Goal: Task Accomplishment & Management: Complete application form

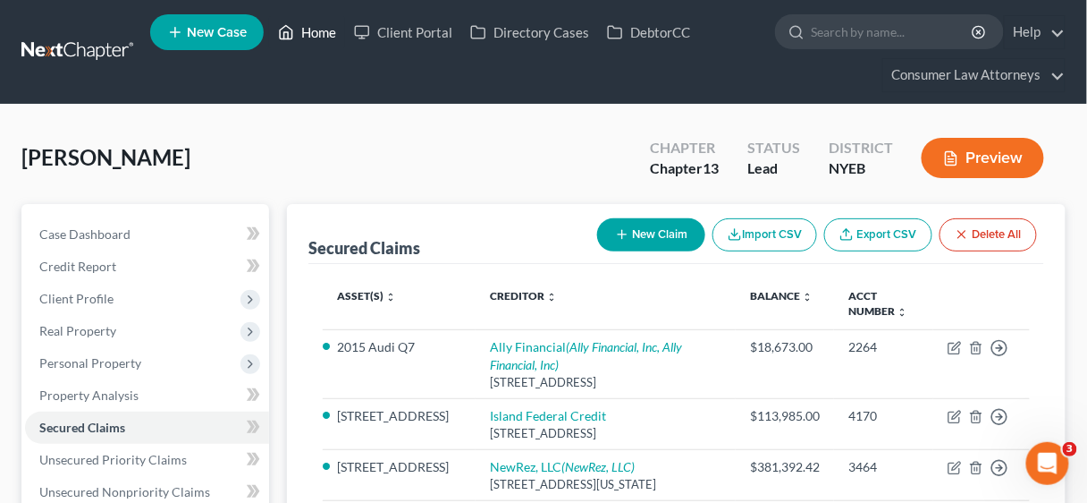
click at [312, 30] on link "Home" at bounding box center [307, 32] width 76 height 32
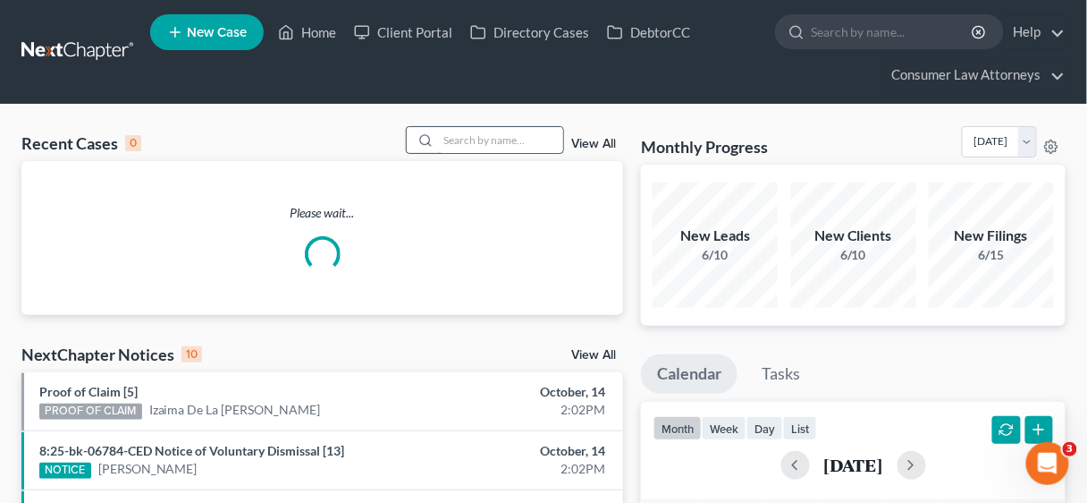
click at [473, 133] on input "search" at bounding box center [500, 140] width 125 height 26
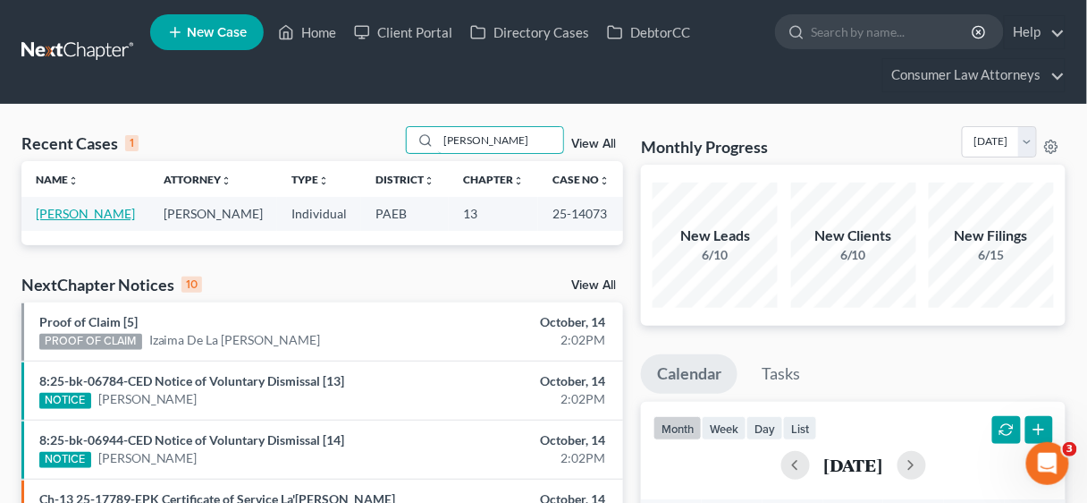
type input "[PERSON_NAME]"
click at [64, 214] on link "[PERSON_NAME]" at bounding box center [85, 213] width 99 height 15
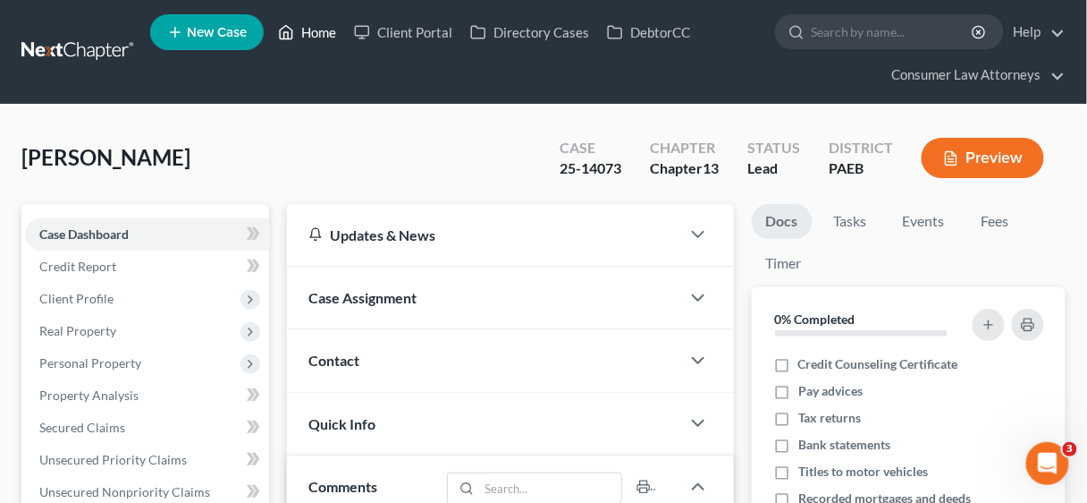
click at [327, 32] on link "Home" at bounding box center [307, 32] width 76 height 32
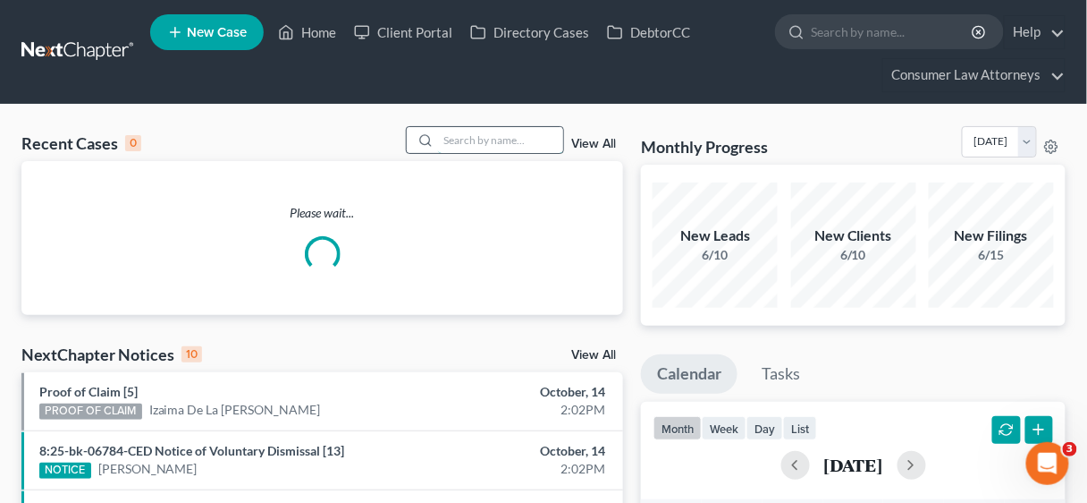
click at [461, 140] on input "search" at bounding box center [500, 140] width 125 height 26
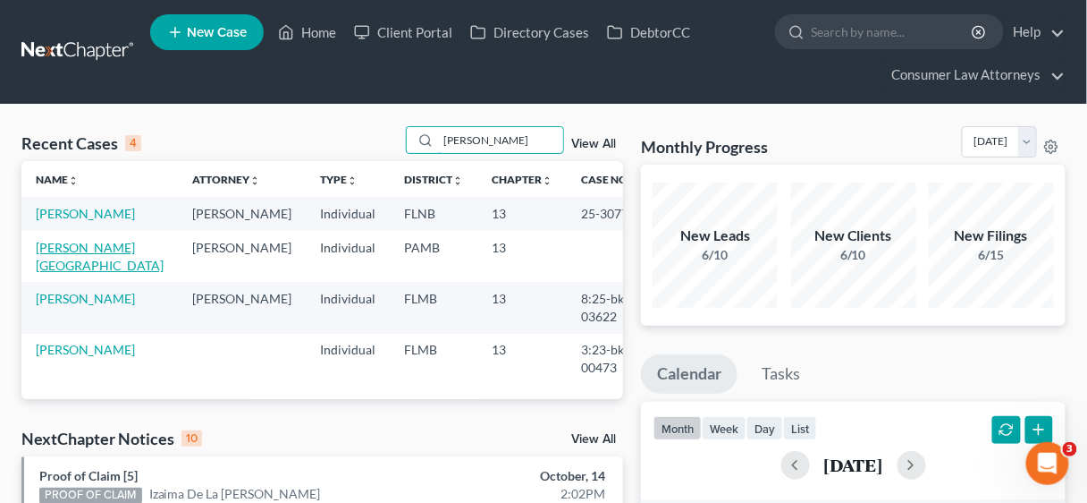
type input "[PERSON_NAME]"
click at [80, 247] on link "[PERSON_NAME][GEOGRAPHIC_DATA]" at bounding box center [100, 256] width 128 height 33
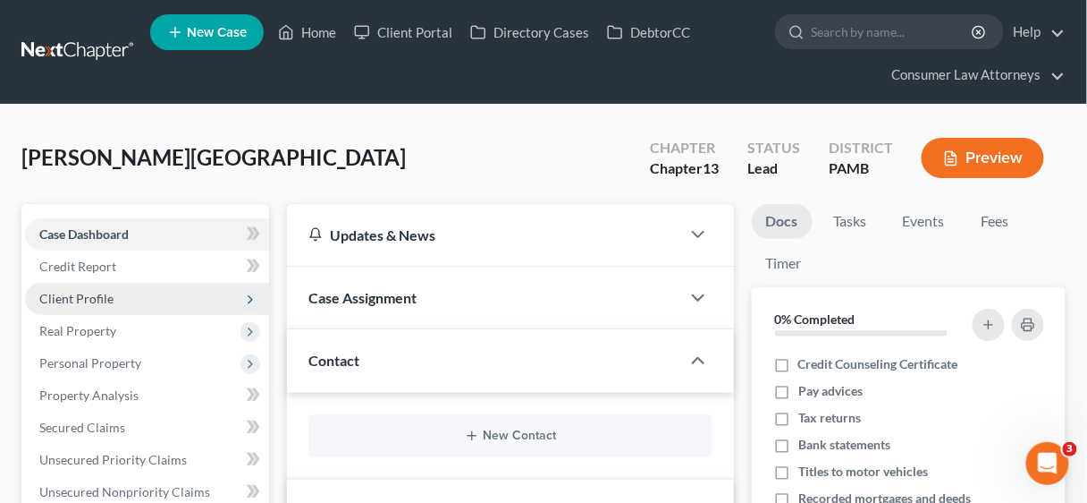
click at [89, 300] on span "Client Profile" at bounding box center [76, 298] width 74 height 15
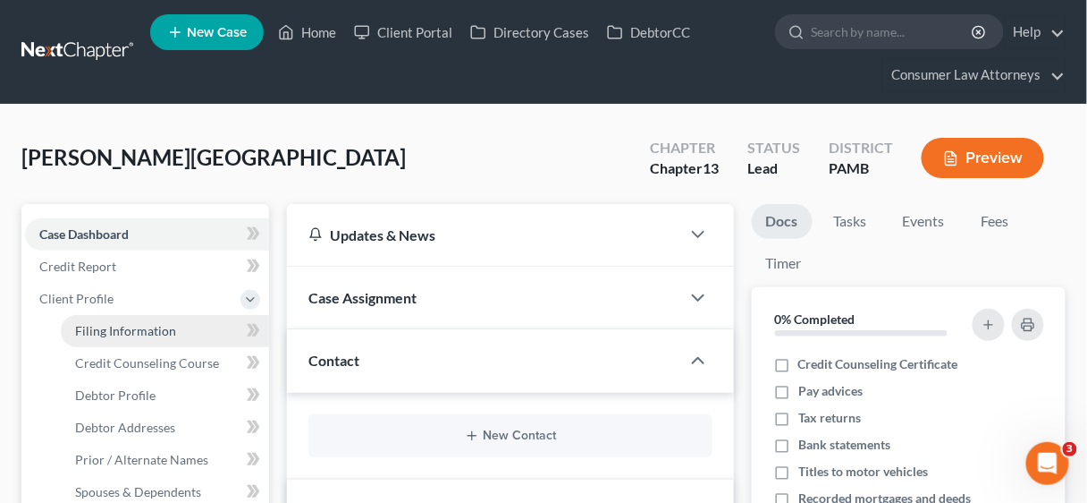
click at [123, 330] on span "Filing Information" at bounding box center [125, 330] width 101 height 15
select select "1"
select select "0"
select select "3"
select select "68"
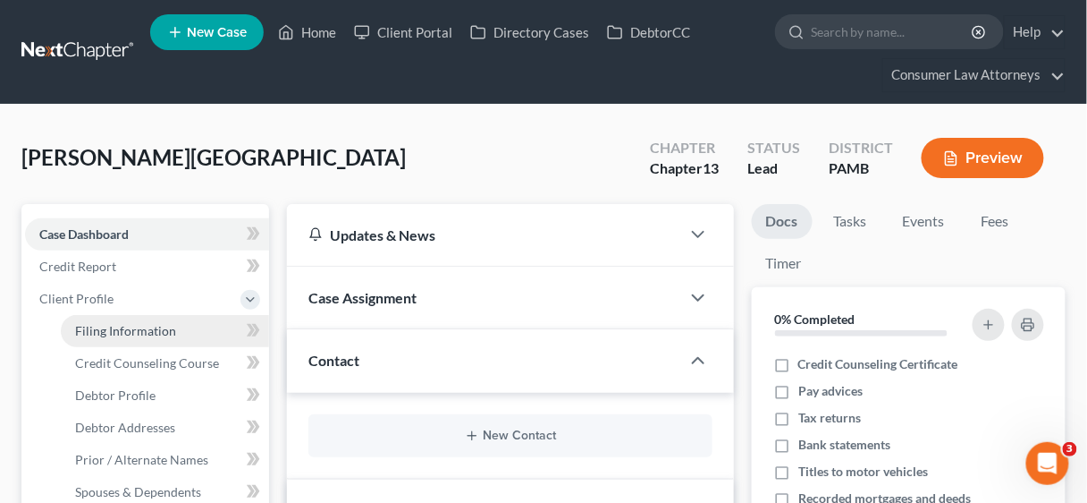
select select "19"
select select "2"
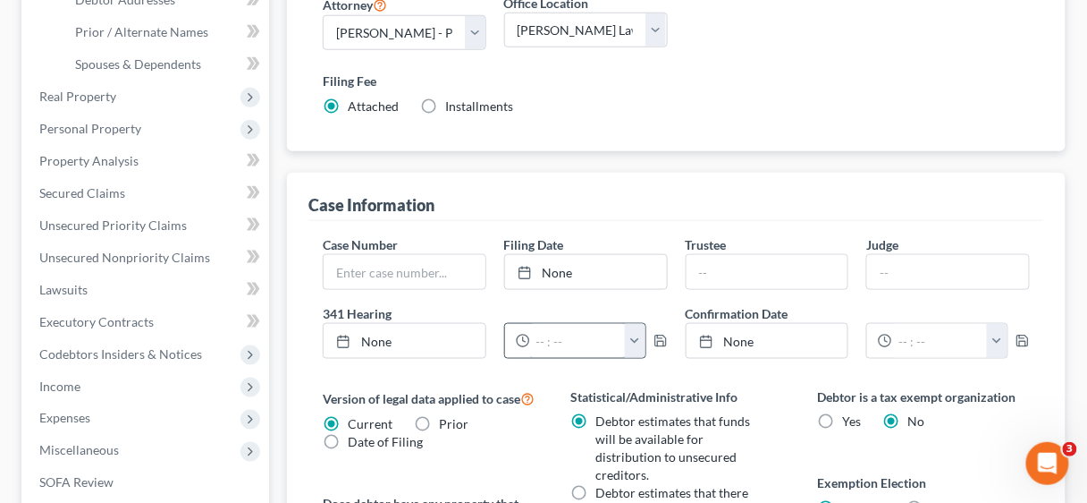
scroll to position [429, 0]
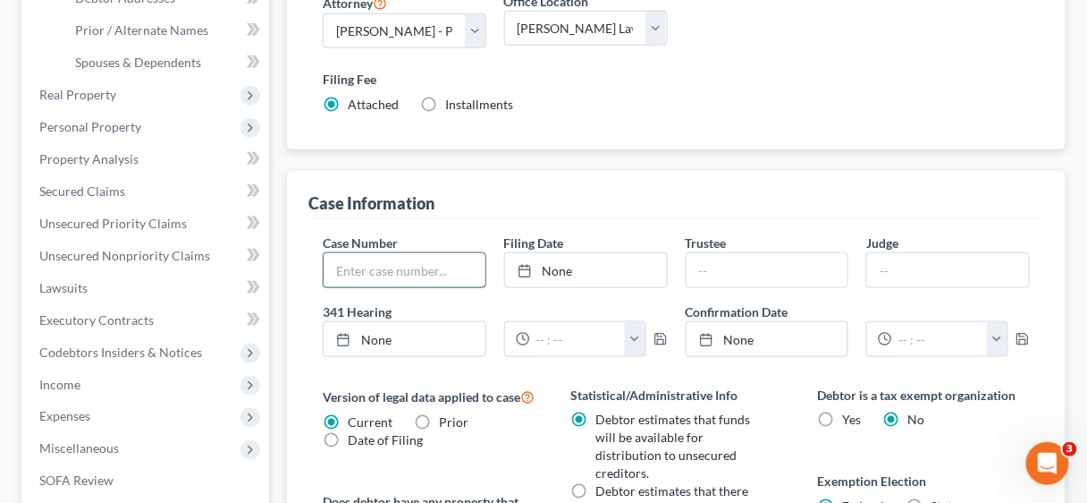
click at [415, 267] on input "text" at bounding box center [405, 270] width 162 height 34
type input "25-02726"
click at [558, 261] on link "None" at bounding box center [586, 270] width 162 height 34
type input "[DATE]"
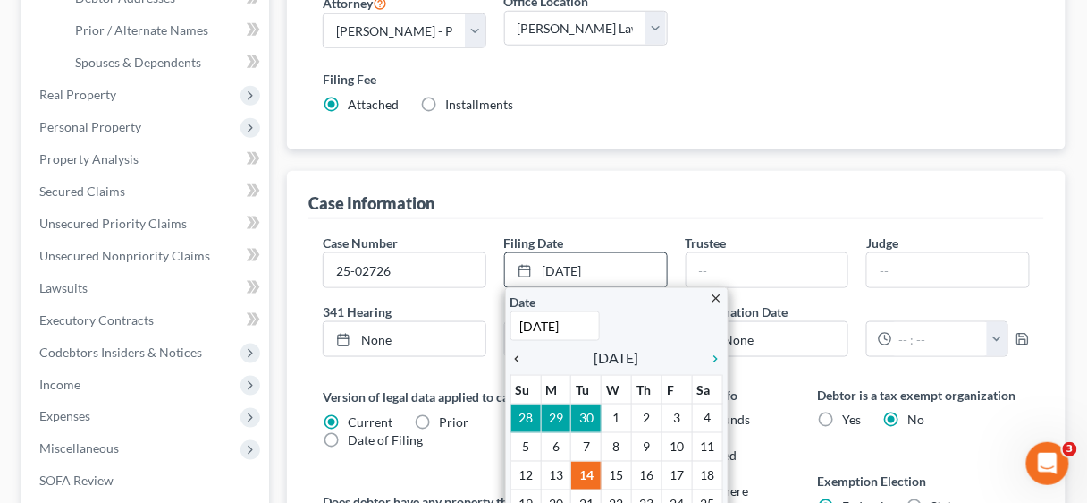
click at [520, 352] on icon "chevron_left" at bounding box center [522, 358] width 23 height 14
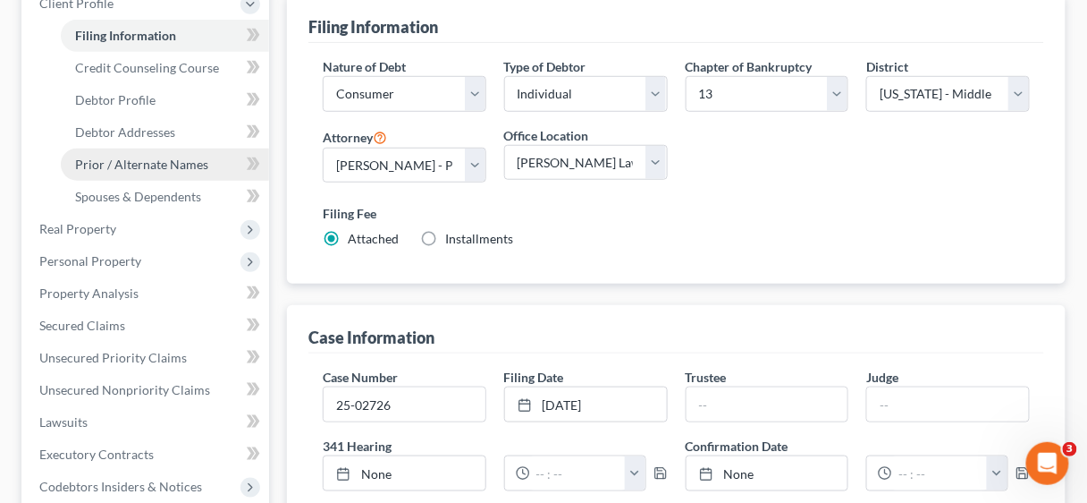
scroll to position [282, 0]
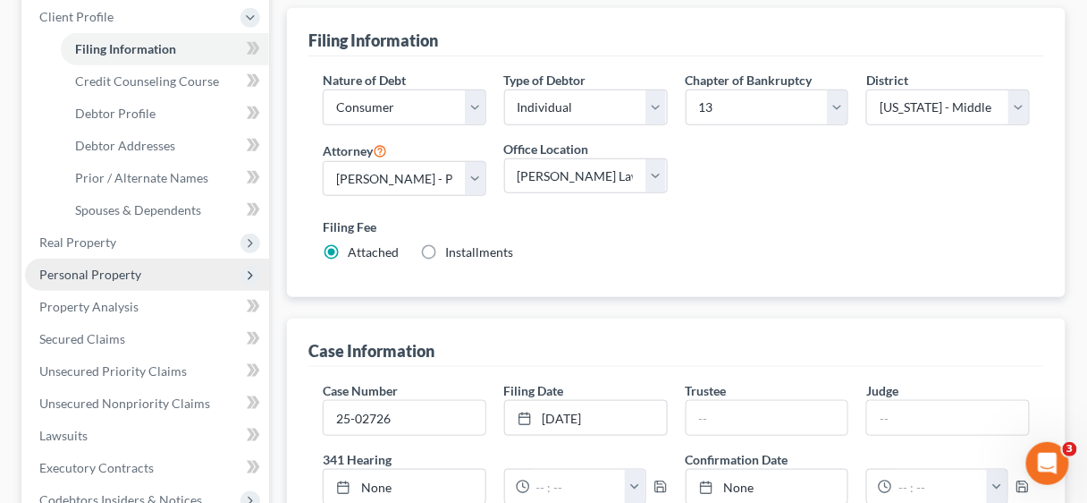
click at [97, 277] on span "Personal Property" at bounding box center [90, 273] width 102 height 15
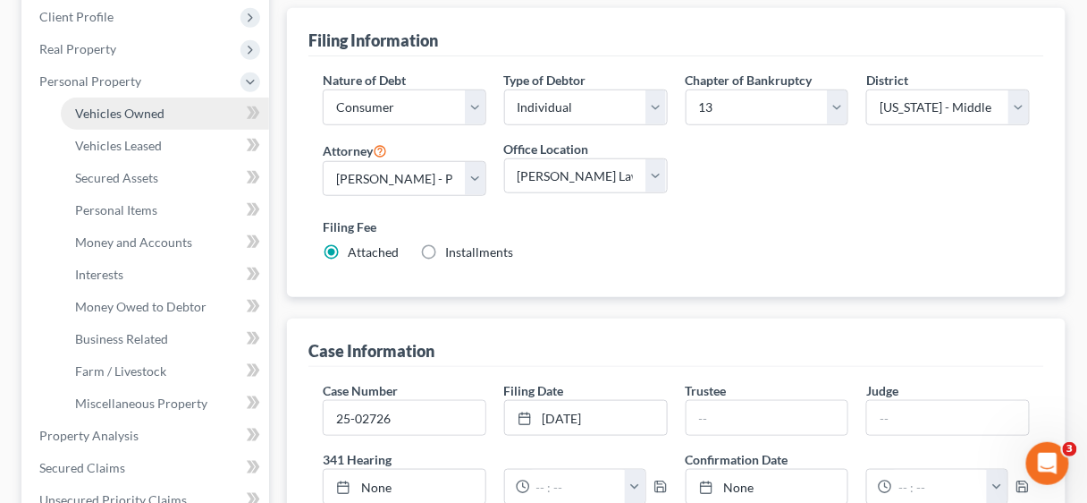
click at [141, 107] on span "Vehicles Owned" at bounding box center [119, 113] width 89 height 15
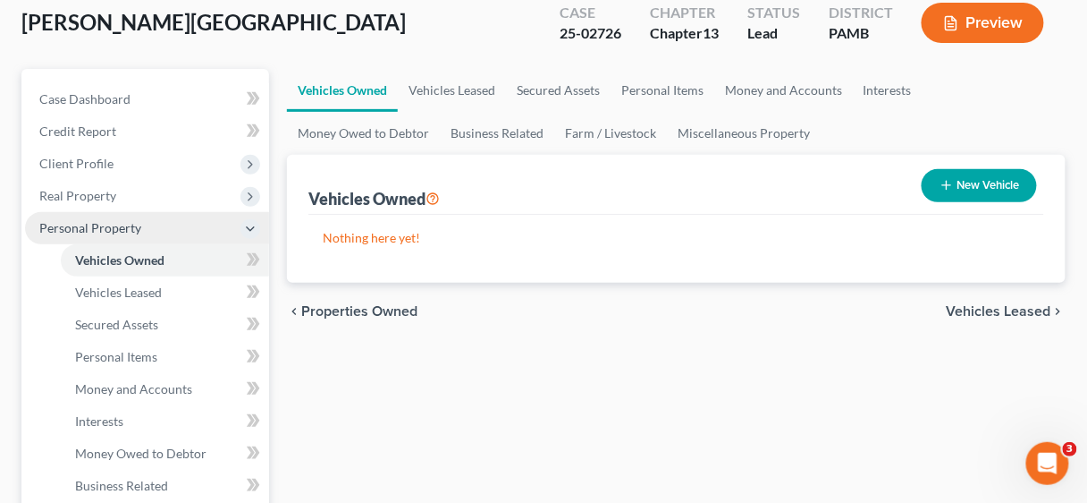
scroll to position [215, 0]
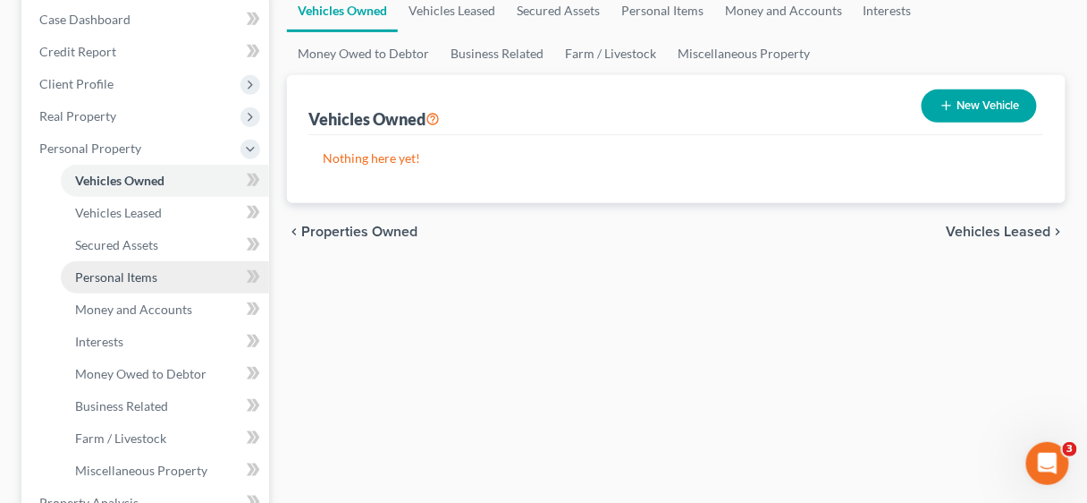
click at [98, 272] on span "Personal Items" at bounding box center [116, 276] width 82 height 15
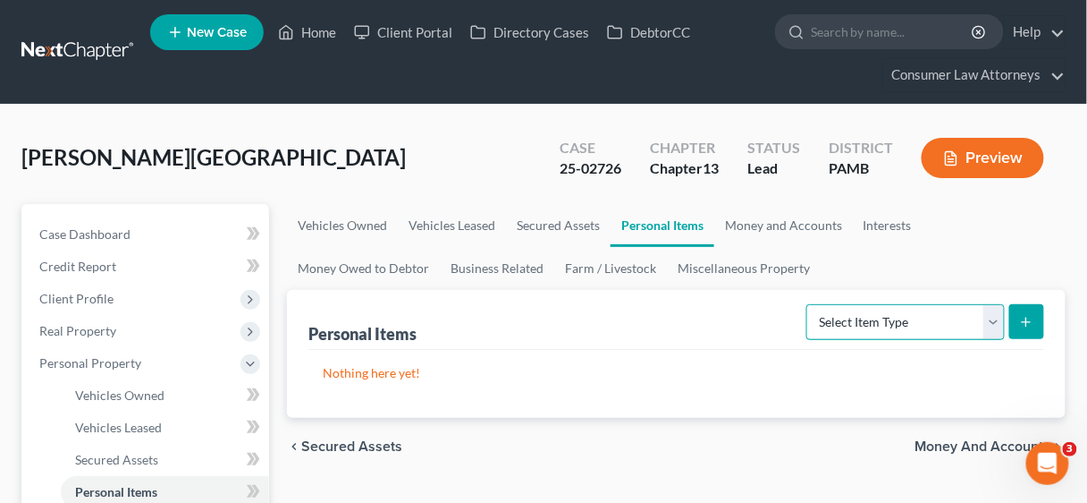
click at [996, 324] on select "Select Item Type Clothing Collectibles Of Value Electronics Firearms Household …" at bounding box center [906, 322] width 199 height 36
select select "clothing"
click at [810, 304] on select "Select Item Type Clothing Collectibles Of Value Electronics Firearms Household …" at bounding box center [906, 322] width 199 height 36
click at [1026, 317] on icon "submit" at bounding box center [1026, 322] width 14 height 14
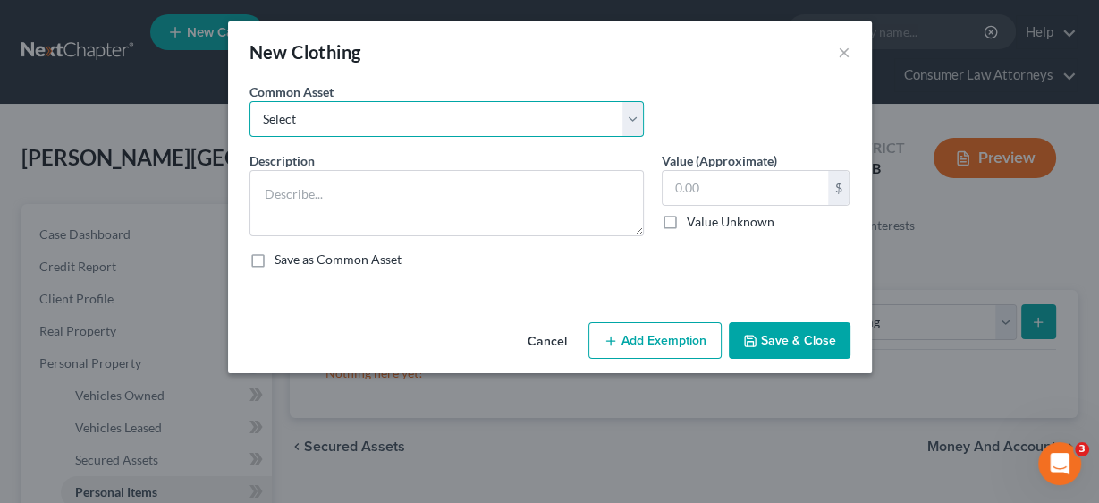
click at [632, 118] on select "Select Miscellaneous clothing and wearing apparel Clothing, shoes, jackets, out…" at bounding box center [446, 119] width 394 height 36
select select "3"
click at [249, 101] on select "Select Miscellaneous clothing and wearing apparel Clothing, shoes, jackets, out…" at bounding box center [446, 119] width 394 height 36
type textarea "Clothing, shoes, jackets, outwear, under garments."
type input "100.00"
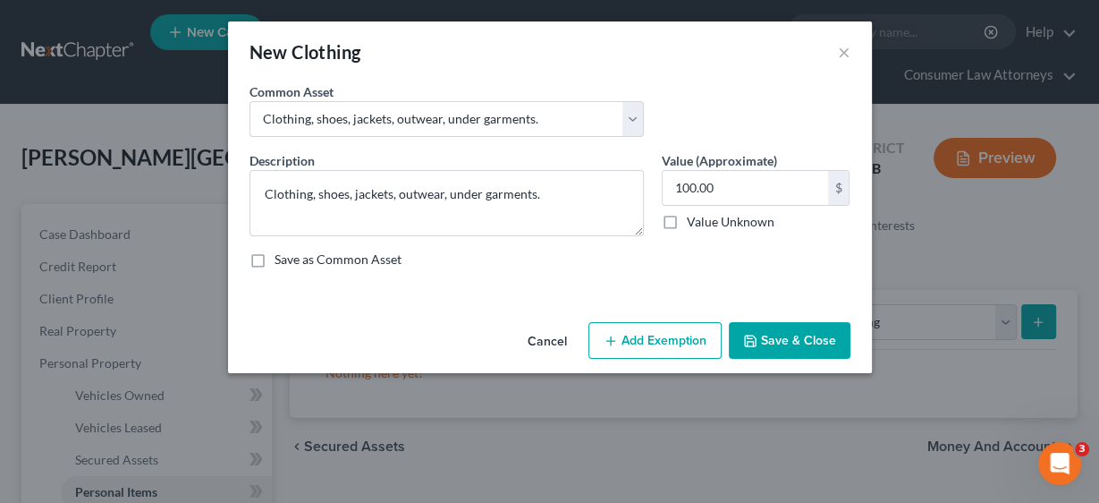
click at [664, 333] on button "Add Exemption" at bounding box center [654, 341] width 133 height 38
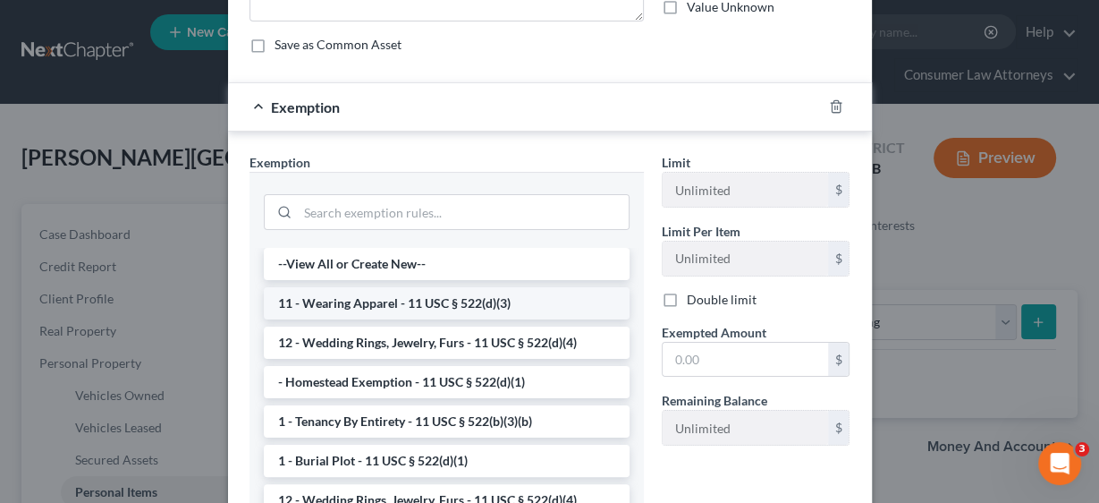
click at [395, 303] on li "11 - Wearing Apparel - 11 USC § 522(d)(3)" at bounding box center [447, 303] width 366 height 32
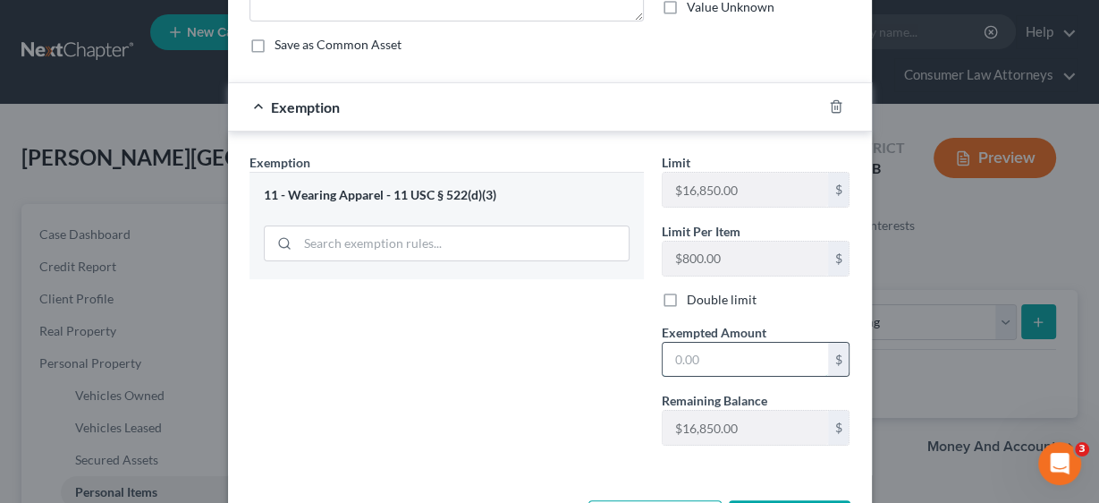
click at [699, 351] on input "text" at bounding box center [745, 359] width 165 height 34
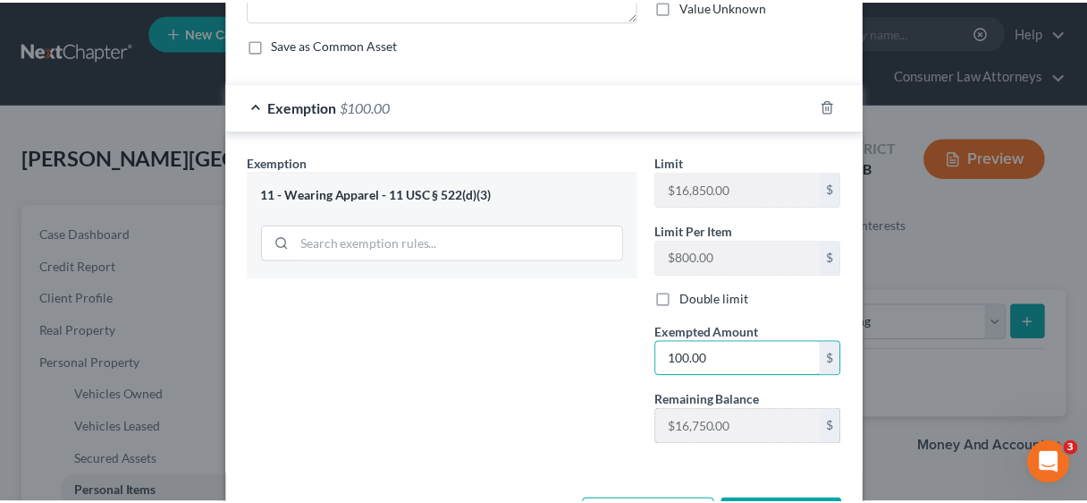
scroll to position [280, 0]
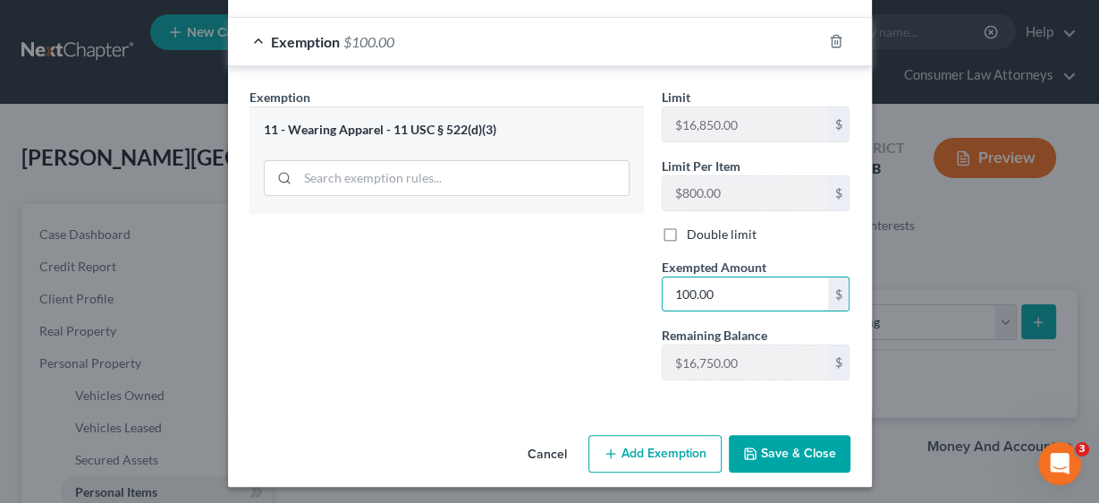
type input "100.00"
click at [785, 443] on button "Save & Close" at bounding box center [790, 454] width 122 height 38
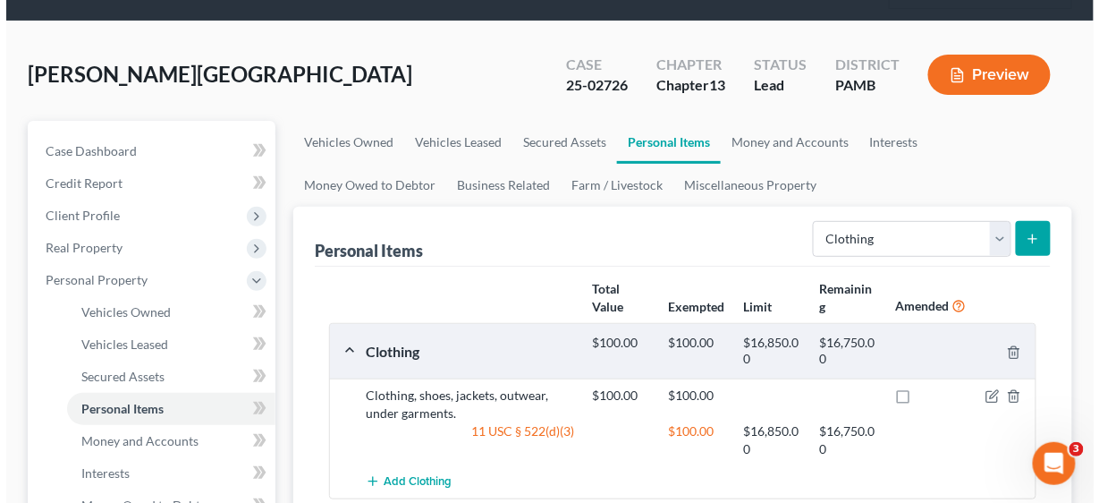
scroll to position [215, 0]
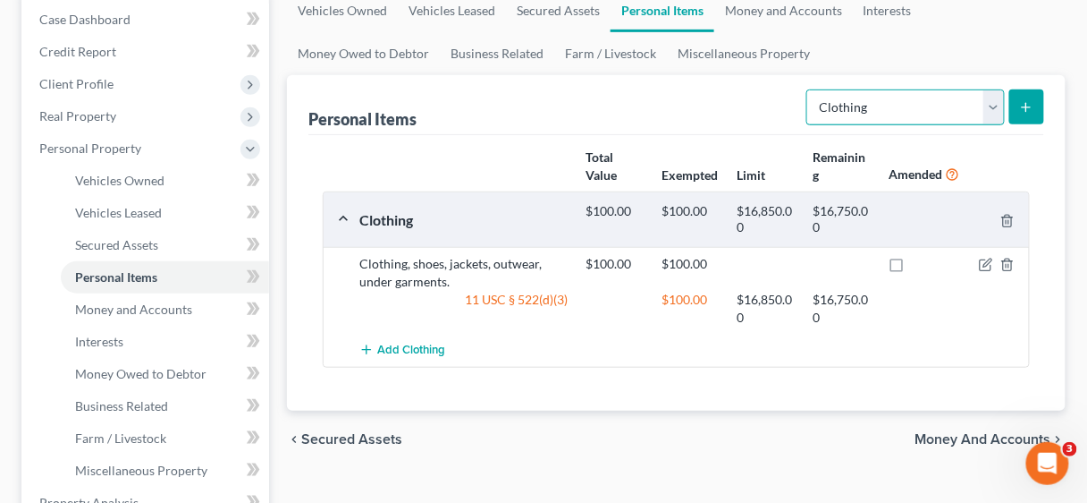
click at [994, 106] on select "Select Item Type Clothing Collectibles Of Value Electronics Firearms Household …" at bounding box center [906, 107] width 199 height 36
select select "electronics"
click at [810, 89] on select "Select Item Type Clothing Collectibles Of Value Electronics Firearms Household …" at bounding box center [906, 107] width 199 height 36
click at [1023, 106] on icon "submit" at bounding box center [1026, 107] width 14 height 14
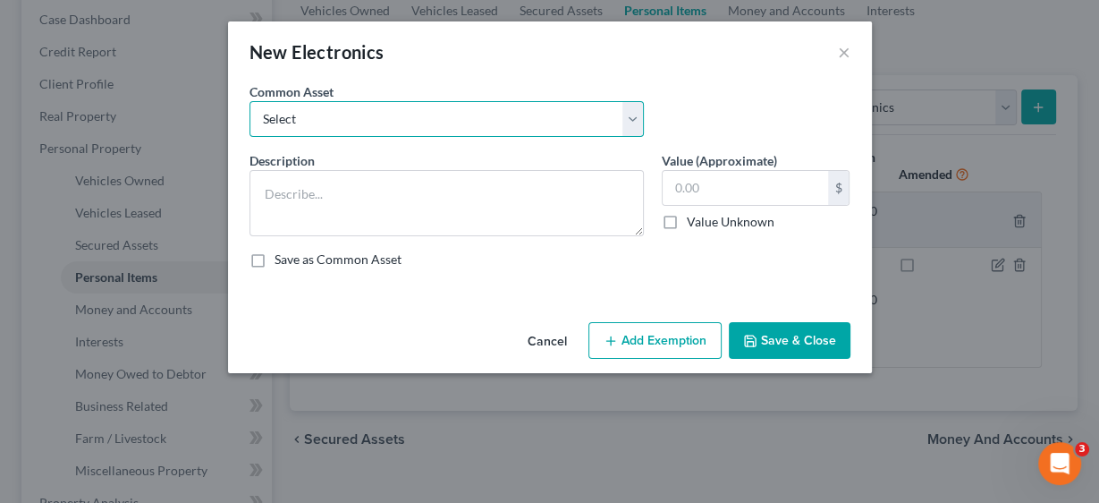
click at [630, 114] on select "Select Miscellaneous electronics Xbox Laptop Refrigerator Computer TV Cellphone…" at bounding box center [446, 119] width 394 height 36
select select "9"
click at [249, 101] on select "Select Miscellaneous electronics Xbox Laptop Refrigerator Computer TV Cellphone…" at bounding box center [446, 119] width 394 height 36
type textarea "TV, Cell Phone, and Laptop."
type input "300.00"
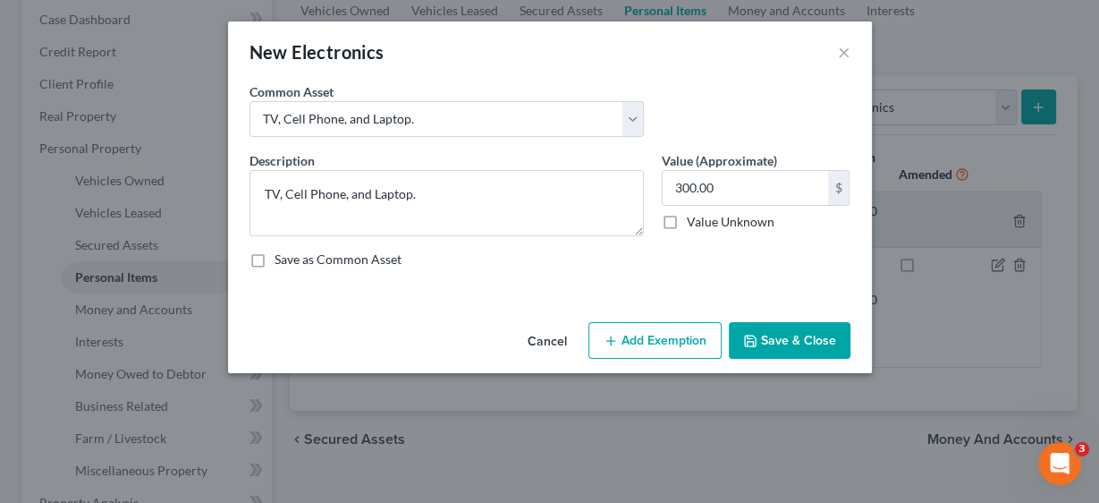
click at [688, 333] on button "Add Exemption" at bounding box center [654, 341] width 133 height 38
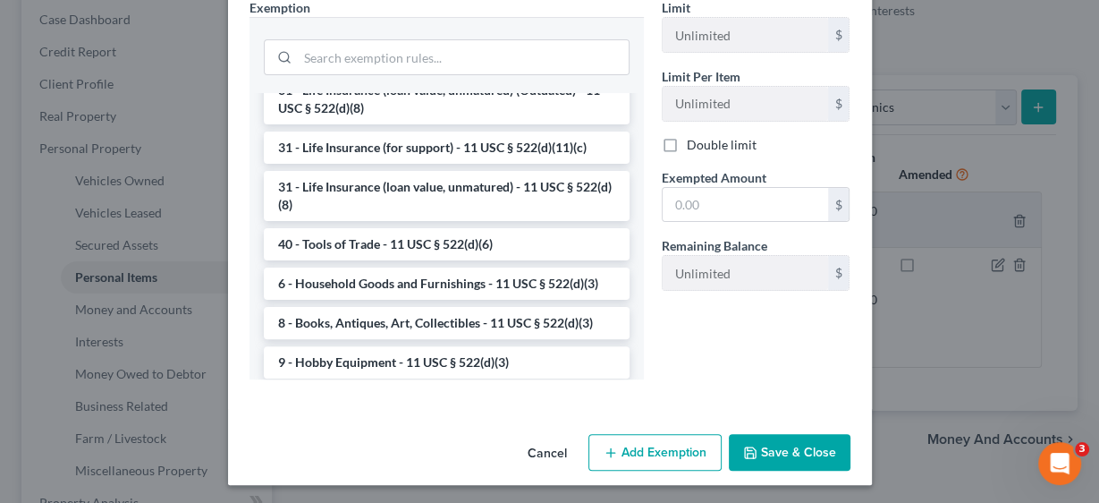
scroll to position [1437, 0]
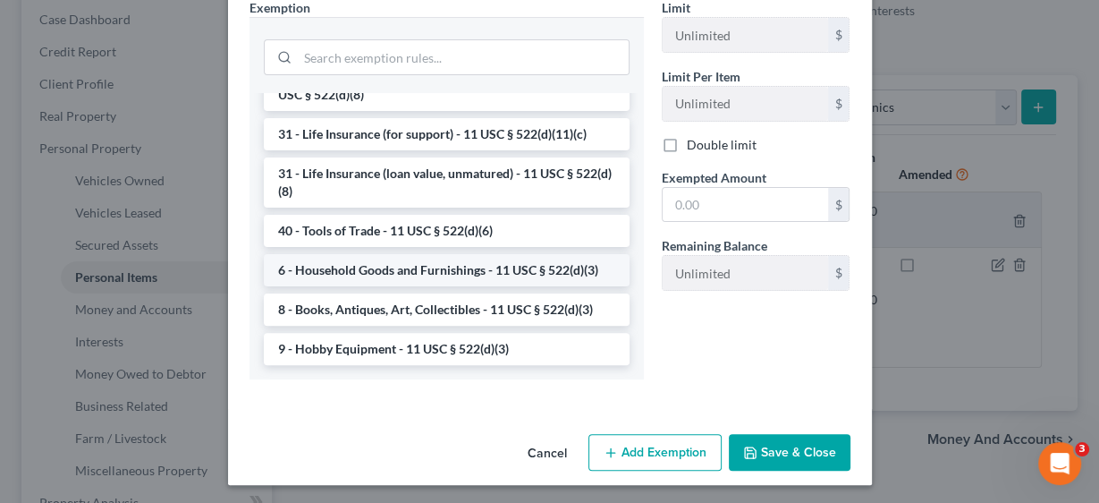
click at [442, 269] on li "6 - Household Goods and Furnishings - 11 USC § 522(d)(3)" at bounding box center [447, 270] width 366 height 32
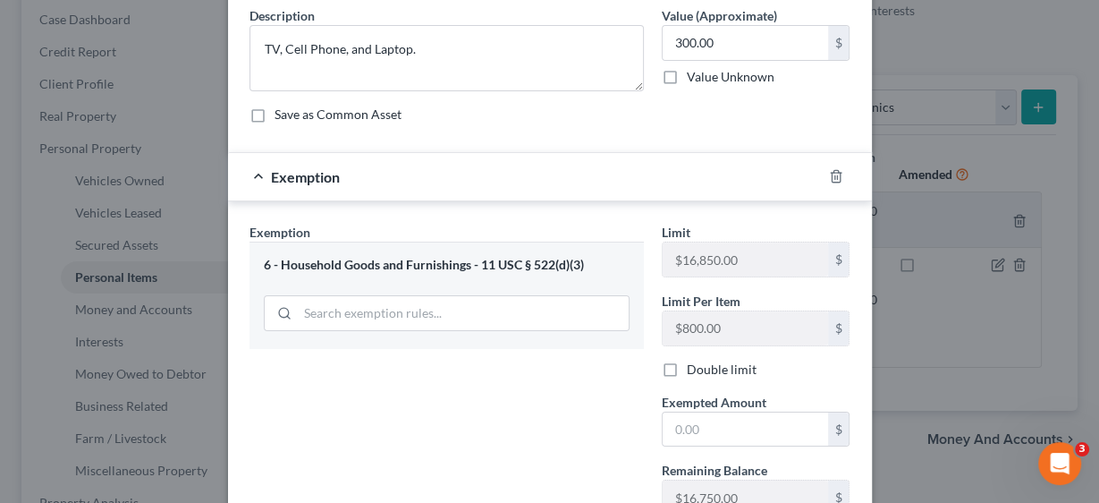
scroll to position [280, 0]
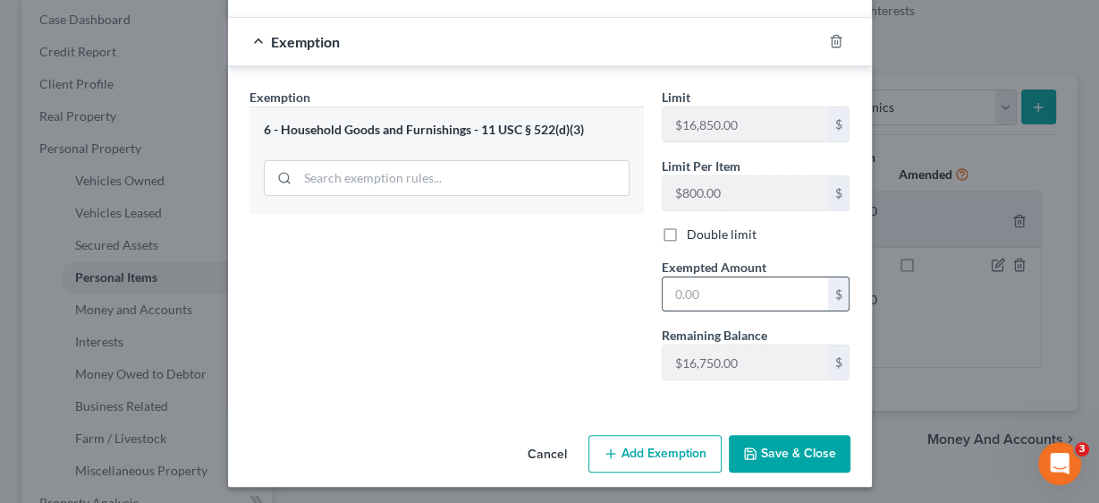
click at [731, 288] on input "text" at bounding box center [745, 294] width 165 height 34
type input "300.00"
click at [787, 448] on button "Save & Close" at bounding box center [790, 454] width 122 height 38
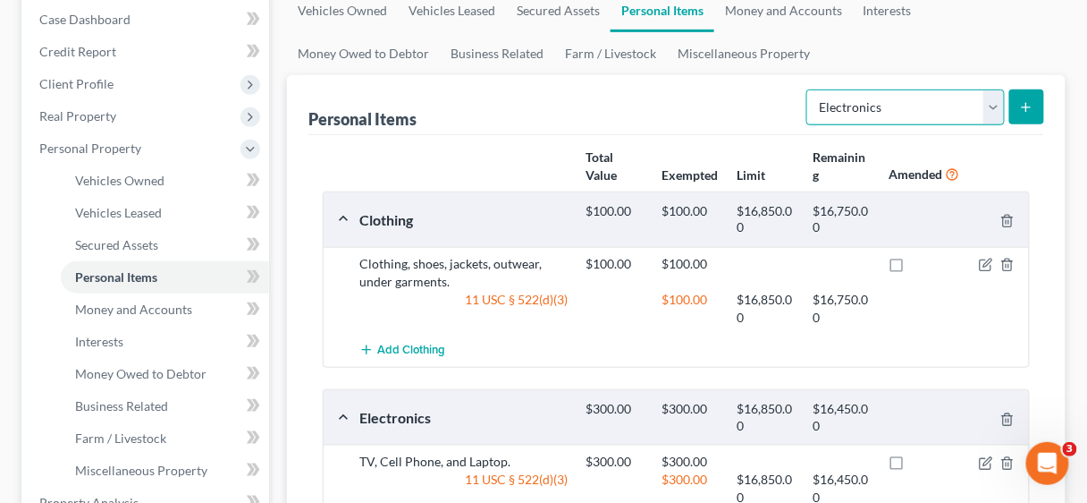
click at [993, 109] on select "Select Item Type Clothing Collectibles Of Value Electronics Firearms Household …" at bounding box center [906, 107] width 199 height 36
select select "household_goods"
click at [810, 89] on select "Select Item Type Clothing Collectibles Of Value Electronics Firearms Household …" at bounding box center [906, 107] width 199 height 36
click at [1027, 103] on line "submit" at bounding box center [1027, 107] width 0 height 8
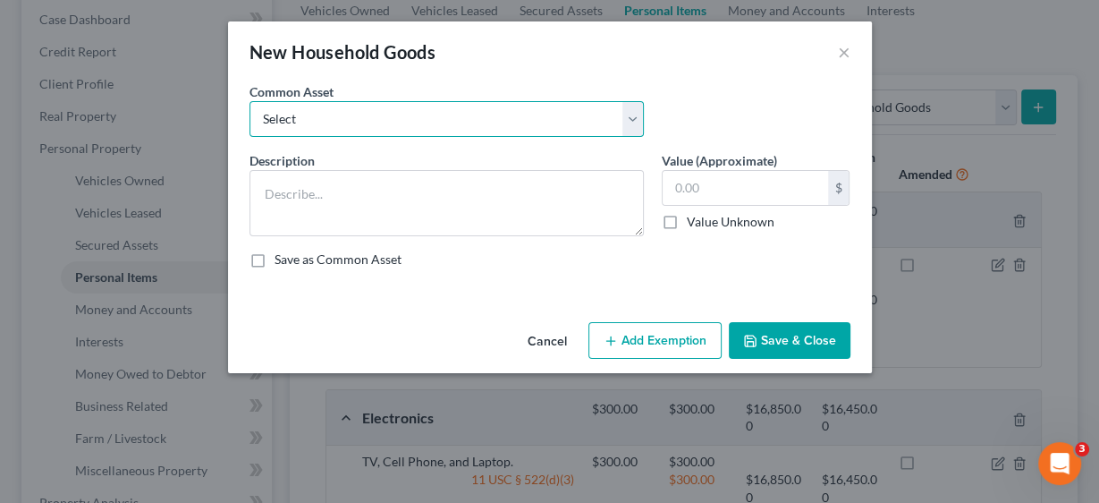
click at [636, 115] on select "Select Miscellaneous household goods, furniture and furnishings freezer Dryer c…" at bounding box center [446, 119] width 394 height 36
select select "4"
click at [249, 101] on select "Select Miscellaneous household goods, furniture and furnishings freezer Dryer c…" at bounding box center [446, 119] width 394 height 36
type textarea "Stove, refrigerator, couch, table and chairs, microwave, bed, dresser, end tabl…"
type input "750.00"
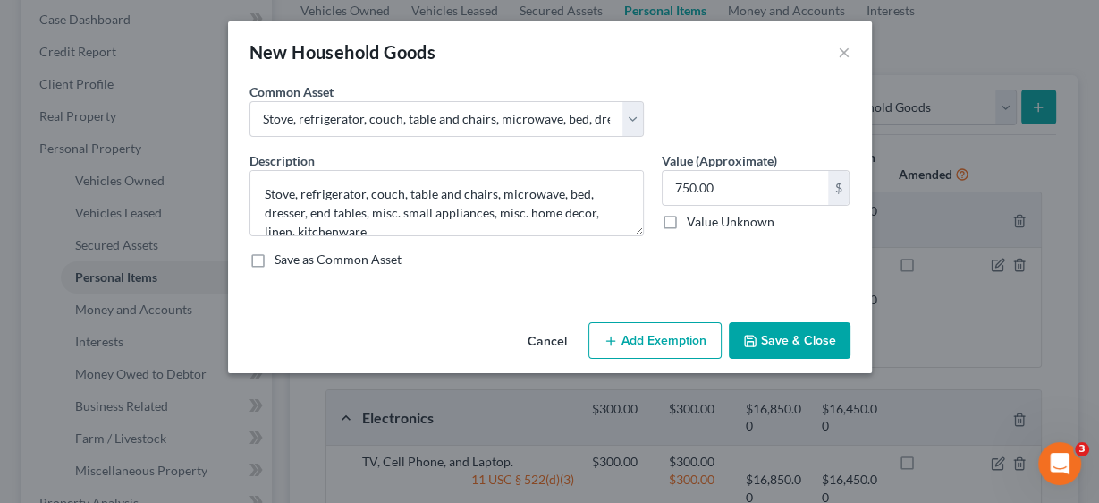
click at [663, 339] on button "Add Exemption" at bounding box center [654, 341] width 133 height 38
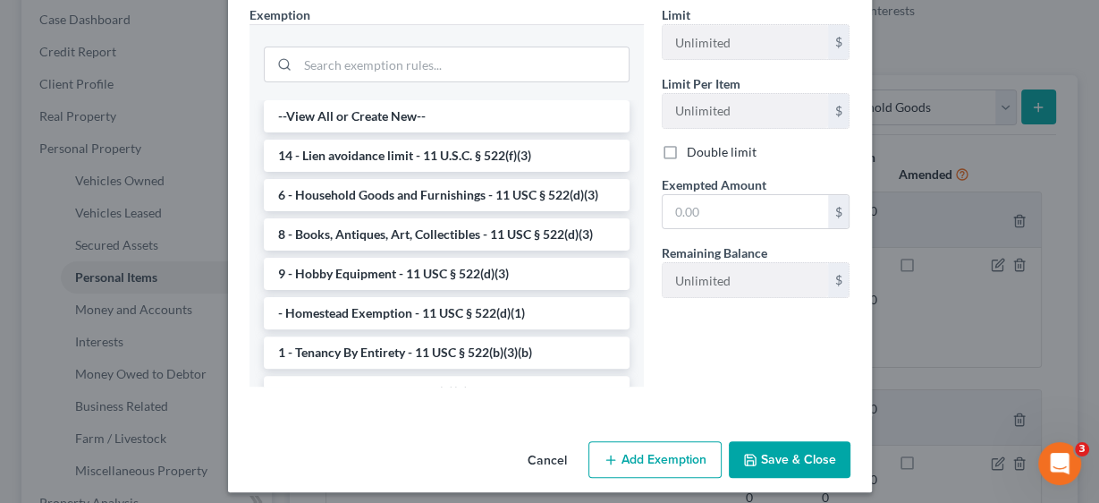
scroll to position [369, 0]
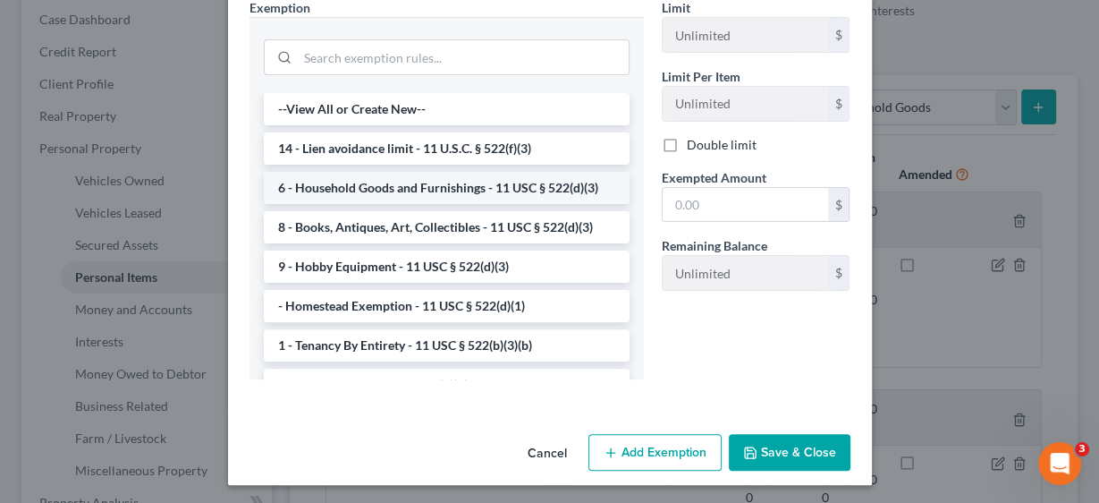
click at [443, 187] on li "6 - Household Goods and Furnishings - 11 USC § 522(d)(3)" at bounding box center [447, 188] width 366 height 32
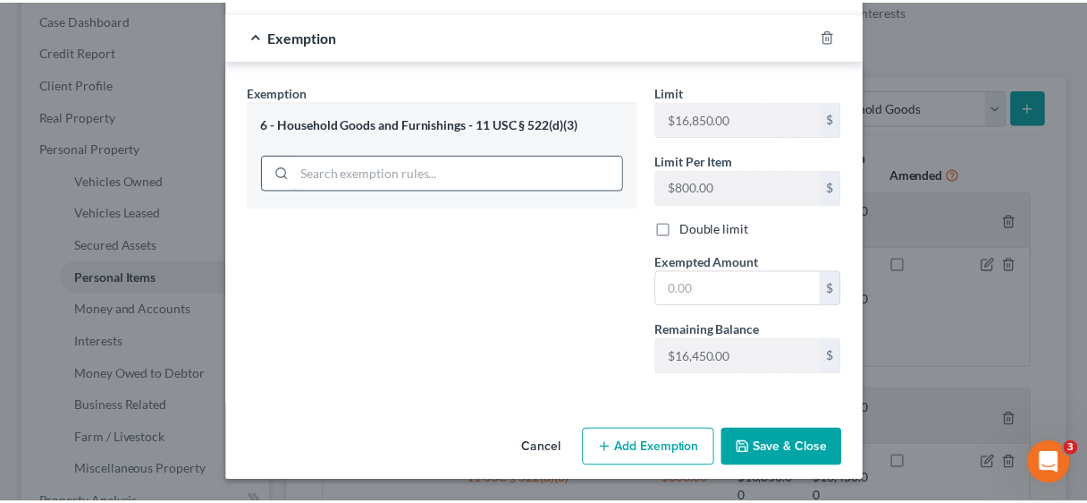
scroll to position [280, 0]
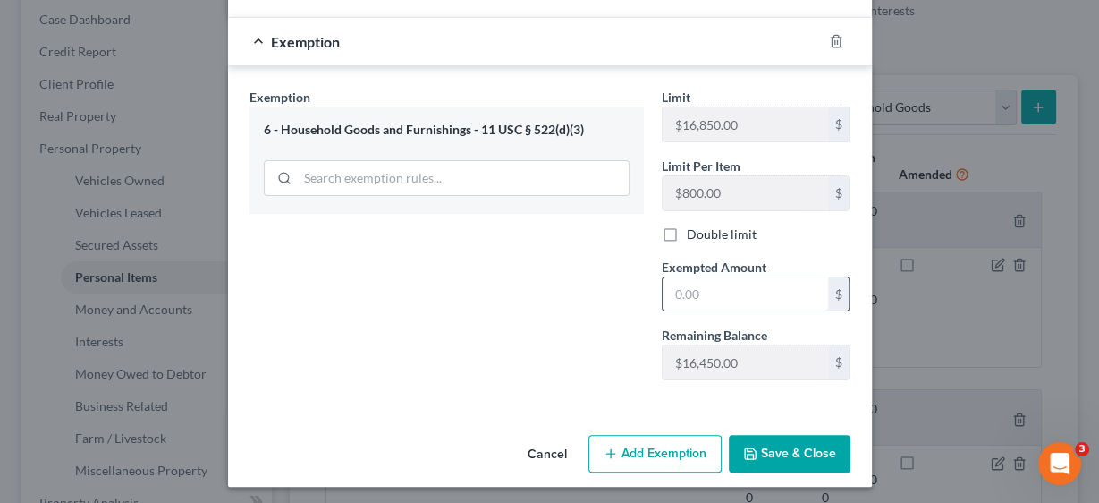
click at [709, 278] on input "text" at bounding box center [745, 294] width 165 height 34
type input "750.00"
click at [778, 443] on button "Save & Close" at bounding box center [790, 454] width 122 height 38
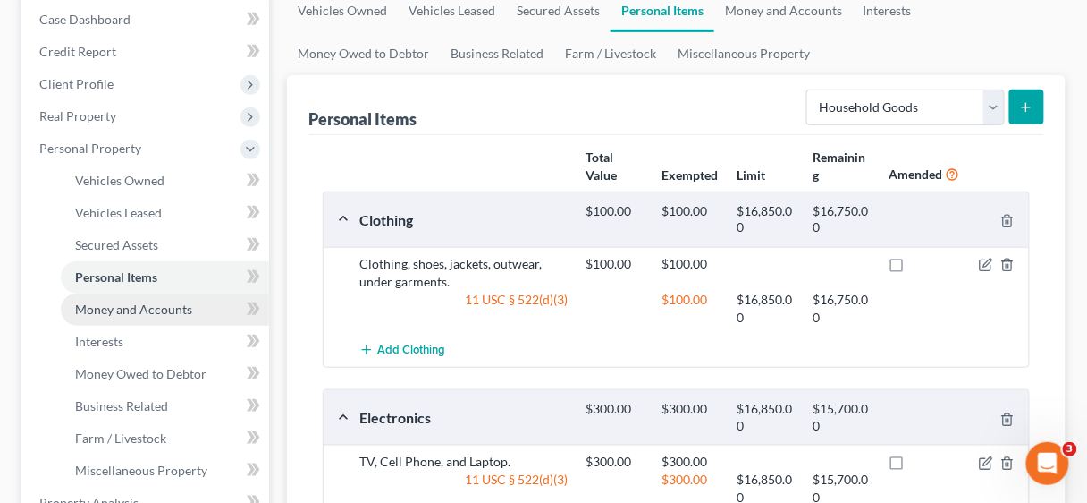
click at [127, 311] on span "Money and Accounts" at bounding box center [133, 308] width 117 height 15
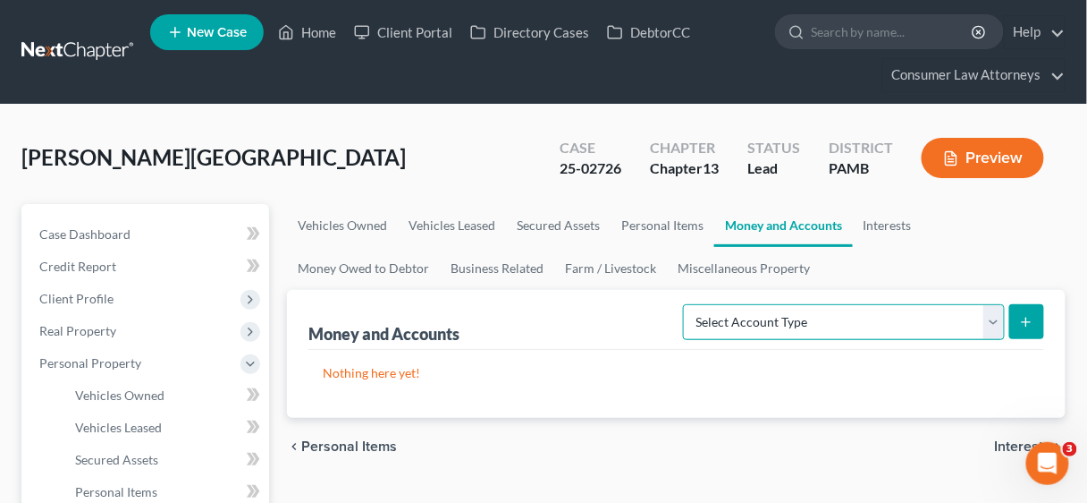
click at [997, 317] on select "Select Account Type Brokerage Cash on Hand Certificates of Deposit Checking Acc…" at bounding box center [844, 322] width 322 height 36
select select "checking"
click at [688, 304] on select "Select Account Type Brokerage Cash on Hand Certificates of Deposit Checking Acc…" at bounding box center [844, 322] width 322 height 36
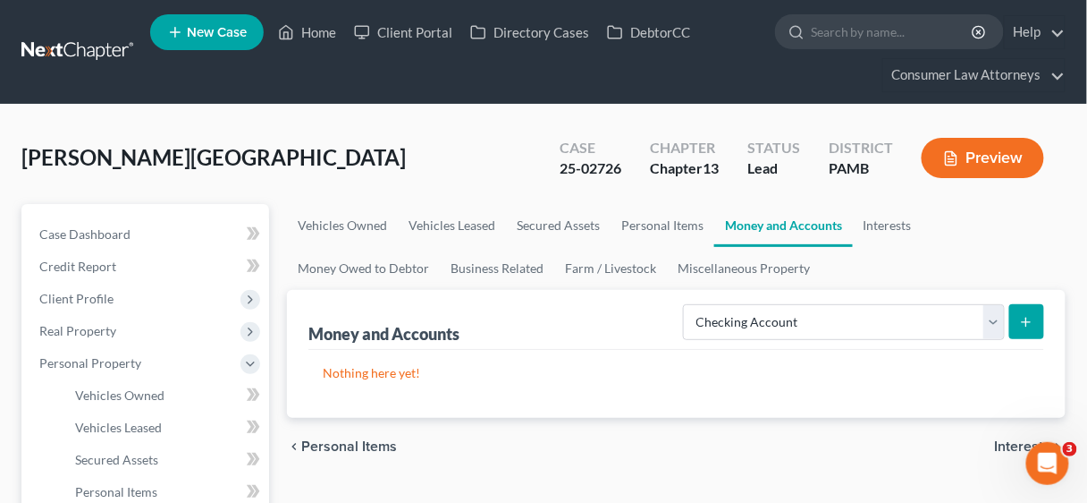
click at [1029, 318] on icon "submit" at bounding box center [1026, 322] width 14 height 14
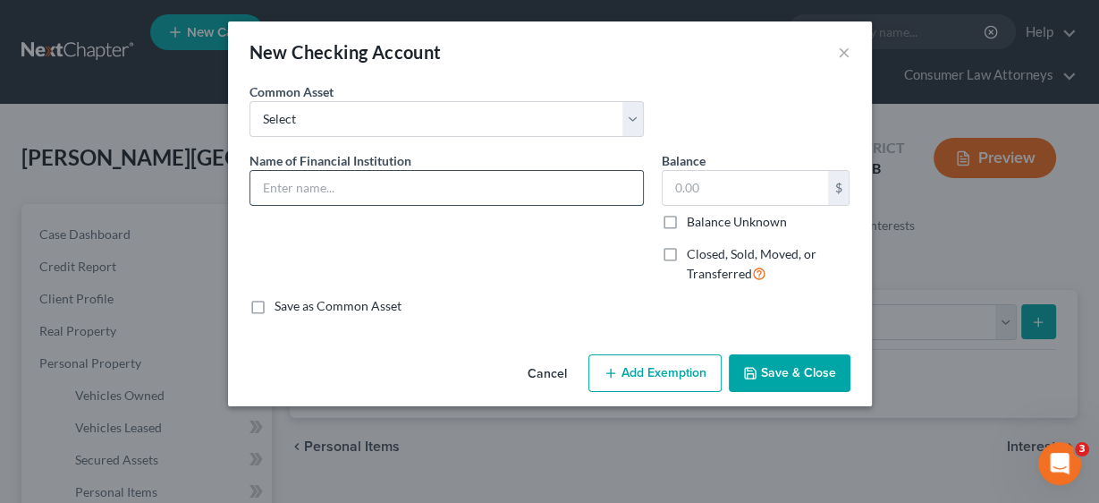
click at [336, 182] on input "text" at bounding box center [446, 188] width 393 height 34
type input "Woodforest National Bank Acct."
click at [701, 182] on input "text" at bounding box center [745, 188] width 165 height 34
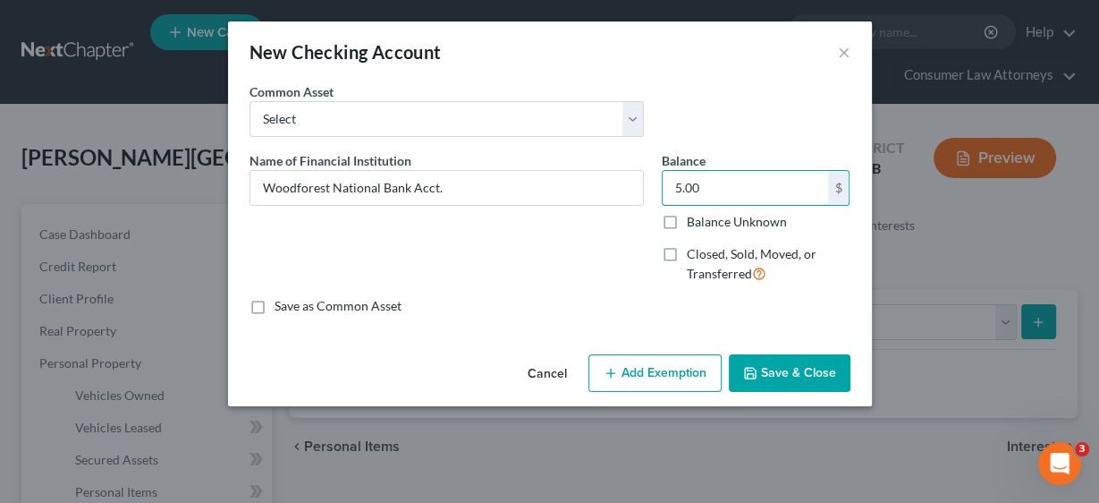
type input "5.00"
click at [779, 371] on button "Save & Close" at bounding box center [790, 373] width 122 height 38
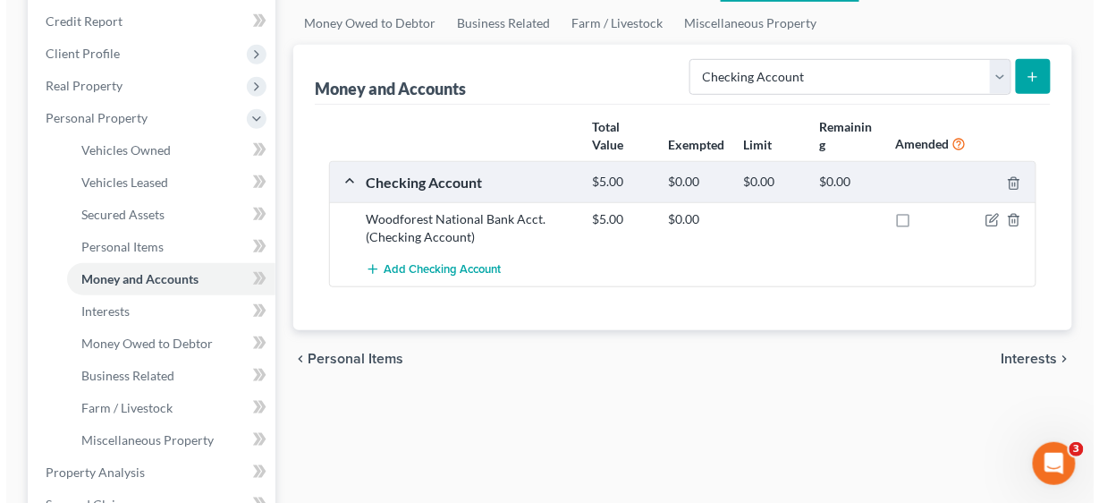
scroll to position [215, 0]
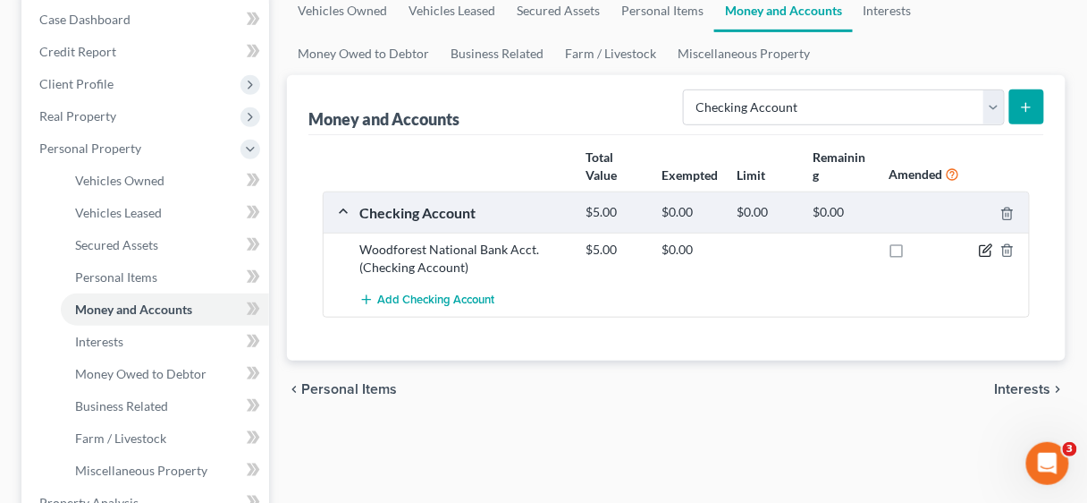
click at [984, 246] on icon "button" at bounding box center [986, 250] width 14 height 14
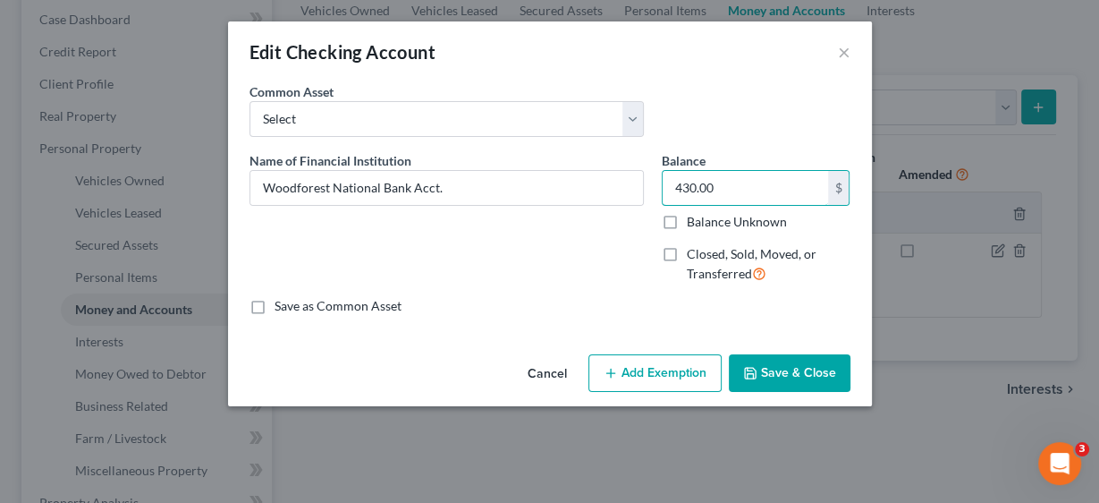
type input "430.00"
click at [672, 372] on button "Add Exemption" at bounding box center [654, 373] width 133 height 38
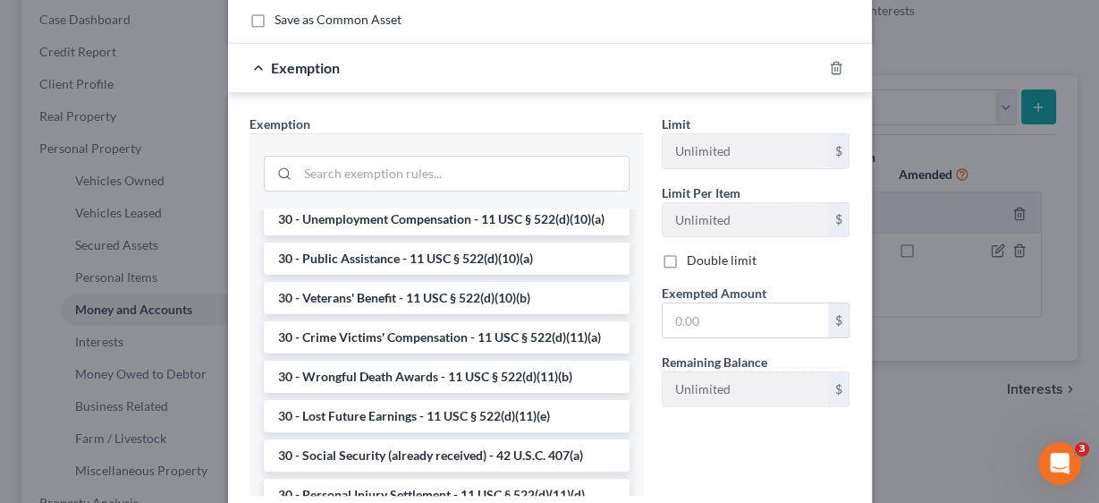
scroll to position [1073, 0]
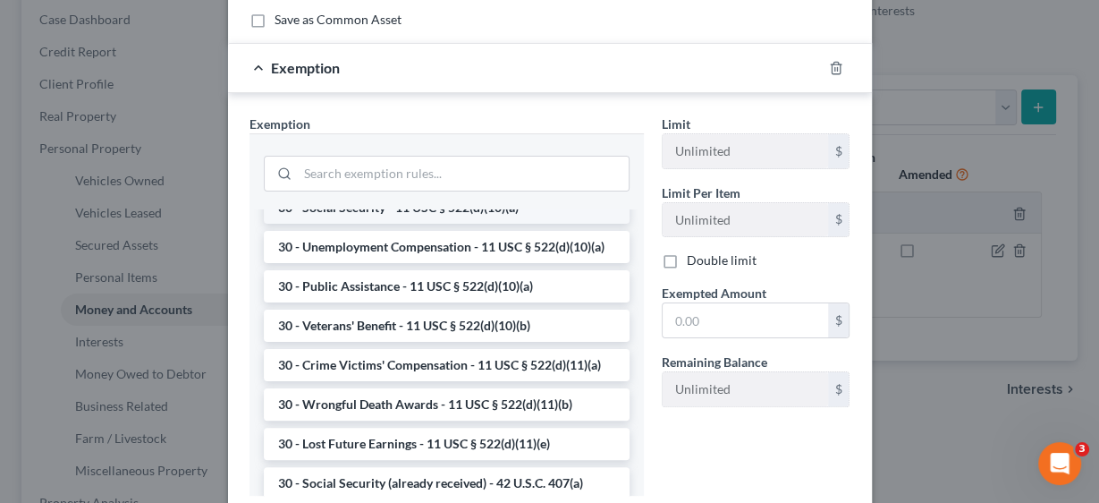
click at [444, 224] on li "30 - Social Security - 11 USC § 522(d)(10)(a)" at bounding box center [447, 207] width 366 height 32
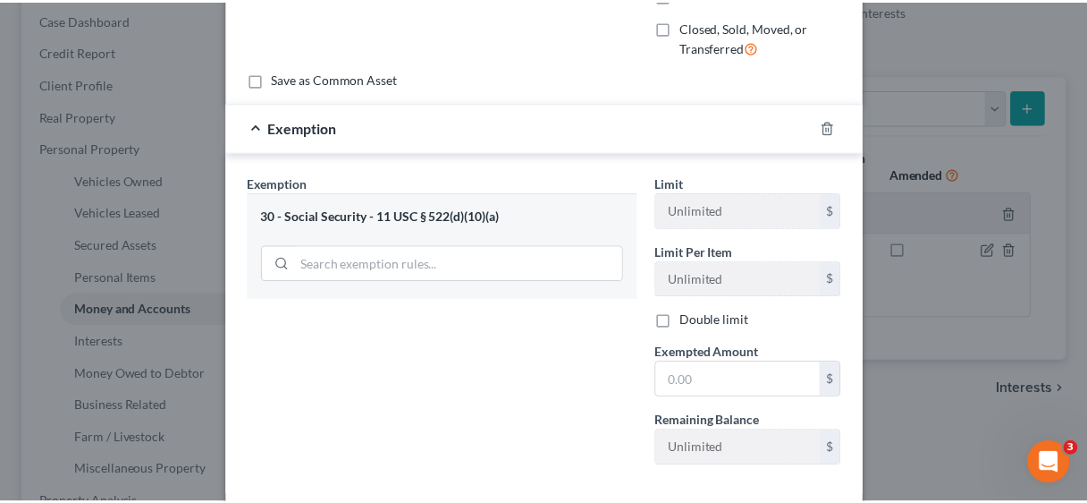
scroll to position [286, 0]
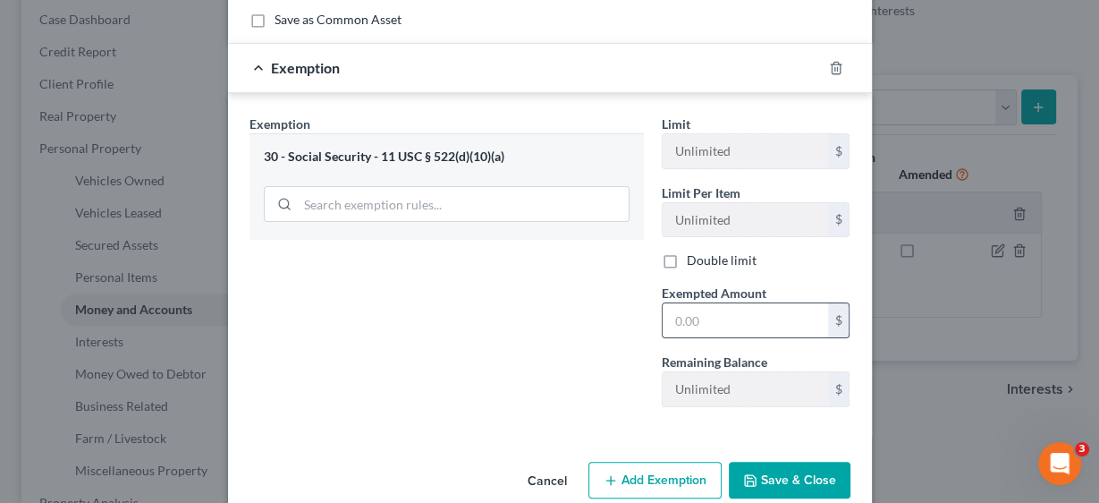
click at [737, 309] on input "text" at bounding box center [745, 320] width 165 height 34
type input "430.00"
click at [784, 475] on button "Save & Close" at bounding box center [790, 480] width 122 height 38
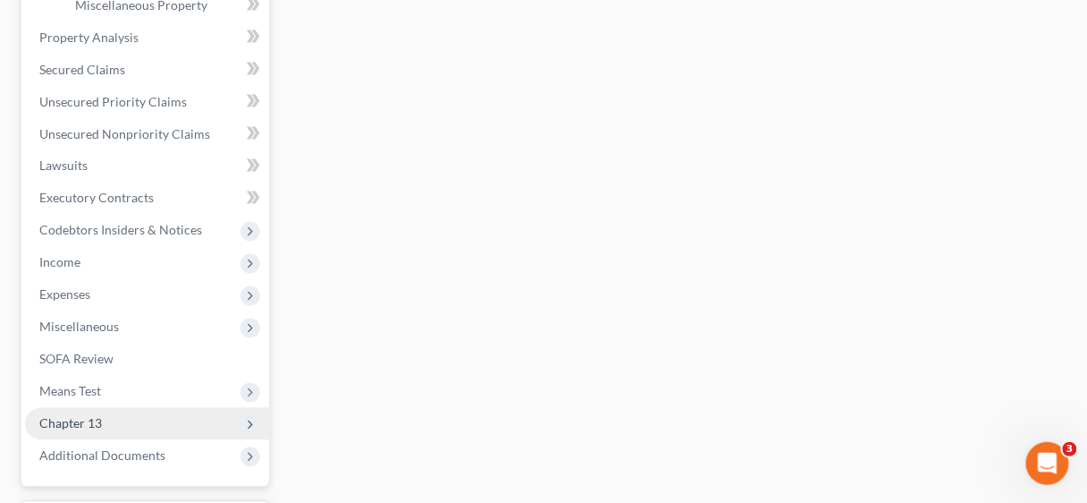
scroll to position [715, 0]
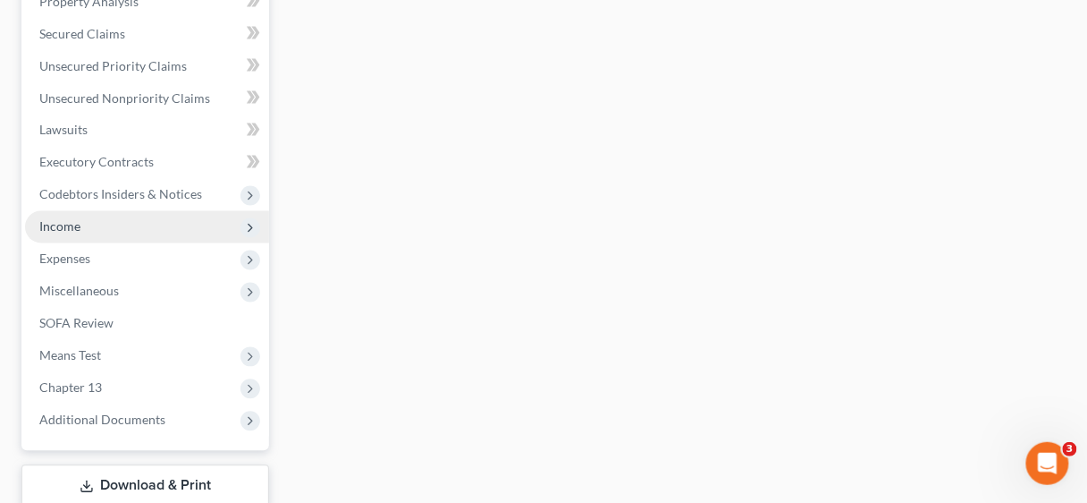
click at [61, 224] on span "Income" at bounding box center [59, 226] width 41 height 15
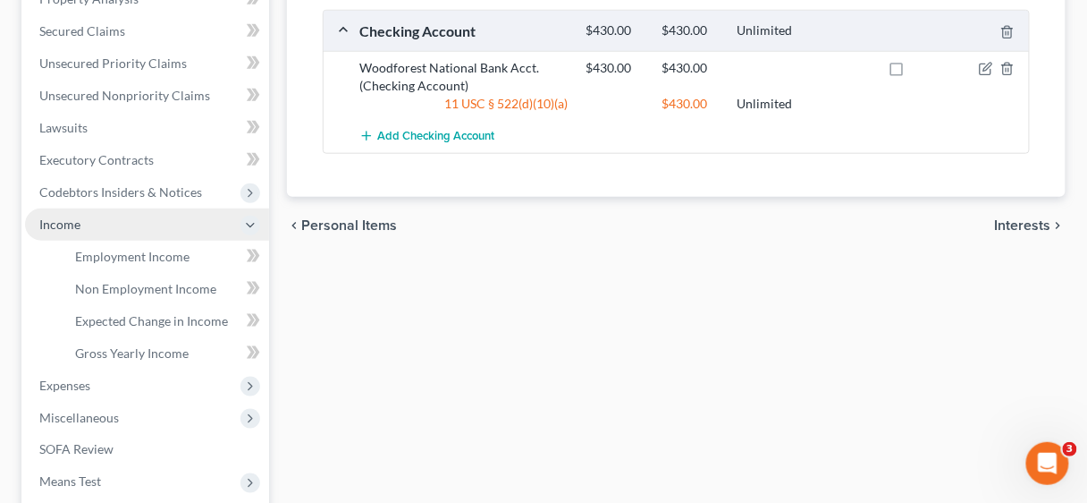
scroll to position [393, 0]
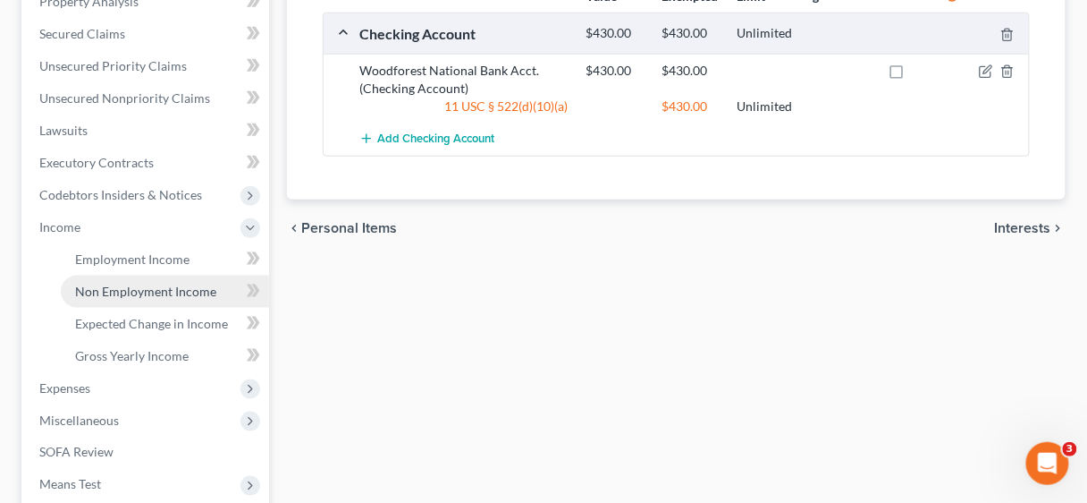
click at [125, 285] on span "Non Employment Income" at bounding box center [145, 290] width 141 height 15
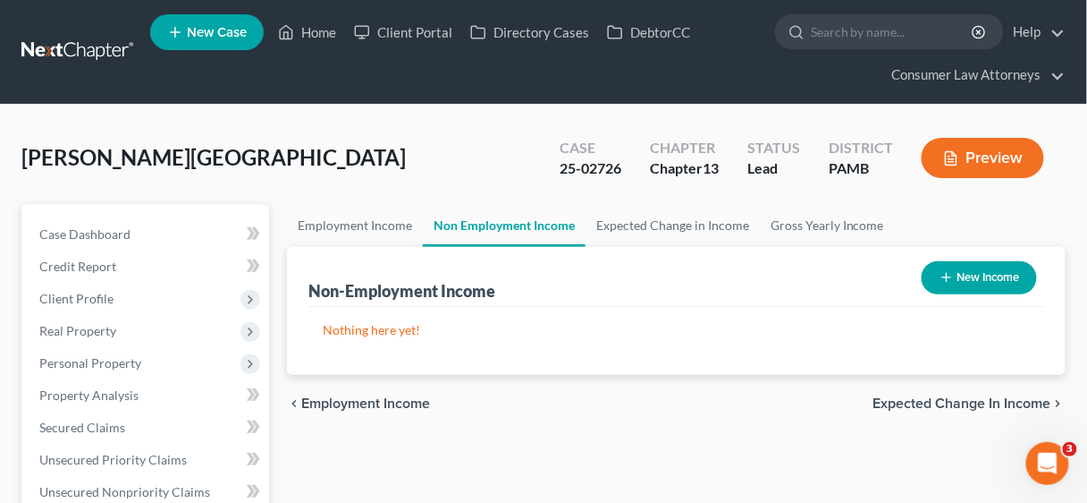
click at [968, 281] on button "New Income" at bounding box center [979, 277] width 115 height 33
select select "0"
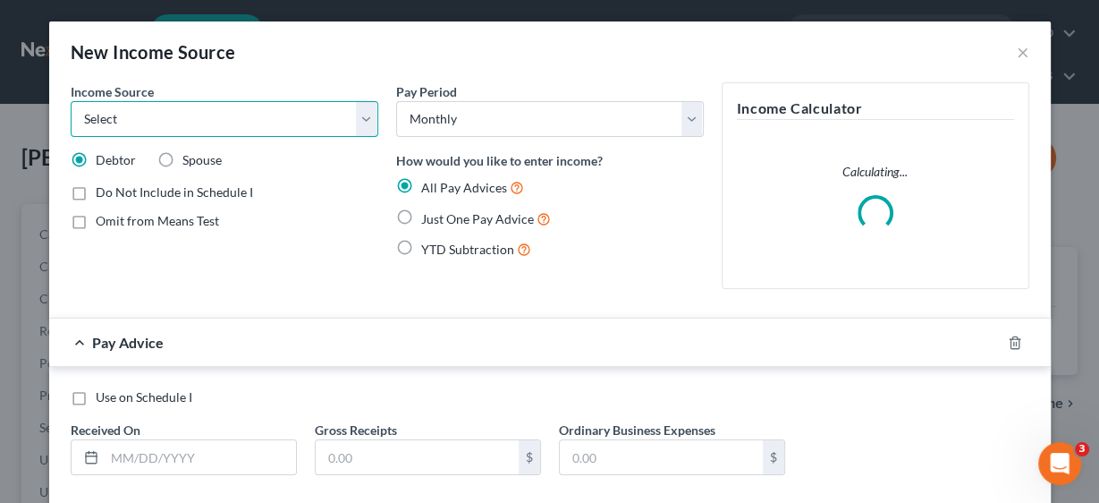
click at [365, 122] on select "Select Unemployment Disability (from employer) Pension Retirement Social Securi…" at bounding box center [225, 119] width 308 height 36
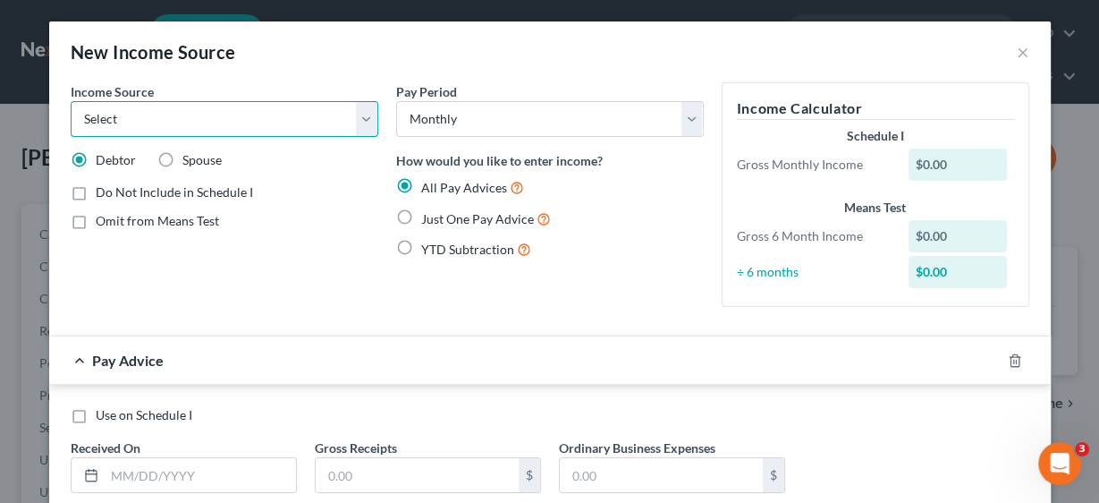
select select "4"
click at [71, 101] on select "Select Unemployment Disability (from employer) Pension Retirement Social Securi…" at bounding box center [225, 119] width 308 height 36
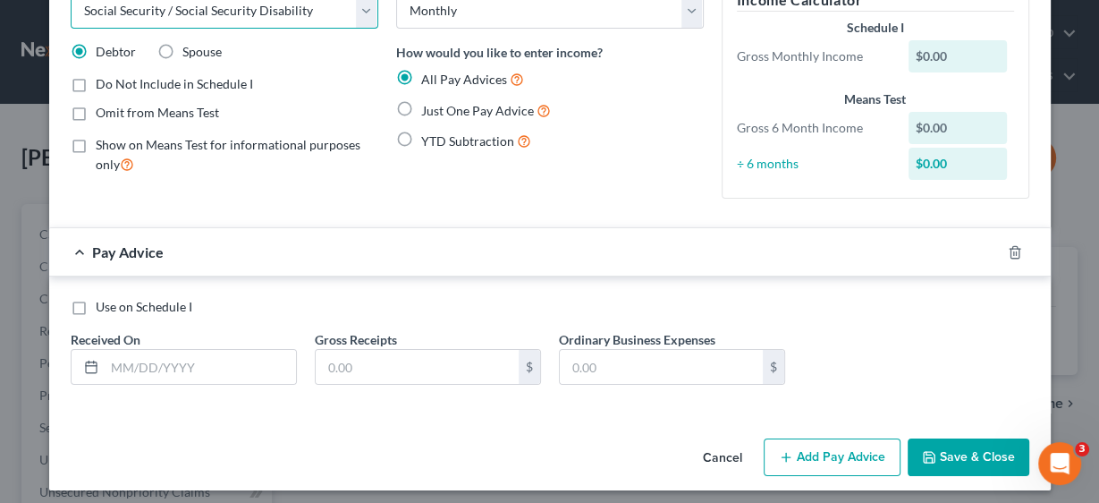
scroll to position [114, 0]
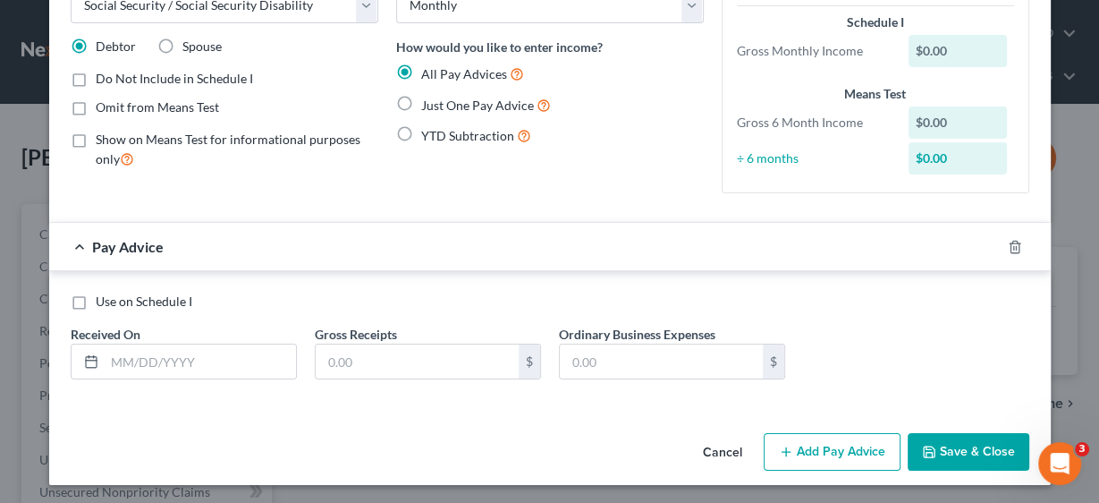
click at [421, 100] on label "Just One Pay Advice" at bounding box center [486, 105] width 130 height 21
click at [428, 100] on input "Just One Pay Advice" at bounding box center [434, 101] width 12 height 12
radio input "true"
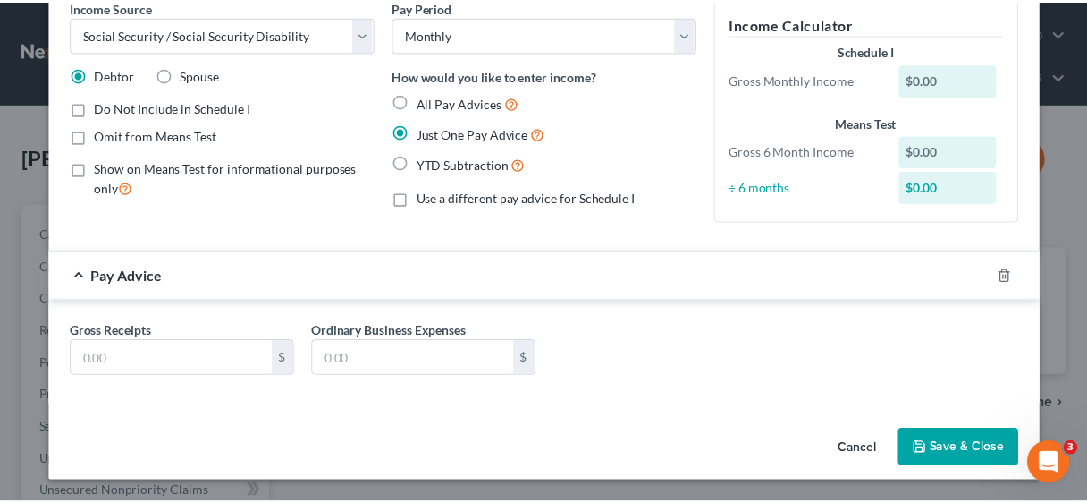
scroll to position [81, 0]
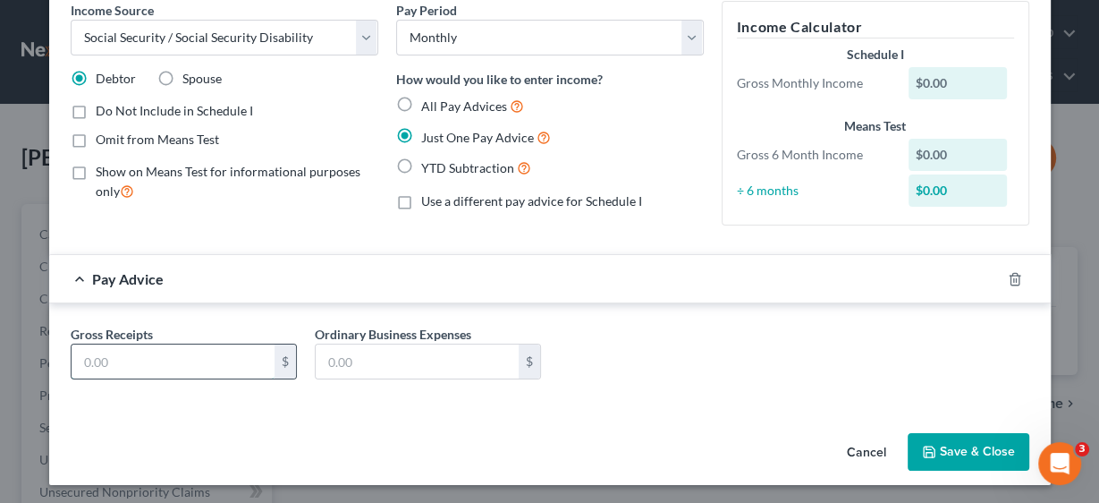
click at [192, 365] on input "text" at bounding box center [173, 361] width 203 height 34
type input "967.00"
click at [952, 439] on button "Save & Close" at bounding box center [969, 452] width 122 height 38
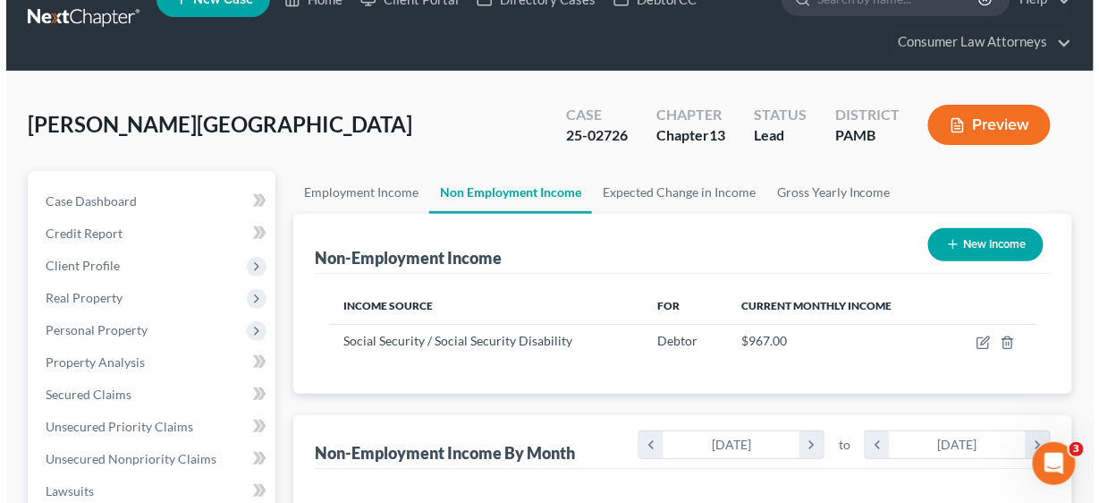
scroll to position [72, 0]
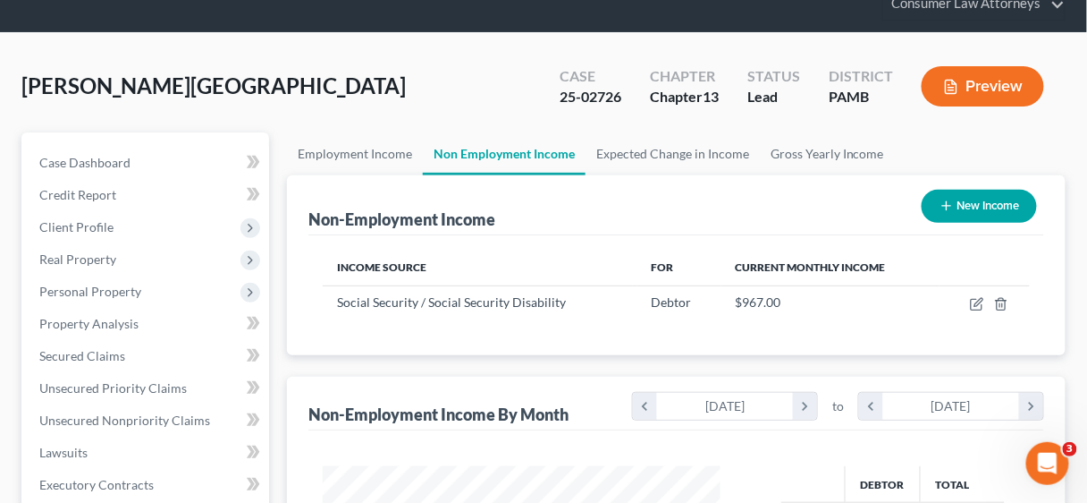
click at [961, 207] on button "New Income" at bounding box center [979, 206] width 115 height 33
select select "0"
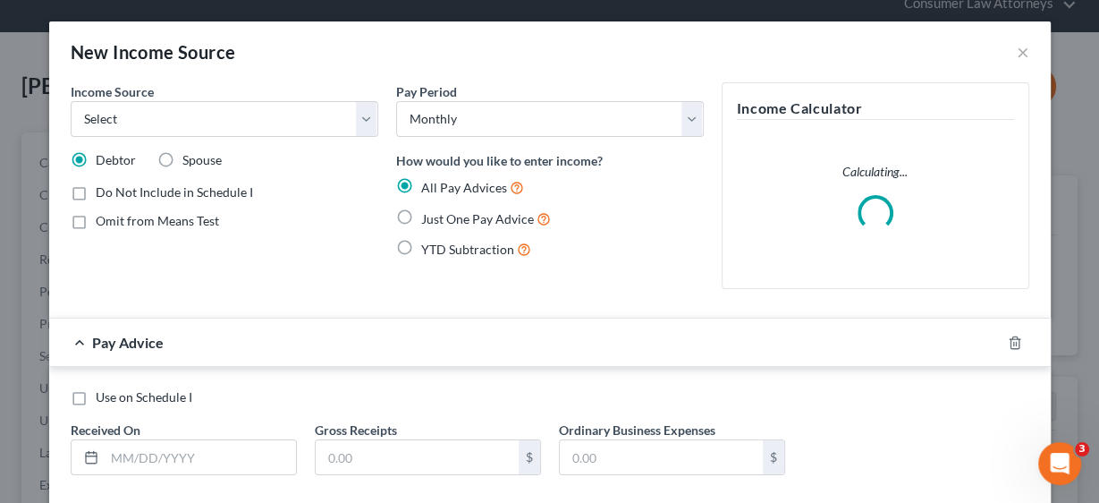
scroll to position [317, 438]
click at [363, 116] on select "Select Unemployment Disability (from employer) Pension Retirement Social Securi…" at bounding box center [225, 119] width 308 height 36
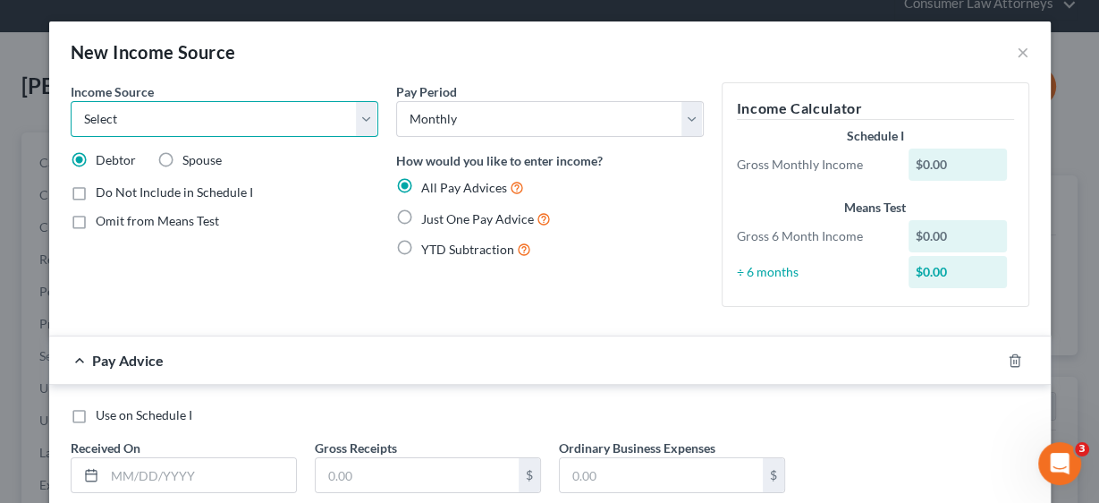
select select "8"
click at [71, 101] on select "Select Unemployment Disability (from employer) Pension Retirement Social Securi…" at bounding box center [225, 119] width 308 height 36
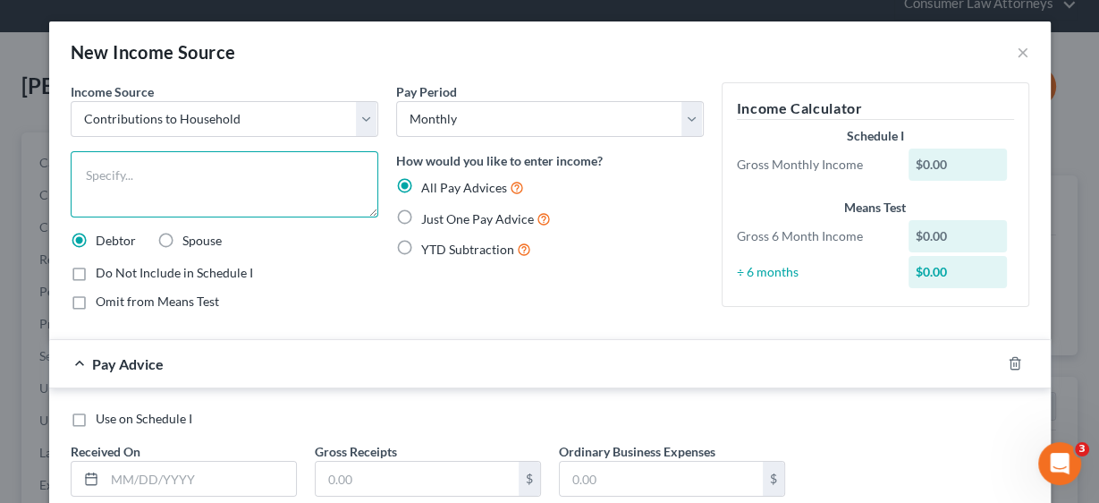
click at [144, 174] on textarea at bounding box center [225, 184] width 308 height 66
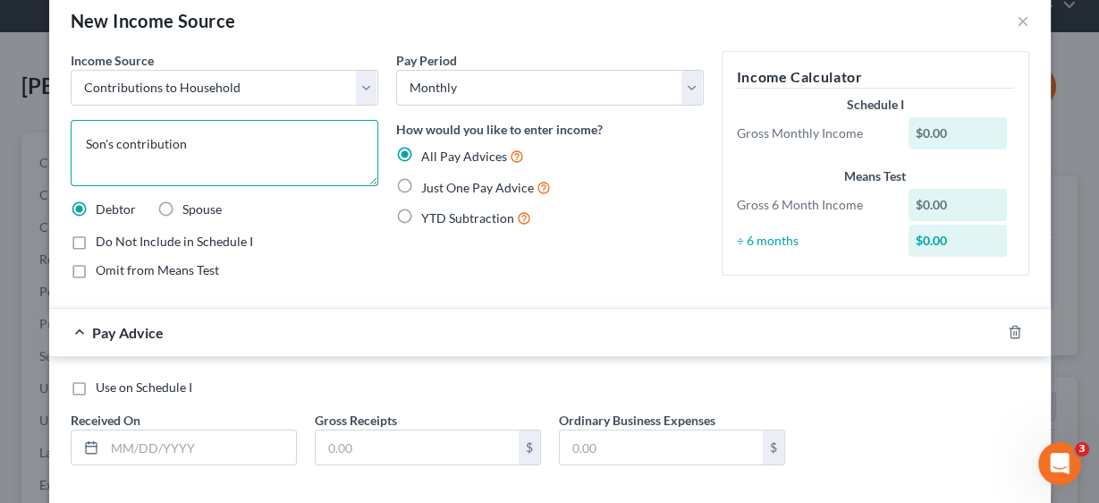
scroll to position [117, 0]
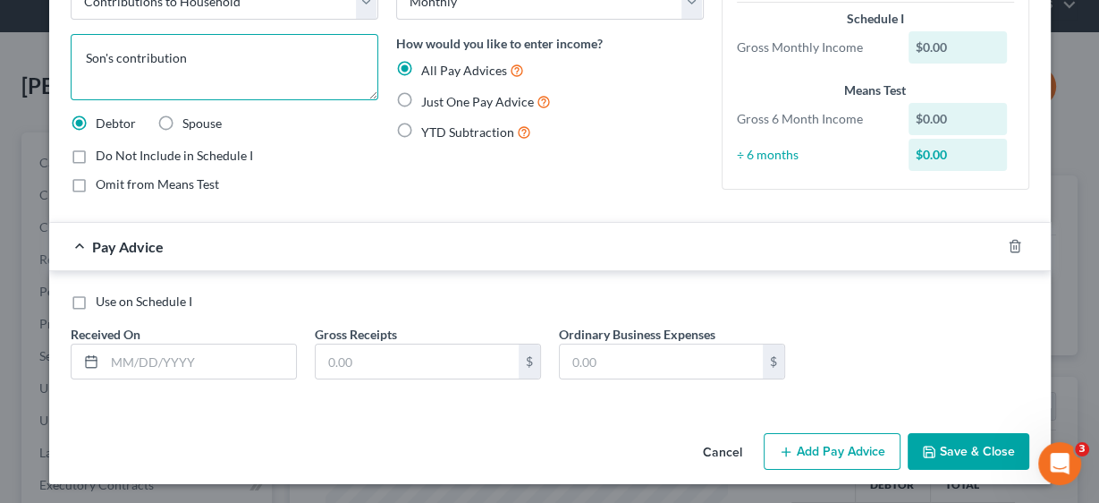
type textarea "Son's contribution"
click at [421, 101] on label "Just One Pay Advice" at bounding box center [486, 101] width 130 height 21
click at [428, 101] on input "Just One Pay Advice" at bounding box center [434, 97] width 12 height 12
radio input "true"
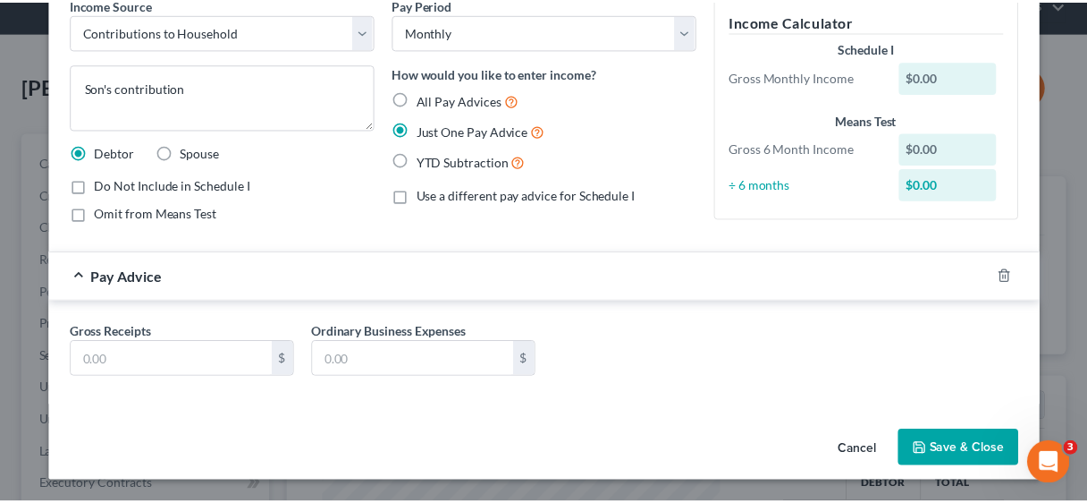
scroll to position [85, 0]
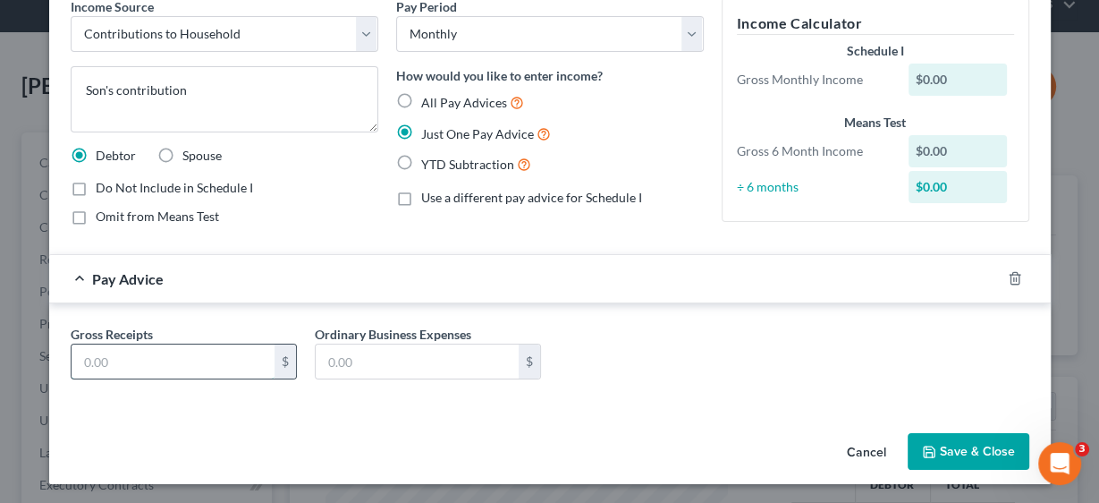
click at [164, 358] on input "text" at bounding box center [173, 361] width 203 height 34
type input "2,000.00"
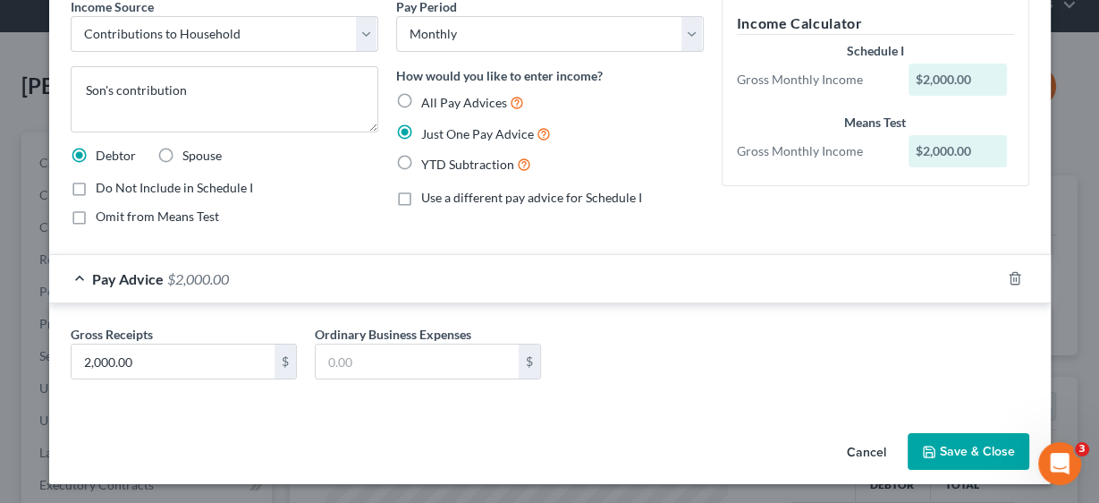
click at [974, 454] on button "Save & Close" at bounding box center [969, 452] width 122 height 38
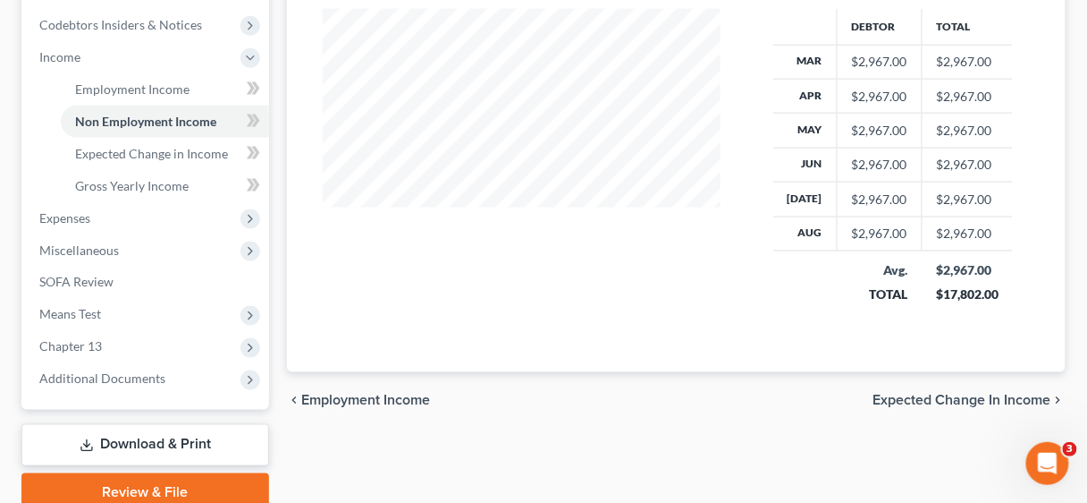
scroll to position [572, 0]
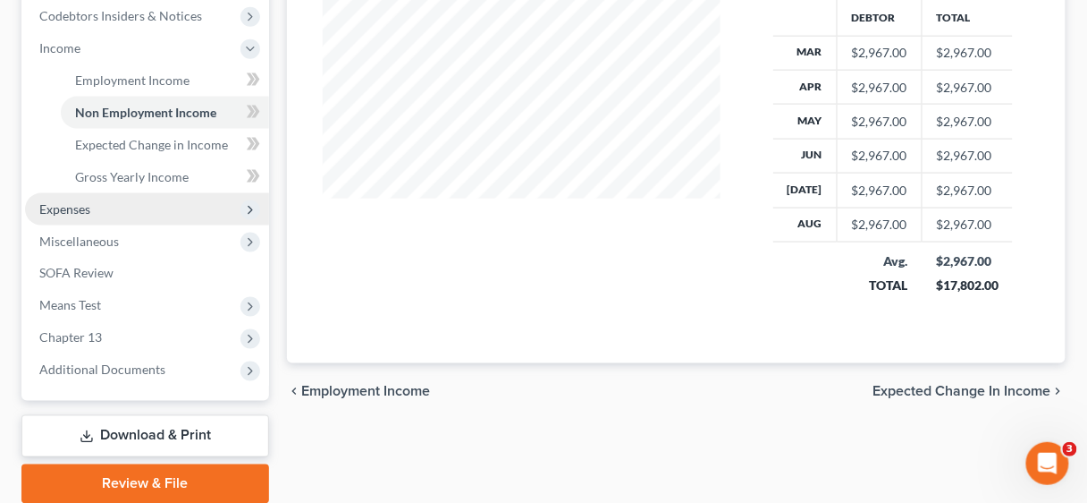
click at [70, 206] on span "Expenses" at bounding box center [64, 208] width 51 height 15
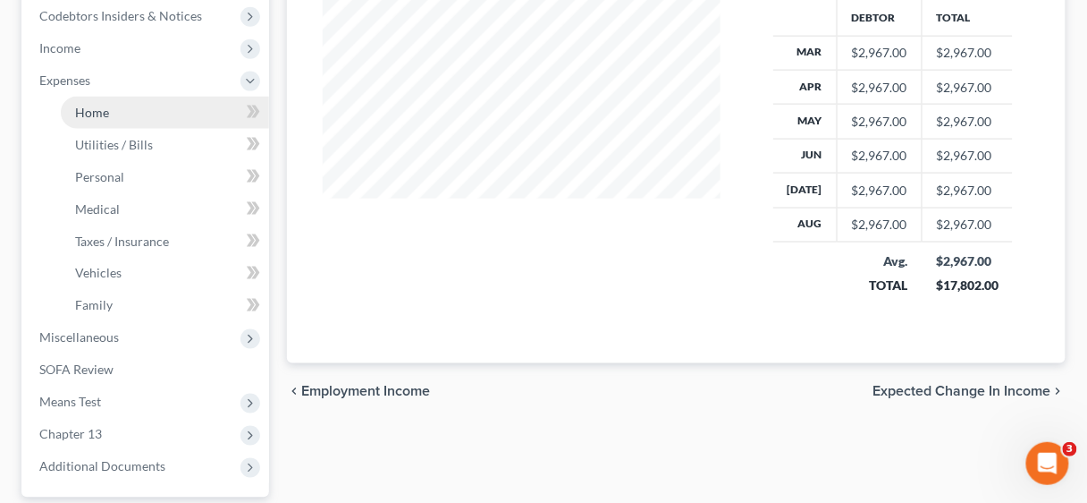
click at [107, 109] on span "Home" at bounding box center [92, 112] width 34 height 15
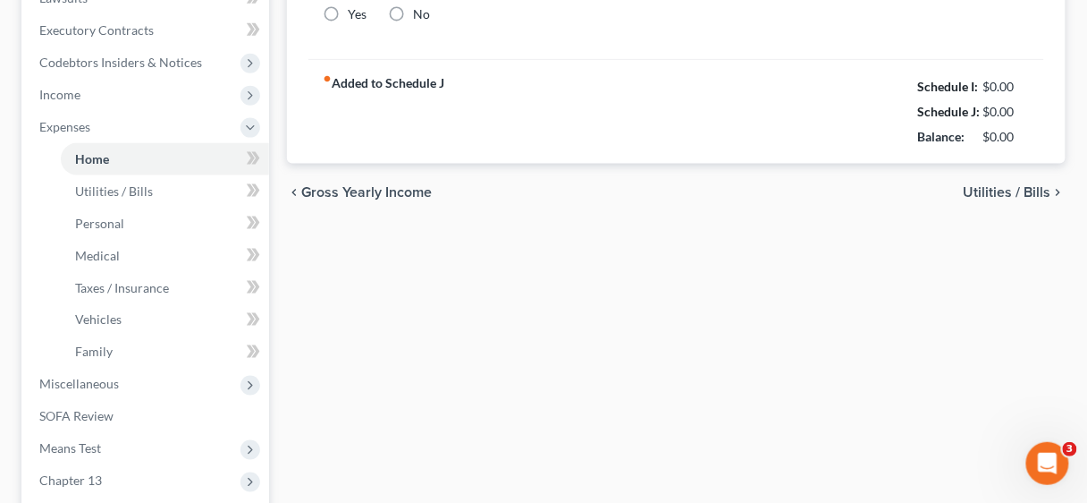
type input "0.00"
radio input "true"
type input "0.00"
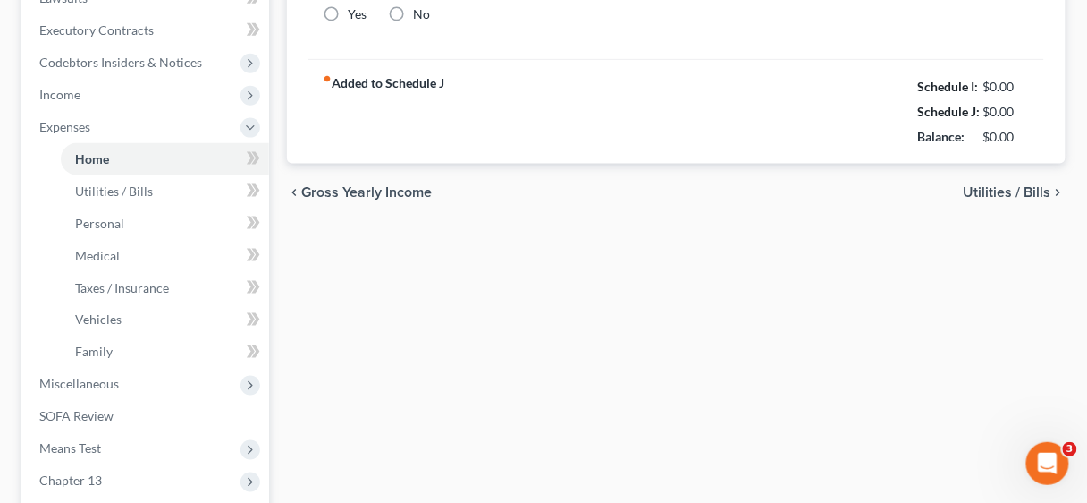
type input "0.00"
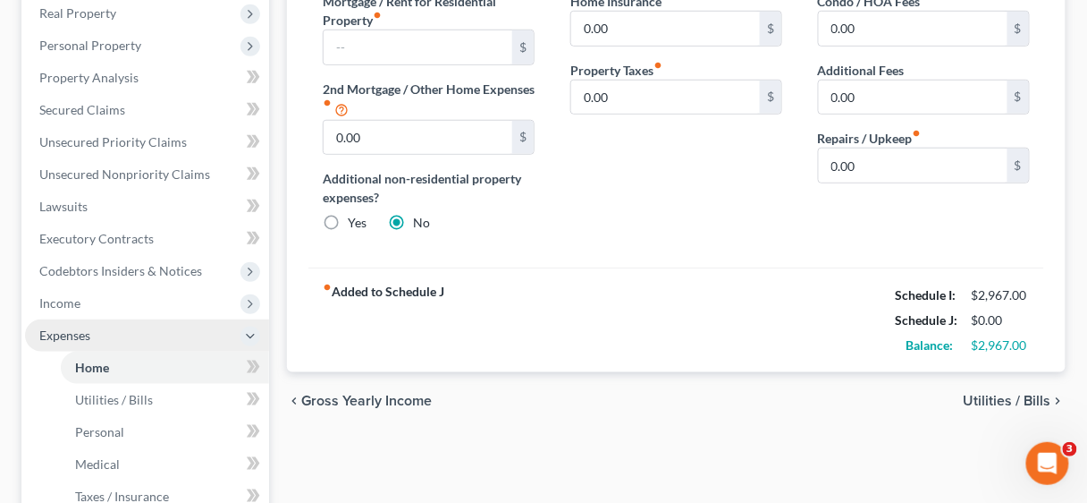
scroll to position [358, 0]
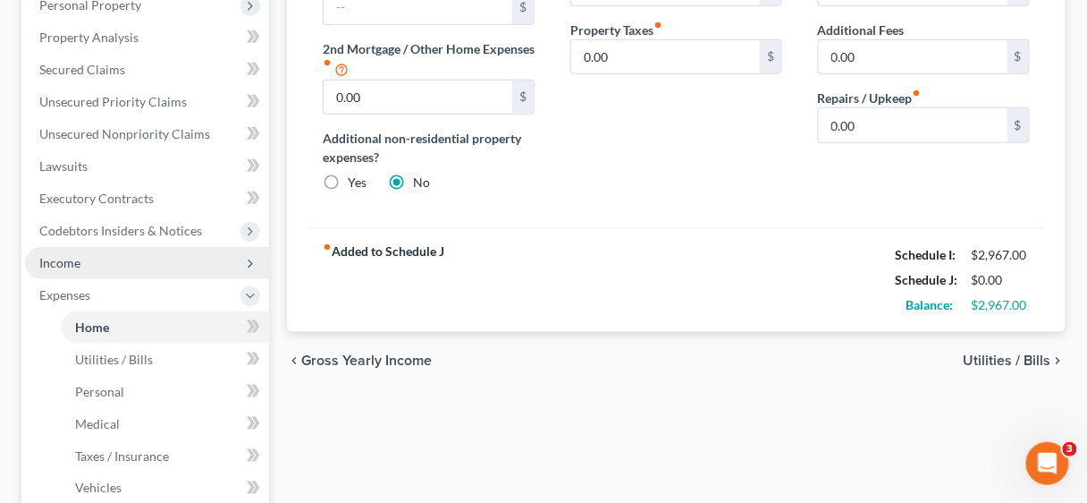
click at [65, 260] on span "Income" at bounding box center [59, 262] width 41 height 15
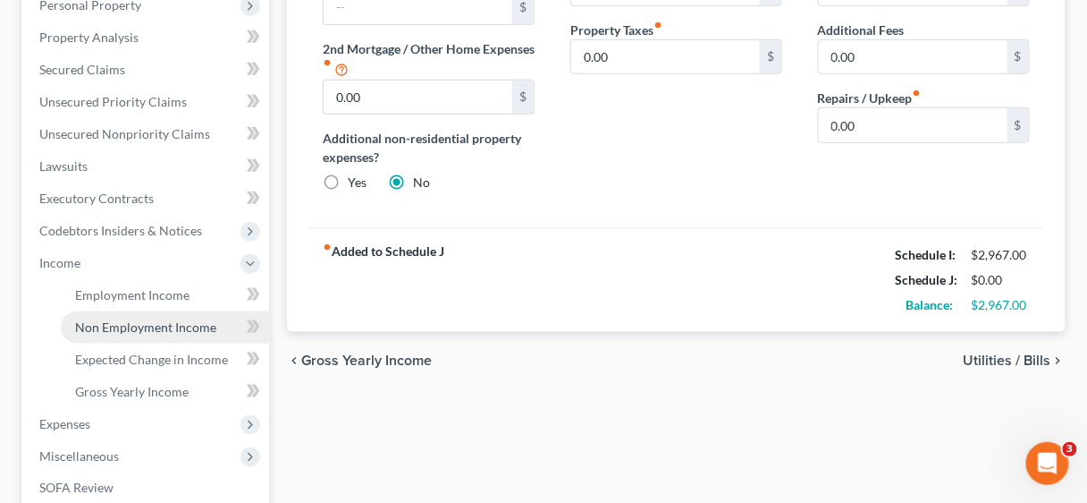
click at [126, 330] on span "Non Employment Income" at bounding box center [145, 326] width 141 height 15
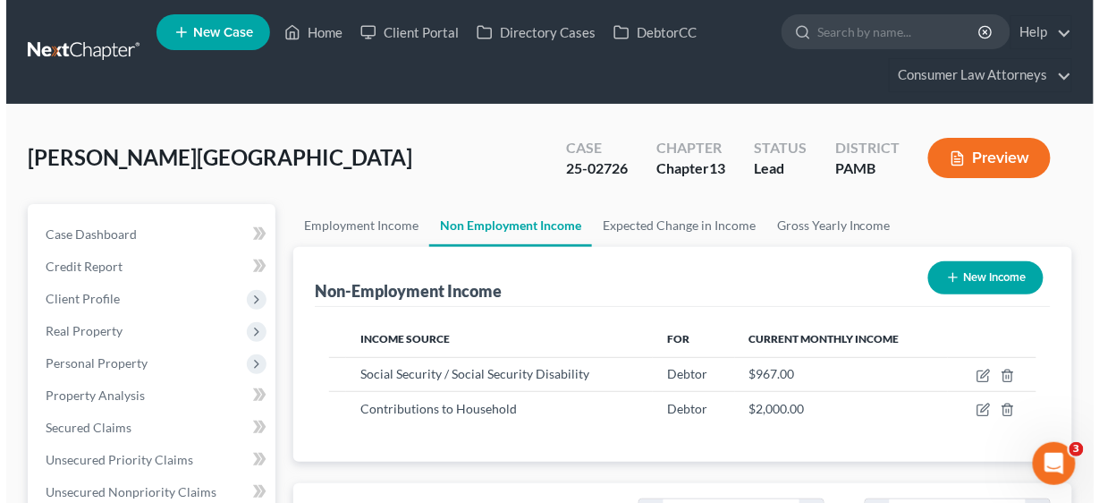
scroll to position [317, 434]
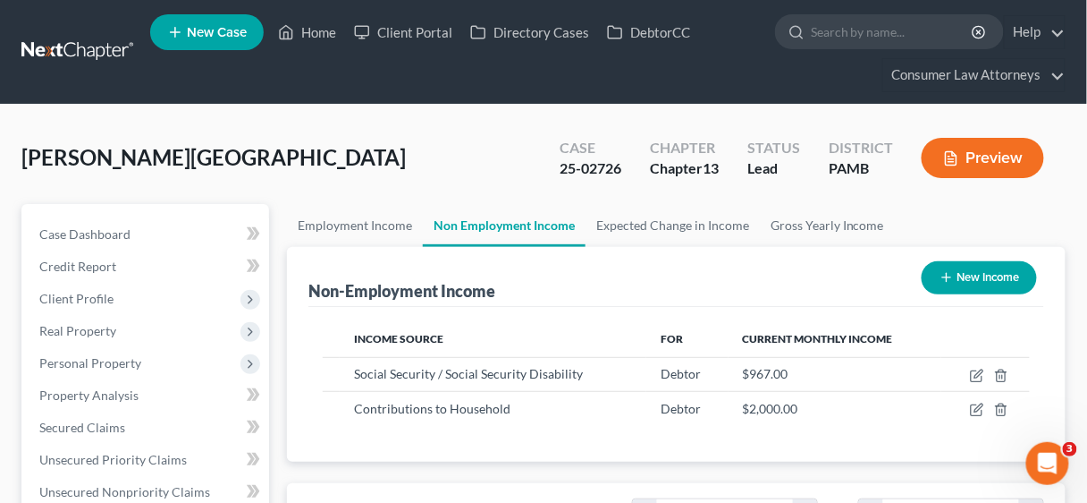
click at [968, 272] on button "New Income" at bounding box center [979, 277] width 115 height 33
select select "0"
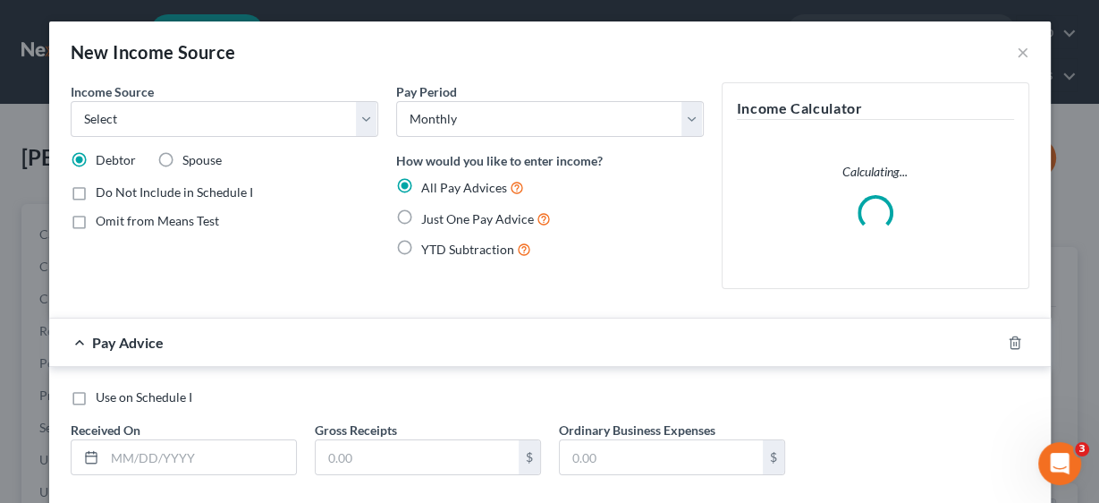
scroll to position [317, 438]
click at [359, 114] on select "Select Unemployment Disability (from employer) Pension Retirement Social Securi…" at bounding box center [225, 119] width 308 height 36
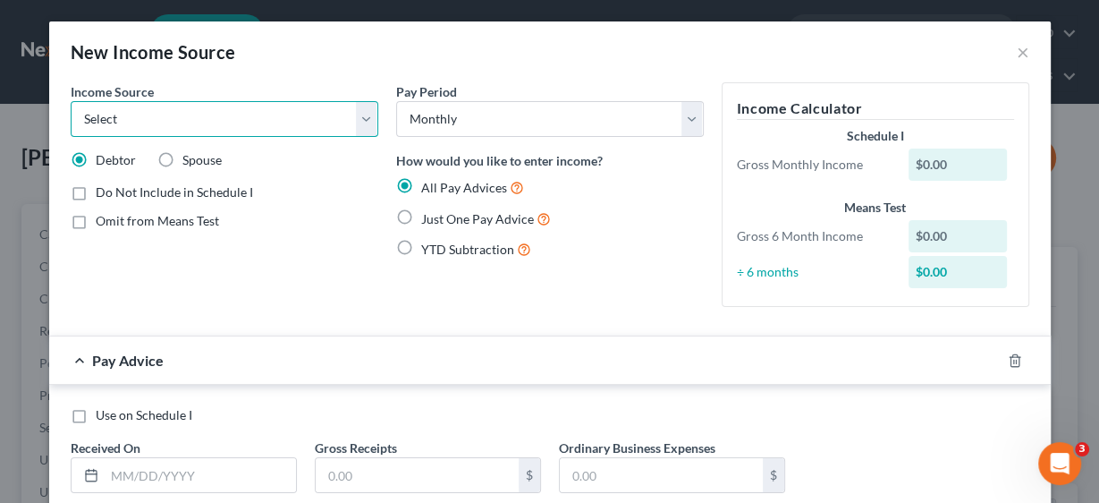
select select "5"
click at [71, 101] on select "Select Unemployment Disability (from employer) Pension Retirement Social Securi…" at bounding box center [225, 119] width 308 height 36
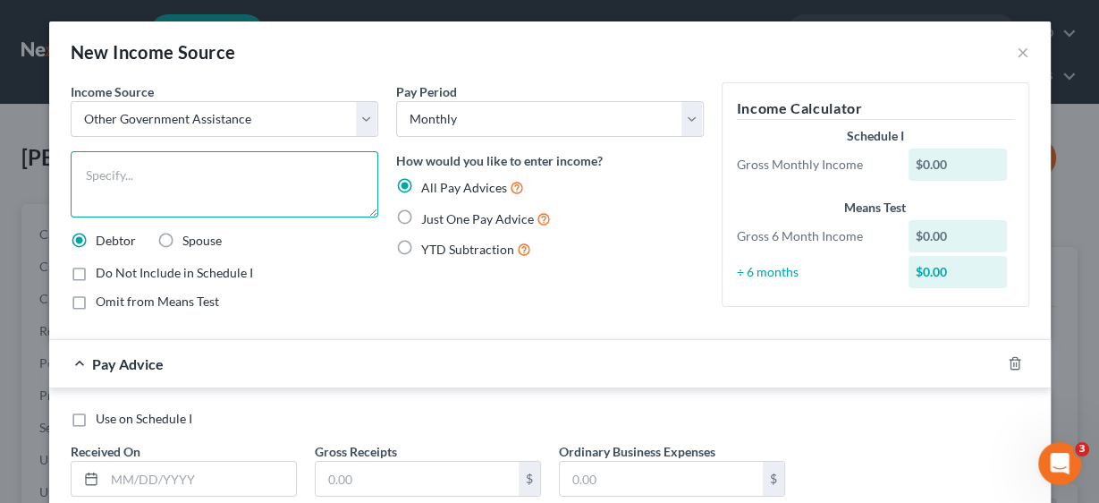
click at [219, 167] on textarea at bounding box center [225, 184] width 308 height 66
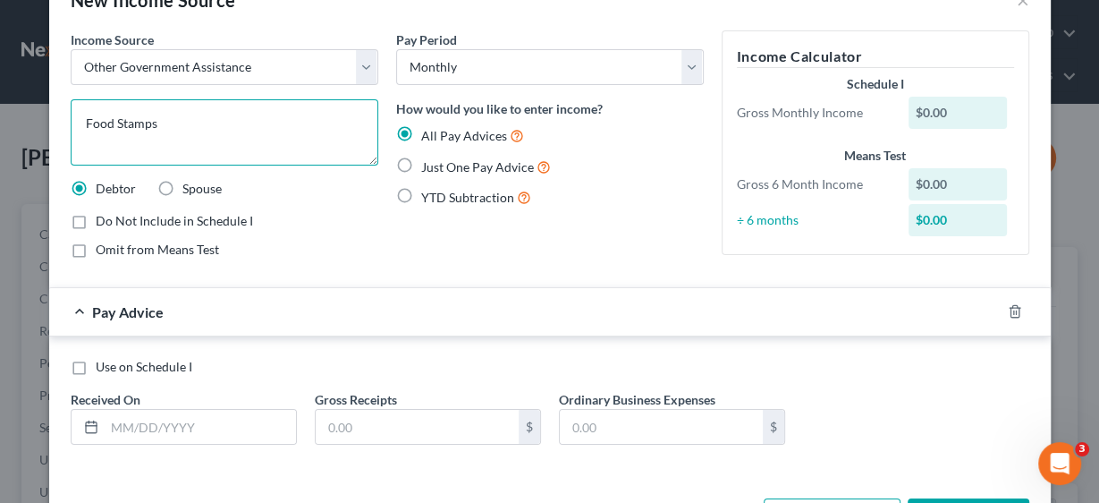
scroll to position [117, 0]
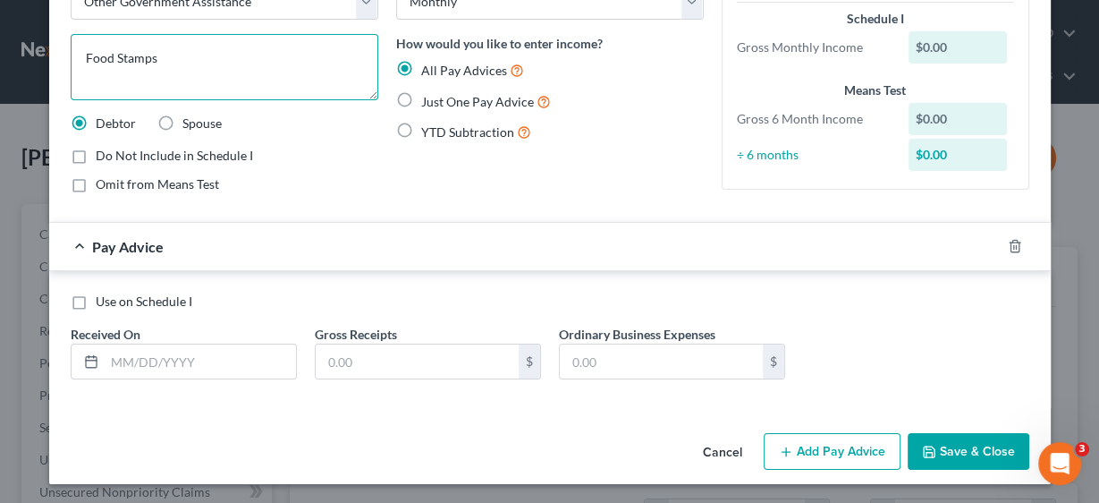
type textarea "Food Stamps"
click at [421, 97] on label "Just One Pay Advice" at bounding box center [486, 101] width 130 height 21
click at [428, 97] on input "Just One Pay Advice" at bounding box center [434, 97] width 12 height 12
radio input "true"
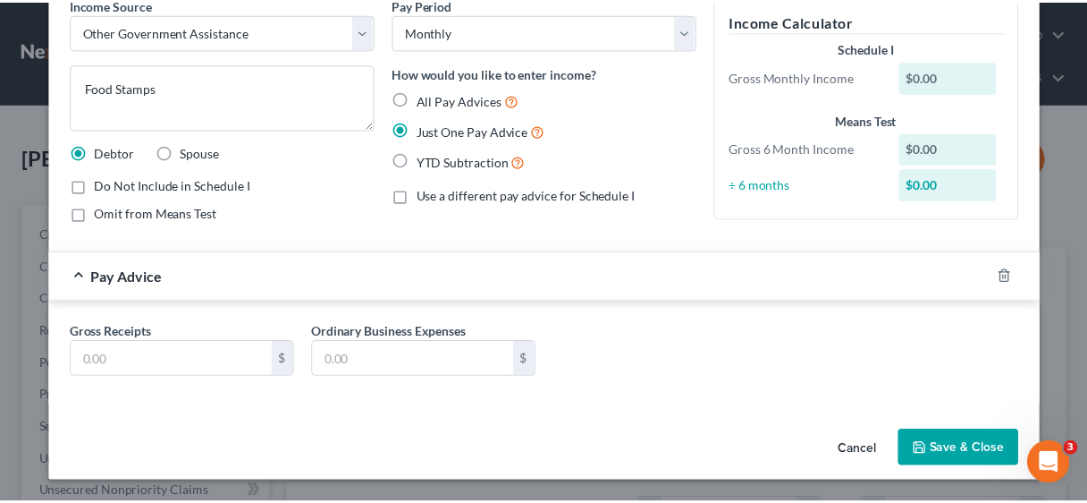
scroll to position [85, 0]
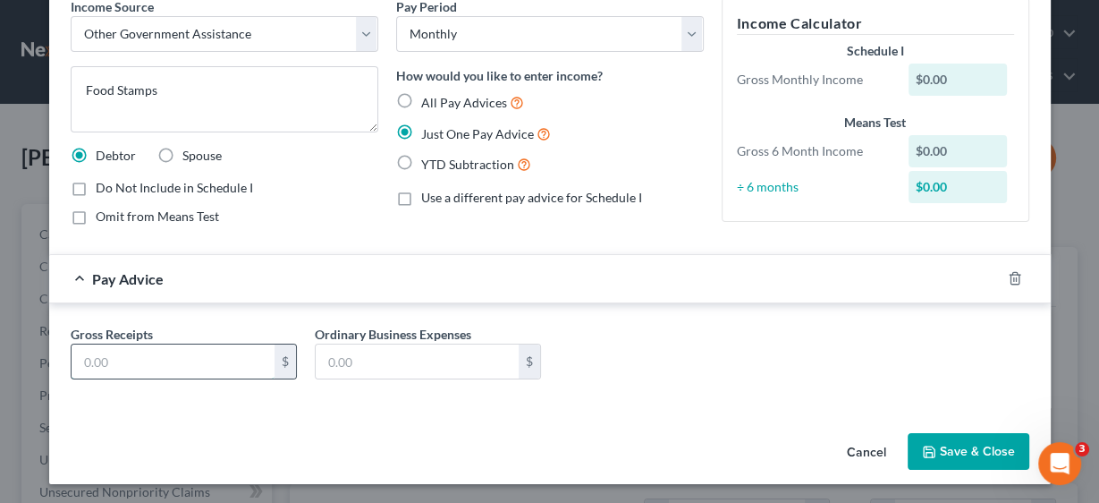
click at [190, 347] on input "text" at bounding box center [173, 361] width 203 height 34
type input "520.00"
click at [976, 457] on button "Save & Close" at bounding box center [969, 452] width 122 height 38
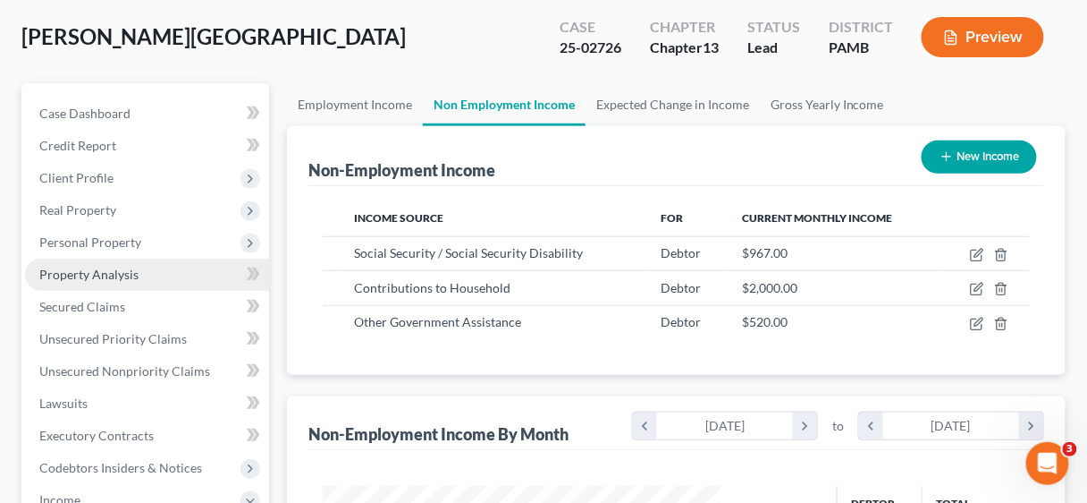
scroll to position [143, 0]
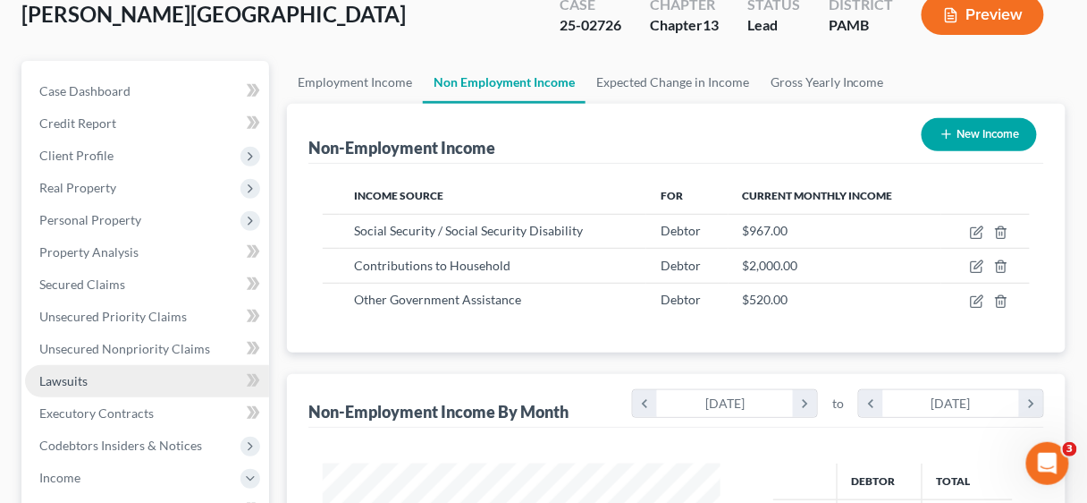
click at [68, 376] on span "Lawsuits" at bounding box center [63, 380] width 48 height 15
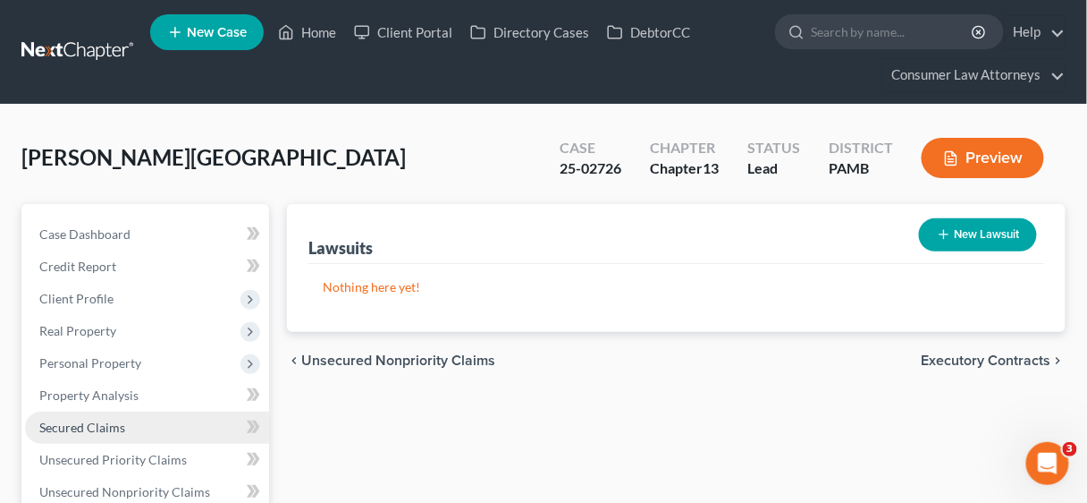
click at [77, 425] on span "Secured Claims" at bounding box center [82, 426] width 86 height 15
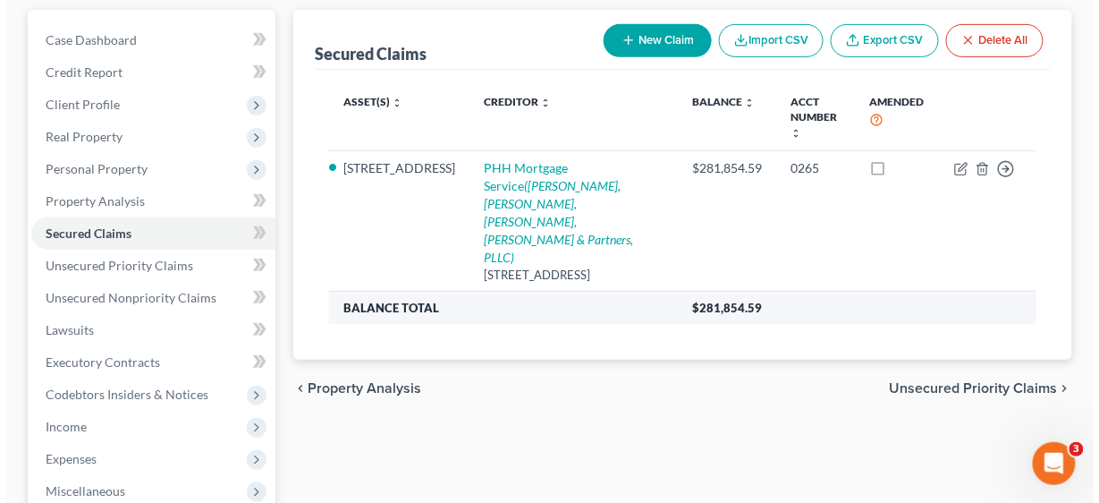
scroll to position [215, 0]
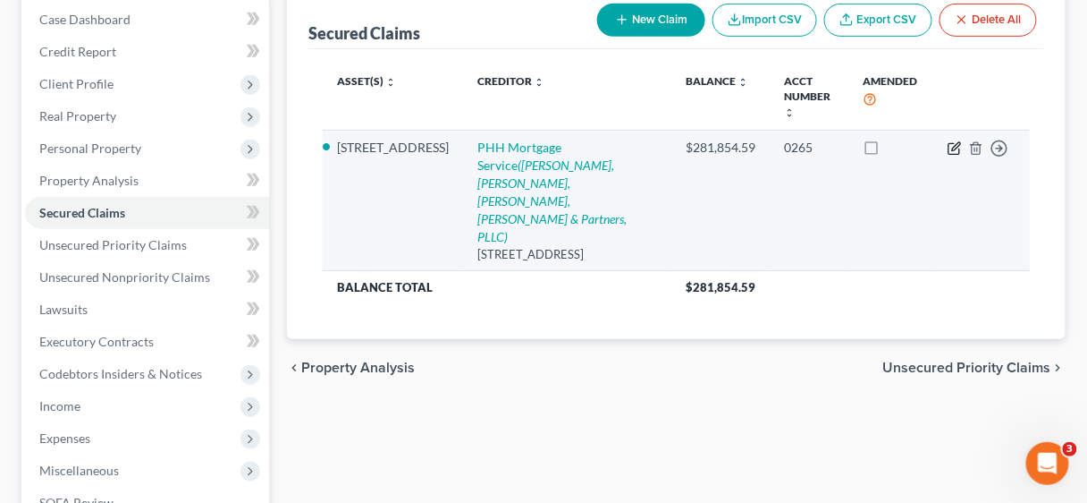
click at [955, 141] on icon "button" at bounding box center [955, 148] width 14 height 14
select select "33"
select select "2"
select select "0"
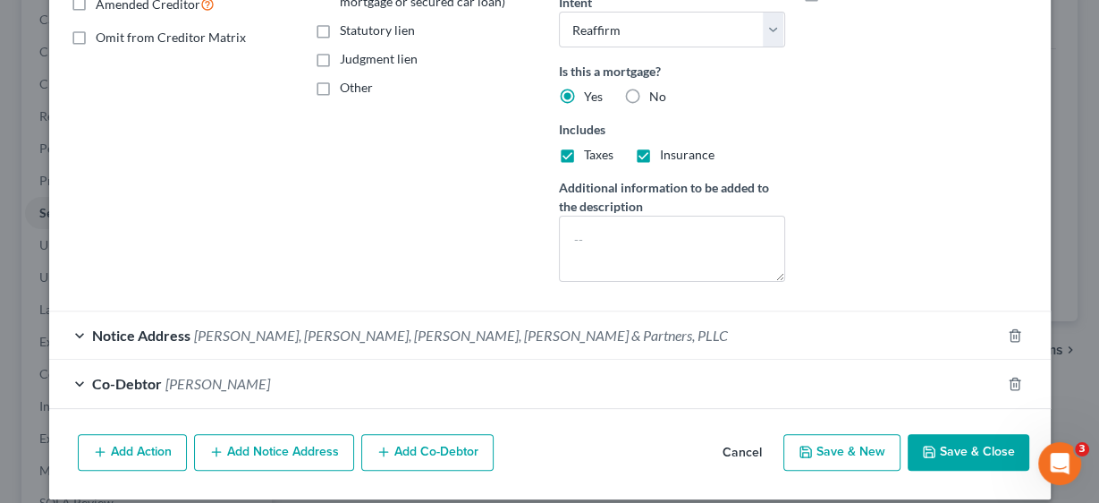
scroll to position [402, 0]
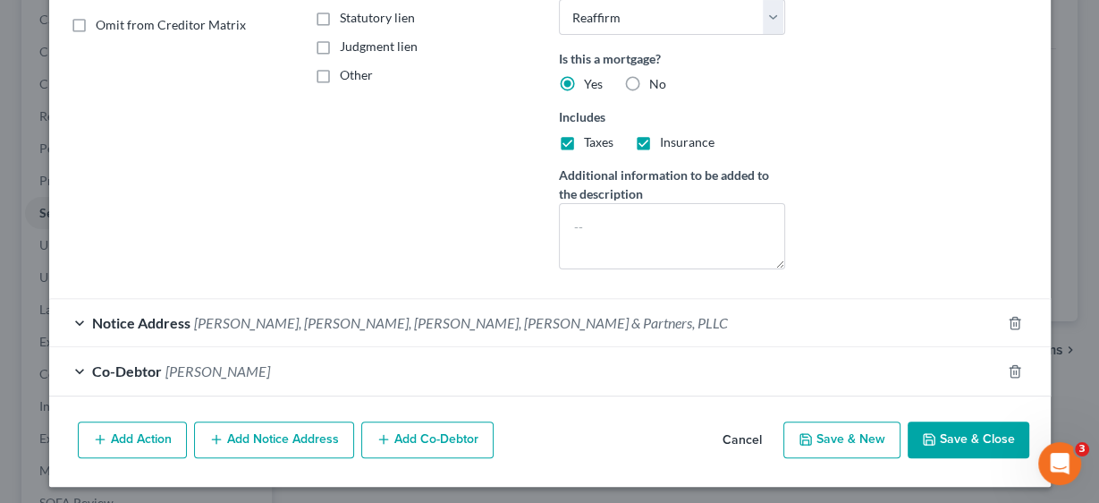
click at [136, 317] on span "Notice Address" at bounding box center [141, 322] width 98 height 17
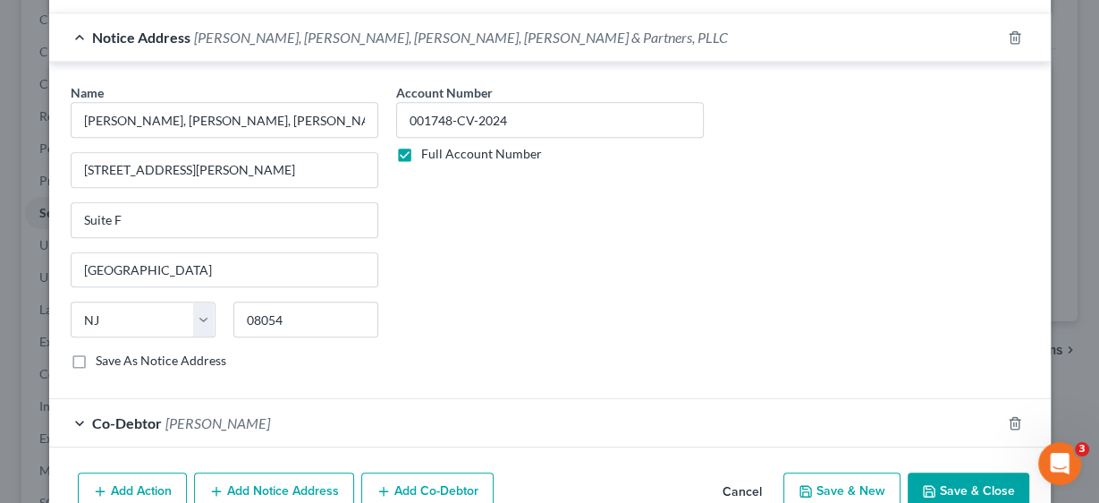
scroll to position [735, 0]
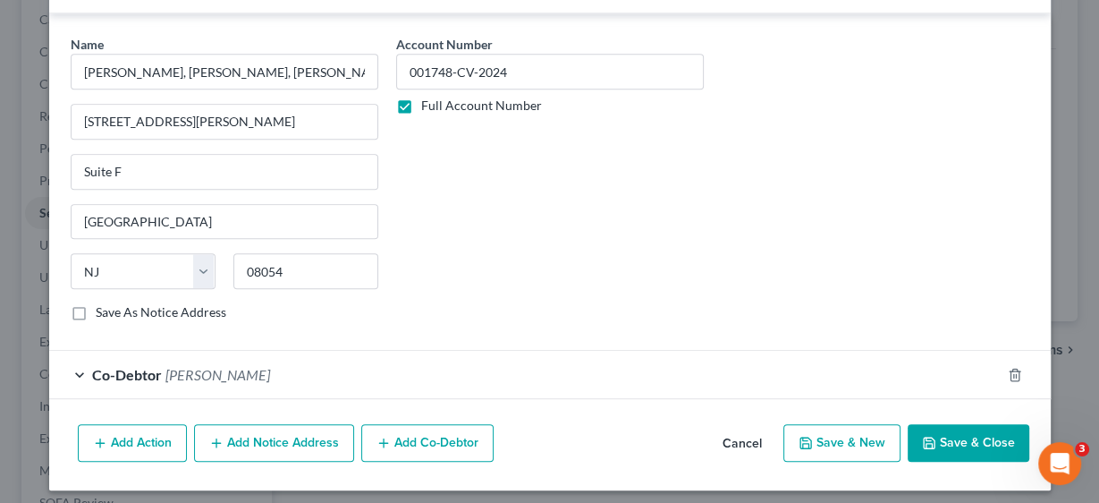
click at [144, 429] on button "Add Action" at bounding box center [132, 443] width 109 height 38
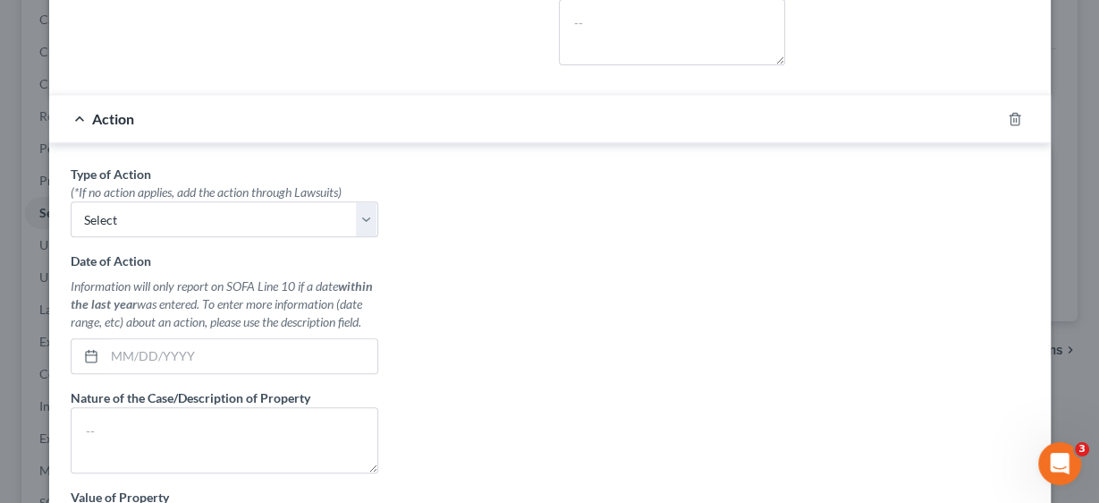
scroll to position [621, 0]
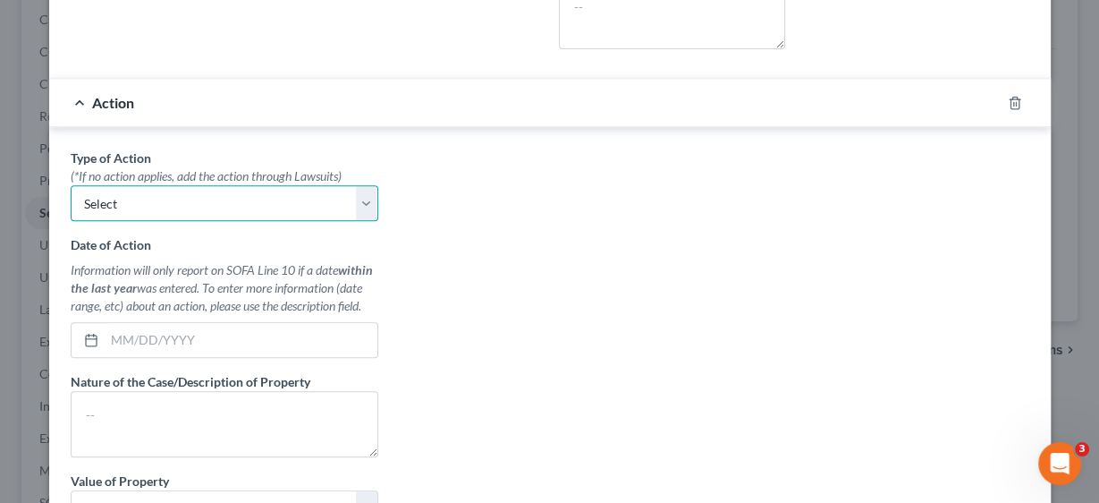
click at [356, 199] on select "Select Repossession Garnishment Foreclosure Personal Injury Attached, Seized, O…" at bounding box center [225, 203] width 308 height 36
select select "2"
click at [71, 185] on select "Select Repossession Garnishment Foreclosure Personal Injury Attached, Seized, O…" at bounding box center [225, 203] width 308 height 36
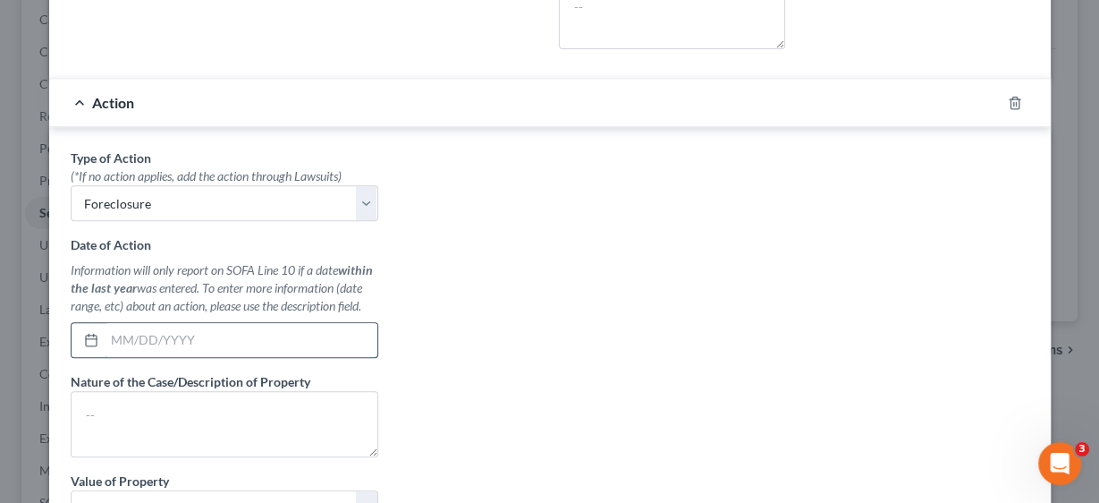
click at [154, 338] on input "text" at bounding box center [241, 340] width 273 height 34
type input "[DATE]"
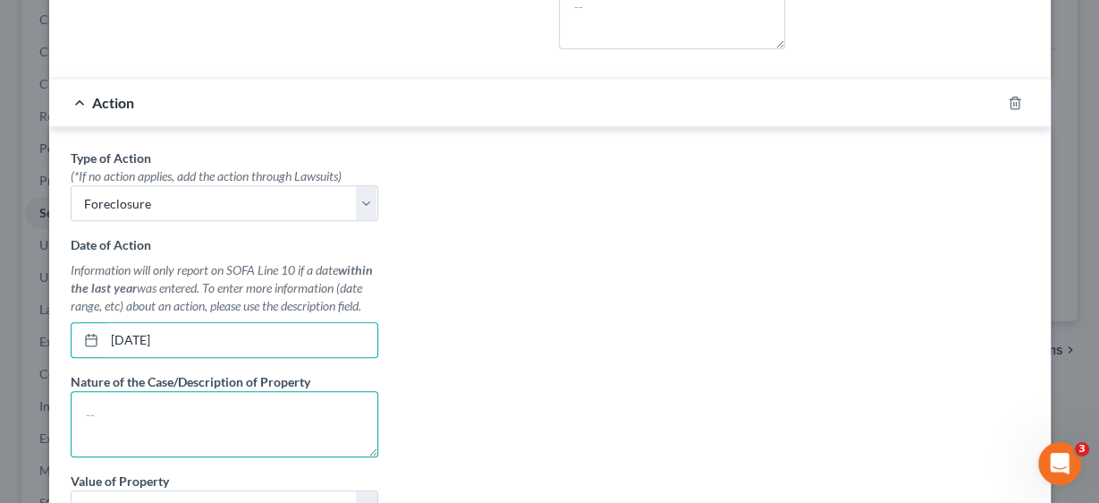
click at [130, 416] on textarea at bounding box center [225, 424] width 308 height 66
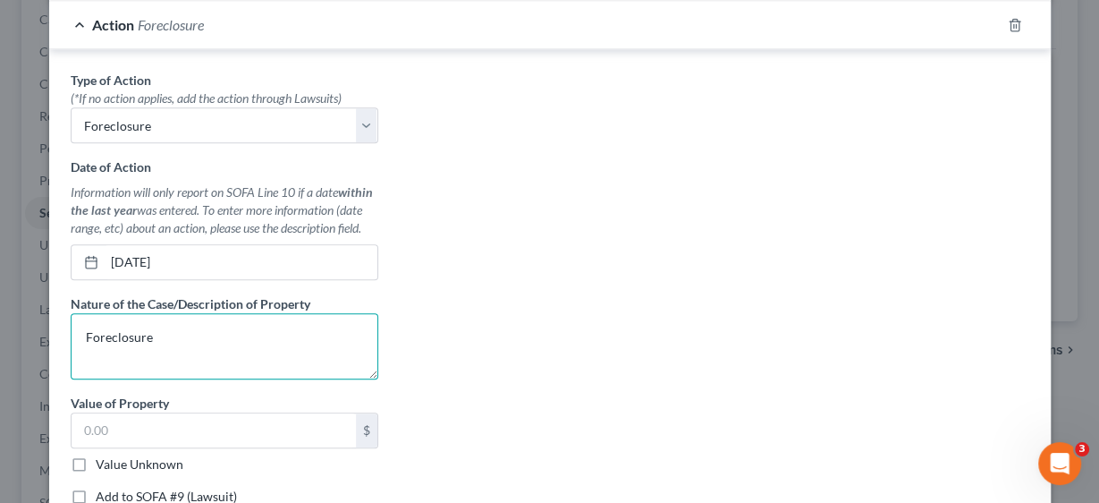
scroll to position [836, 0]
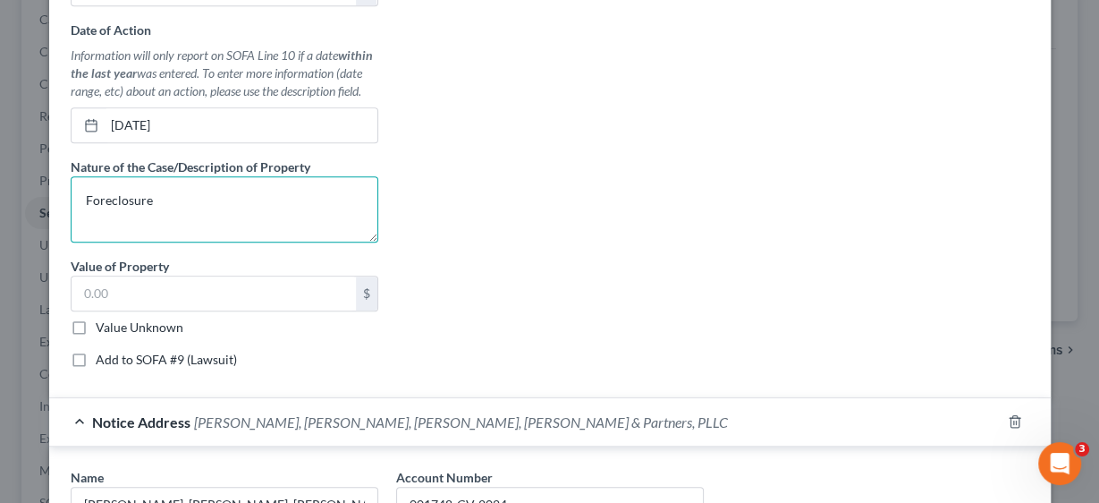
type textarea "Foreclosure"
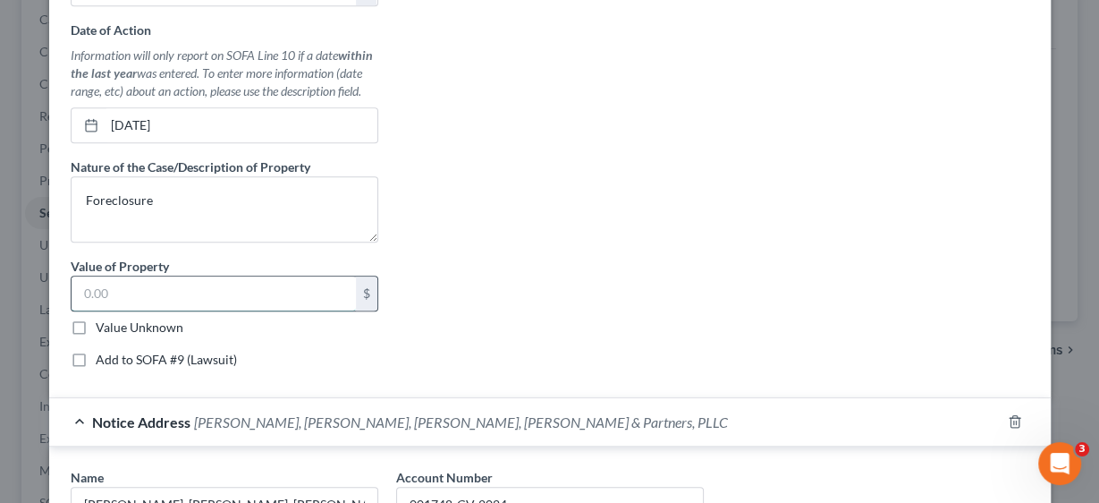
click at [156, 286] on input "text" at bounding box center [214, 293] width 284 height 34
type input "2"
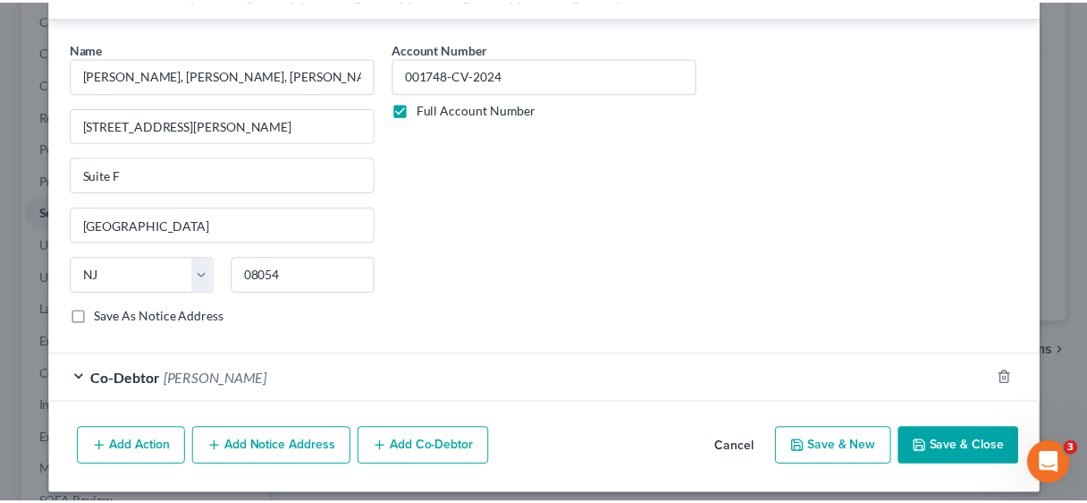
scroll to position [1265, 0]
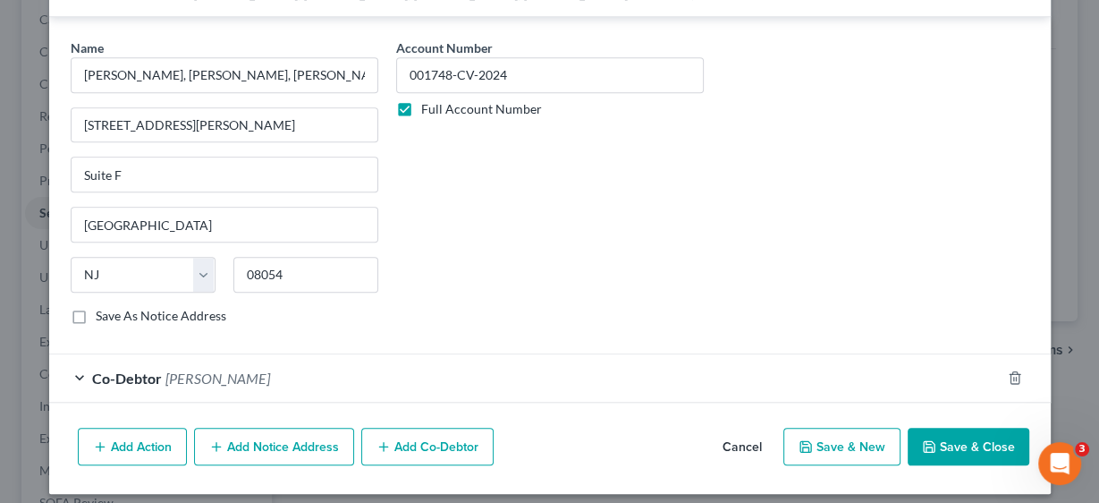
type input "359,667.00"
click at [967, 431] on button "Save & Close" at bounding box center [969, 446] width 122 height 38
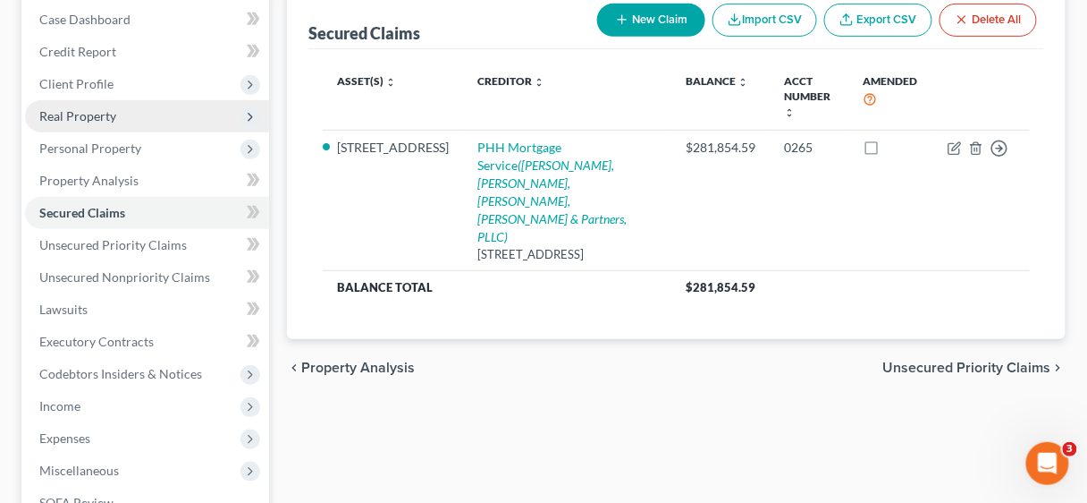
click at [92, 117] on span "Real Property" at bounding box center [77, 115] width 77 height 15
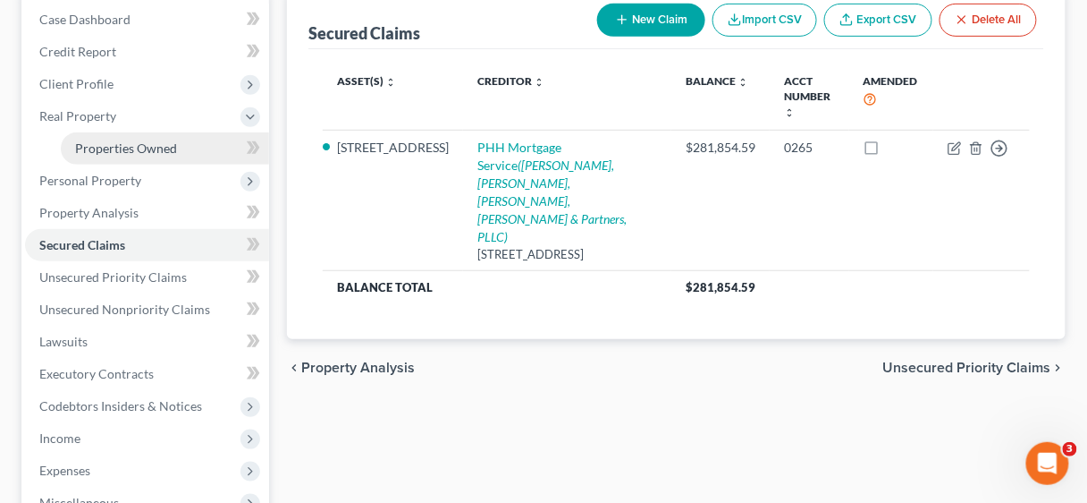
click at [114, 140] on span "Properties Owned" at bounding box center [126, 147] width 102 height 15
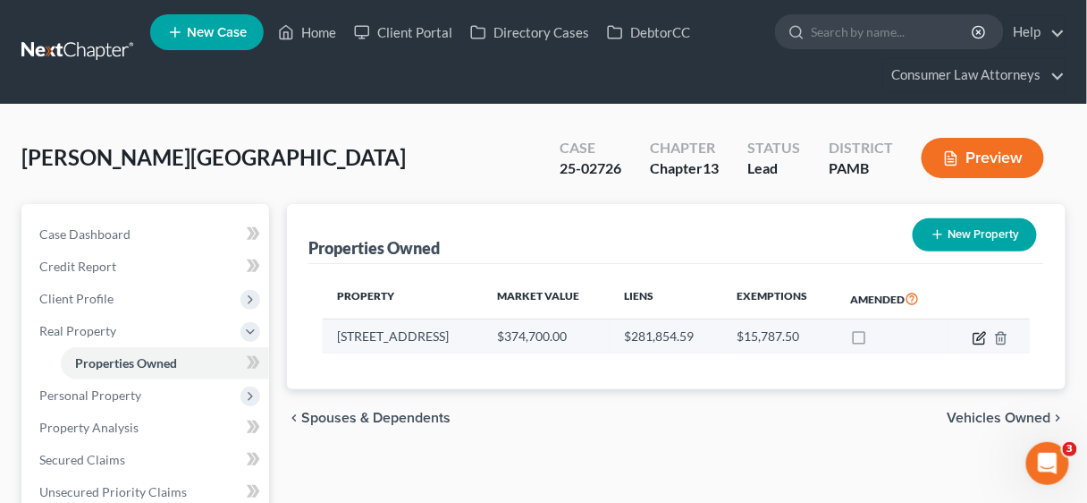
click at [984, 335] on icon "button" at bounding box center [980, 338] width 14 height 14
select select "39"
select select "0"
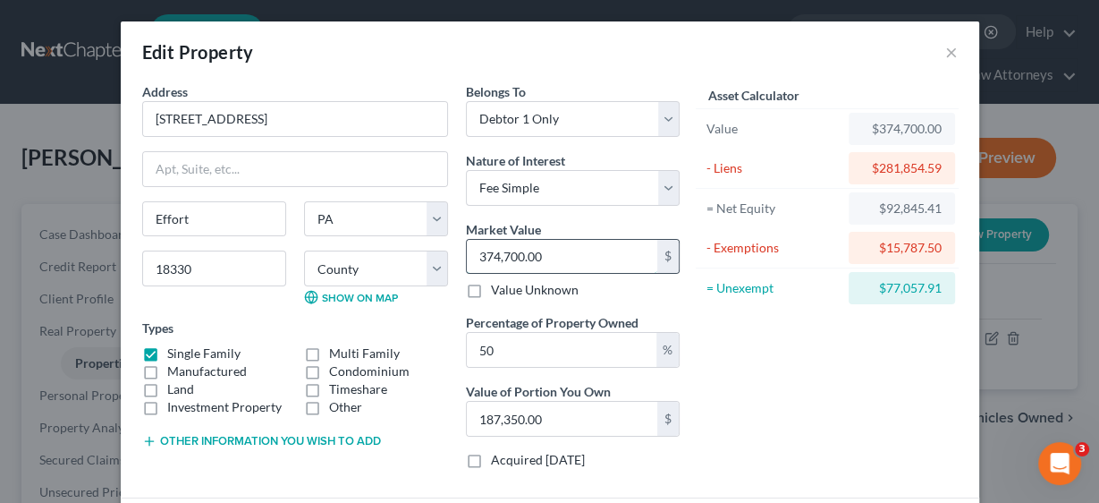
click at [561, 248] on input "374,700.00" at bounding box center [562, 257] width 190 height 34
type input "3"
type input "1.50"
type input "35"
type input "17.50"
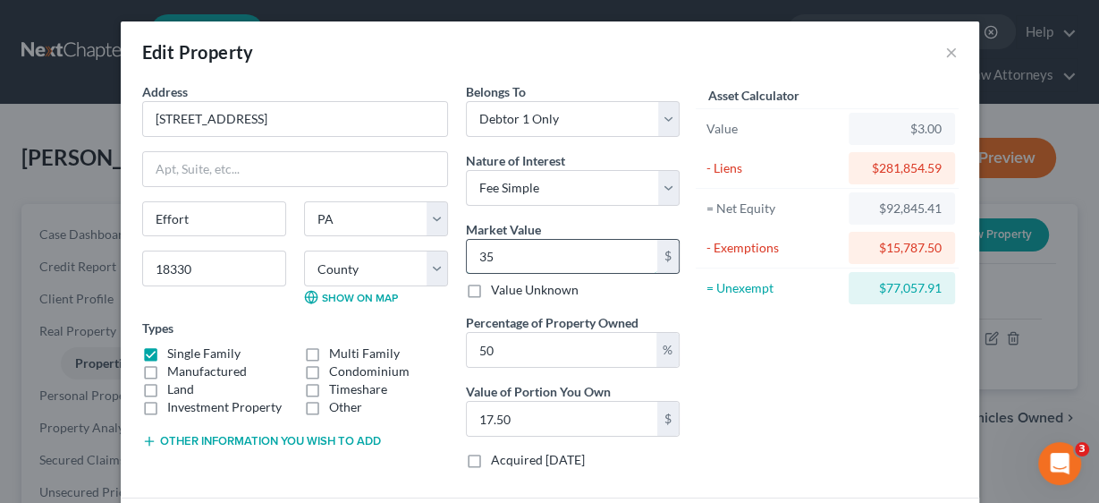
type input "359"
type input "179.50"
type input "3596"
type input "1,798.00"
type input "3,5966"
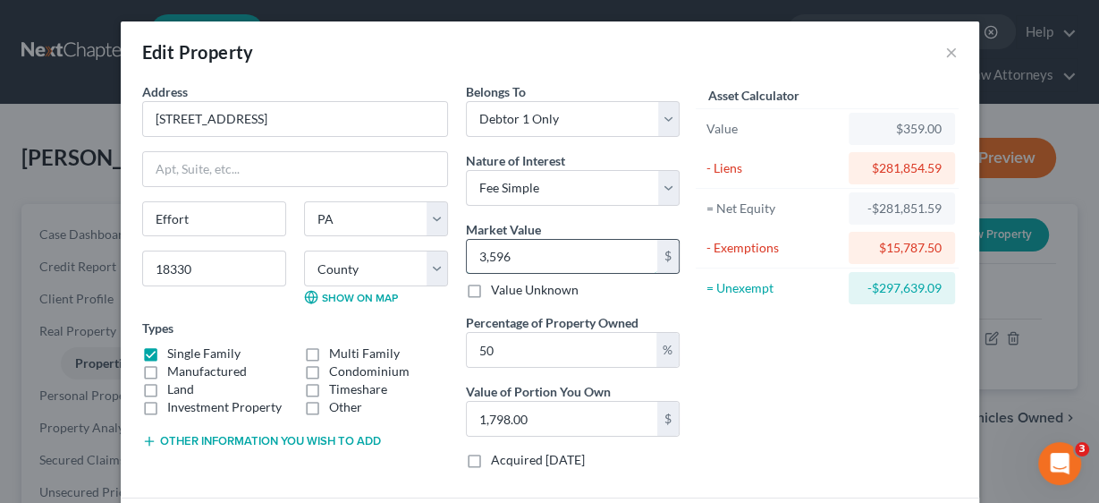
type input "17,983.00"
type input "35,9667"
type input "179,833.50"
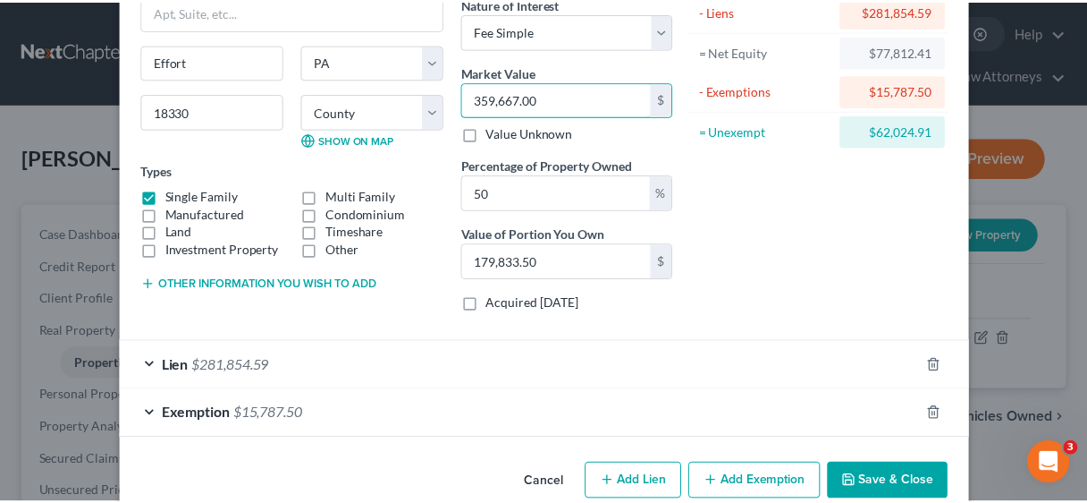
scroll to position [186, 0]
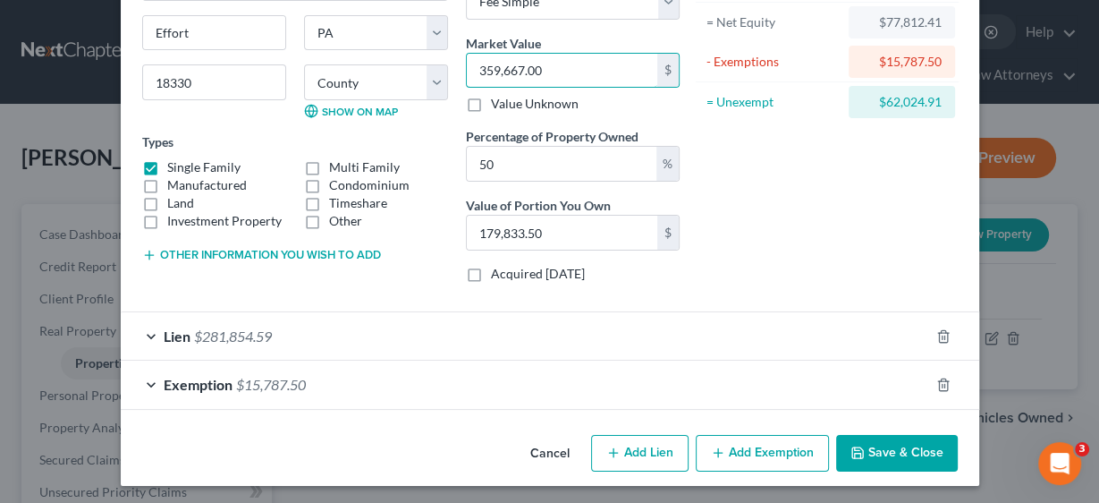
type input "359,667.00"
click at [904, 444] on button "Save & Close" at bounding box center [897, 454] width 122 height 38
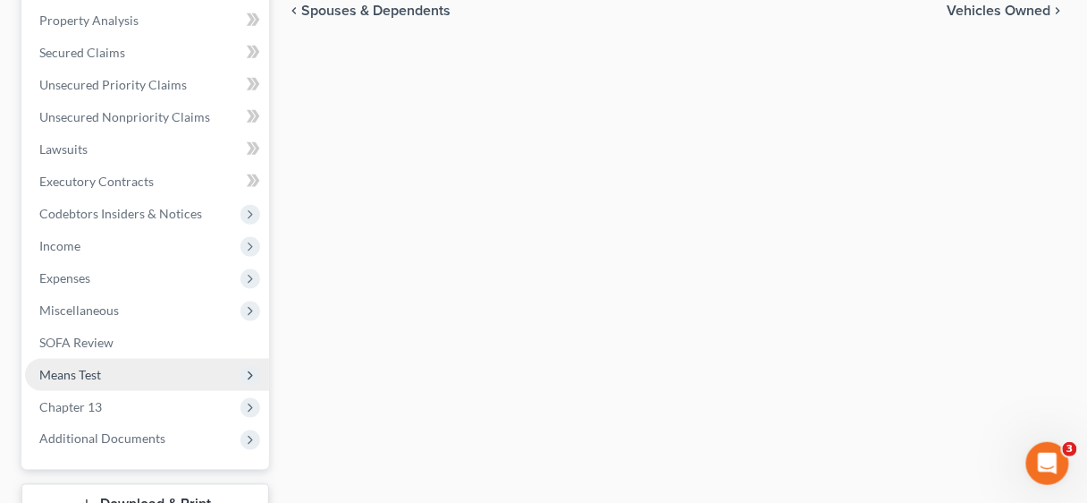
scroll to position [429, 0]
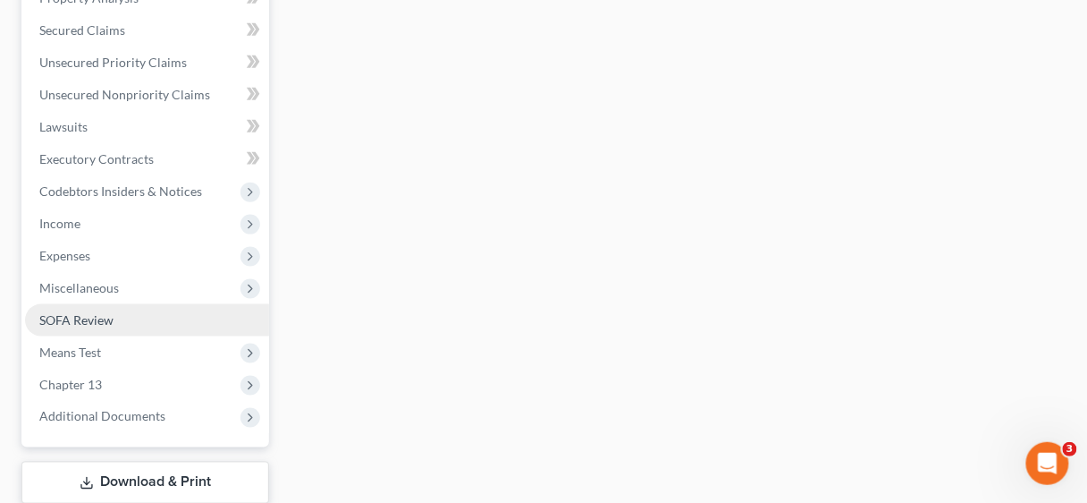
click at [86, 317] on span "SOFA Review" at bounding box center [76, 319] width 74 height 15
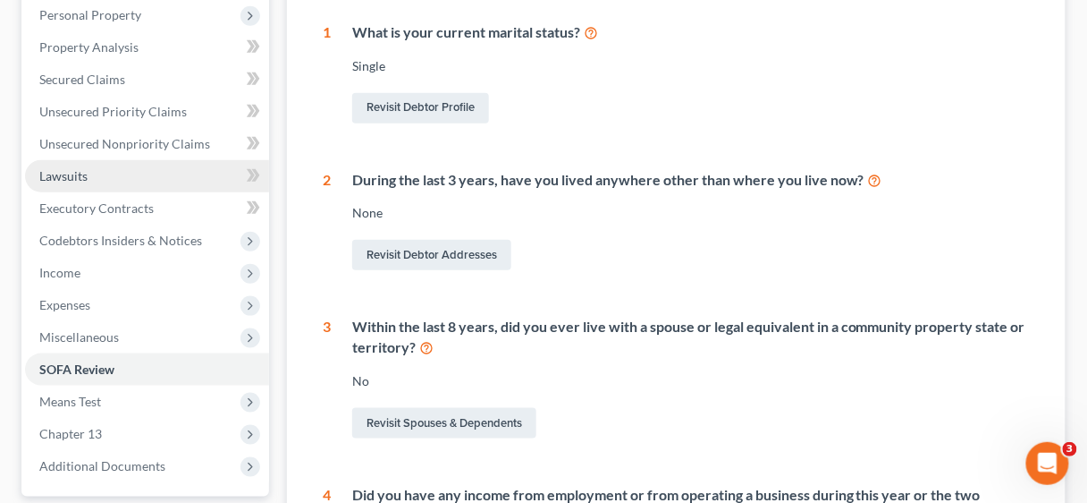
scroll to position [358, 0]
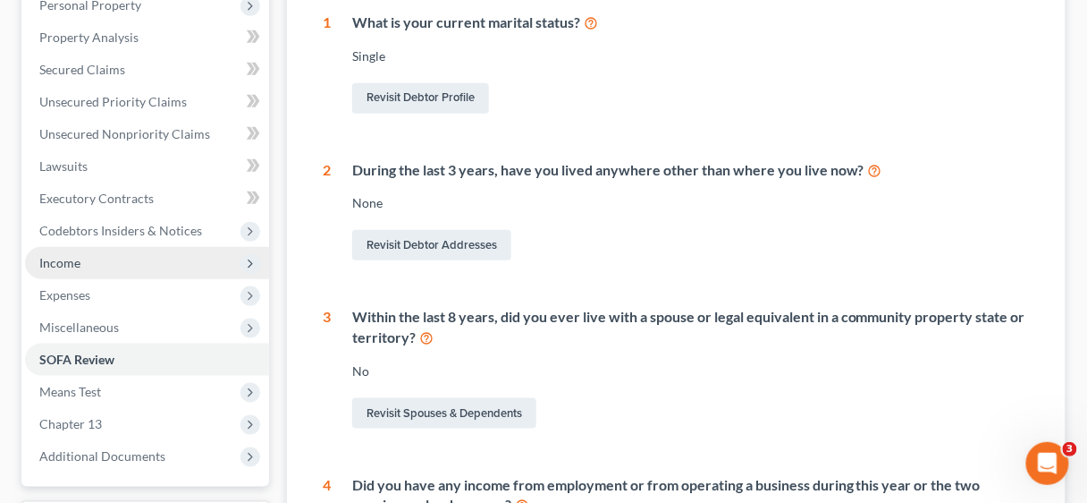
click at [60, 262] on span "Income" at bounding box center [59, 262] width 41 height 15
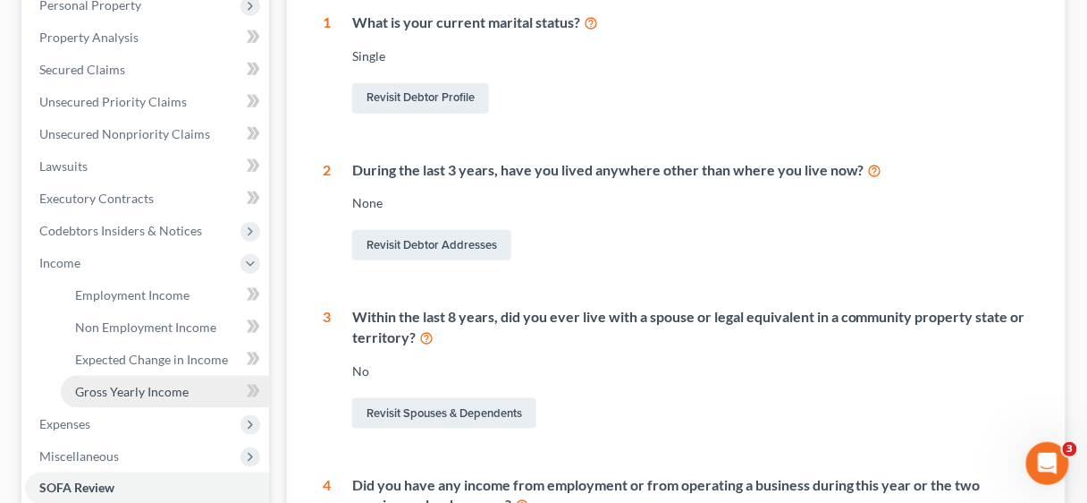
click at [130, 385] on span "Gross Yearly Income" at bounding box center [132, 391] width 114 height 15
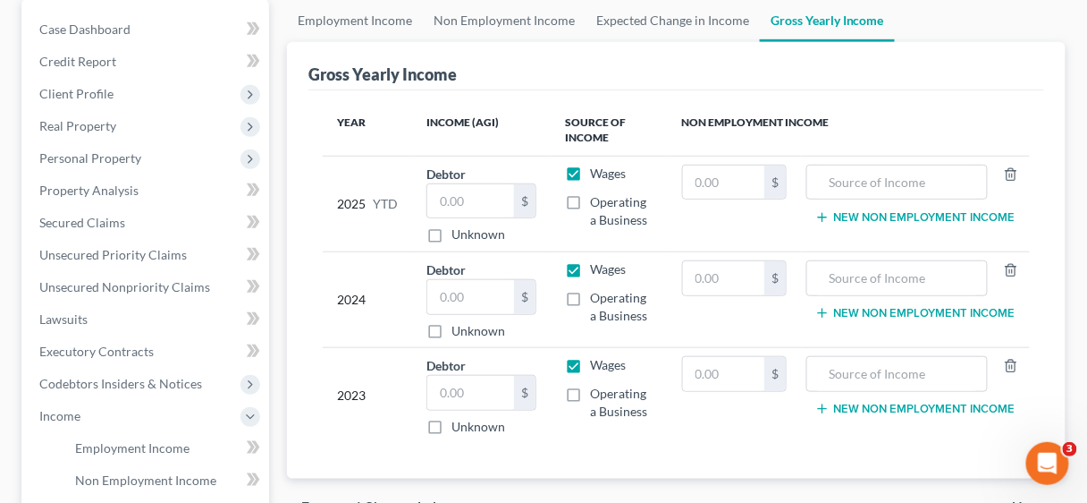
scroll to position [215, 0]
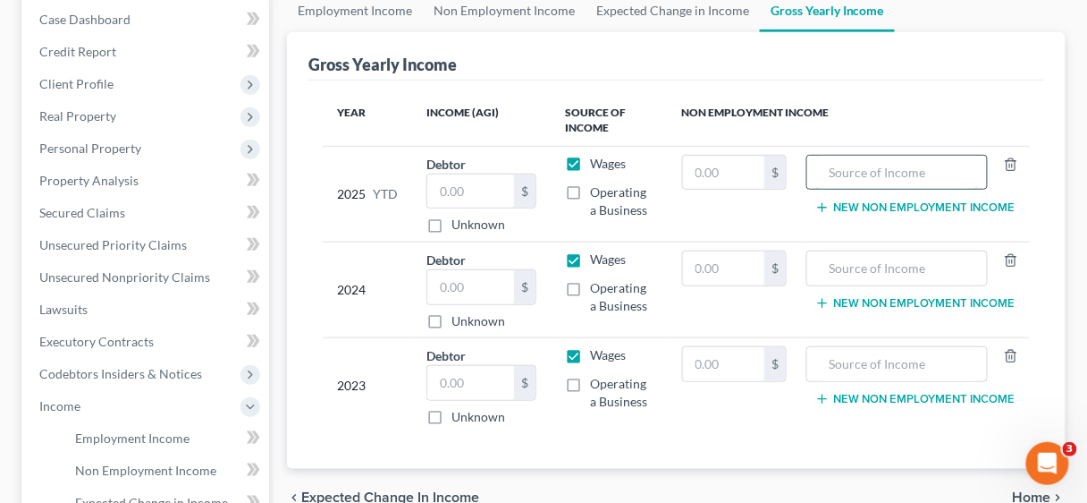
click at [871, 171] on input "text" at bounding box center [897, 173] width 162 height 34
type input "Social Security"
click at [884, 202] on button "New Non Employment Income" at bounding box center [915, 207] width 199 height 14
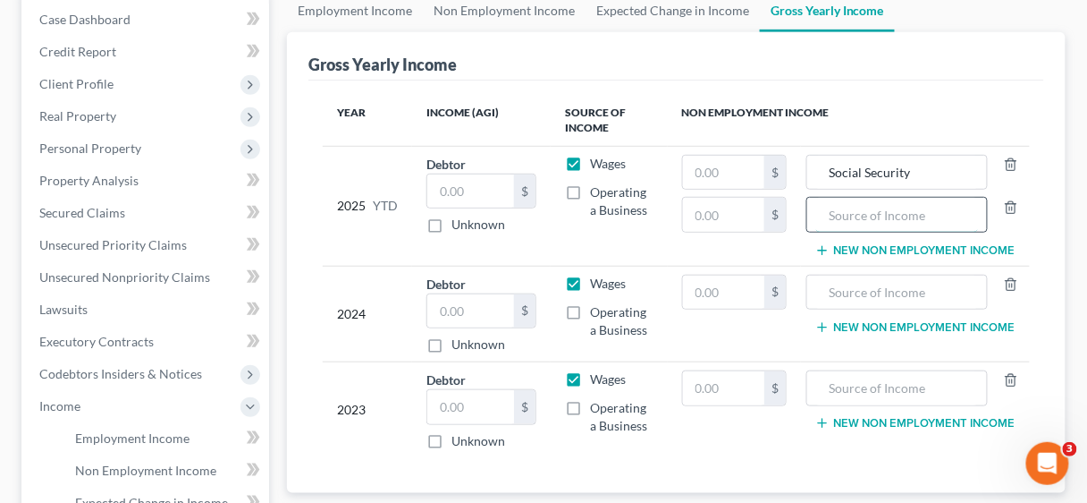
click at [875, 201] on input "text" at bounding box center [897, 215] width 162 height 34
type input "Food Stamps"
click at [859, 238] on td "Social Security Food Stamps New Non Employment Income" at bounding box center [915, 206] width 229 height 120
click at [860, 243] on button "New Non Employment Income" at bounding box center [915, 250] width 199 height 14
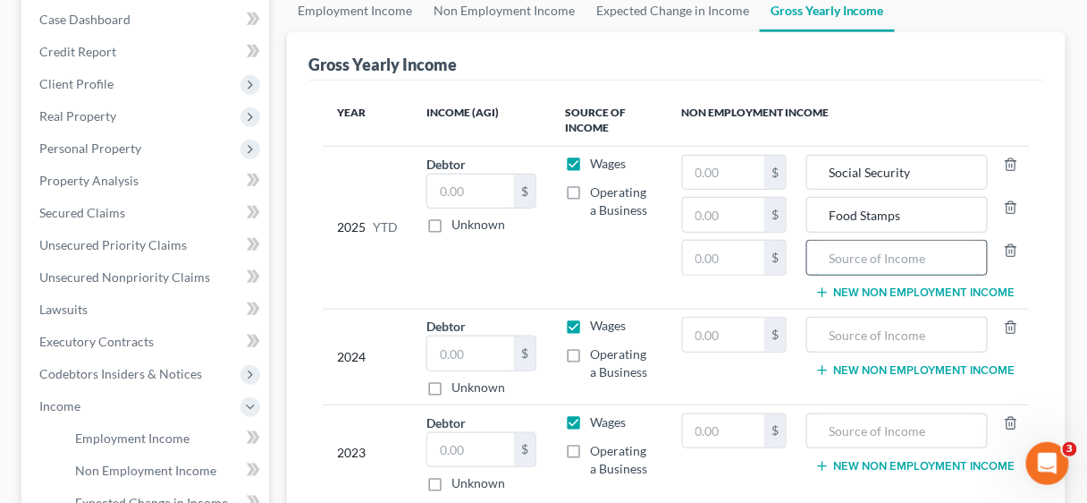
click at [859, 245] on input "text" at bounding box center [897, 258] width 162 height 34
type input "Contribution Statement"
click at [737, 167] on input "text" at bounding box center [724, 173] width 82 height 34
click at [712, 167] on input "text" at bounding box center [724, 173] width 82 height 34
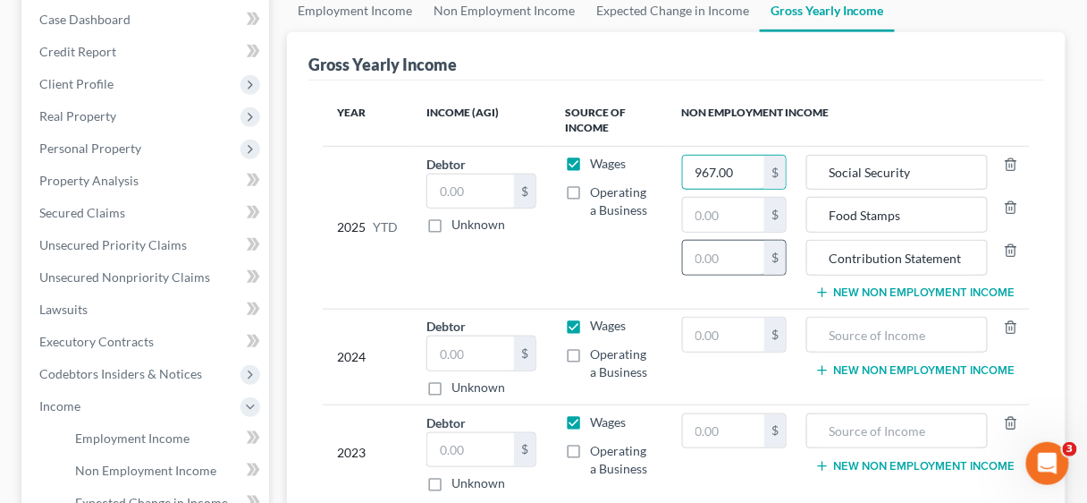
type input "967.00"
click at [721, 253] on input "text" at bounding box center [724, 258] width 82 height 34
type input "18,000.00"
click at [722, 211] on input "text" at bounding box center [724, 215] width 82 height 34
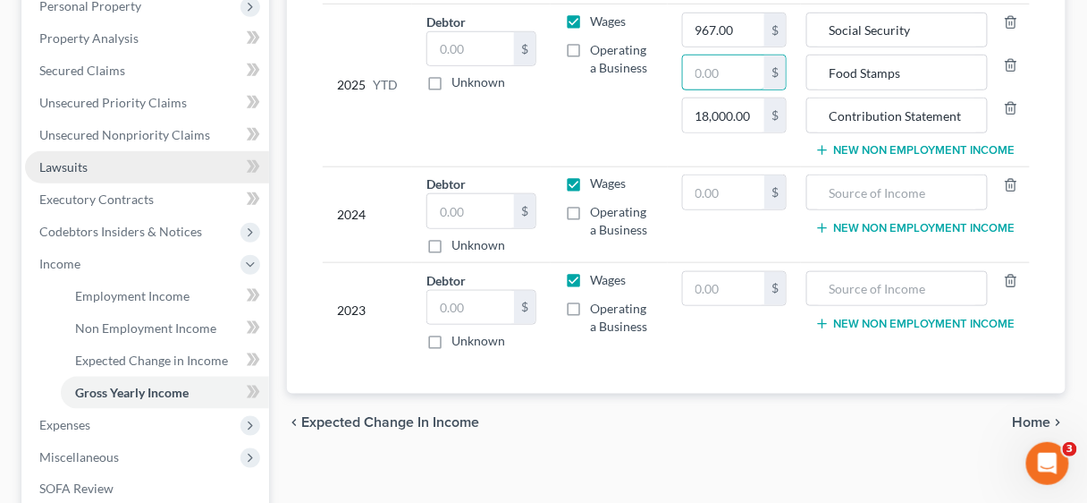
scroll to position [429, 0]
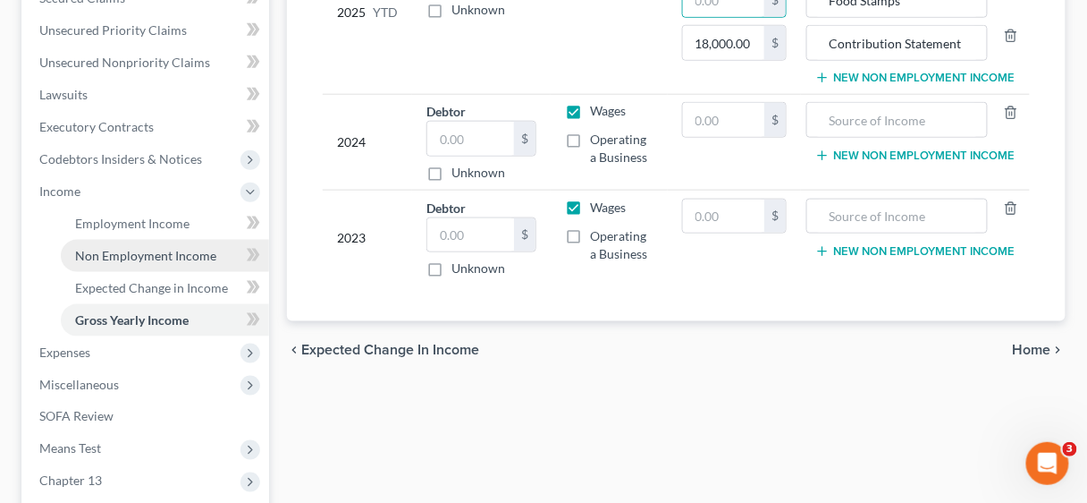
click at [125, 249] on span "Non Employment Income" at bounding box center [145, 255] width 141 height 15
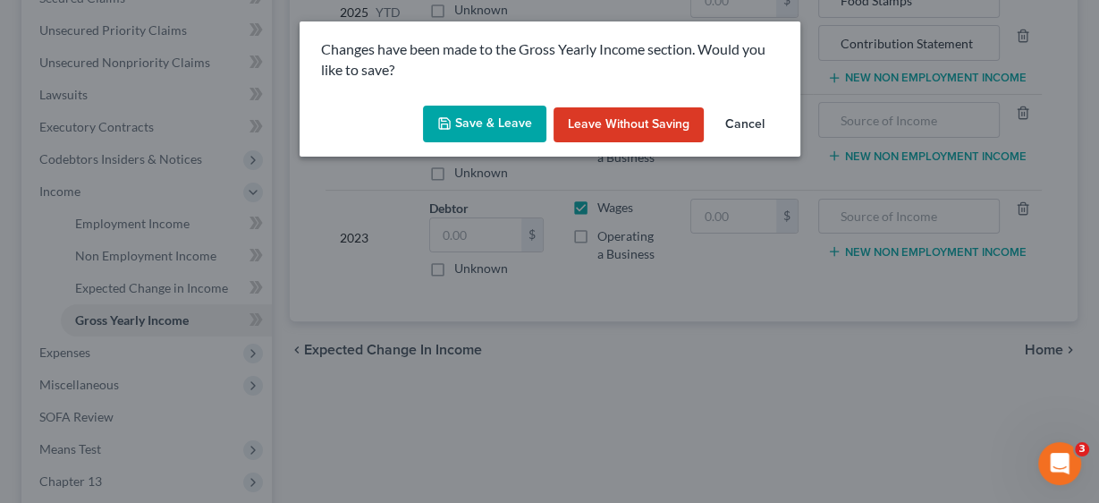
click at [469, 123] on button "Save & Leave" at bounding box center [484, 125] width 123 height 38
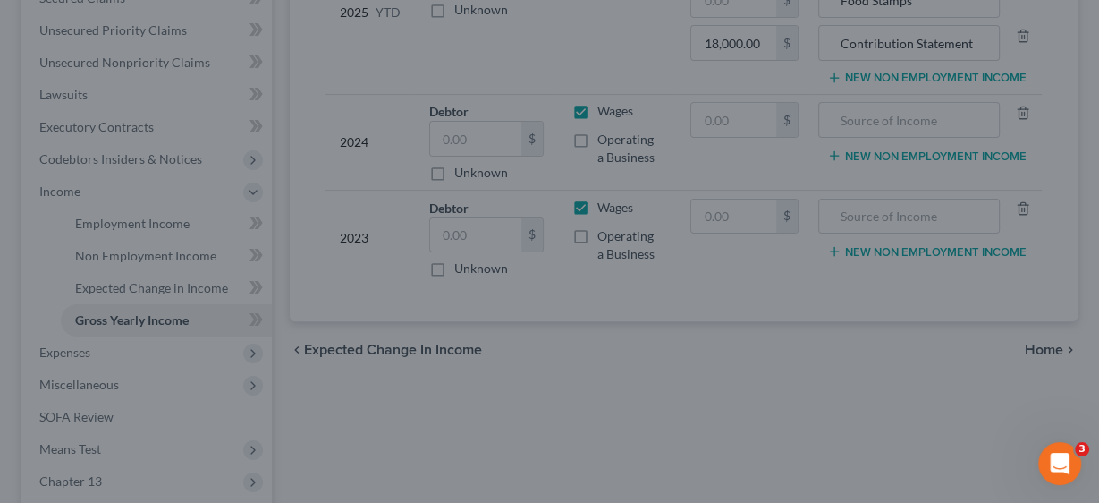
type input "Food Stamps"
type input "18,000.00"
type input "Contribution Statement"
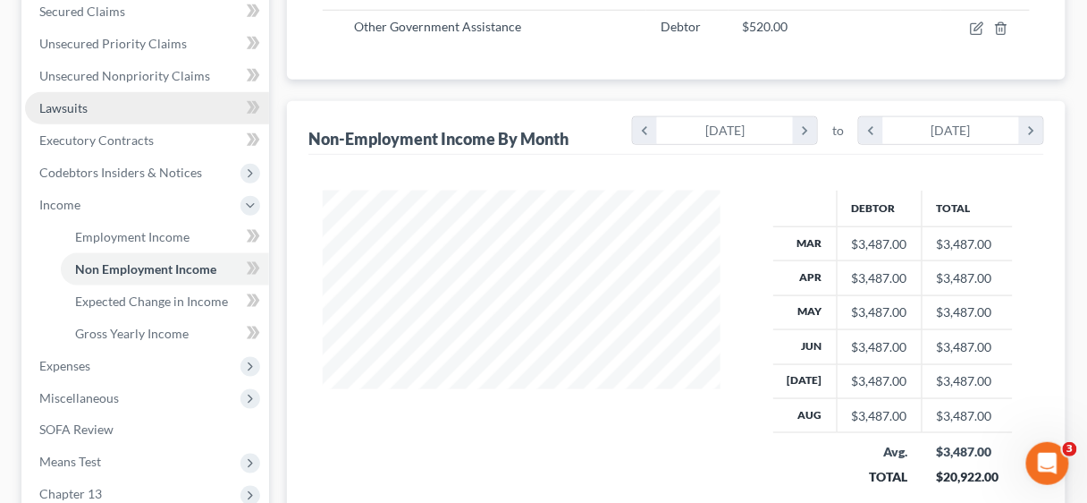
scroll to position [429, 0]
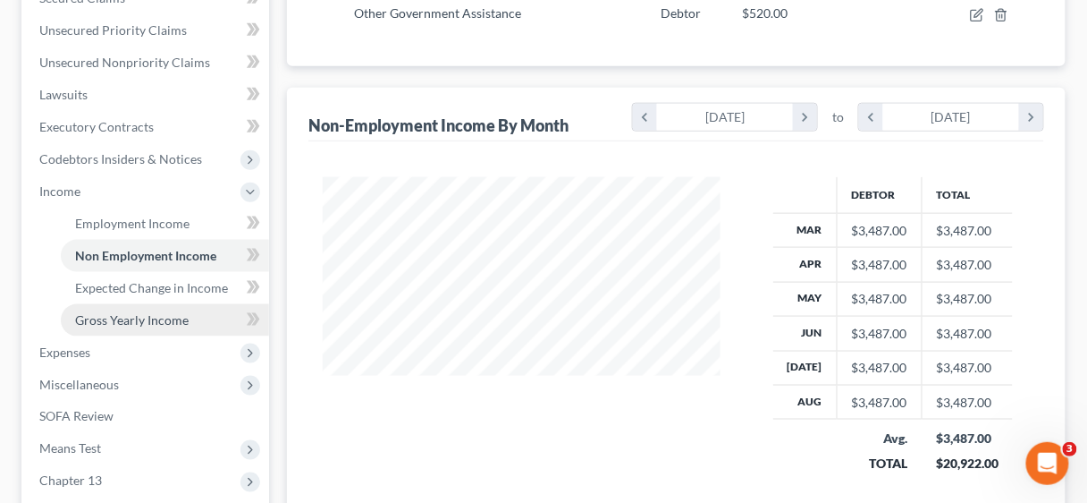
click at [114, 316] on span "Gross Yearly Income" at bounding box center [132, 319] width 114 height 15
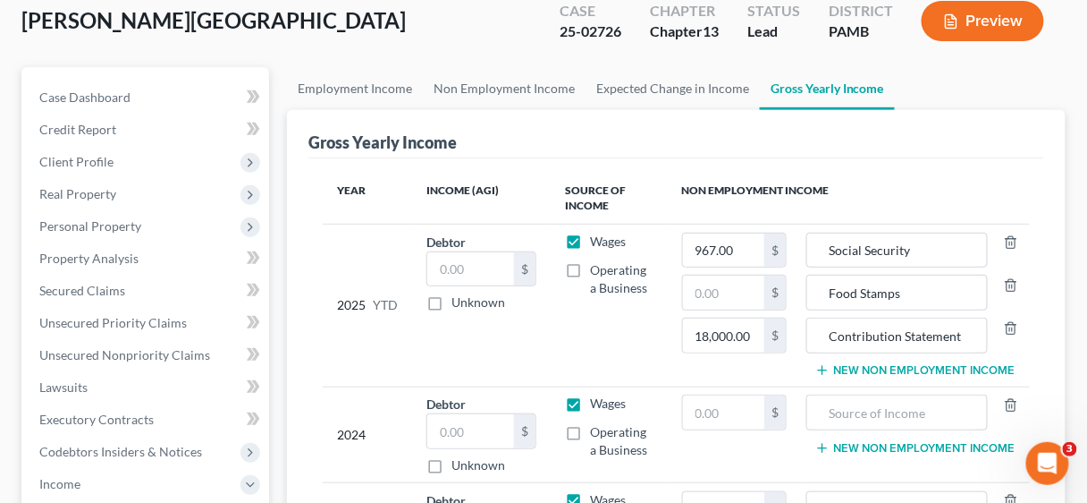
scroll to position [143, 0]
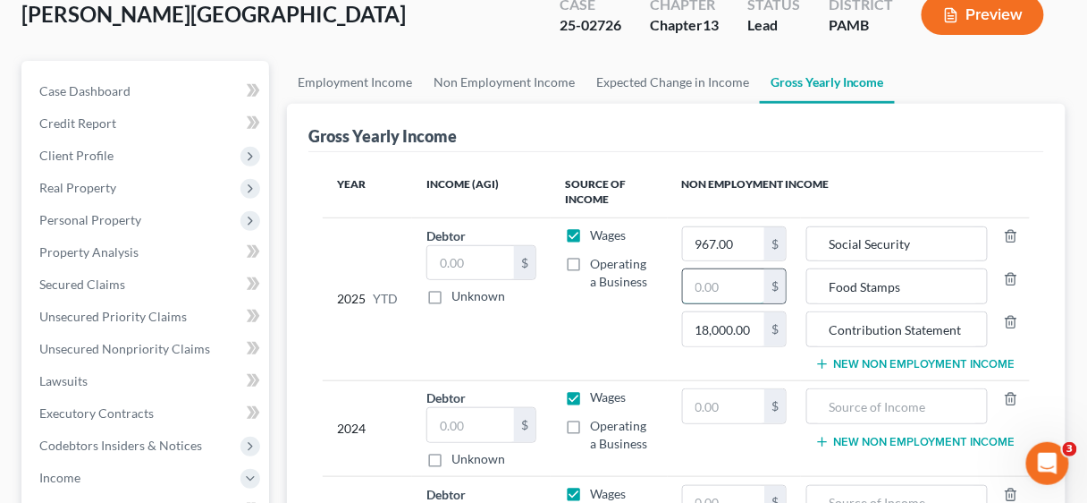
click at [704, 285] on input "text" at bounding box center [724, 286] width 82 height 34
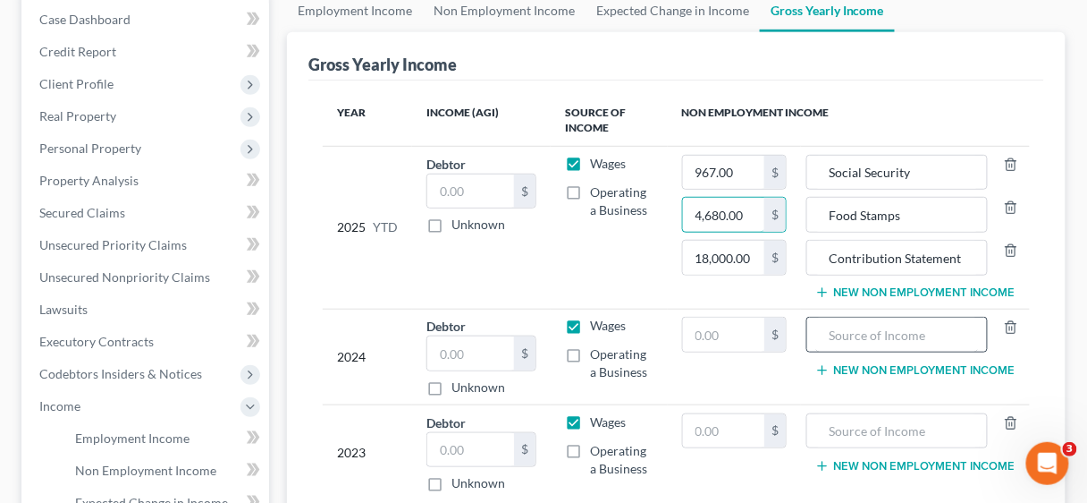
type input "4,680.00"
click at [867, 324] on input "text" at bounding box center [897, 334] width 162 height 34
type input "Food Stamps"
click at [743, 332] on input "text" at bounding box center [724, 334] width 82 height 34
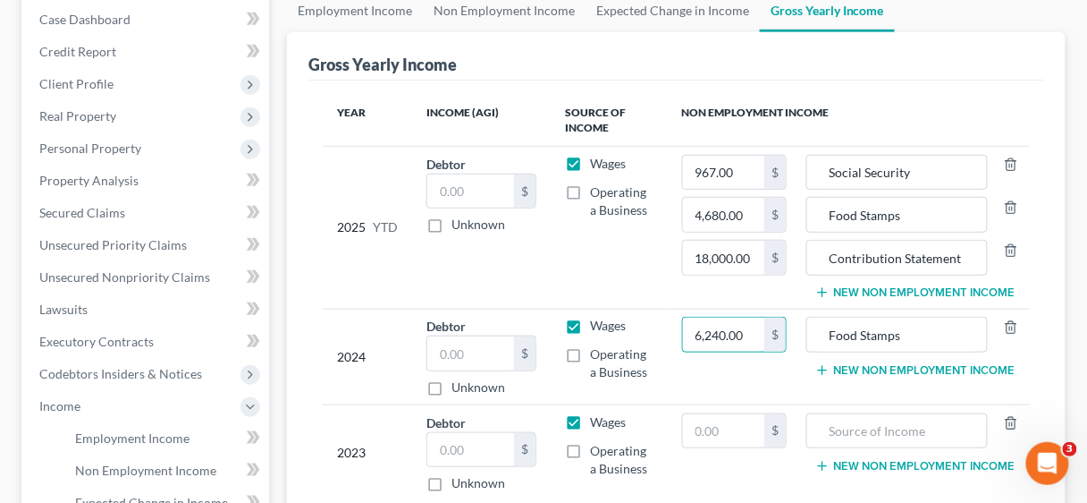
type input "6,240.00"
click at [858, 363] on button "New Non Employment Income" at bounding box center [915, 370] width 199 height 14
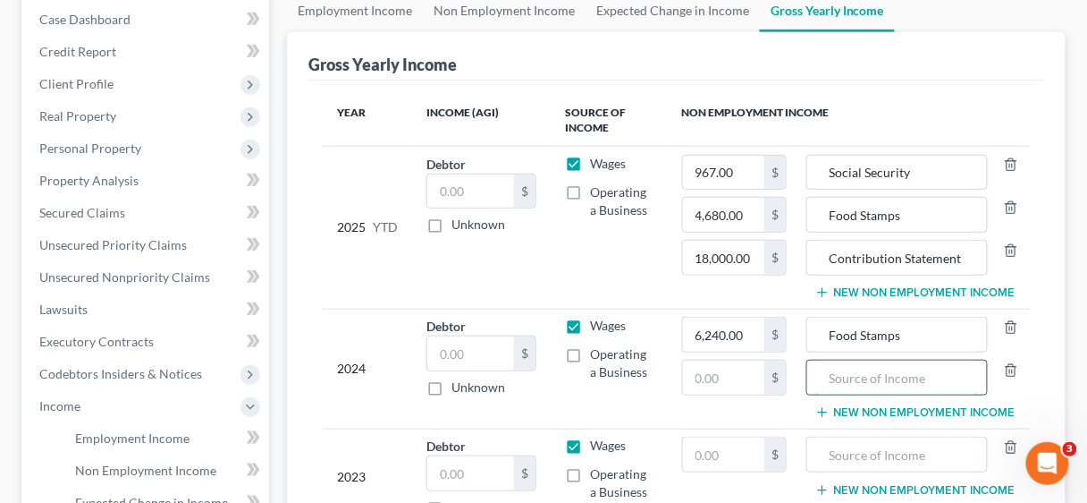
click at [856, 372] on input "text" at bounding box center [897, 377] width 162 height 34
type input "Contribution"
drag, startPoint x: 905, startPoint y: 249, endPoint x: 976, endPoint y: 246, distance: 70.7
click at [976, 246] on input "Contribution Statement" at bounding box center [897, 258] width 162 height 34
click at [901, 256] on input "Contribution" at bounding box center [897, 258] width 162 height 34
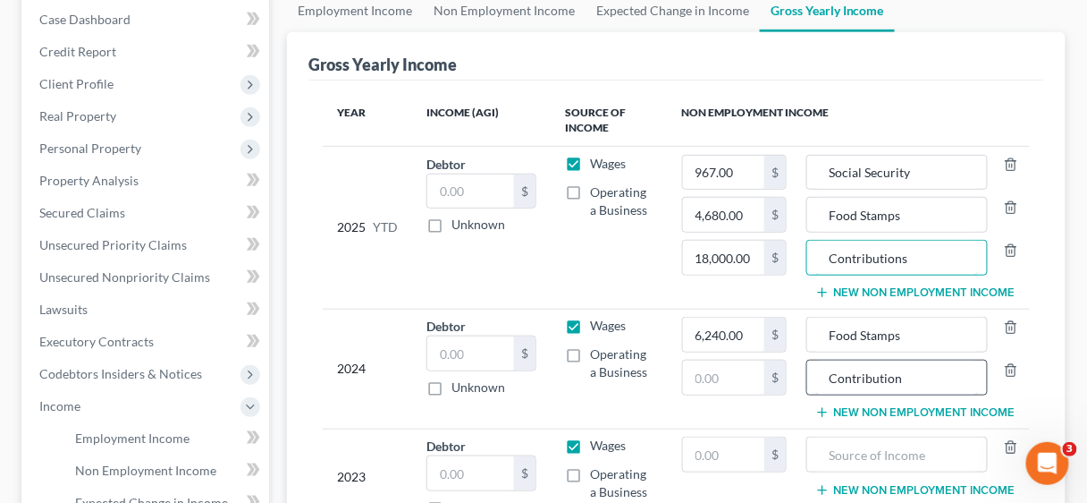
type input "Contributions"
click at [902, 373] on input "Contribution" at bounding box center [897, 377] width 162 height 34
type input "Contributions"
click at [740, 368] on input "text" at bounding box center [724, 377] width 82 height 34
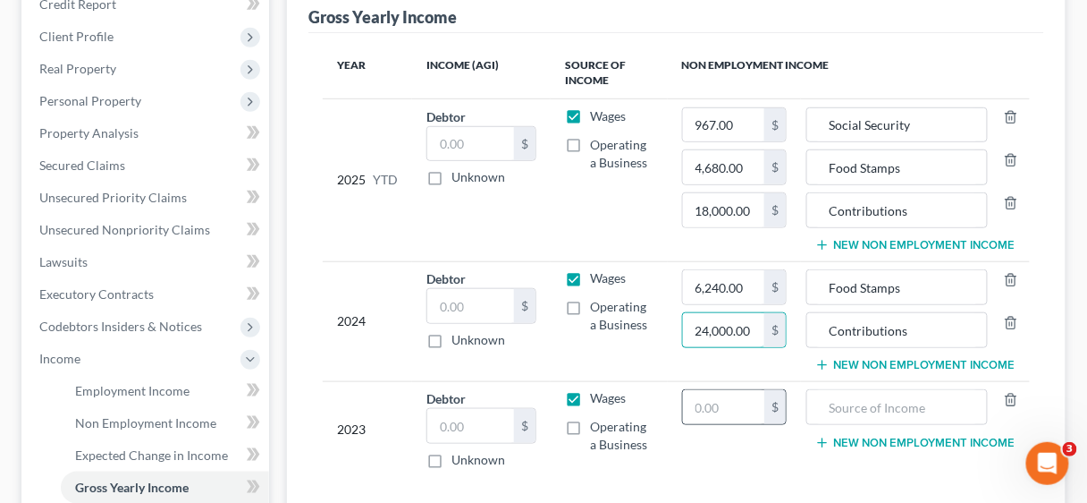
scroll to position [501, 0]
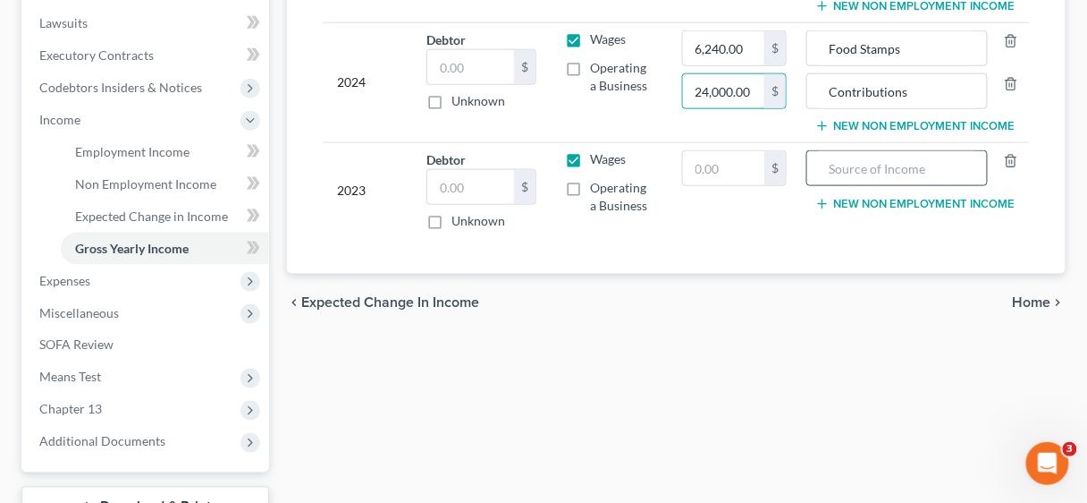
type input "24,000.00"
click at [876, 163] on input "text" at bounding box center [897, 168] width 162 height 34
type input "Food Stamps"
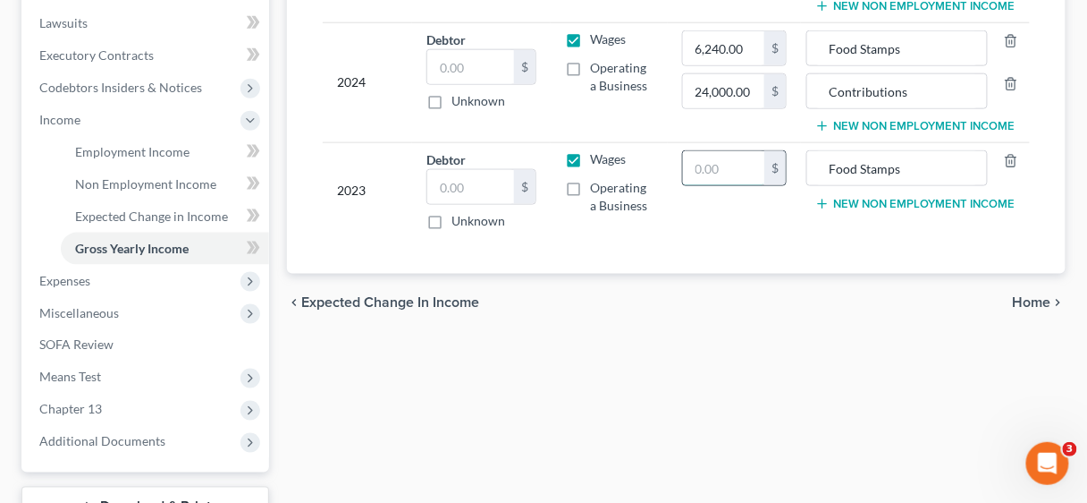
click at [705, 154] on input "text" at bounding box center [724, 168] width 82 height 34
type input "06,240.00"
click at [867, 197] on button "New Non Employment Income" at bounding box center [915, 204] width 199 height 14
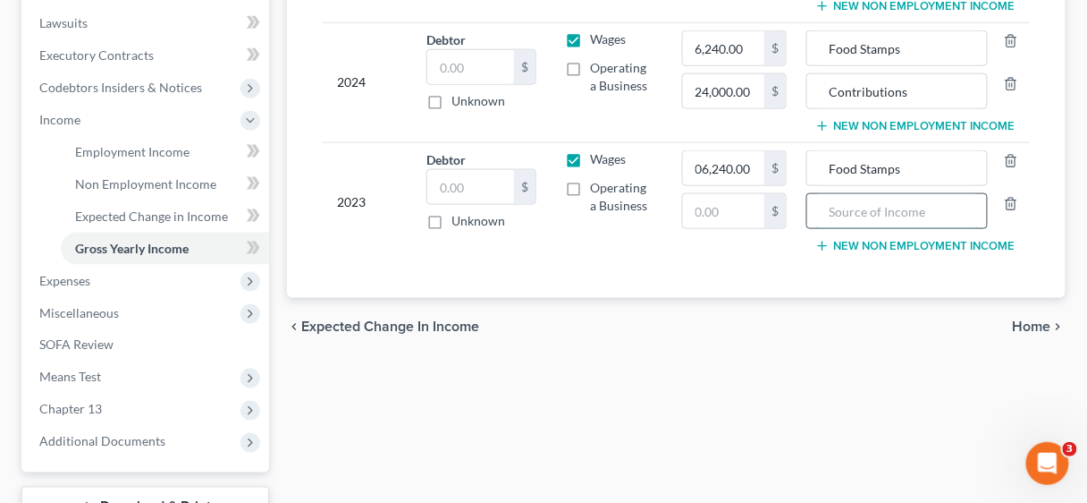
click at [846, 206] on input "text" at bounding box center [897, 211] width 162 height 34
type input "Contributions"
click at [740, 206] on input "text" at bounding box center [724, 211] width 82 height 34
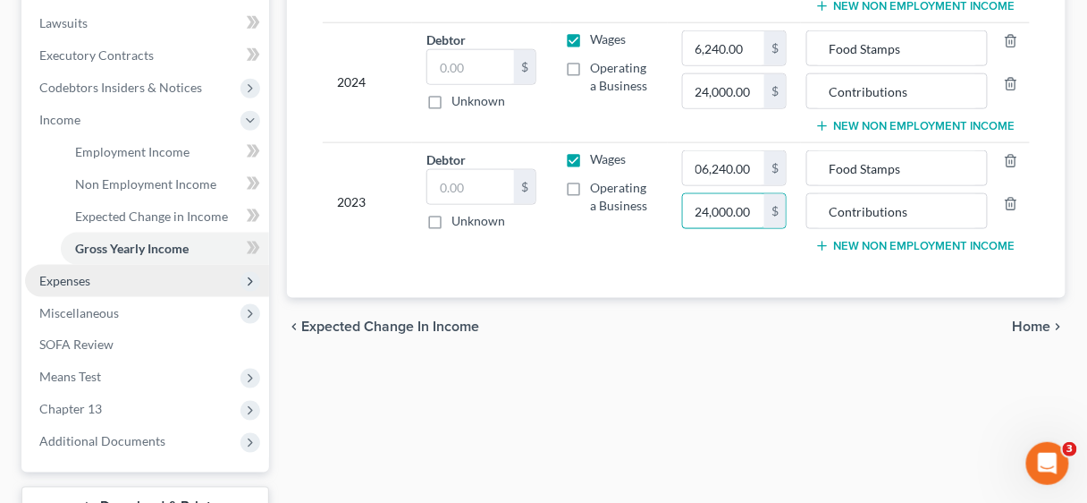
type input "24,000.00"
click at [77, 278] on span "Expenses" at bounding box center [64, 280] width 51 height 15
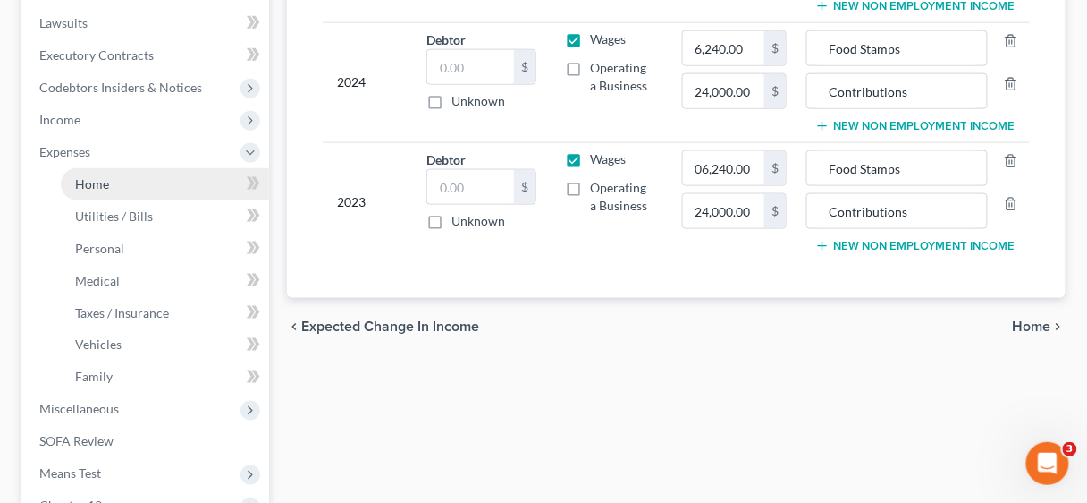
click at [103, 183] on span "Home" at bounding box center [92, 183] width 34 height 15
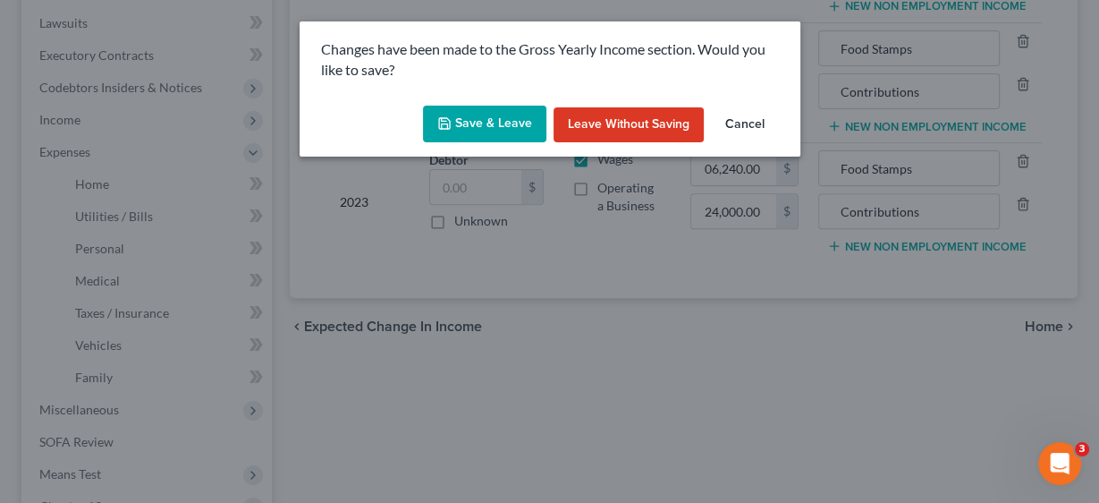
click at [477, 126] on button "Save & Leave" at bounding box center [484, 125] width 123 height 38
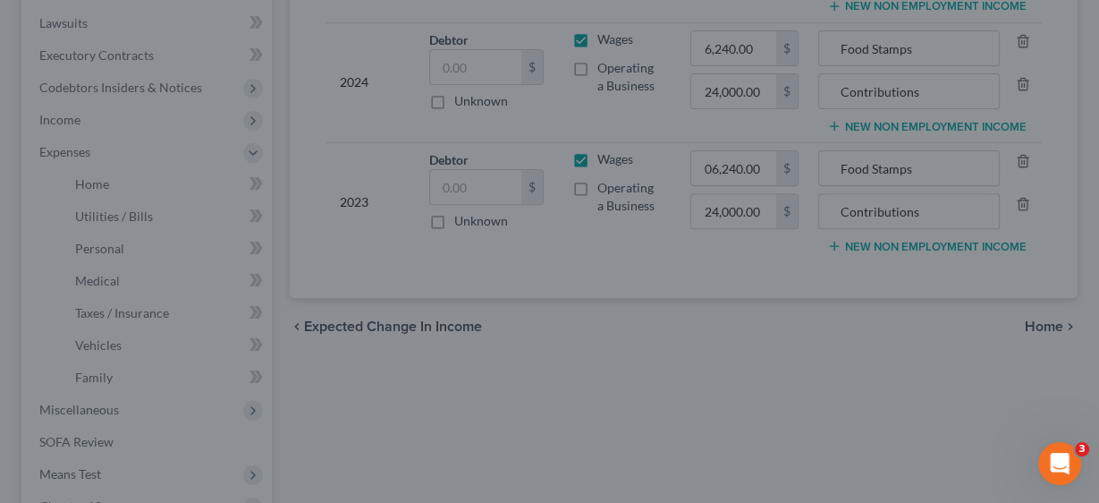
type input "24,000.00"
type input "Contributions"
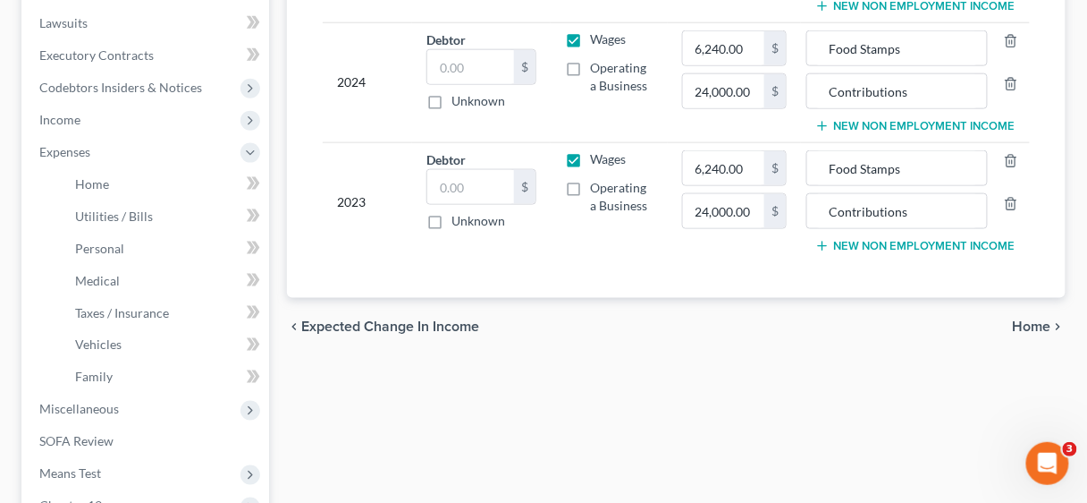
type input "24,000.00"
type input "Contributions"
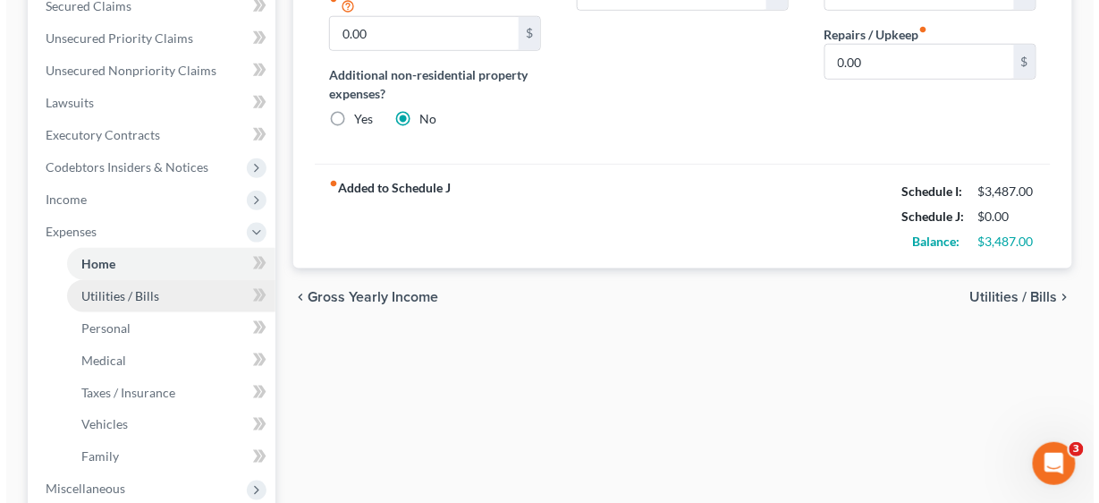
scroll to position [429, 0]
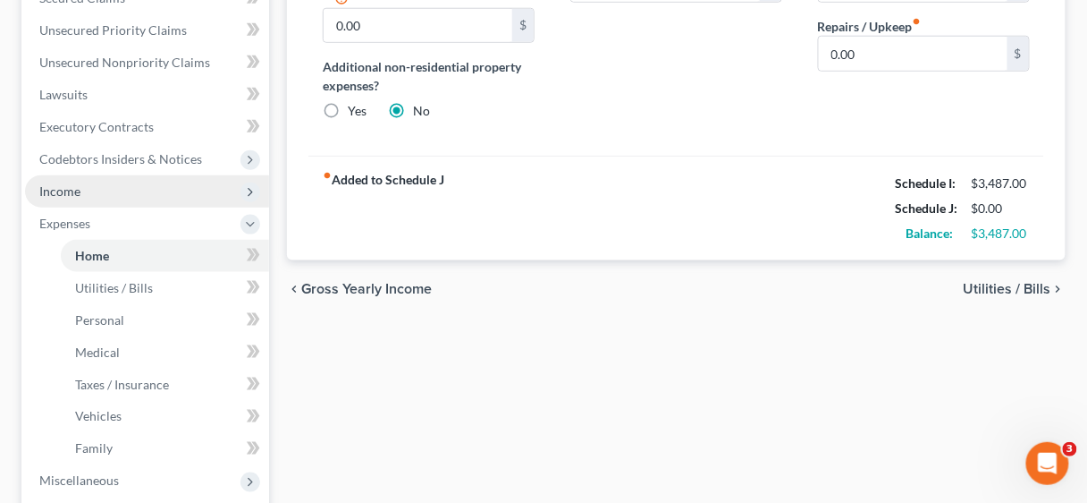
click at [76, 181] on span "Income" at bounding box center [147, 191] width 244 height 32
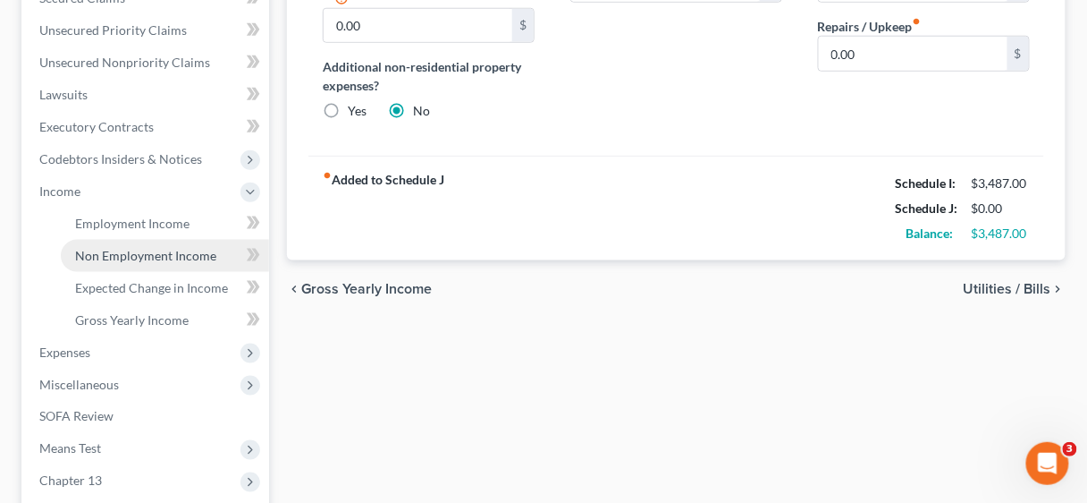
click at [136, 252] on span "Non Employment Income" at bounding box center [145, 255] width 141 height 15
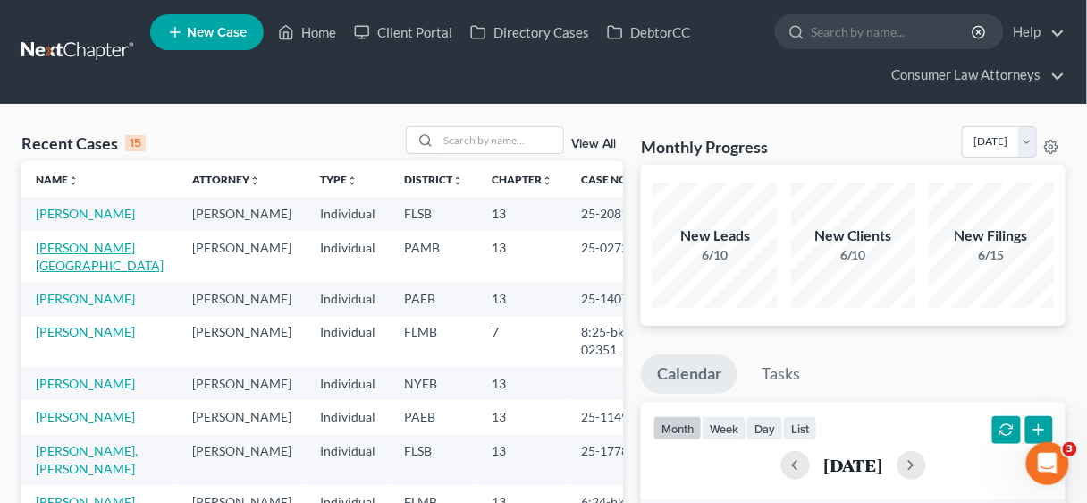
click at [84, 249] on link "[PERSON_NAME][GEOGRAPHIC_DATA]" at bounding box center [100, 256] width 128 height 33
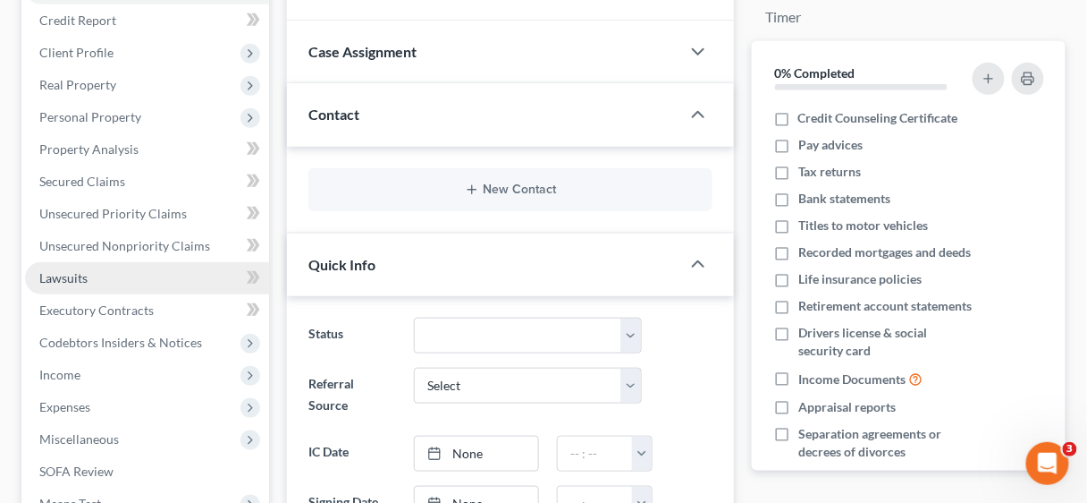
scroll to position [286, 0]
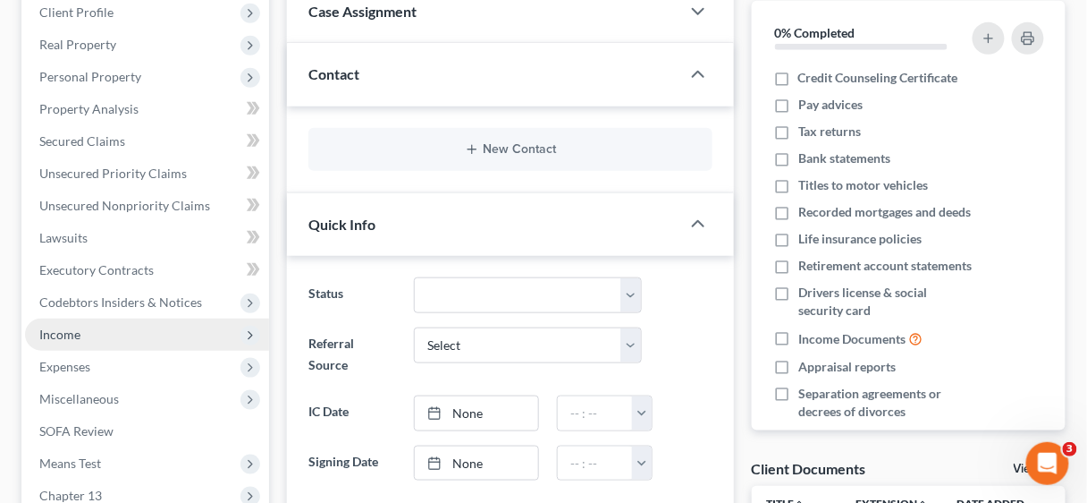
click at [60, 331] on span "Income" at bounding box center [59, 333] width 41 height 15
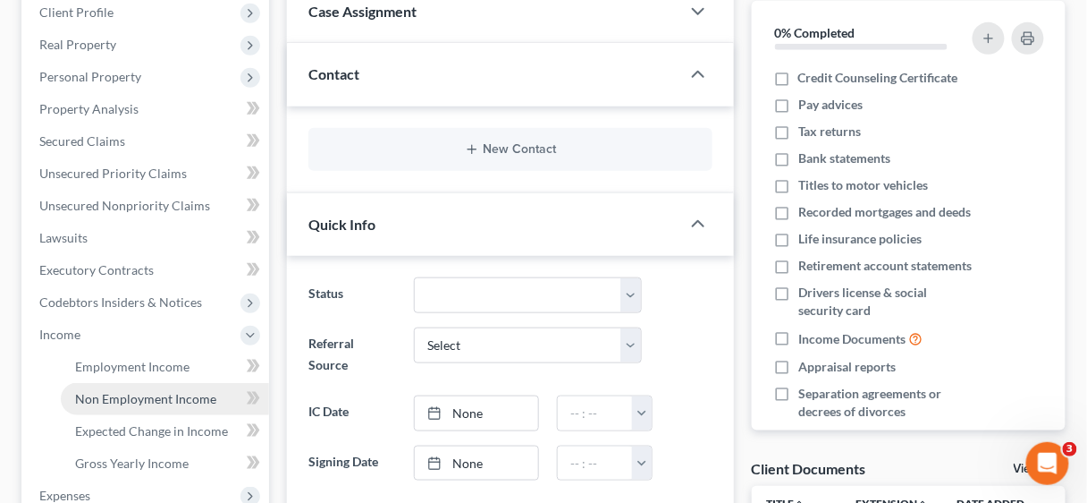
click at [140, 395] on span "Non Employment Income" at bounding box center [145, 398] width 141 height 15
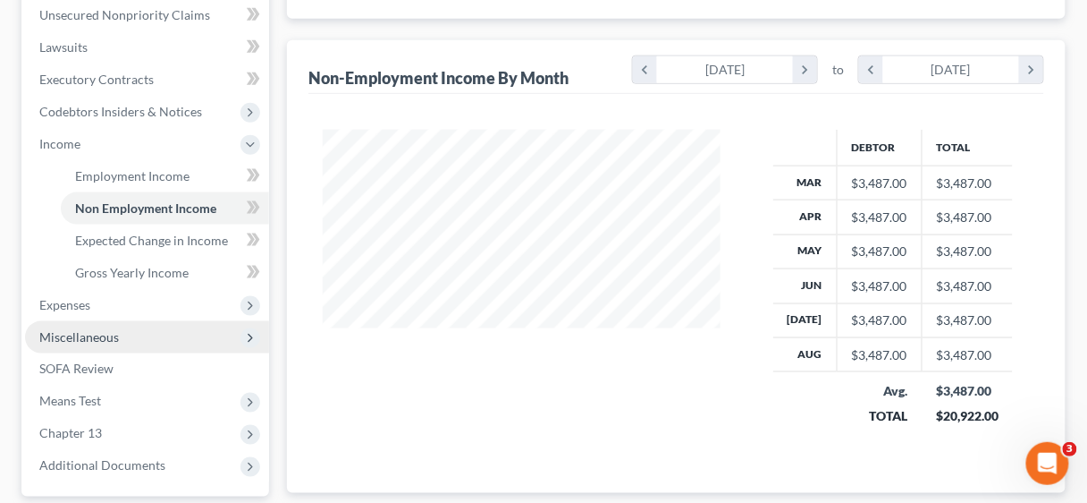
scroll to position [501, 0]
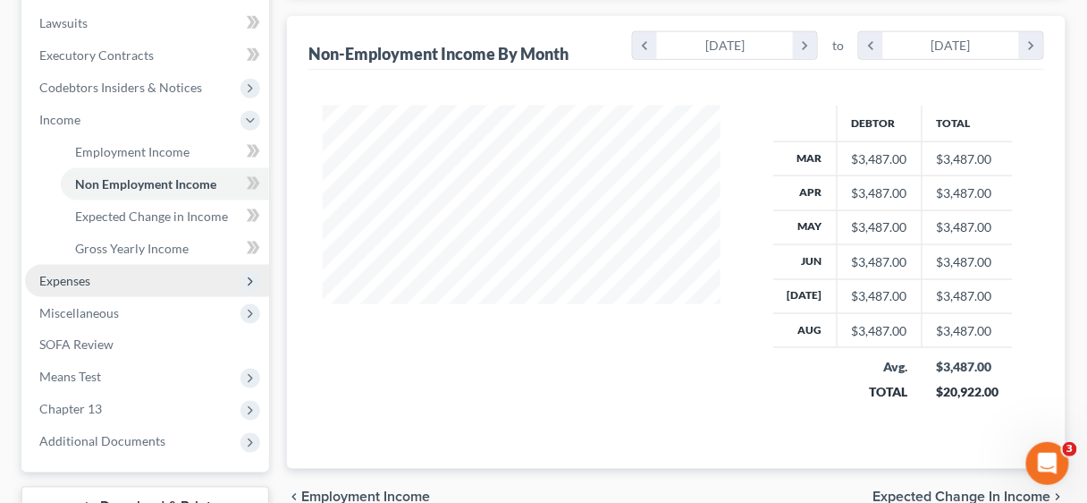
click at [74, 276] on span "Expenses" at bounding box center [64, 280] width 51 height 15
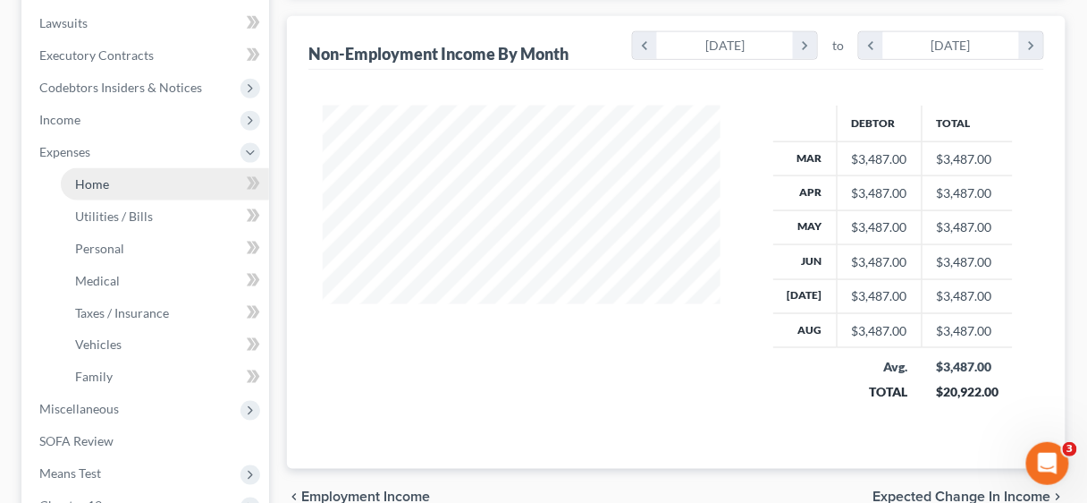
click at [96, 185] on span "Home" at bounding box center [92, 183] width 34 height 15
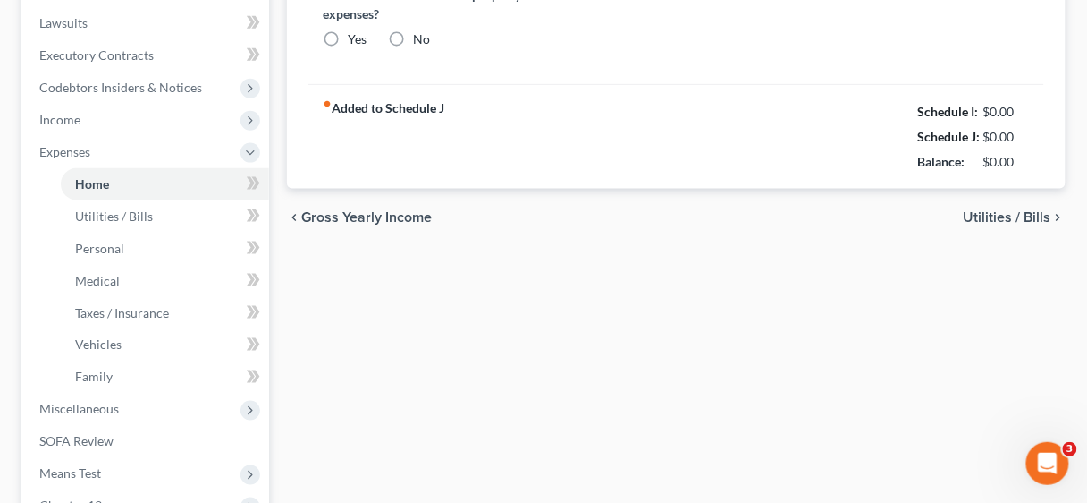
type input "0.00"
radio input "true"
type input "0.00"
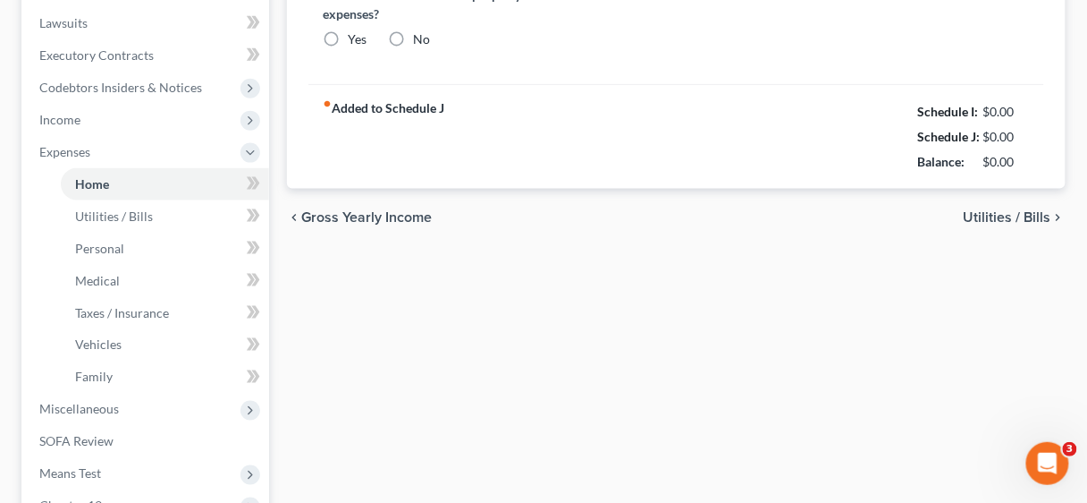
type input "0.00"
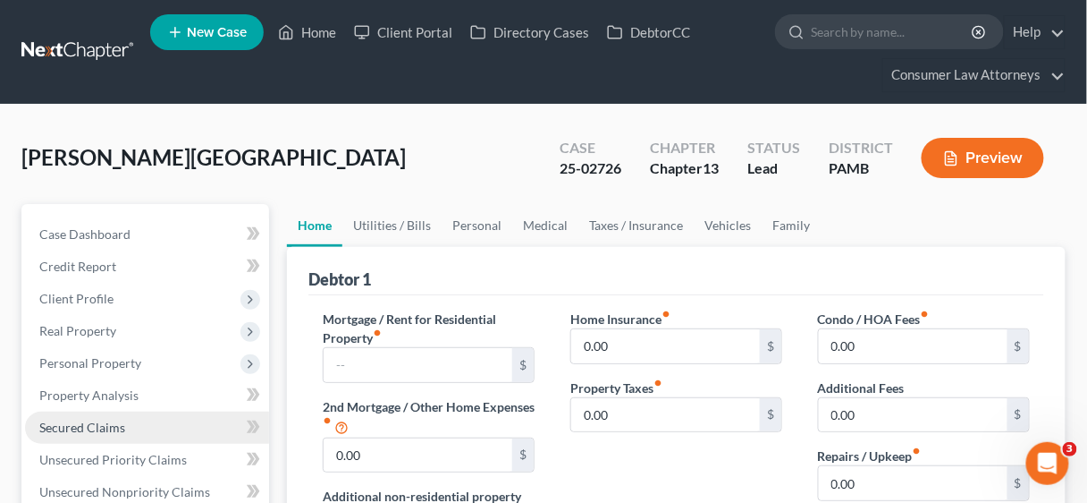
click at [98, 420] on span "Secured Claims" at bounding box center [82, 426] width 86 height 15
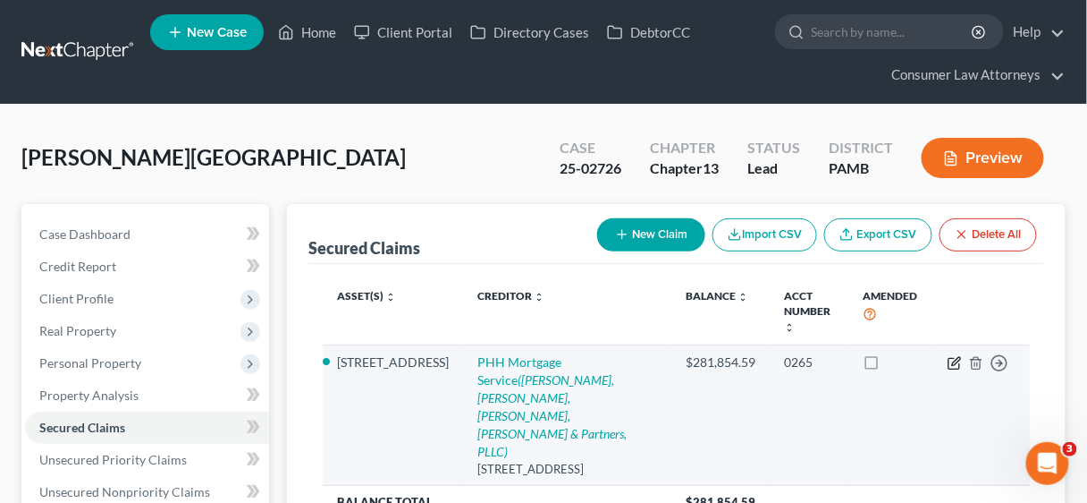
click at [951, 356] on icon "button" at bounding box center [955, 363] width 14 height 14
select select "33"
select select "2"
select select "0"
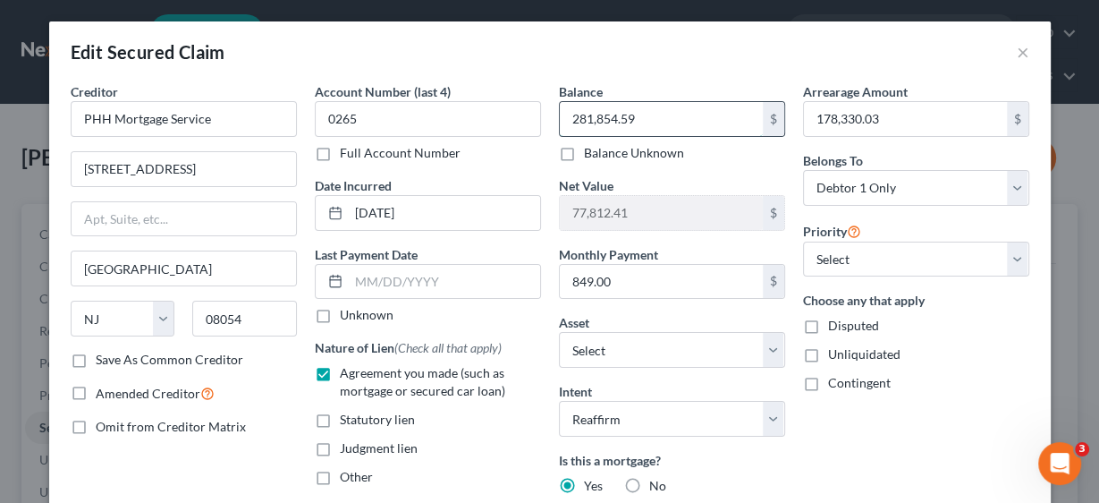
click at [656, 118] on input "281,854.59" at bounding box center [661, 119] width 203 height 34
type input "304,793.07"
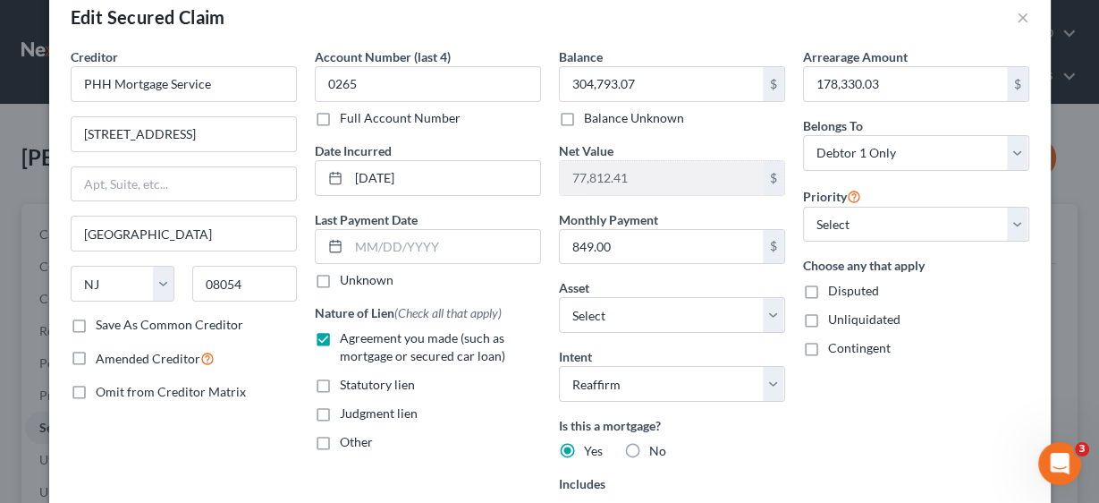
scroll to position [72, 0]
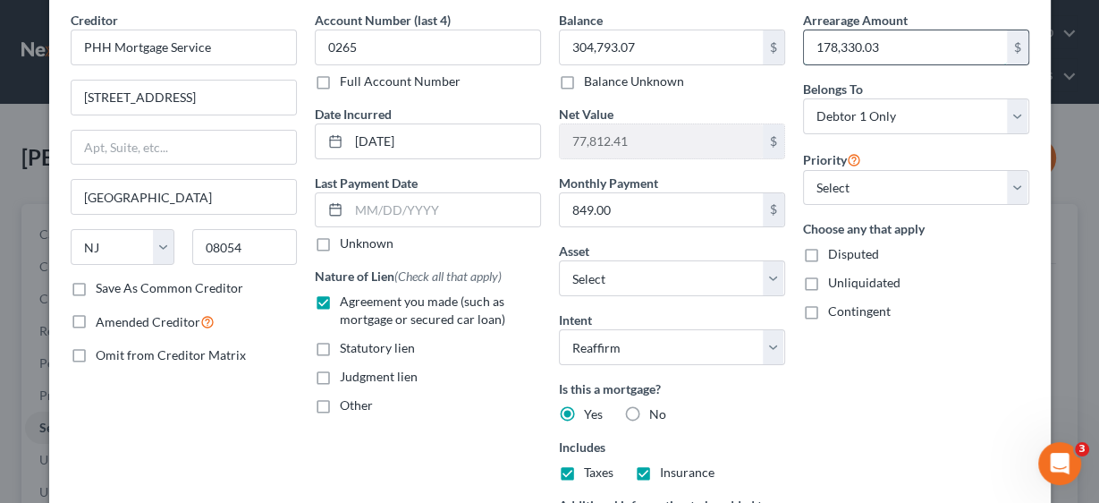
click at [882, 46] on input "178,330.03" at bounding box center [905, 47] width 203 height 34
type input "36,937.05"
click at [887, 384] on div "Arrearage Amount 36,937.05 $ Belongs To * Select Debtor 1 Only Debtor 2 Only De…" at bounding box center [916, 312] width 244 height 603
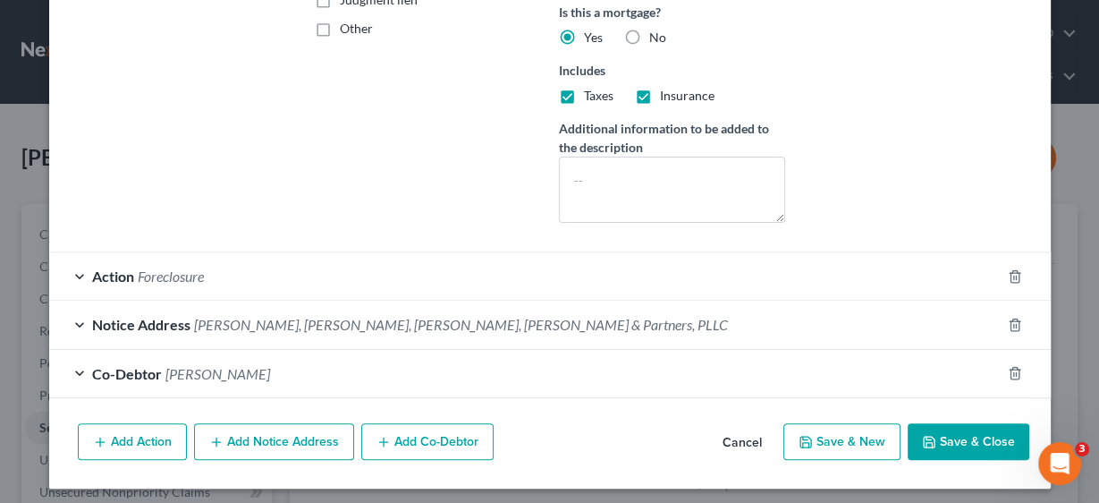
scroll to position [450, 0]
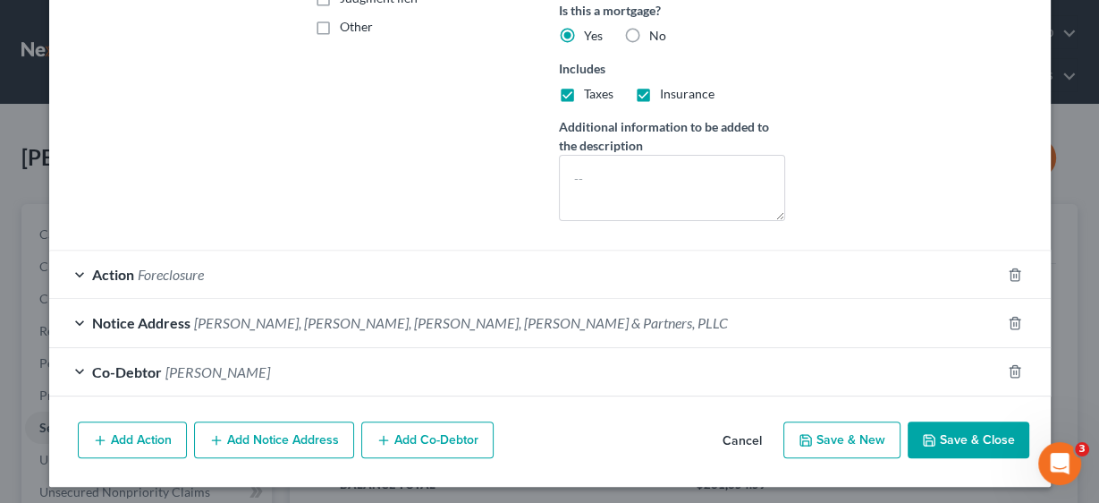
click at [1000, 435] on button "Save & Close" at bounding box center [969, 440] width 122 height 38
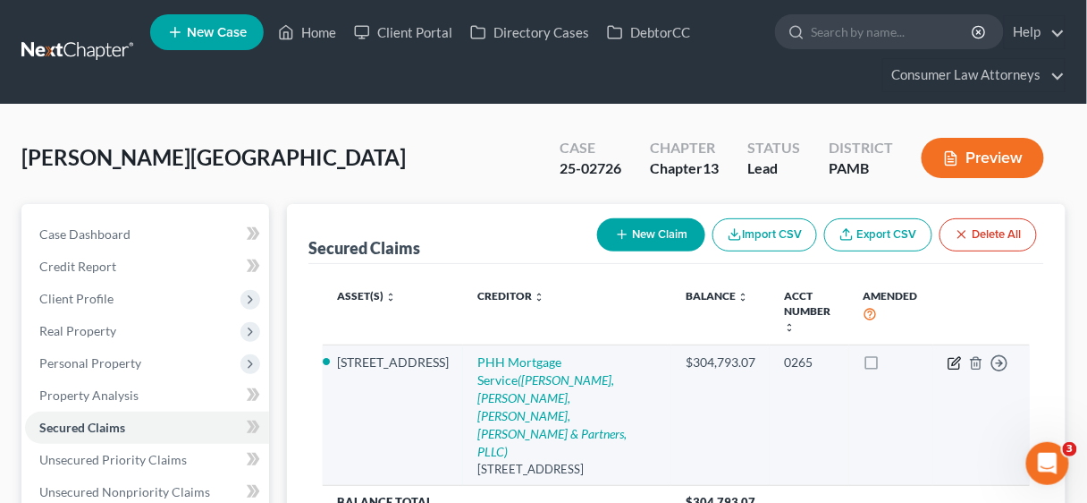
click at [955, 356] on icon "button" at bounding box center [955, 363] width 14 height 14
select select "33"
select select "2"
select select "0"
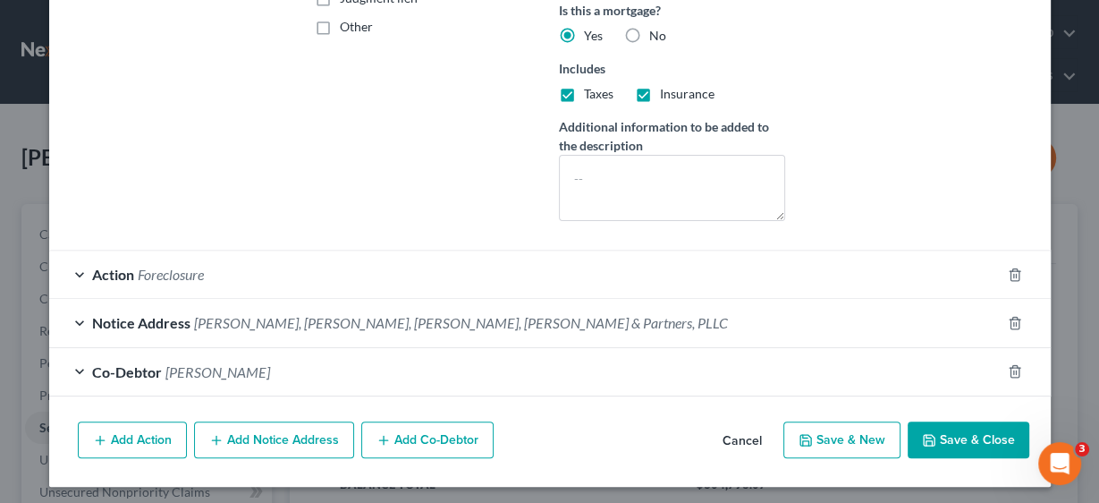
click at [976, 433] on button "Save & Close" at bounding box center [969, 440] width 122 height 38
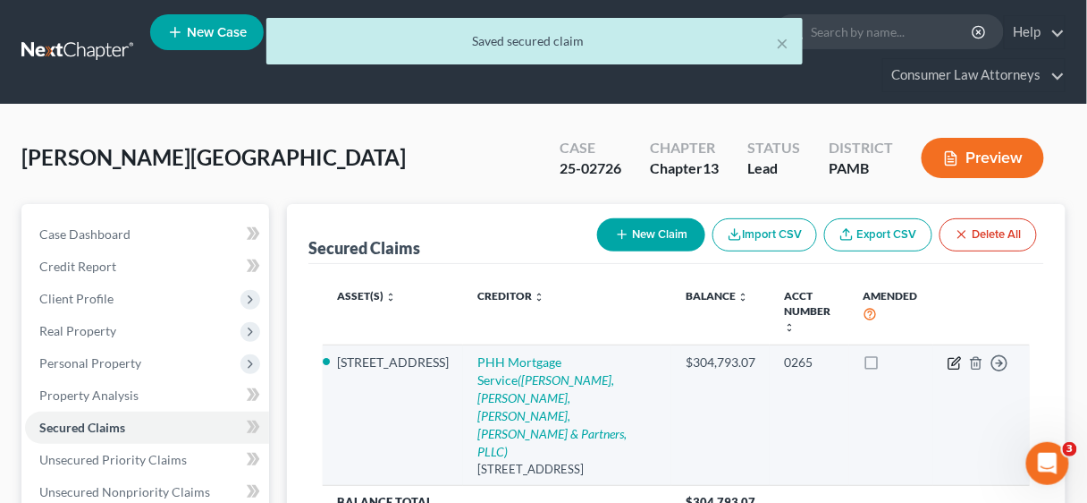
click at [953, 356] on icon "button" at bounding box center [955, 363] width 14 height 14
select select "33"
select select "2"
select select "0"
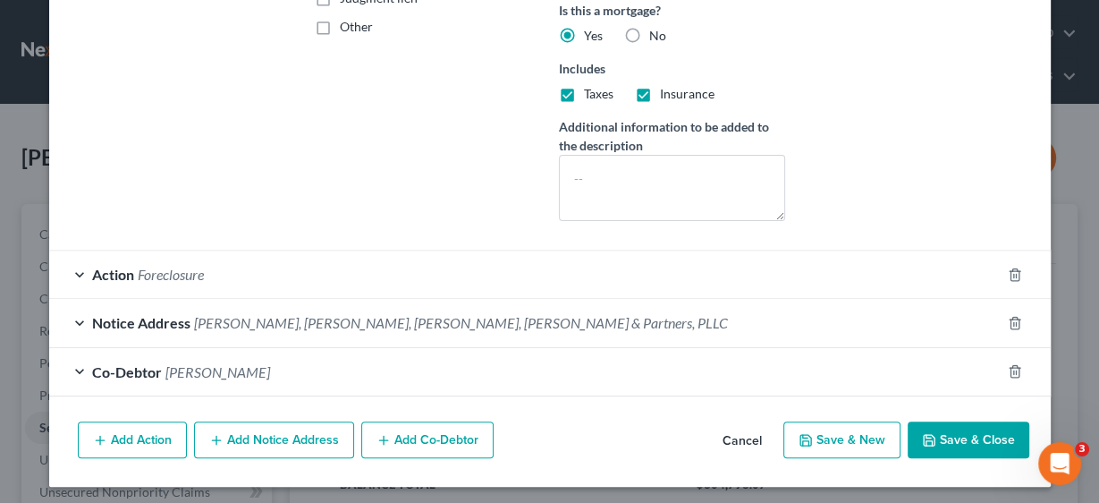
click at [947, 430] on button "Save & Close" at bounding box center [969, 440] width 122 height 38
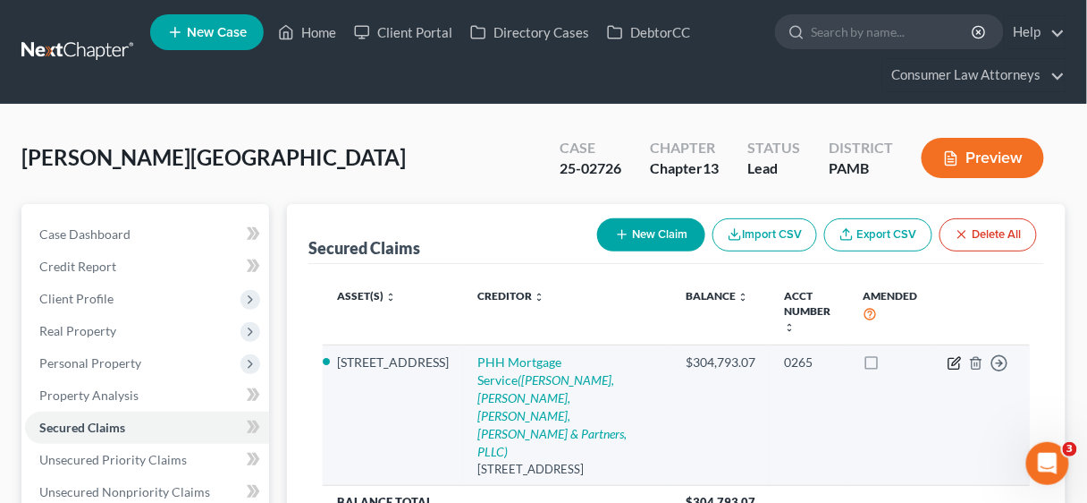
click at [953, 357] on icon "button" at bounding box center [956, 361] width 8 height 8
select select "33"
select select "3"
select select "2"
select select "0"
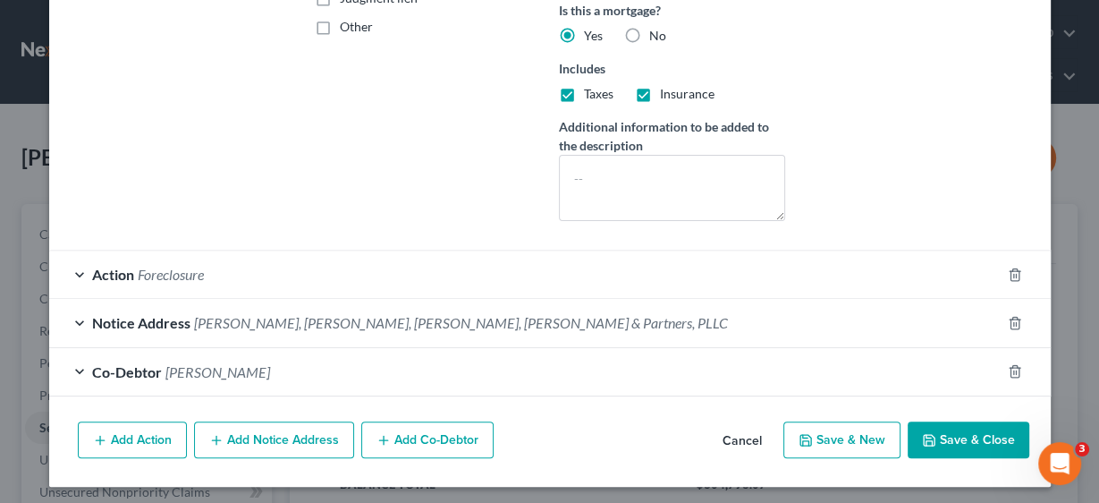
click at [964, 436] on button "Save & Close" at bounding box center [969, 440] width 122 height 38
select select
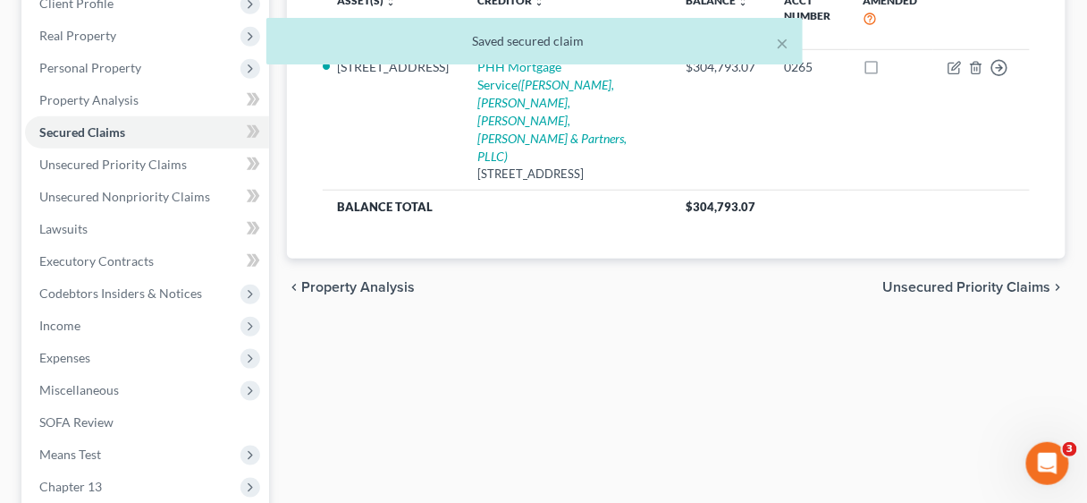
scroll to position [429, 0]
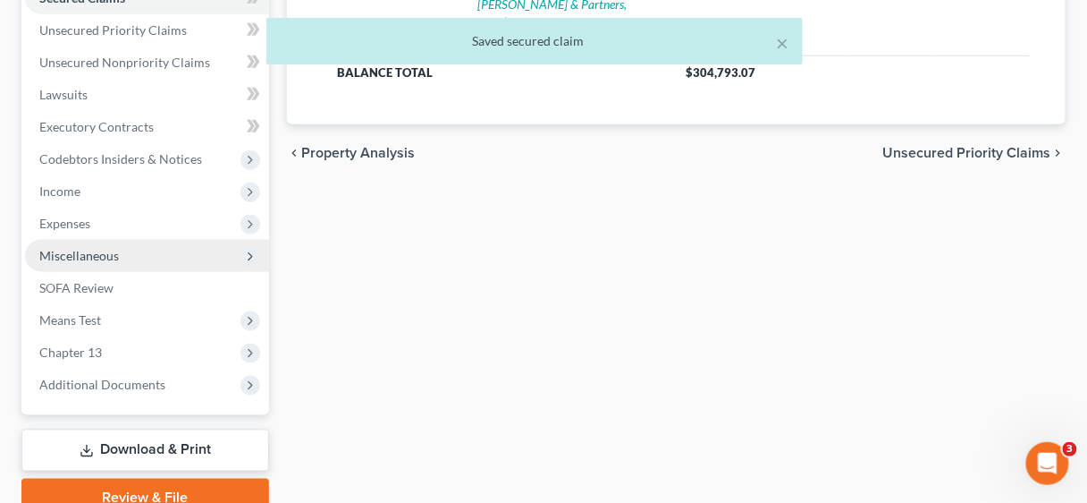
click at [72, 250] on span "Miscellaneous" at bounding box center [79, 255] width 80 height 15
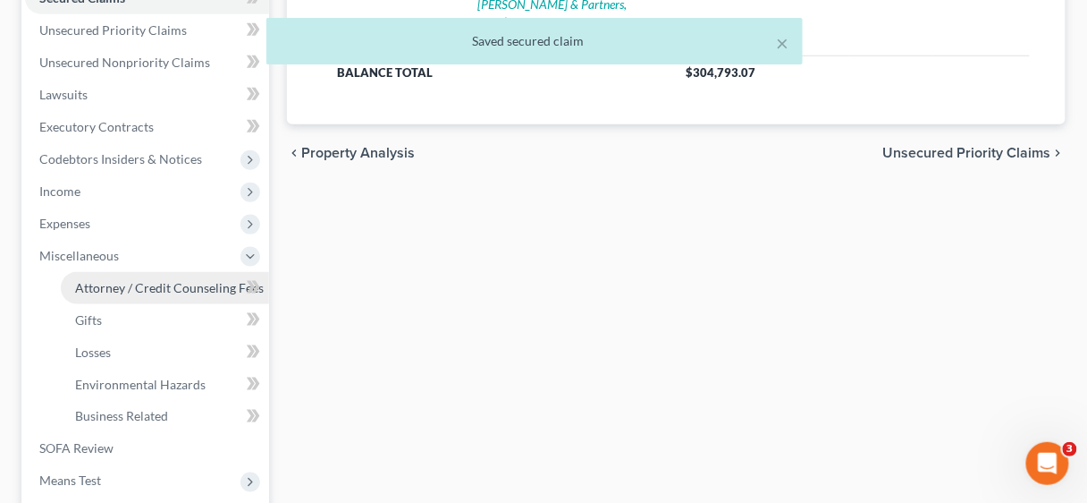
click at [142, 282] on span "Attorney / Credit Counseling Fees" at bounding box center [169, 287] width 189 height 15
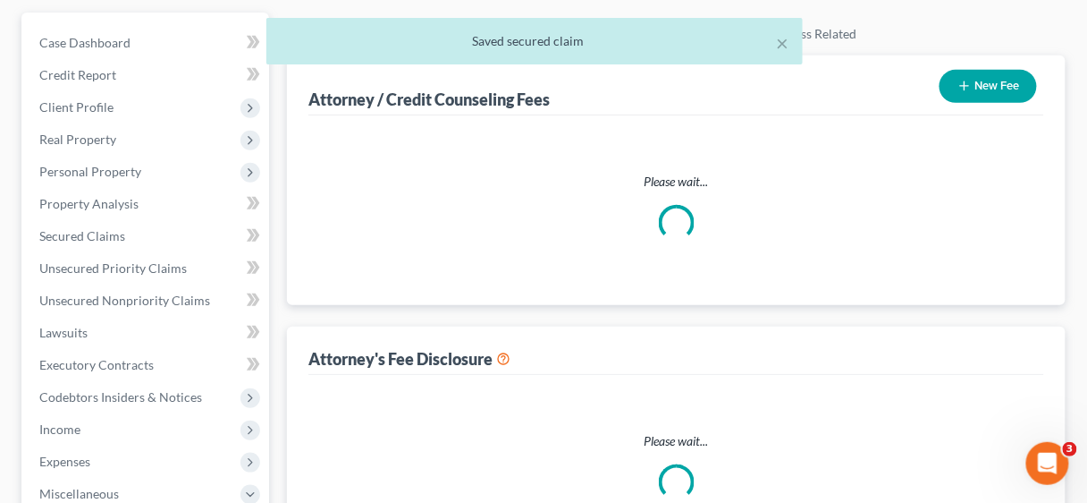
select select "2"
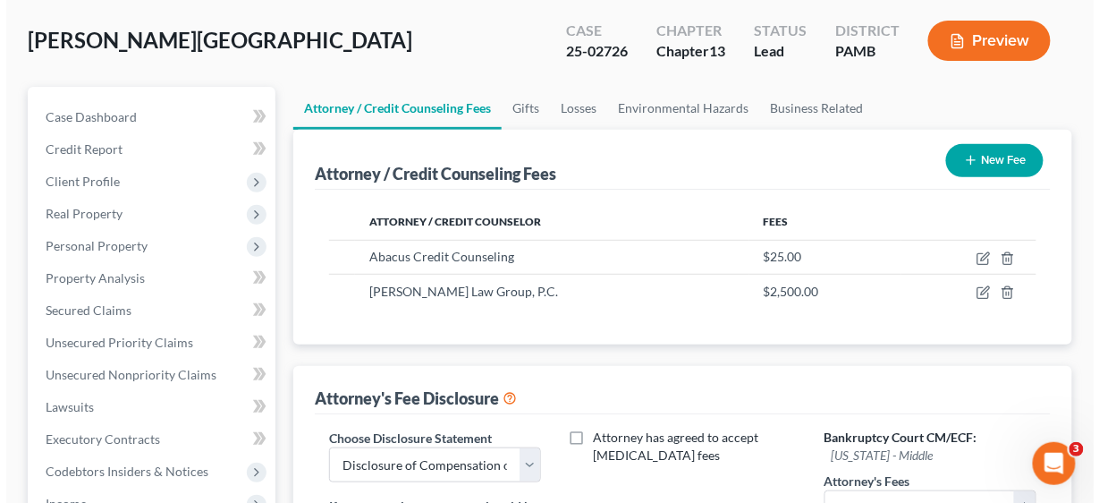
scroll to position [286, 0]
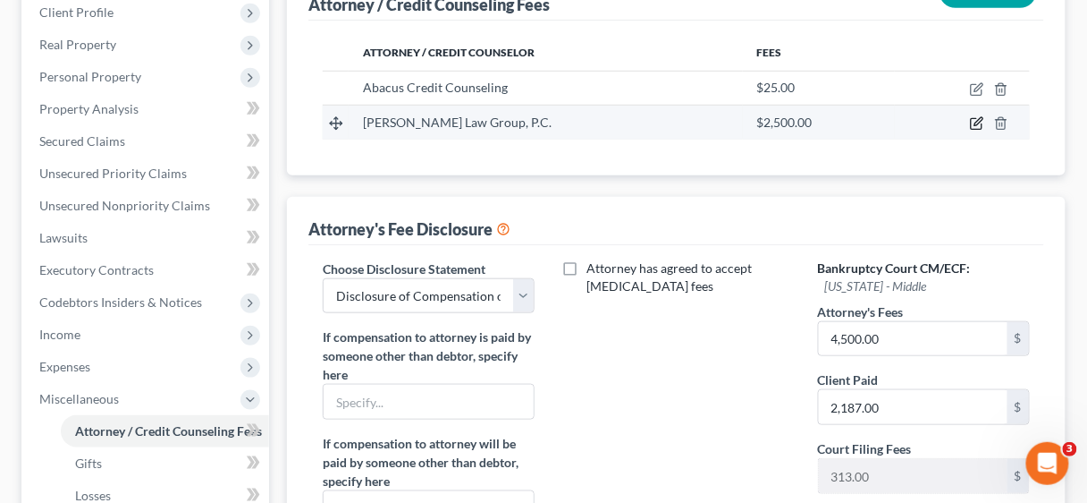
click at [976, 121] on icon "button" at bounding box center [977, 123] width 14 height 14
select select "39"
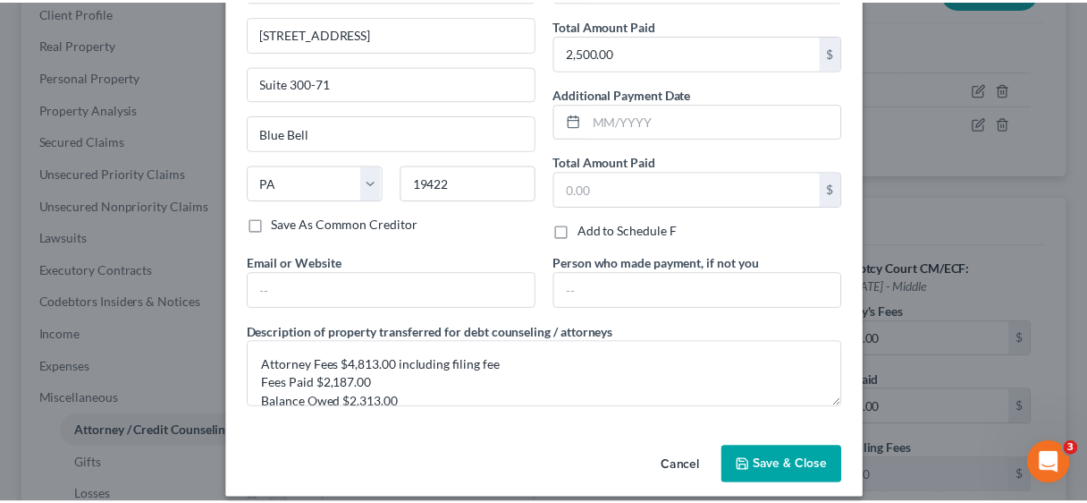
scroll to position [148, 0]
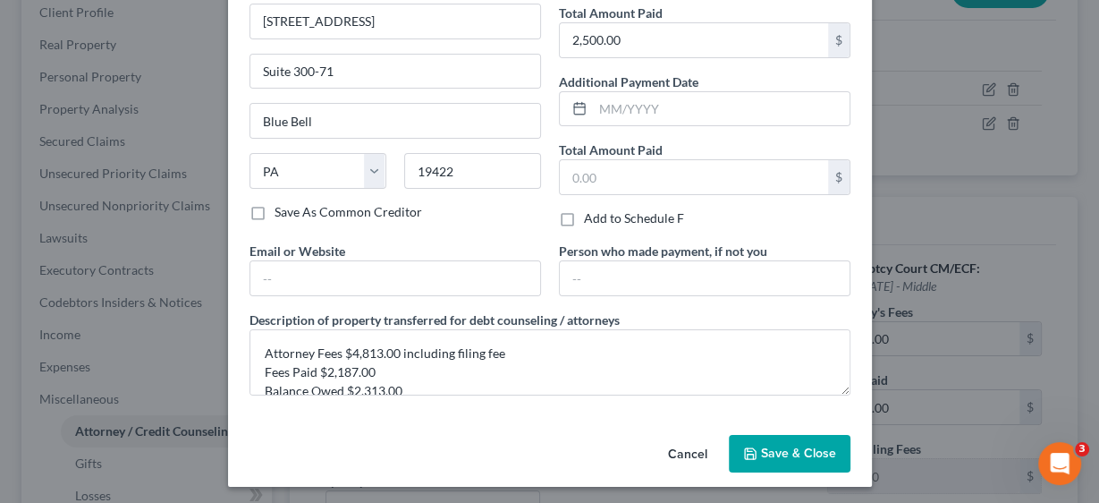
click at [819, 446] on span "Save & Close" at bounding box center [798, 452] width 75 height 15
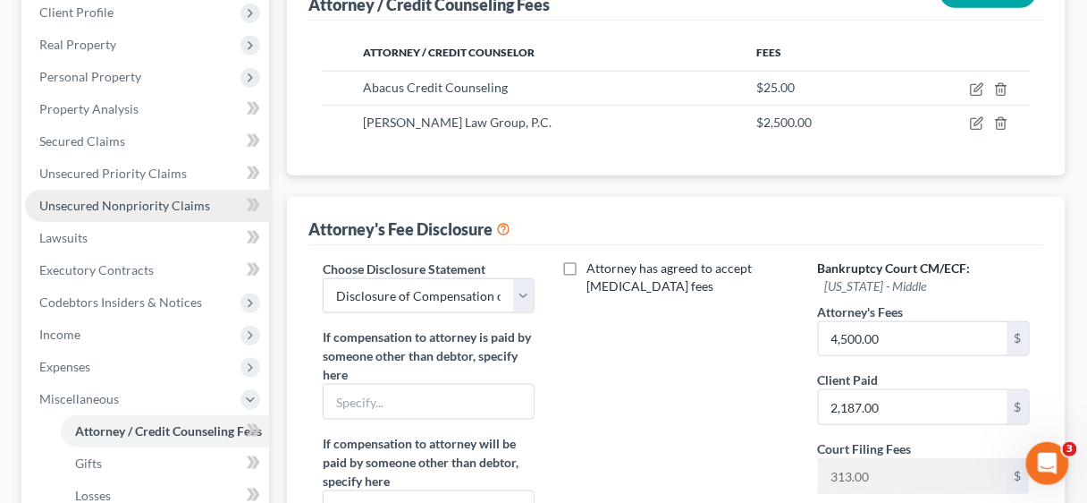
click at [94, 198] on span "Unsecured Nonpriority Claims" at bounding box center [124, 205] width 171 height 15
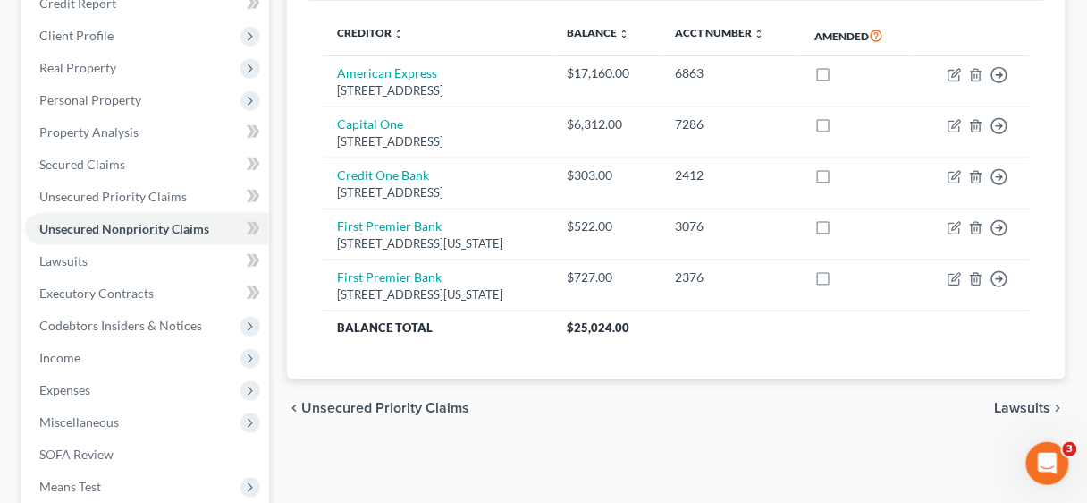
scroll to position [215, 0]
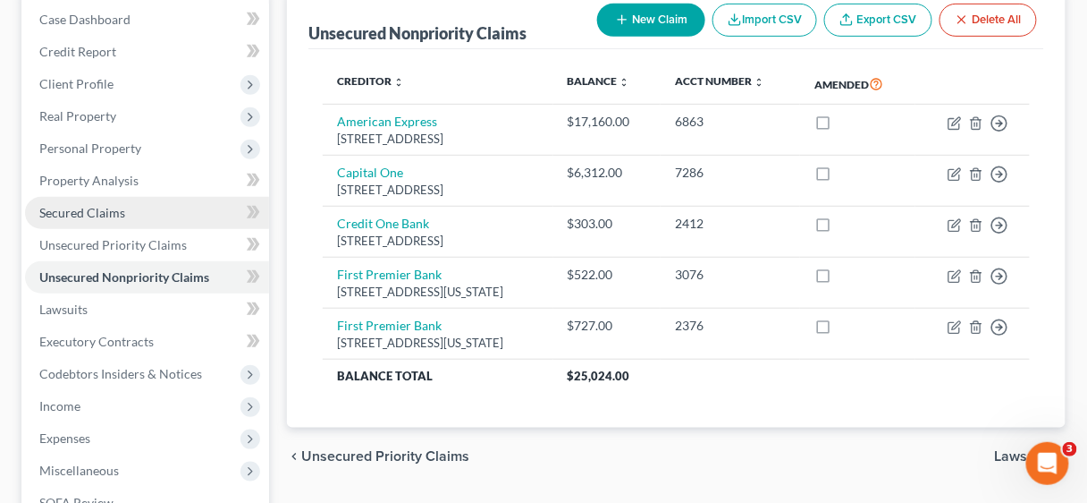
click at [78, 205] on span "Secured Claims" at bounding box center [82, 212] width 86 height 15
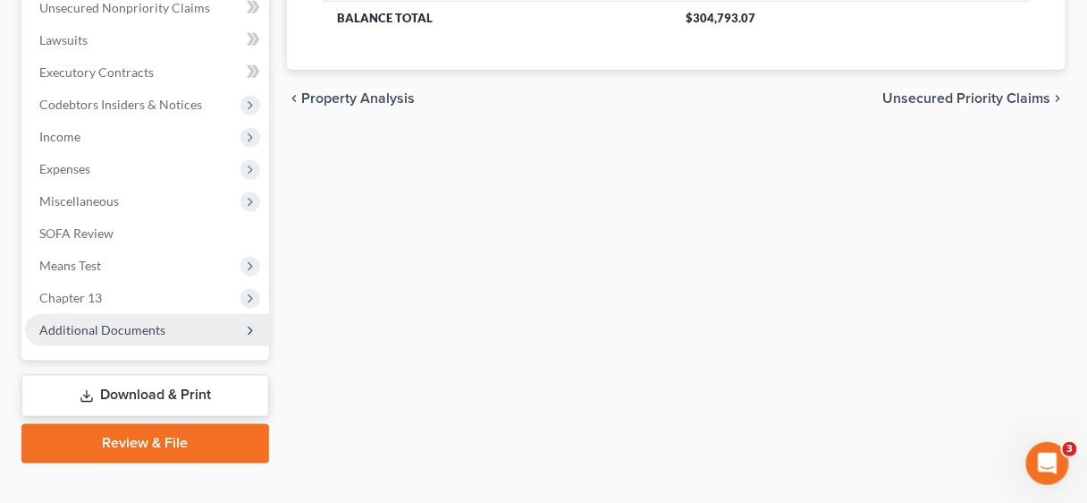
scroll to position [509, 0]
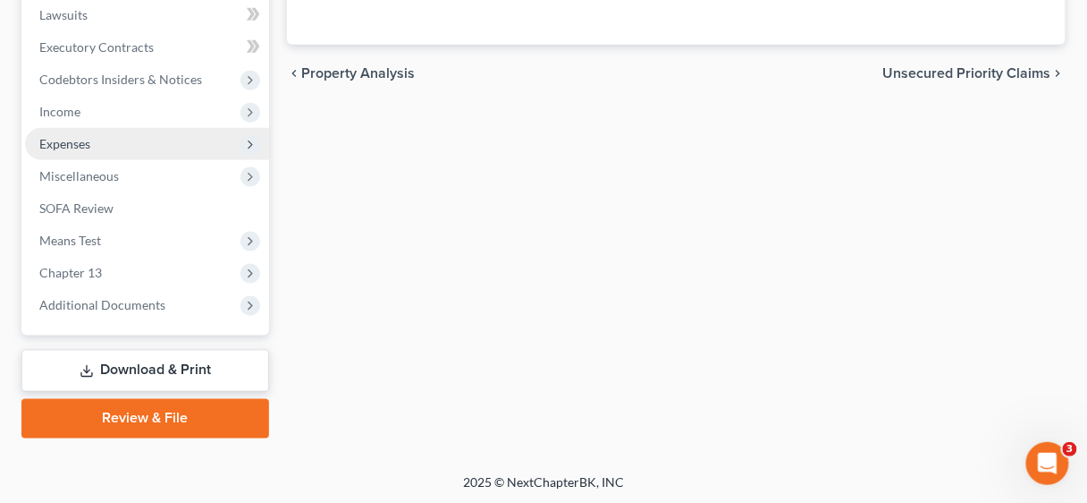
click at [75, 142] on span "Expenses" at bounding box center [64, 143] width 51 height 15
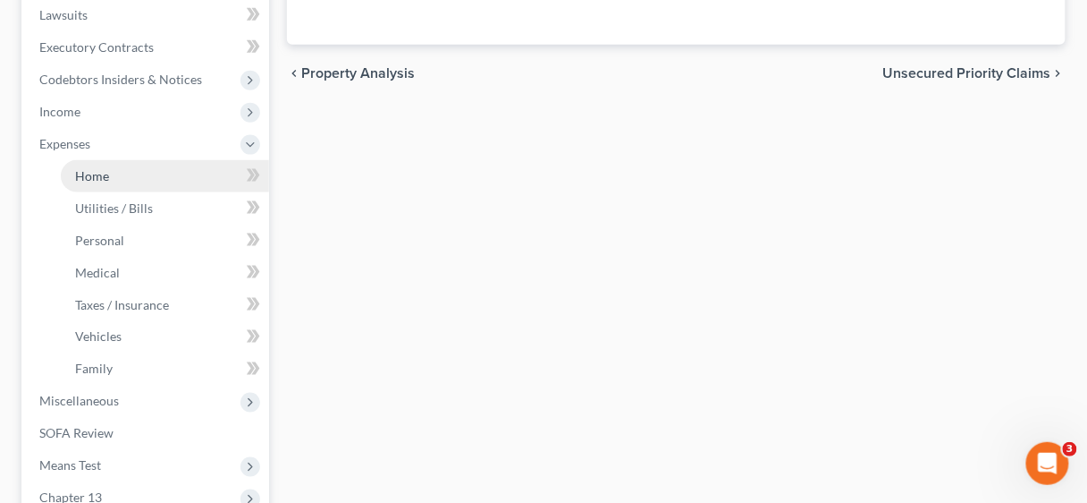
click at [95, 177] on span "Home" at bounding box center [92, 175] width 34 height 15
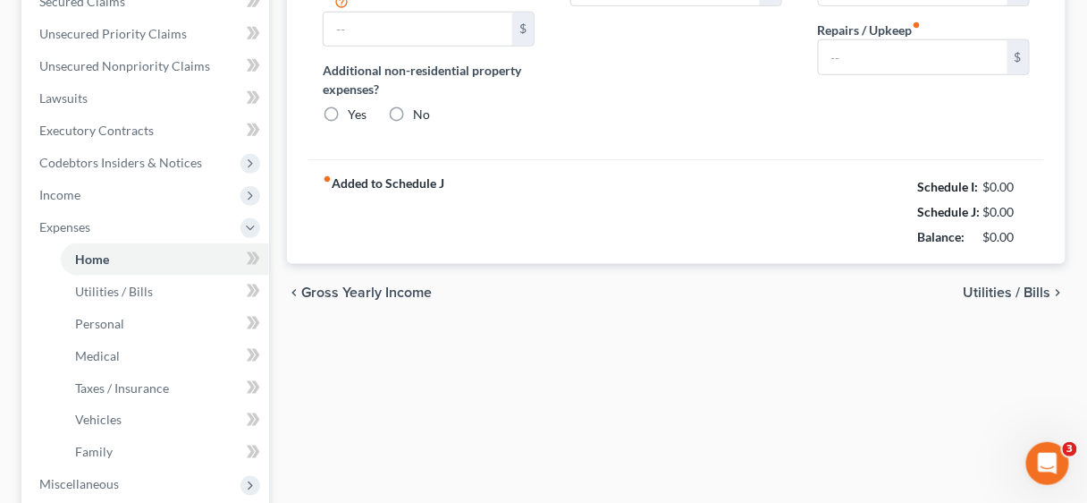
scroll to position [429, 0]
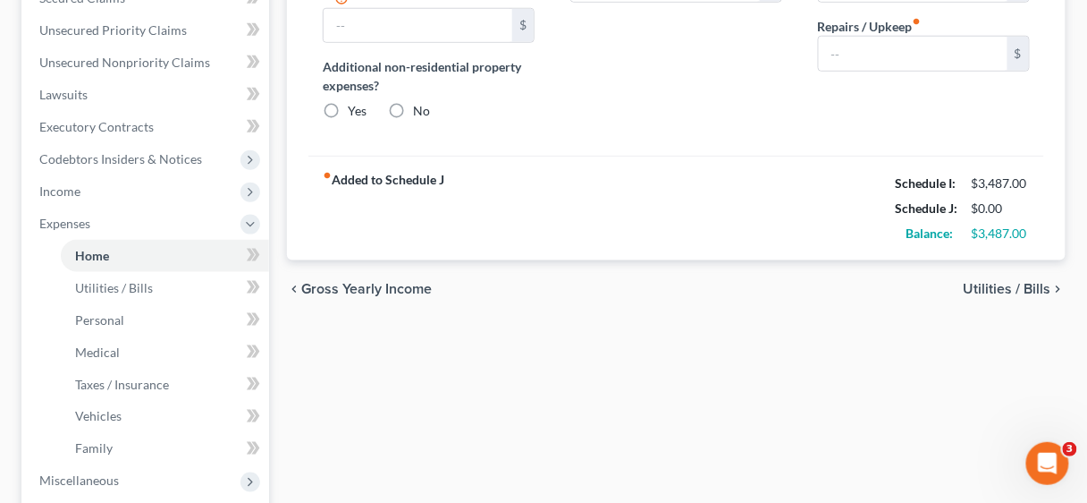
type input "0.00"
radio input "true"
type input "0.00"
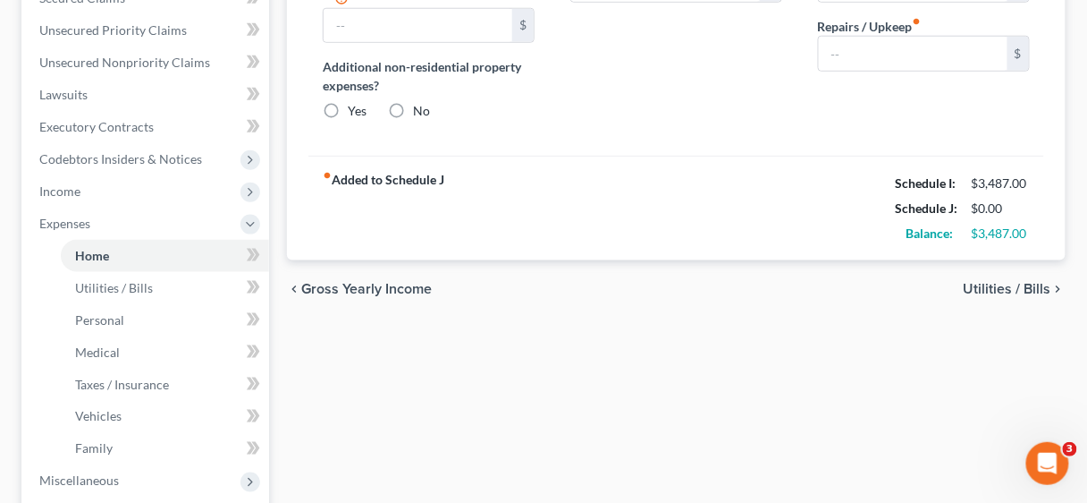
type input "0.00"
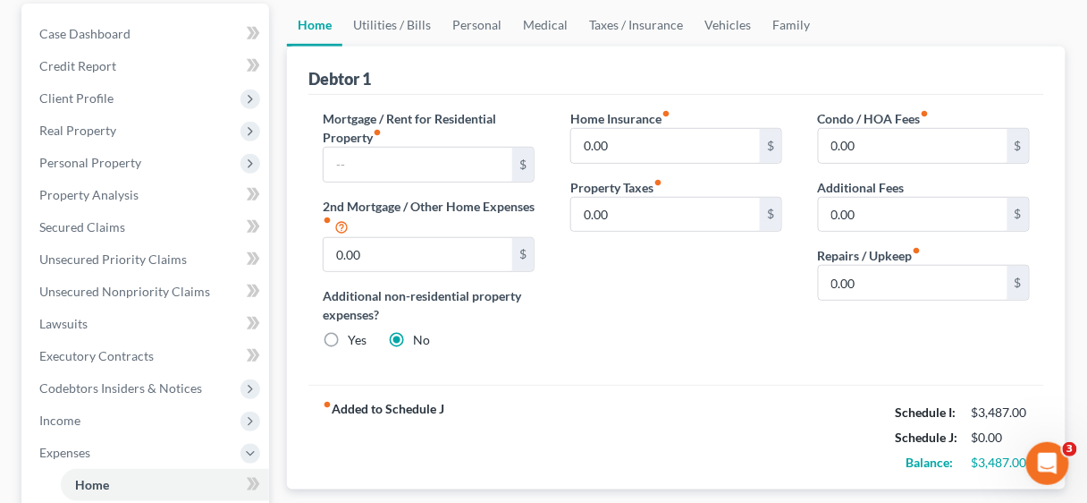
scroll to position [143, 0]
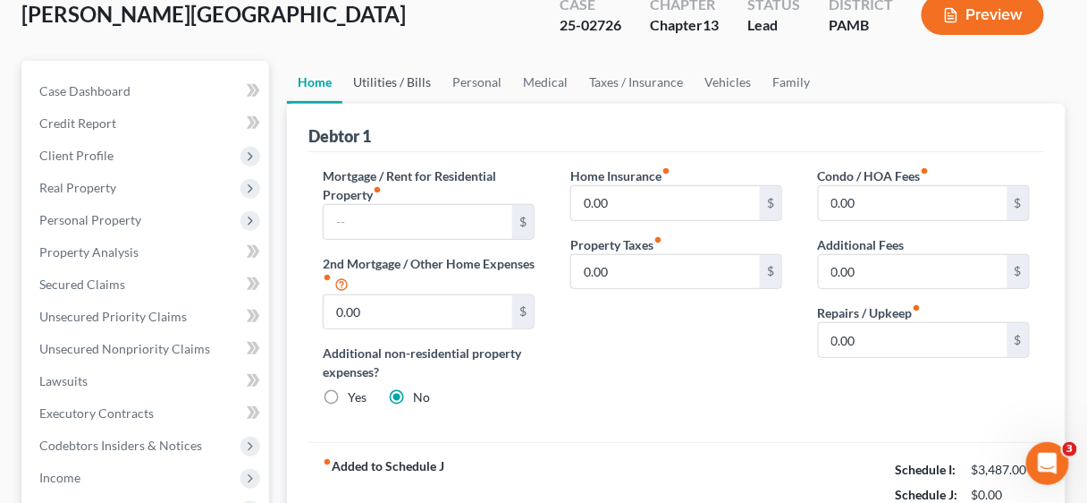
click at [387, 74] on link "Utilities / Bills" at bounding box center [391, 82] width 99 height 43
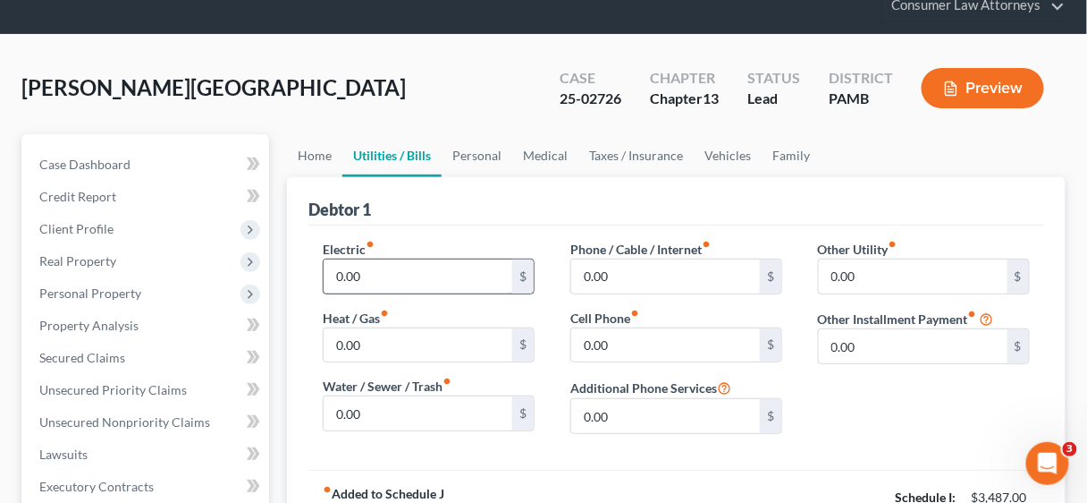
scroll to position [215, 0]
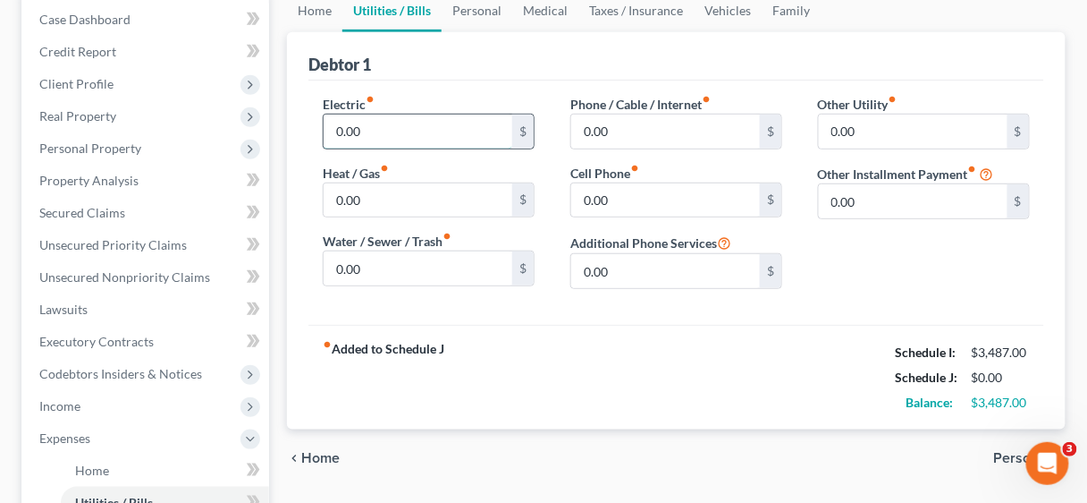
click at [413, 119] on input "0.00" at bounding box center [418, 131] width 189 height 34
type input "120.00"
click at [613, 197] on input "0.00" at bounding box center [665, 200] width 189 height 34
type input "50.00"
click at [677, 314] on div "Electric fiber_manual_record 120.00 $ Heat / Gas fiber_manual_record 0.00 $ Wat…" at bounding box center [677, 202] width 736 height 244
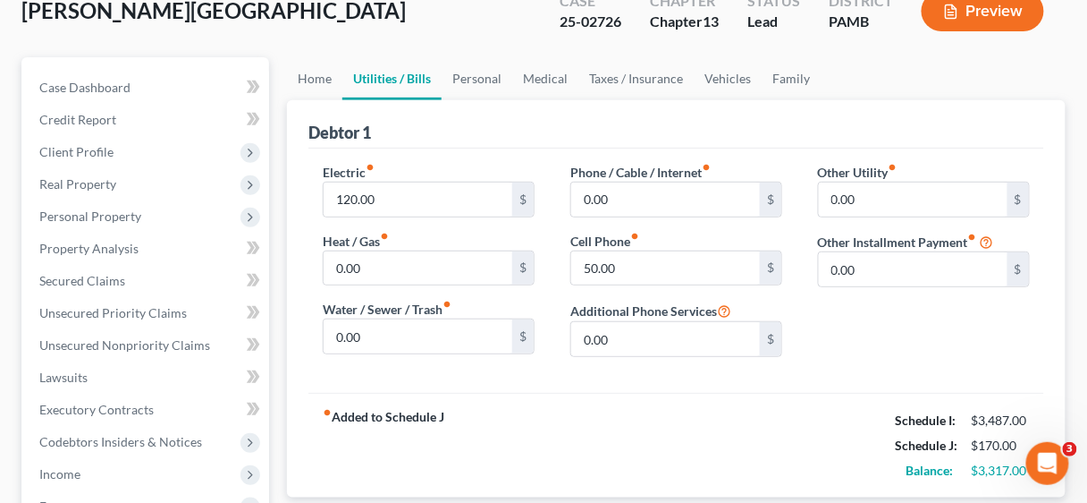
scroll to position [143, 0]
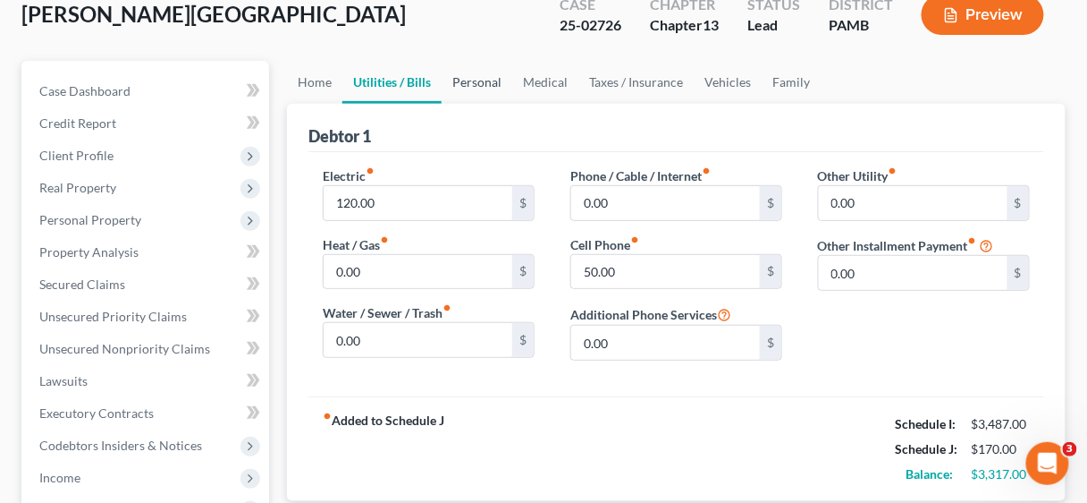
click at [477, 83] on link "Personal" at bounding box center [477, 82] width 71 height 43
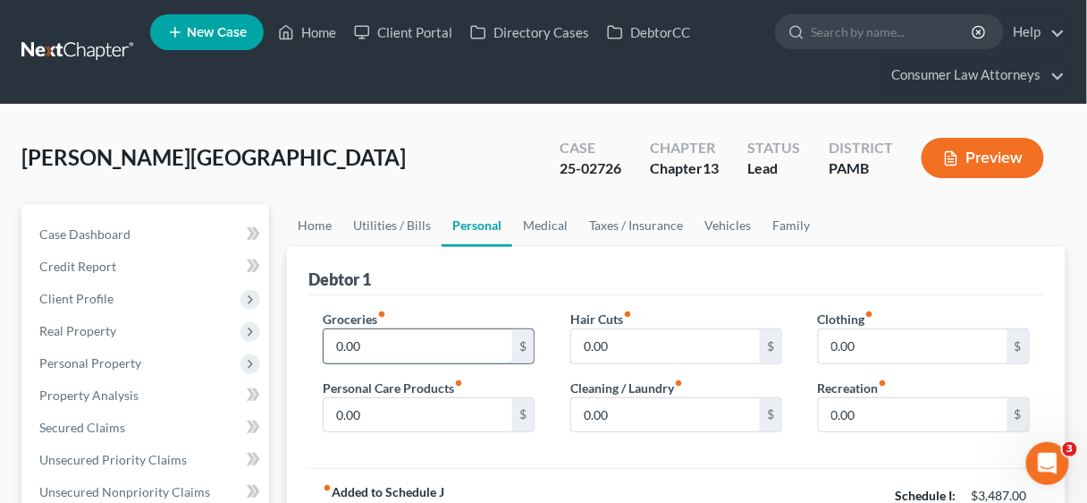
click at [402, 337] on input "0.00" at bounding box center [418, 346] width 189 height 34
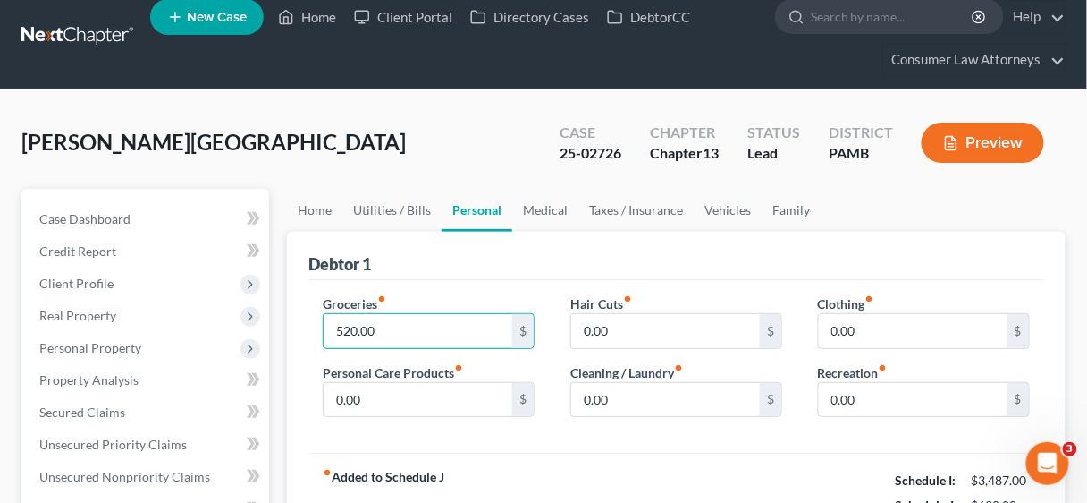
scroll to position [286, 0]
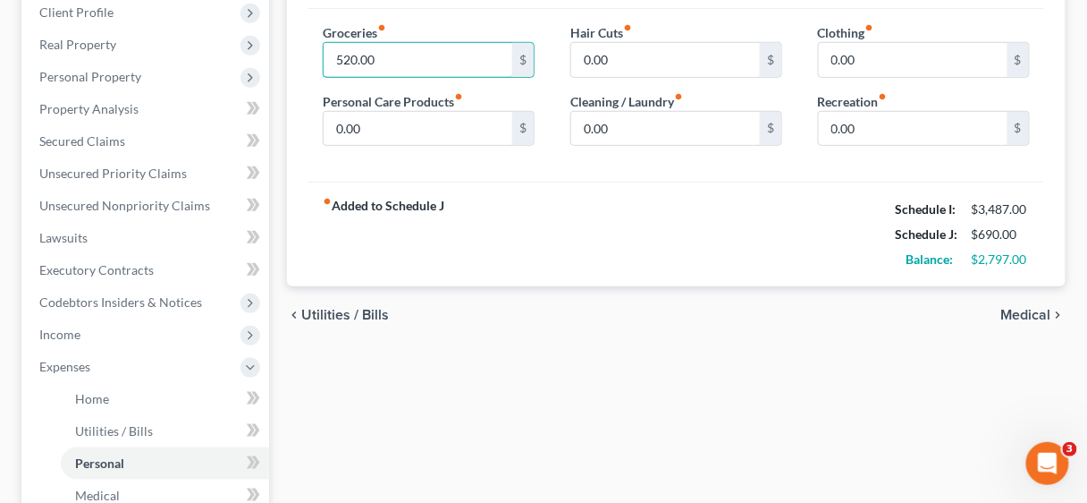
type input "520.00"
click at [650, 173] on div "Groceries fiber_manual_record 520.00 $ Personal Care Products fiber_manual_reco…" at bounding box center [677, 95] width 736 height 173
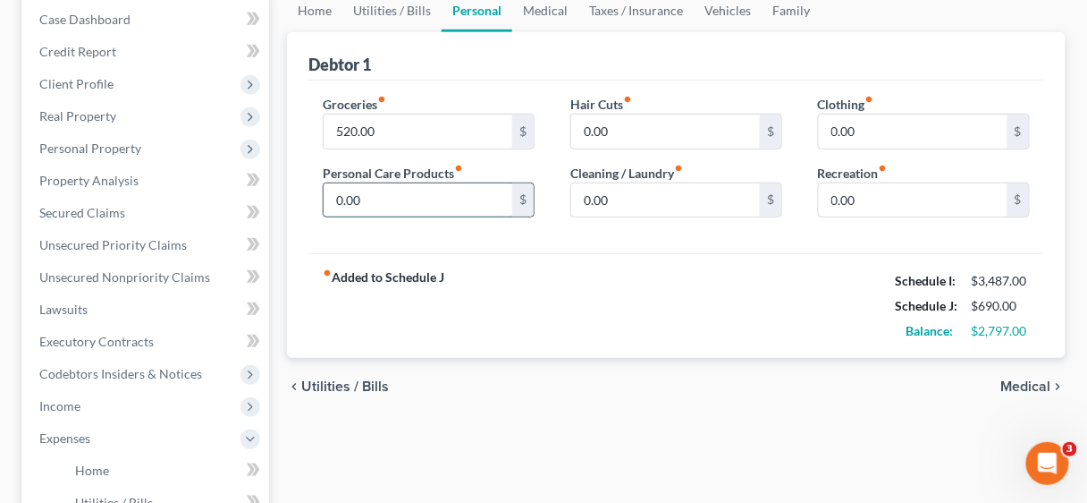
click at [386, 199] on input "0.00" at bounding box center [418, 200] width 189 height 34
type input "10.00"
click at [616, 195] on input "0.00" at bounding box center [665, 200] width 189 height 34
type input "10.00"
click at [861, 134] on input "0.00" at bounding box center [913, 131] width 189 height 34
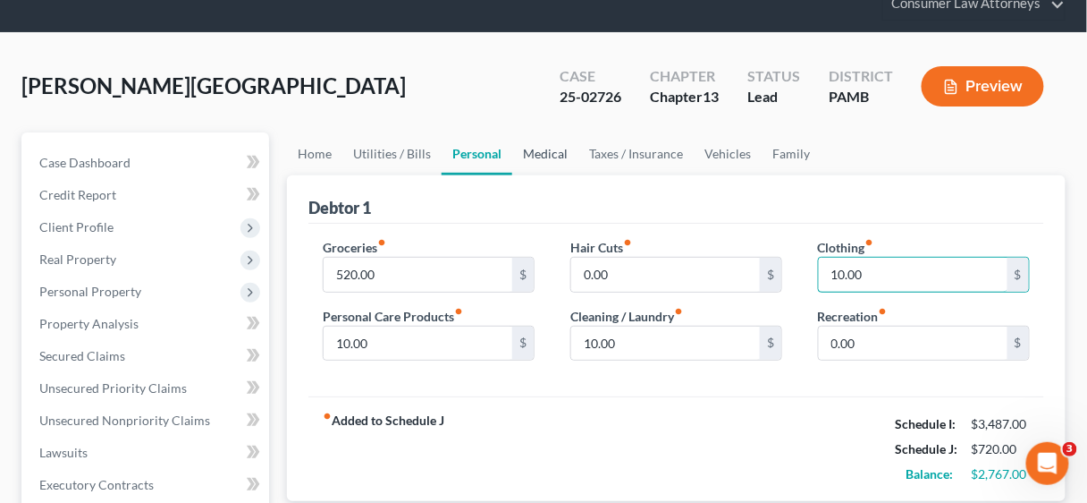
type input "10.00"
click at [538, 150] on link "Medical" at bounding box center [545, 153] width 66 height 43
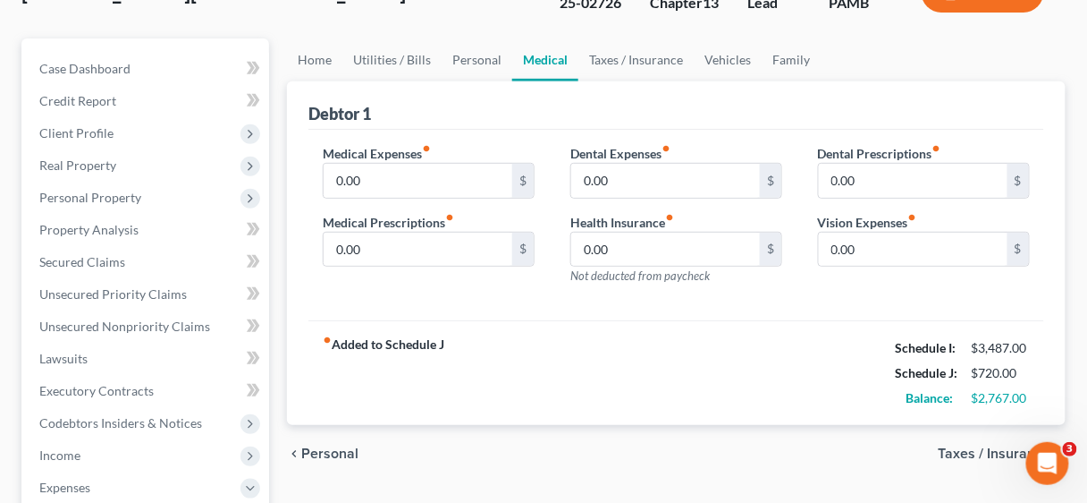
scroll to position [215, 0]
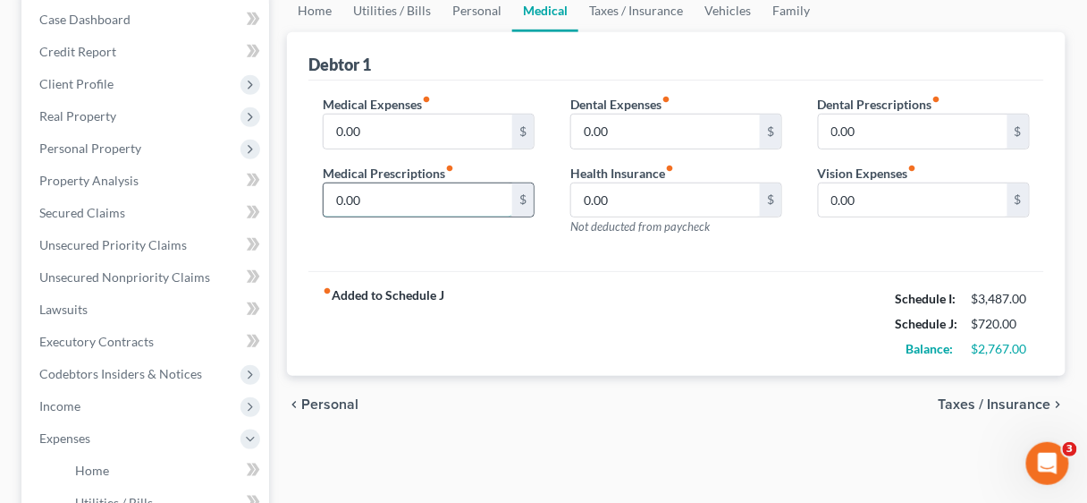
click at [410, 206] on input "0.00" at bounding box center [418, 200] width 189 height 34
type input "60.00"
click at [661, 304] on div "fiber_manual_record Added to Schedule J Schedule I: $3,487.00 Schedule J: $780.…" at bounding box center [677, 323] width 736 height 105
click at [318, 11] on link "Home" at bounding box center [314, 10] width 55 height 43
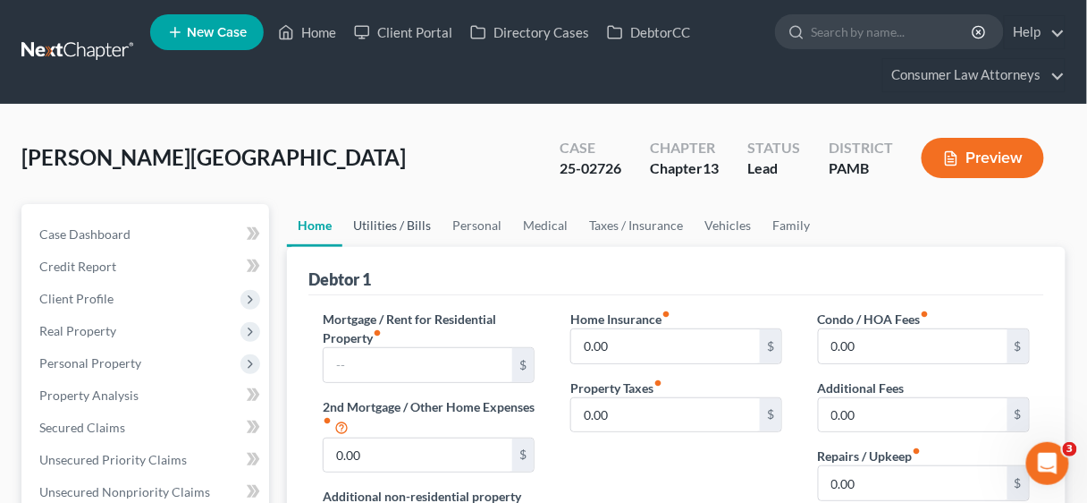
click at [401, 233] on link "Utilities / Bills" at bounding box center [391, 225] width 99 height 43
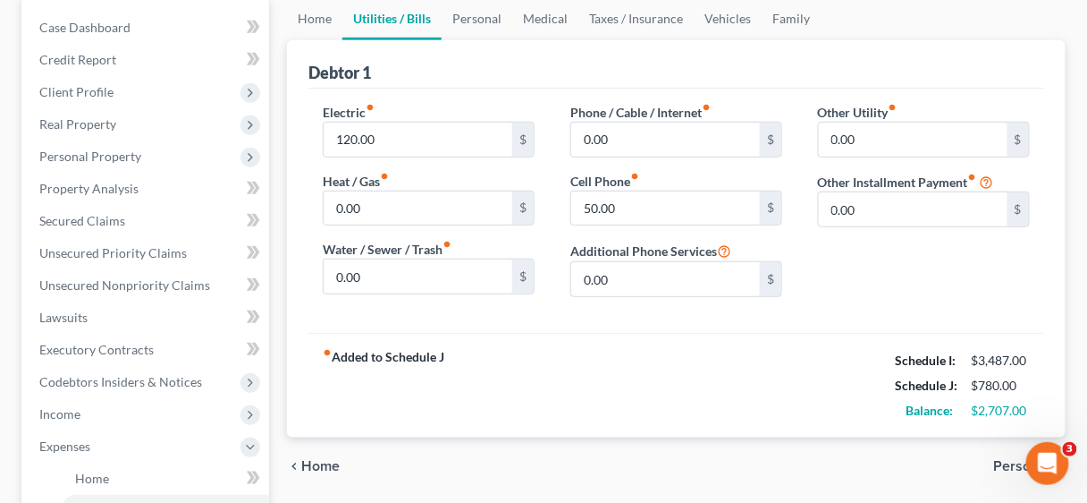
scroll to position [215, 0]
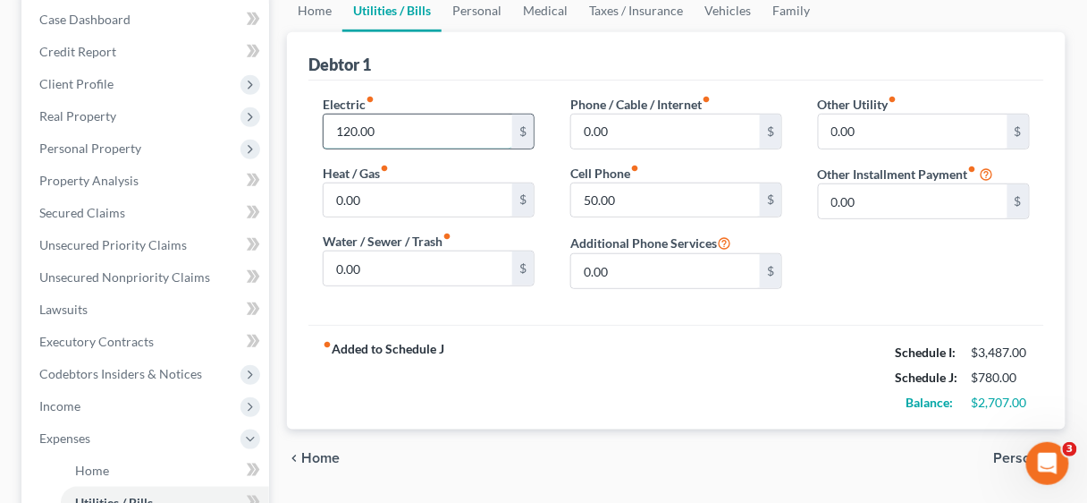
click at [398, 136] on input "120.00" at bounding box center [418, 131] width 189 height 34
type input "220.00"
drag, startPoint x: 507, startPoint y: 316, endPoint x: 503, endPoint y: 295, distance: 20.9
click at [508, 313] on div "Electric fiber_manual_record 220.00 $ Heat / Gas fiber_manual_record 0.00 $ Wat…" at bounding box center [677, 202] width 736 height 244
click at [416, 199] on input "0.00" at bounding box center [418, 200] width 189 height 34
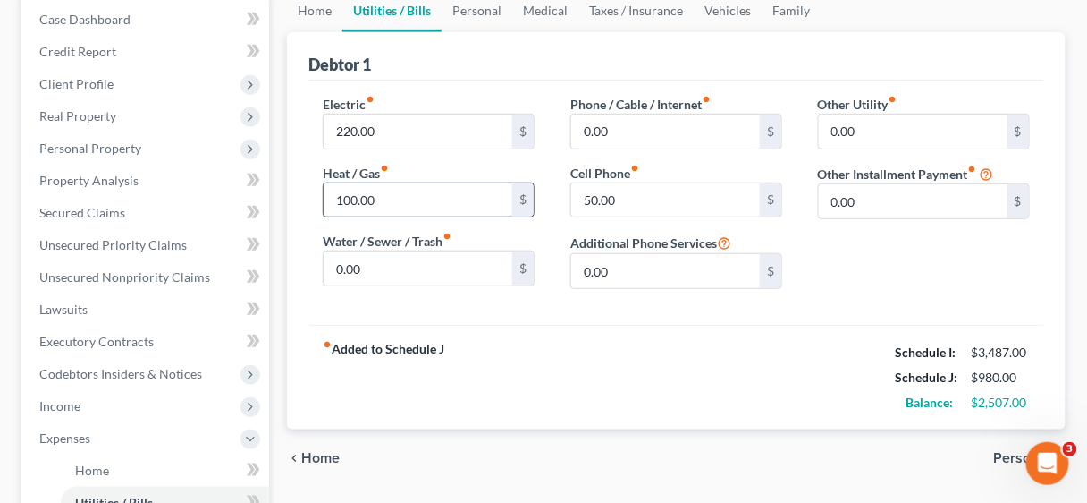
drag, startPoint x: 416, startPoint y: 199, endPoint x: 332, endPoint y: 195, distance: 84.2
click at [332, 195] on input "100.00" at bounding box center [418, 200] width 189 height 34
type input "200.00"
click at [557, 359] on div "fiber_manual_record Added to Schedule J Schedule I: $3,487.00 Schedule J: $1,08…" at bounding box center [677, 377] width 736 height 105
click at [616, 132] on input "0.00" at bounding box center [665, 131] width 189 height 34
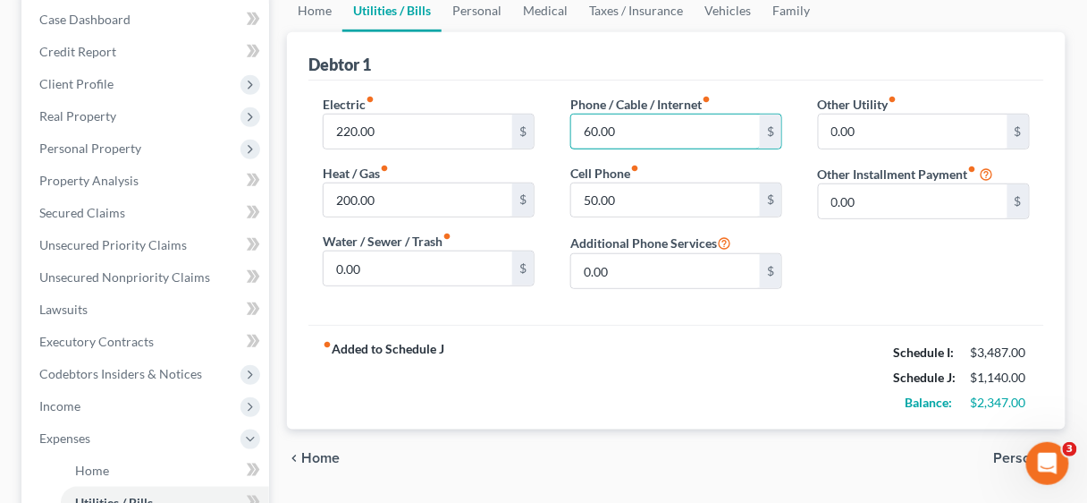
type input "60.00"
click at [706, 314] on div "Electric fiber_manual_record 220.00 $ Heat / Gas fiber_manual_record 200.00 $ W…" at bounding box center [677, 202] width 736 height 244
click at [393, 266] on input "0.00" at bounding box center [418, 268] width 189 height 34
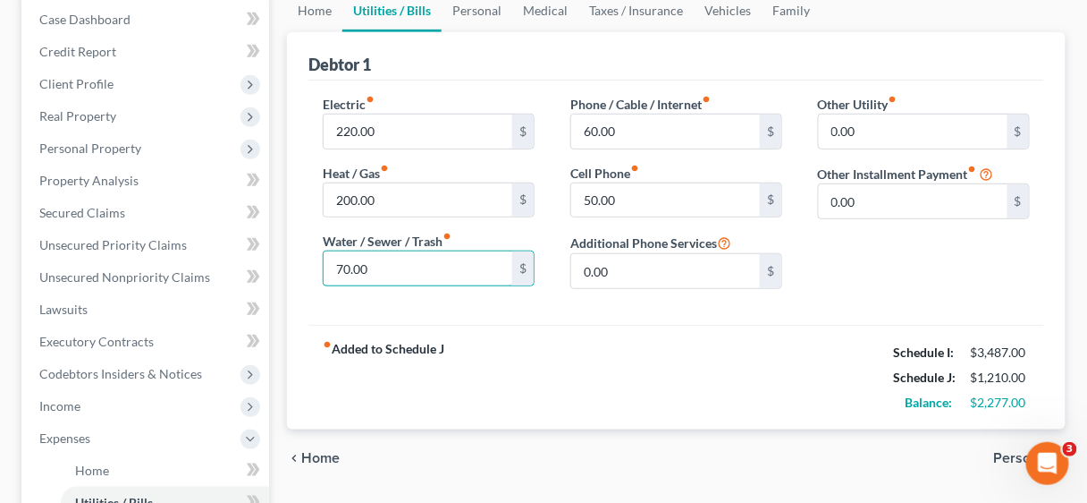
type input "70.00"
click at [553, 347] on div "fiber_manual_record Added to Schedule J Schedule I: $3,487.00 Schedule J: $1,21…" at bounding box center [677, 377] width 736 height 105
click at [329, 4] on link "Home" at bounding box center [314, 10] width 55 height 43
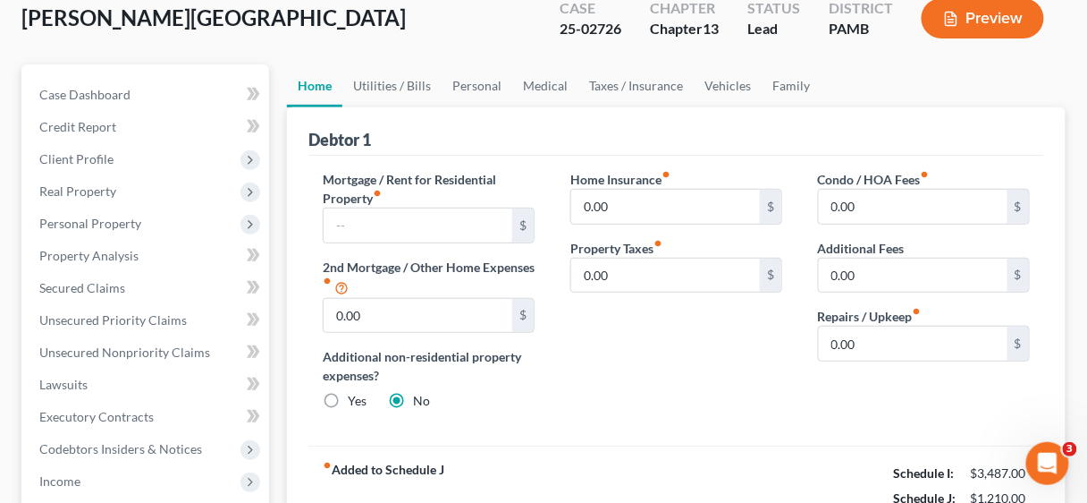
scroll to position [143, 0]
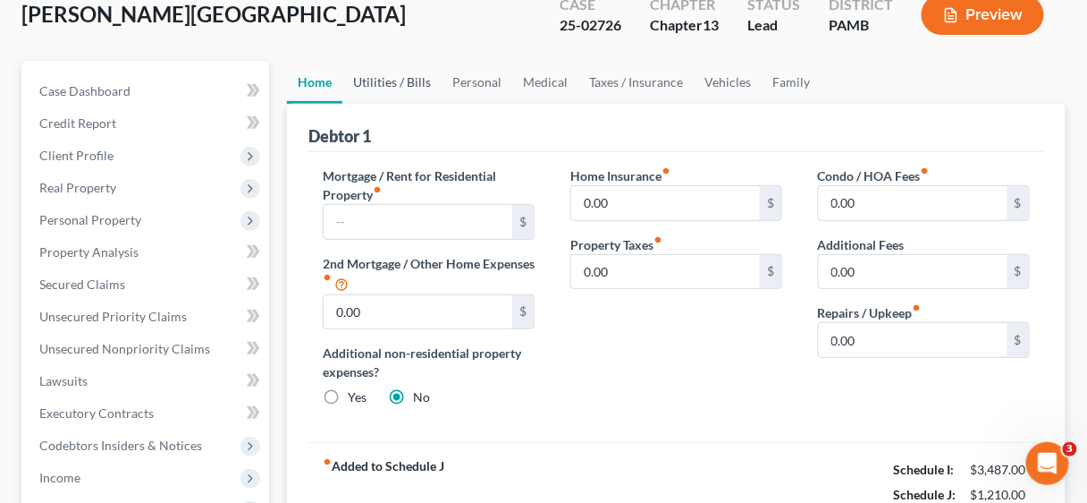
click at [405, 70] on link "Utilities / Bills" at bounding box center [391, 82] width 99 height 43
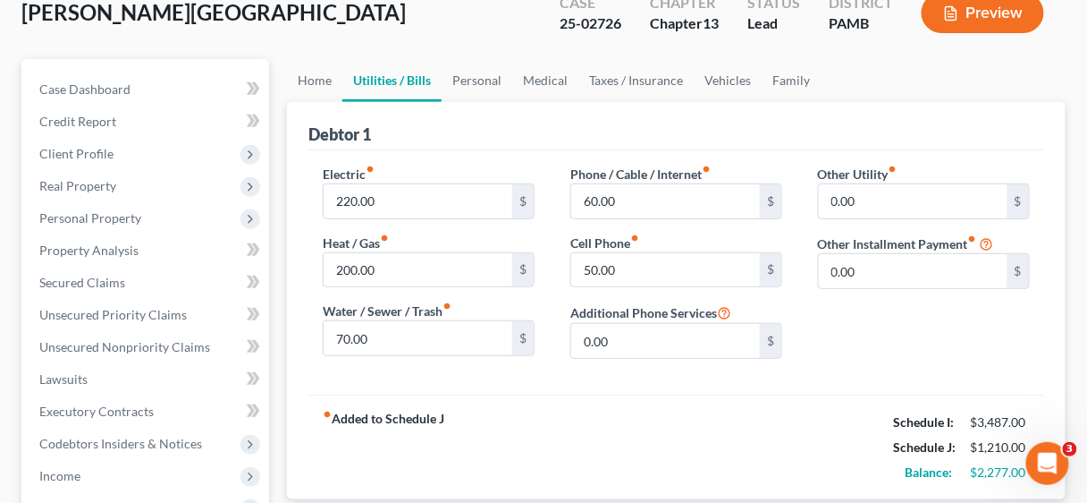
scroll to position [143, 0]
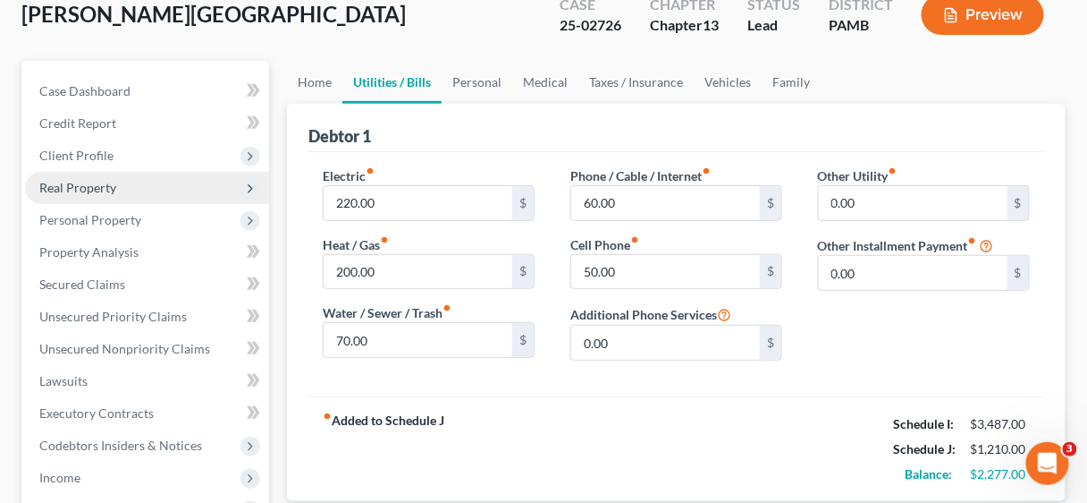
click at [90, 183] on span "Real Property" at bounding box center [77, 187] width 77 height 15
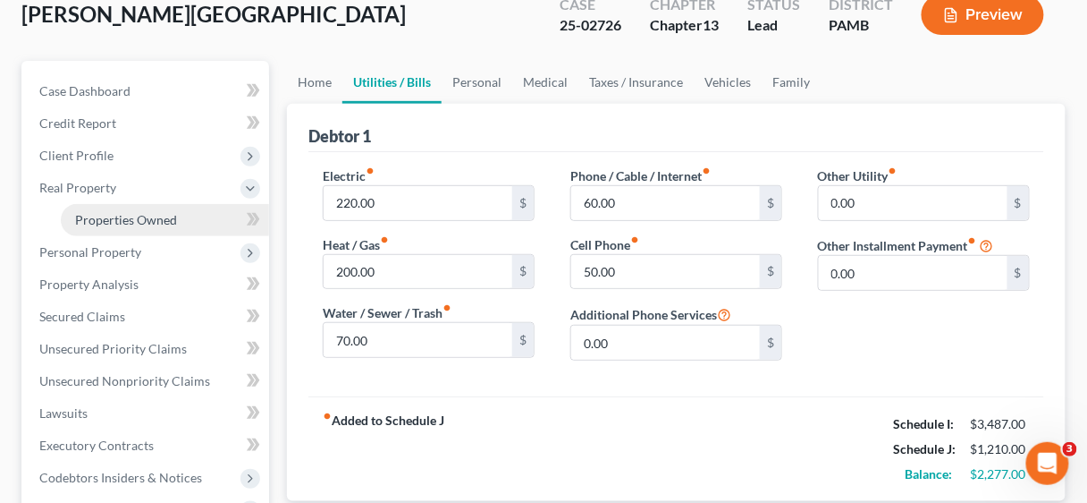
click at [135, 215] on span "Properties Owned" at bounding box center [126, 219] width 102 height 15
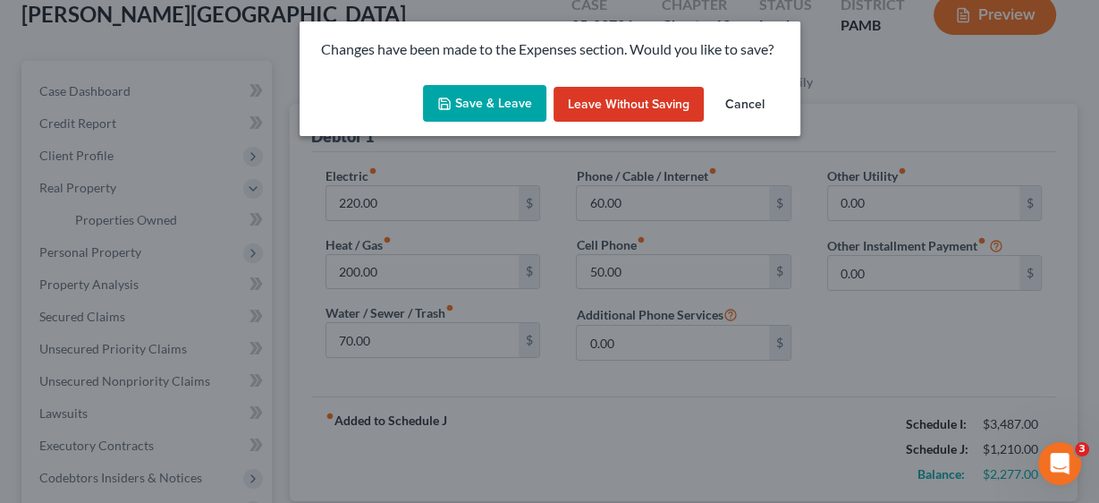
click at [512, 99] on button "Save & Leave" at bounding box center [484, 104] width 123 height 38
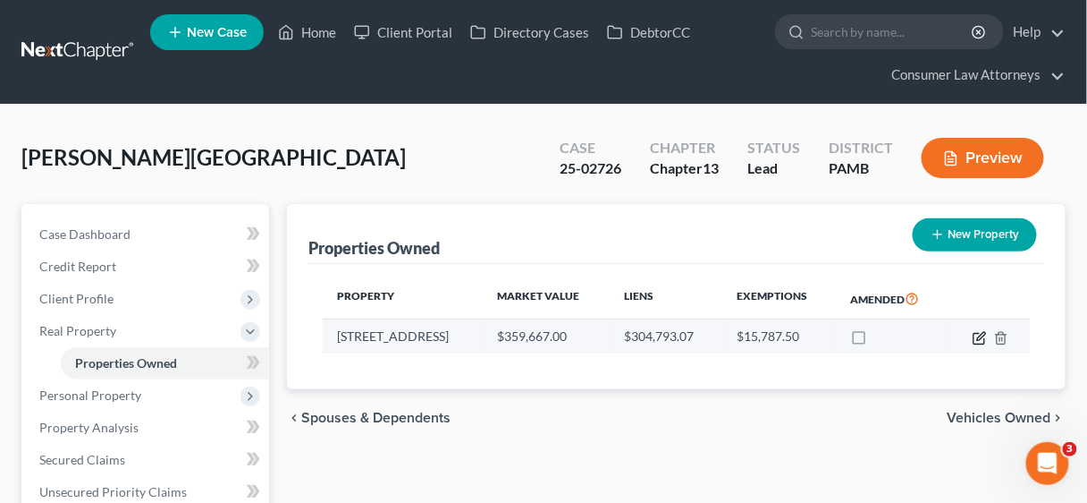
click at [979, 339] on icon "button" at bounding box center [980, 338] width 14 height 14
select select "39"
select select "0"
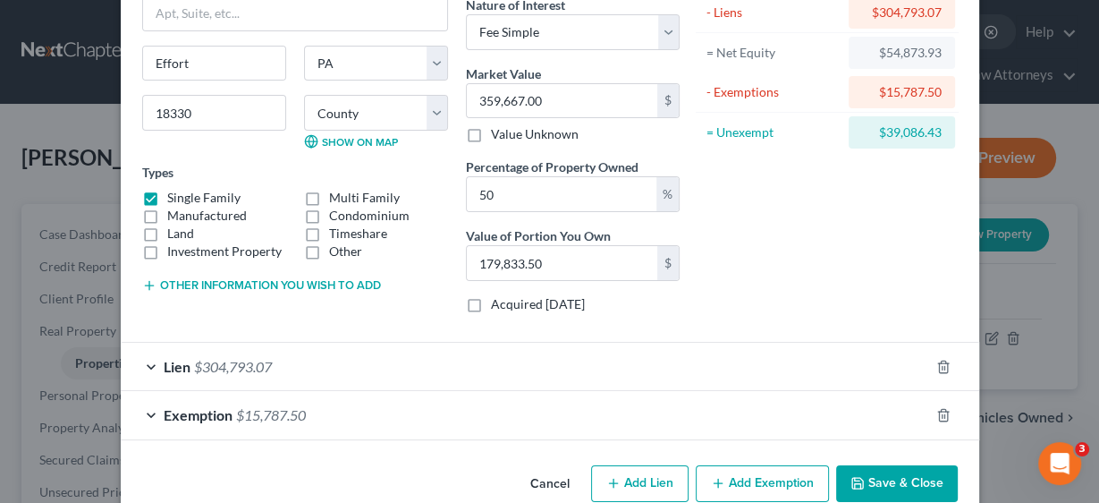
scroll to position [186, 0]
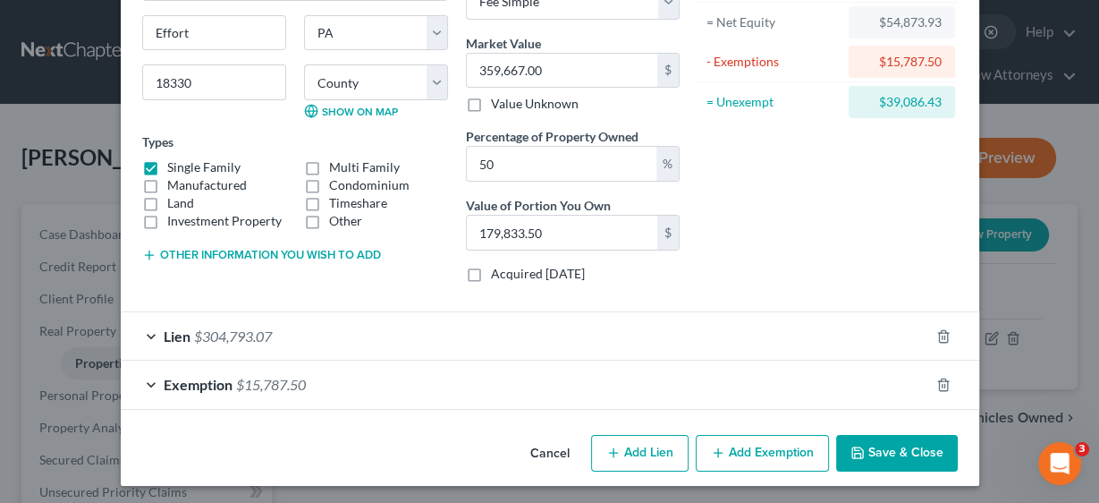
click at [207, 331] on span "$304,793.07" at bounding box center [233, 335] width 78 height 17
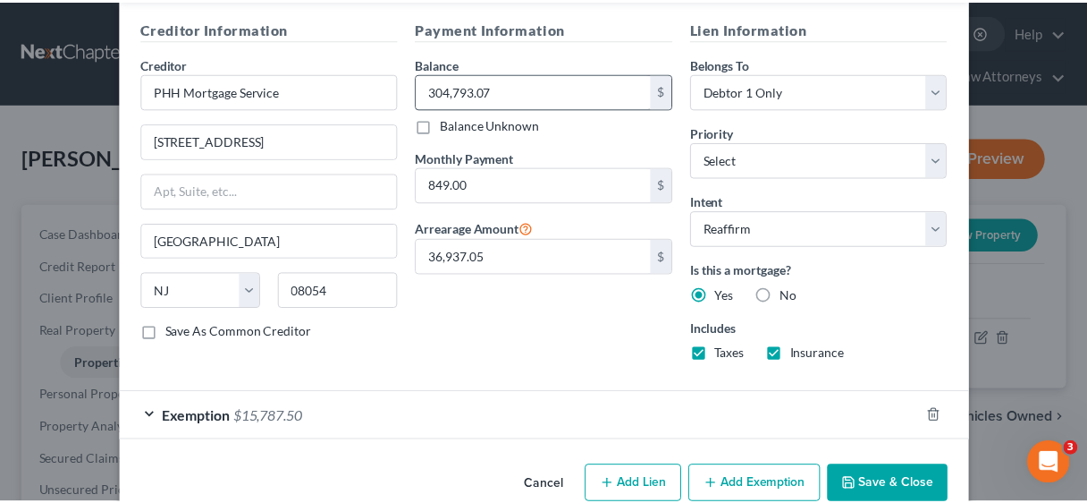
scroll to position [579, 0]
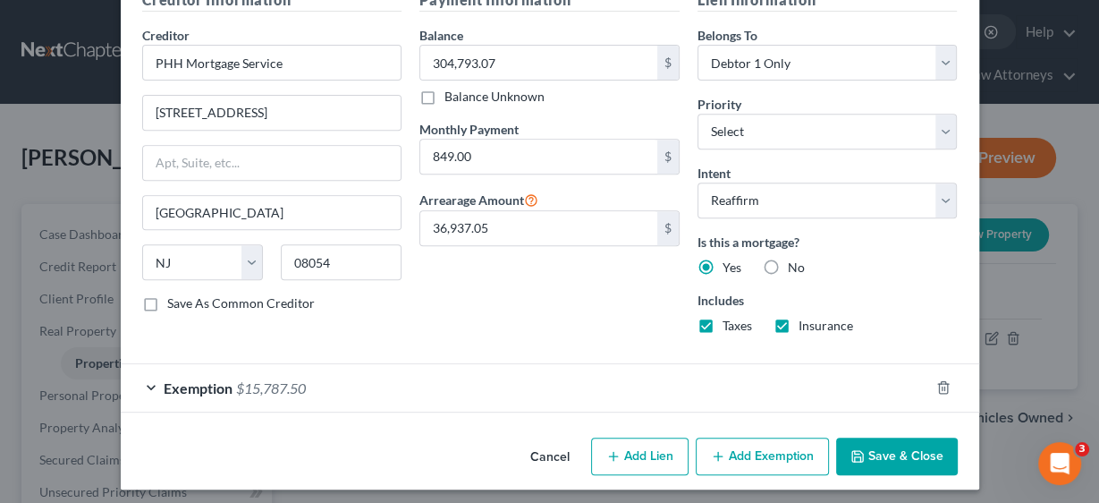
click at [869, 446] on button "Save & Close" at bounding box center [897, 456] width 122 height 38
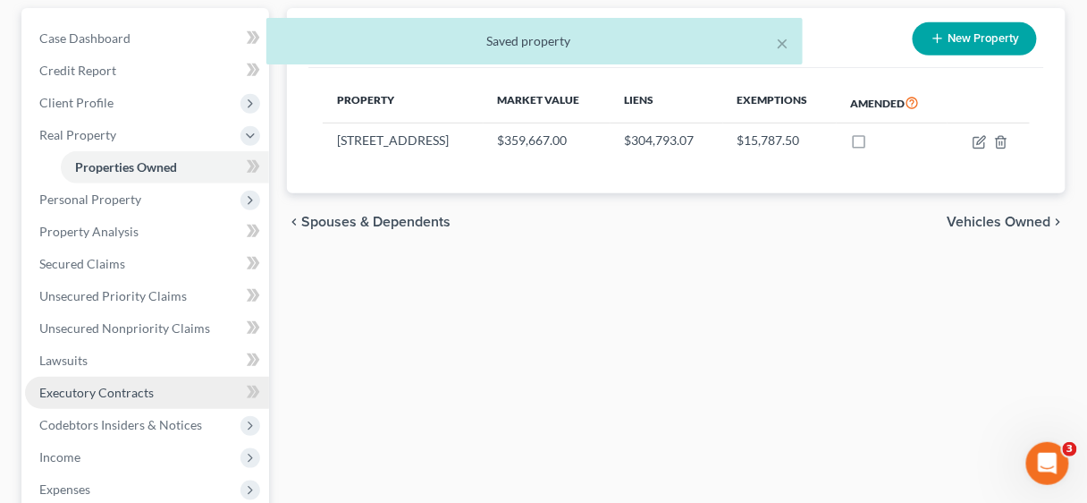
scroll to position [215, 0]
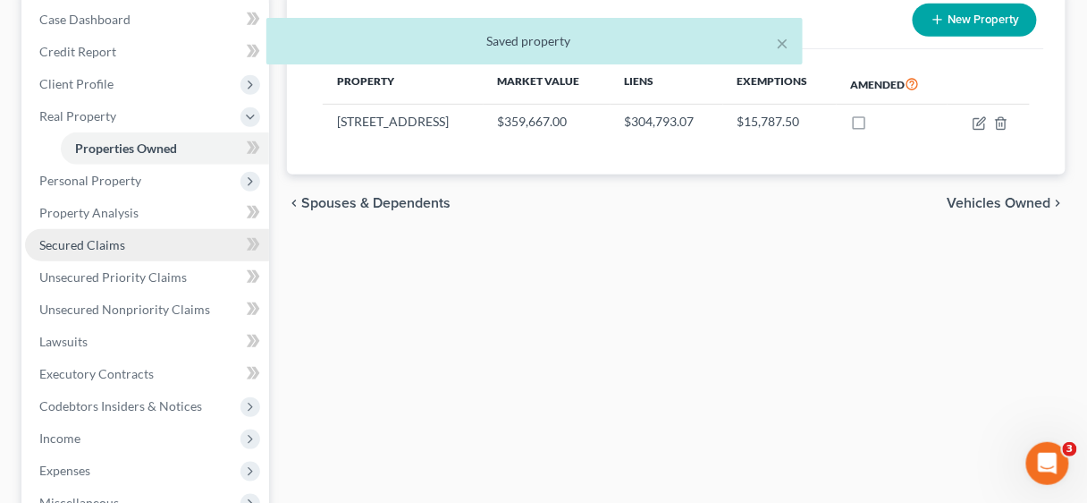
click at [82, 237] on span "Secured Claims" at bounding box center [82, 244] width 86 height 15
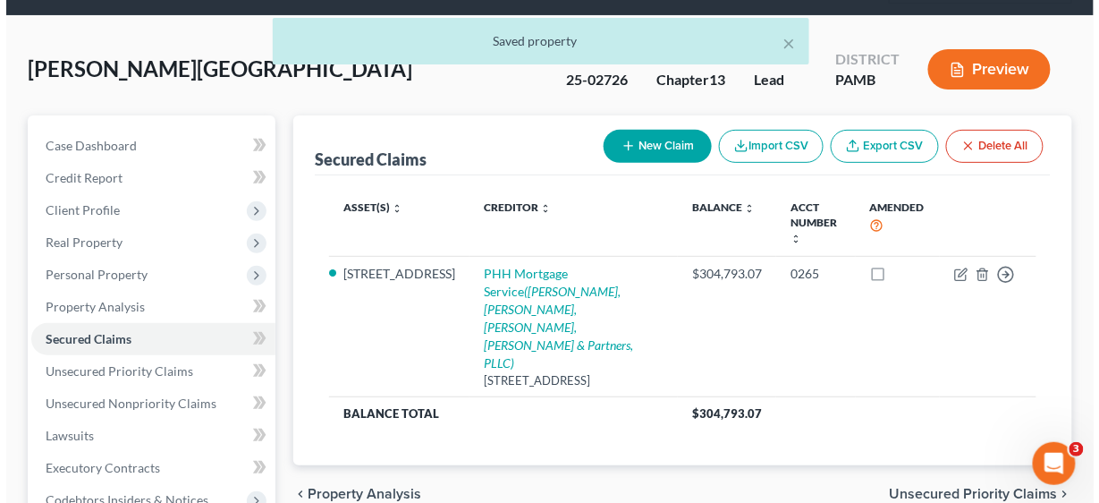
scroll to position [72, 0]
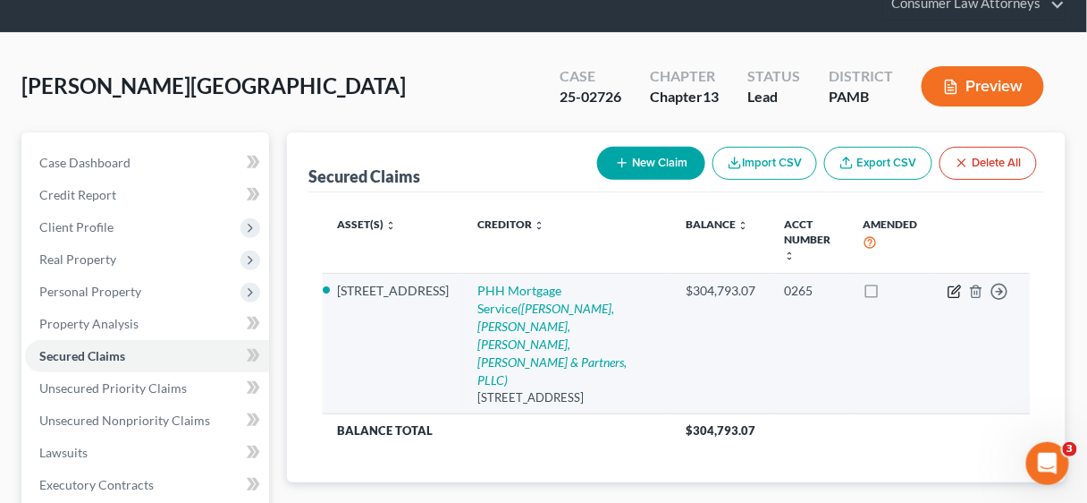
click at [949, 284] on icon "button" at bounding box center [955, 291] width 14 height 14
select select "33"
select select "3"
select select "2"
select select "0"
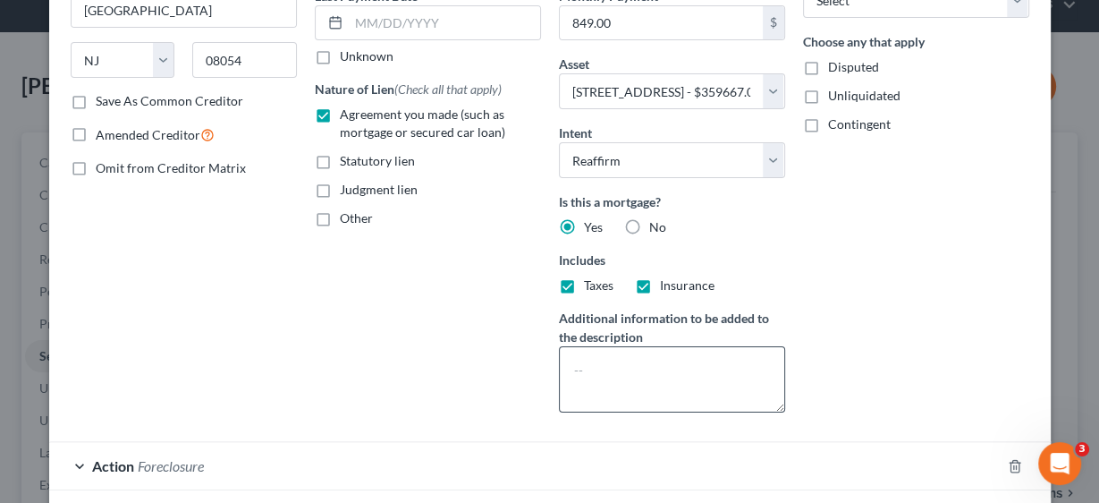
scroll to position [286, 0]
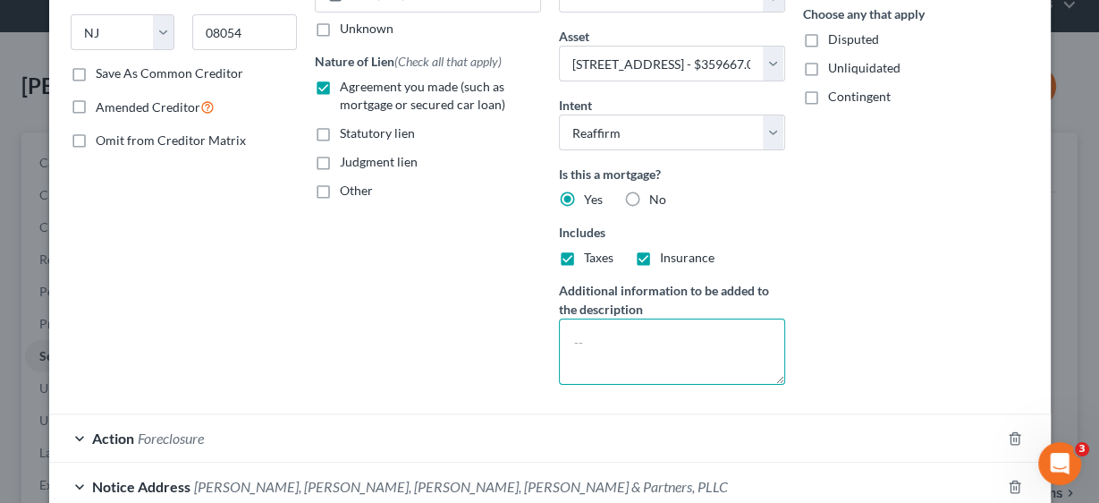
click at [629, 330] on textarea at bounding box center [672, 351] width 226 height 66
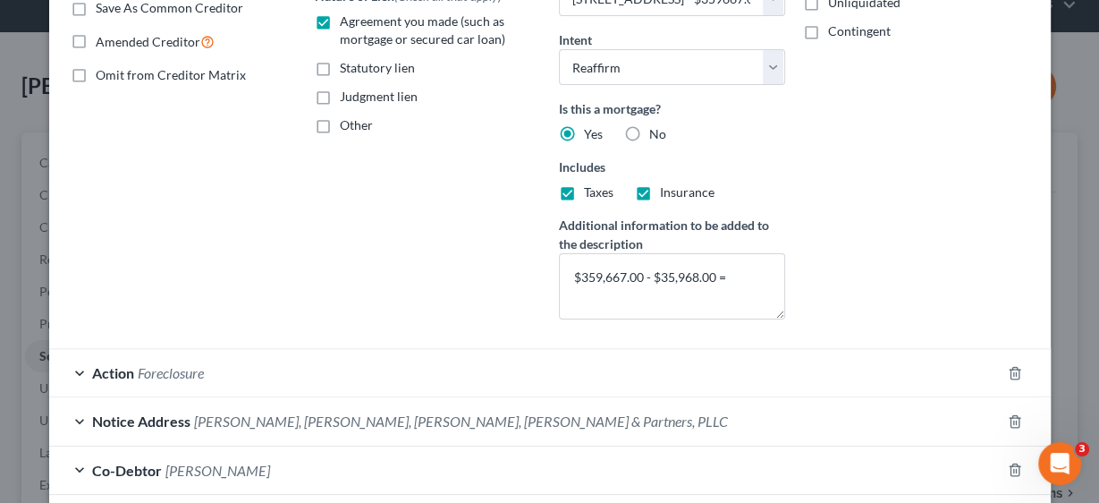
scroll to position [358, 0]
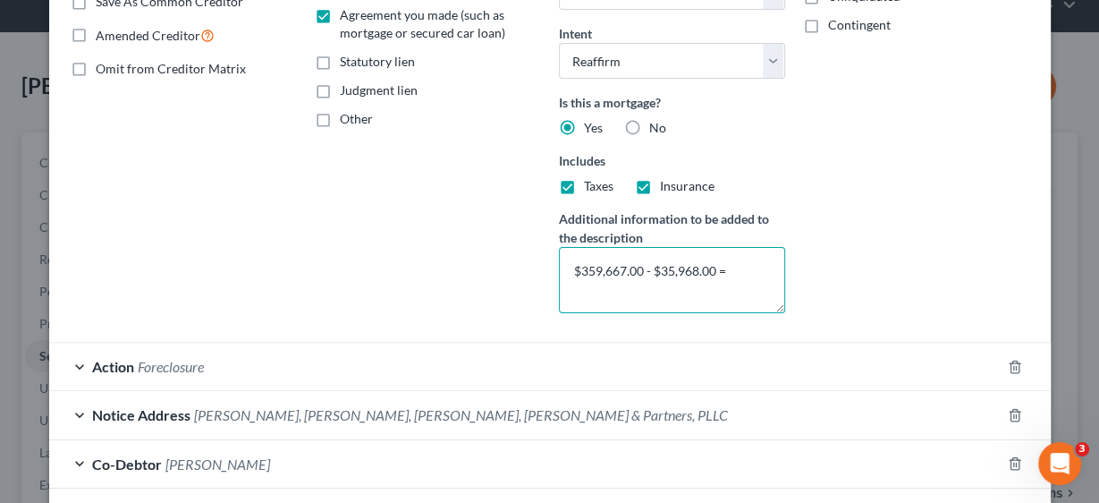
click at [741, 268] on textarea "$359,667.00 - $35,968.00 =" at bounding box center [672, 280] width 226 height 66
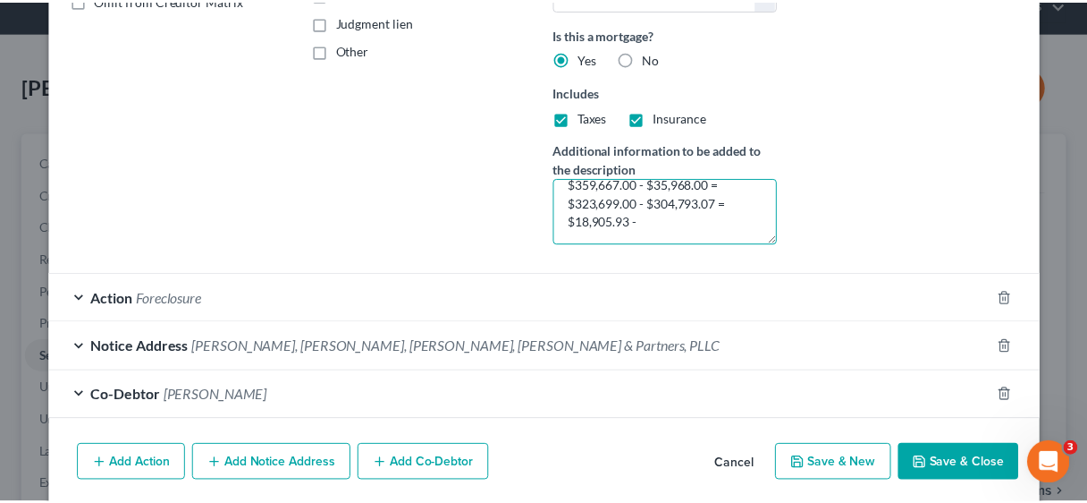
scroll to position [450, 0]
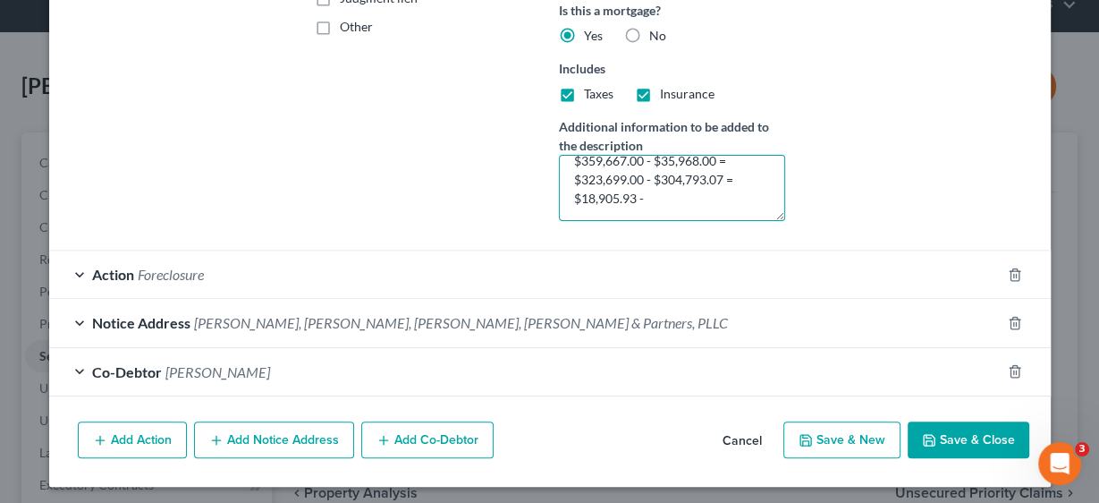
type textarea "$359,667.00 - $35,968.00 = $323,699.00 - $304,793.07 = $18,905.93 -"
click at [976, 435] on button "Save & Close" at bounding box center [969, 440] width 122 height 38
select select
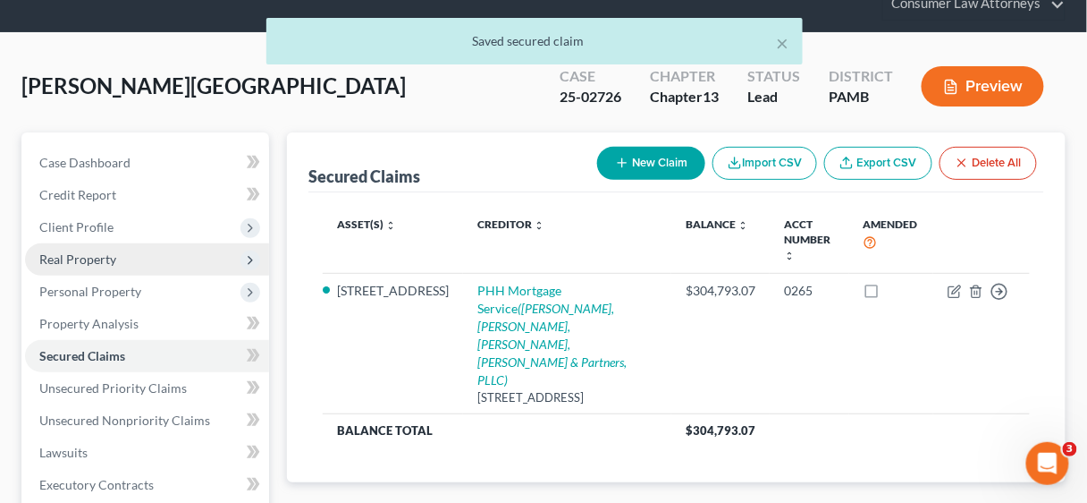
click at [99, 257] on span "Real Property" at bounding box center [77, 258] width 77 height 15
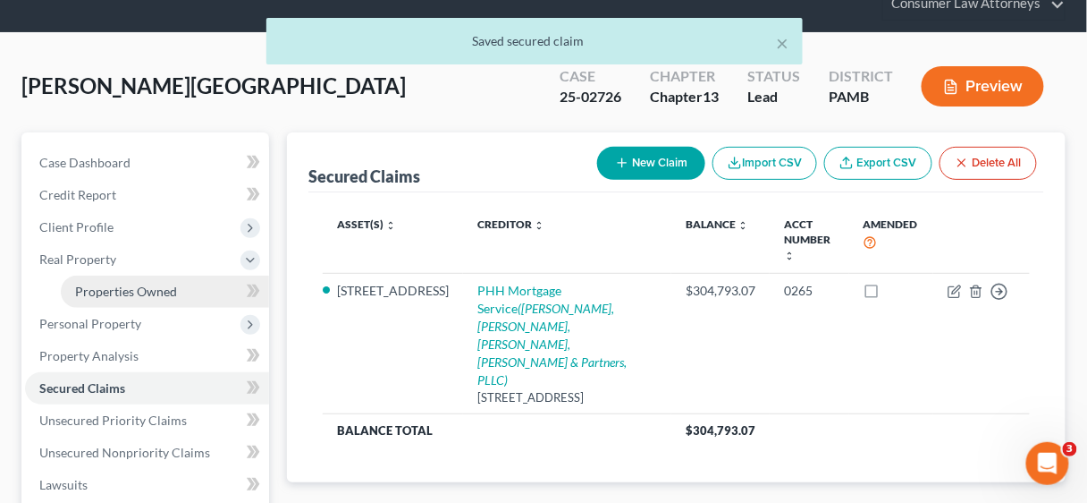
click at [119, 288] on span "Properties Owned" at bounding box center [126, 290] width 102 height 15
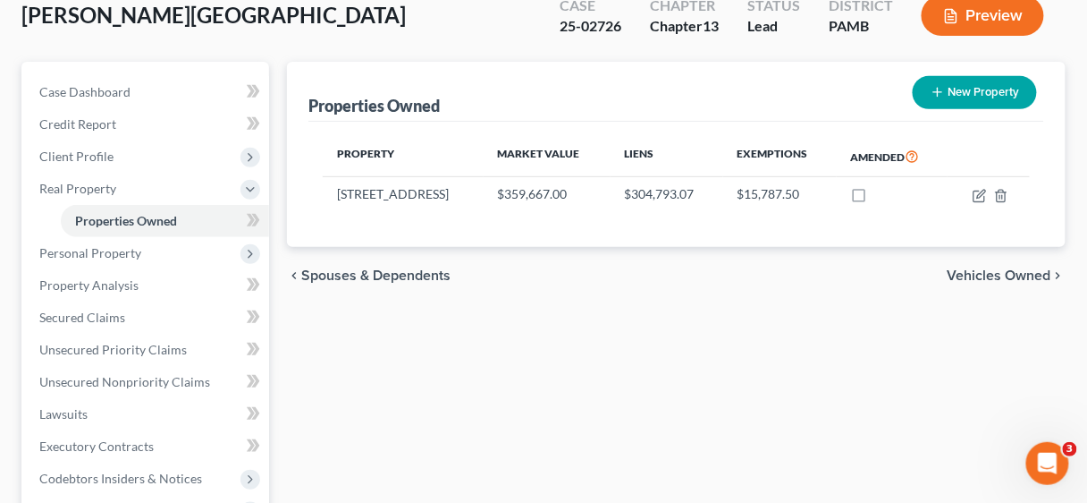
scroll to position [215, 0]
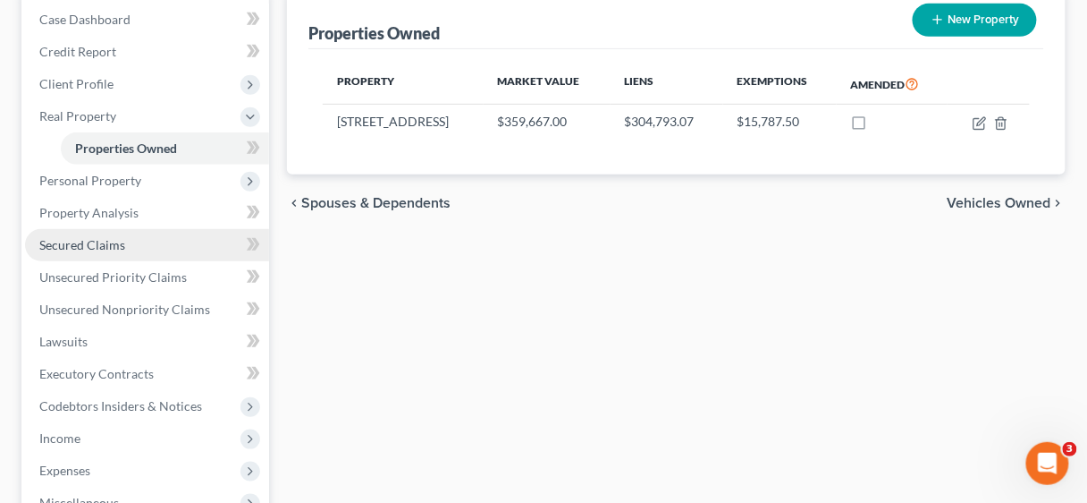
click at [72, 238] on span "Secured Claims" at bounding box center [82, 244] width 86 height 15
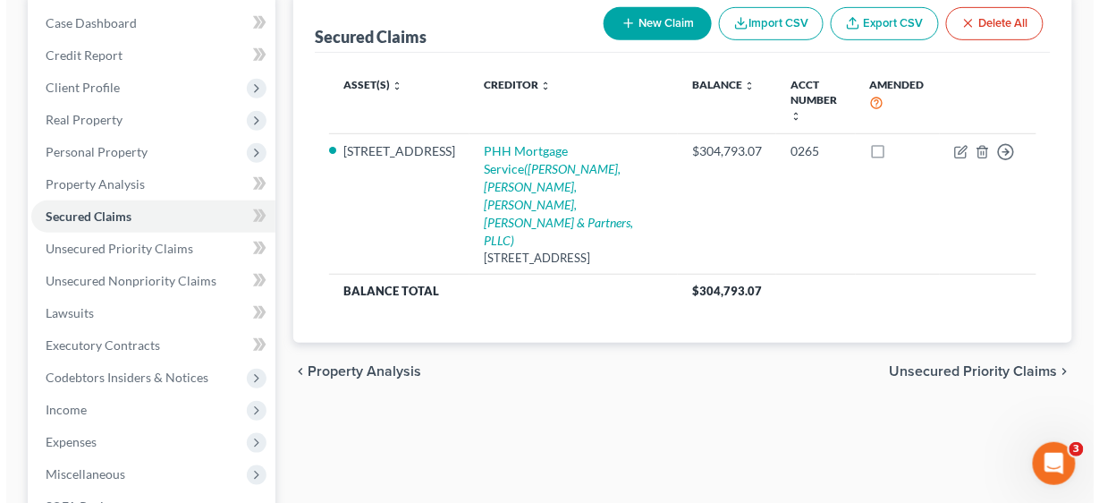
scroll to position [215, 0]
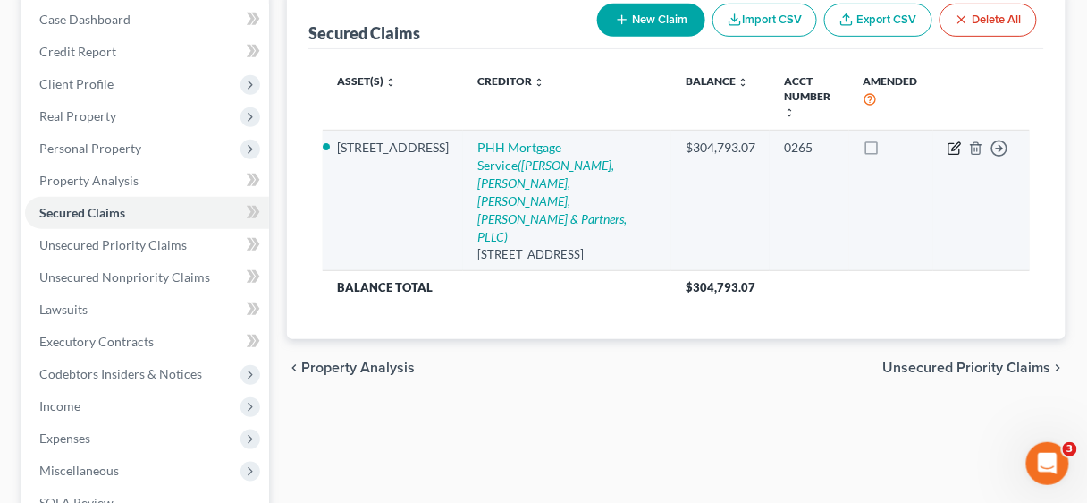
click at [957, 141] on icon "button" at bounding box center [955, 148] width 14 height 14
select select "33"
select select "3"
select select "2"
select select "0"
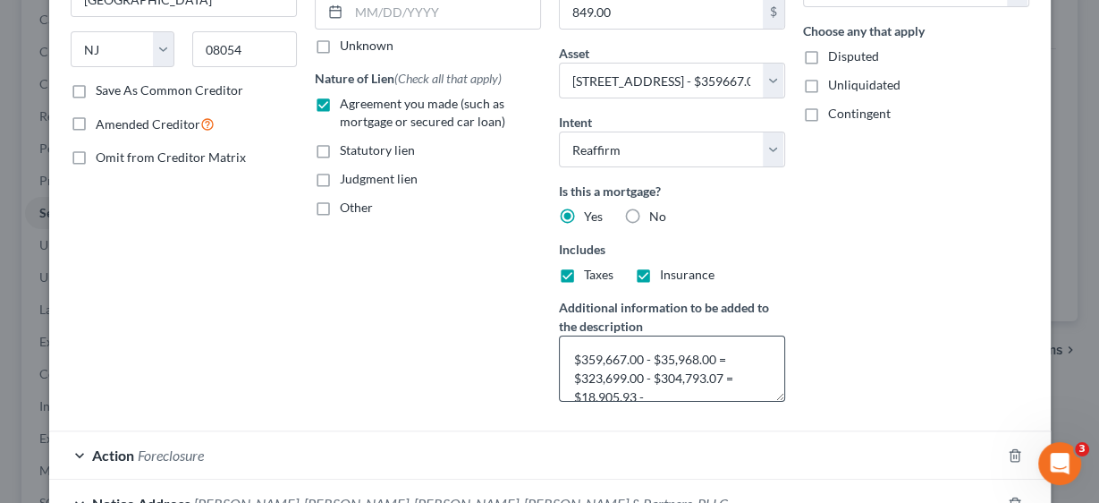
scroll to position [286, 0]
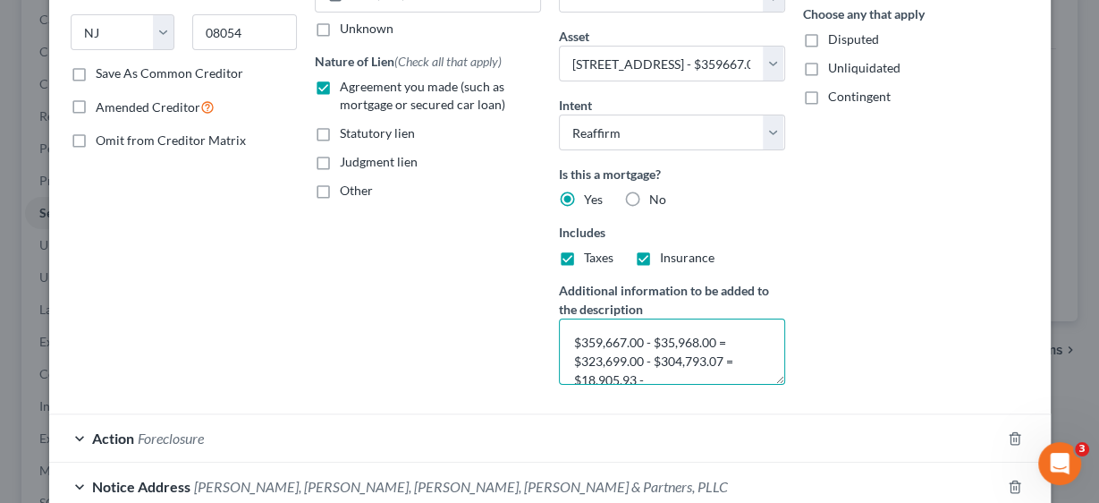
click at [663, 373] on textarea "$359,667.00 - $35,968.00 = $323,699.00 - $304,793.07 = $18,905.93 -" at bounding box center [672, 351] width 226 height 66
click at [744, 371] on textarea "$359,667.00 - $35,968.00 = $323,699.00 - $304,793.07 = $18,905.93 - $15,787.50 =" at bounding box center [672, 351] width 226 height 66
type textarea "$359,667.00 - $35,968.00 = $323,699.00 - $304,793.07 = $18,905.93 - $15,787.50 …"
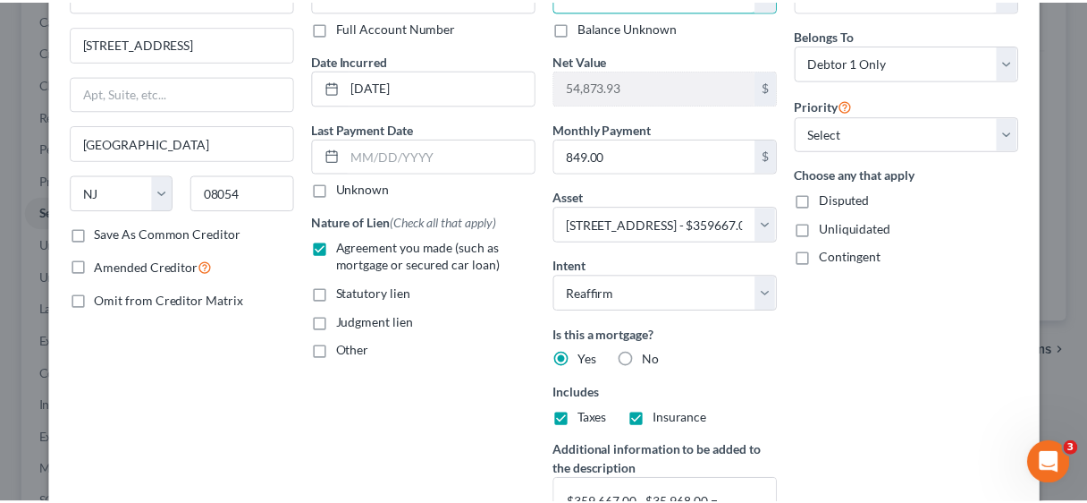
scroll to position [450, 0]
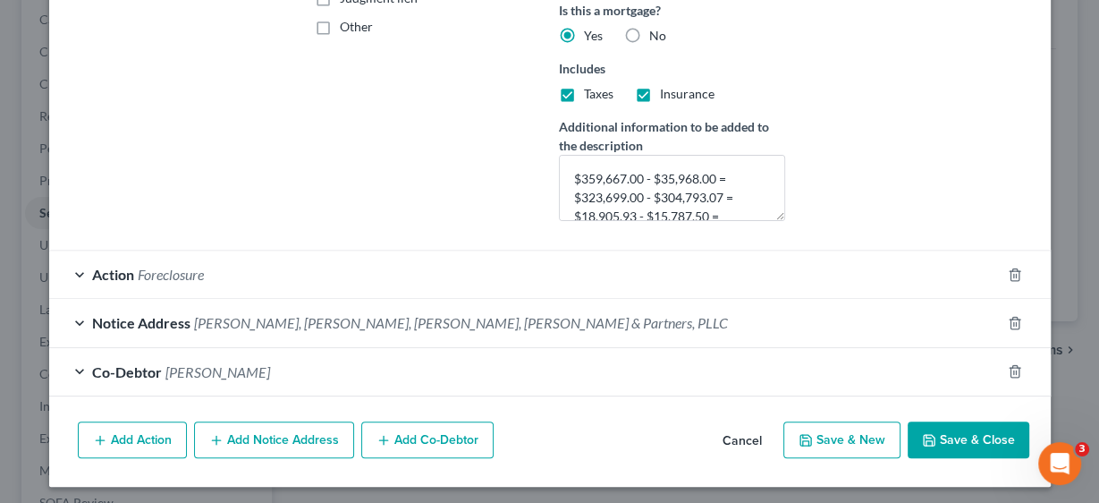
click at [969, 435] on button "Save & Close" at bounding box center [969, 440] width 122 height 38
select select
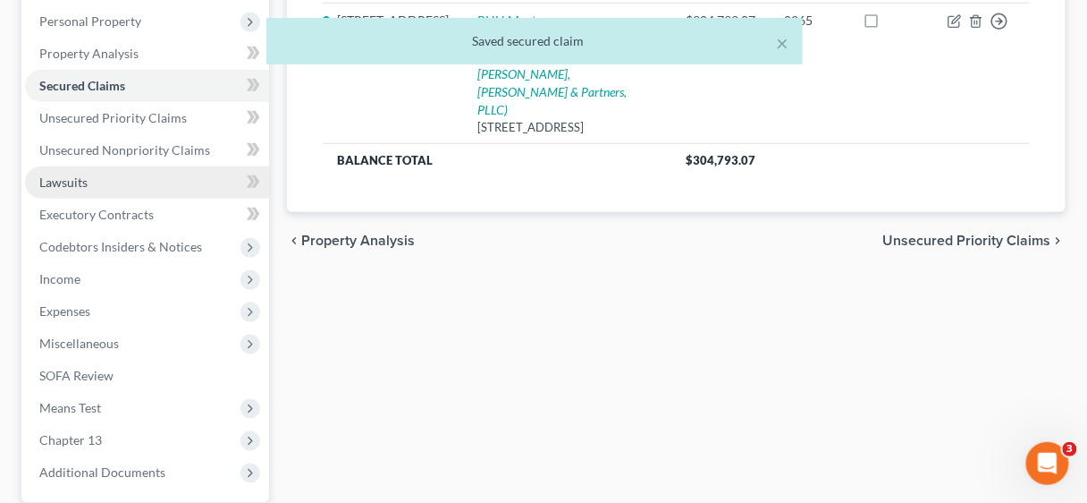
scroll to position [358, 0]
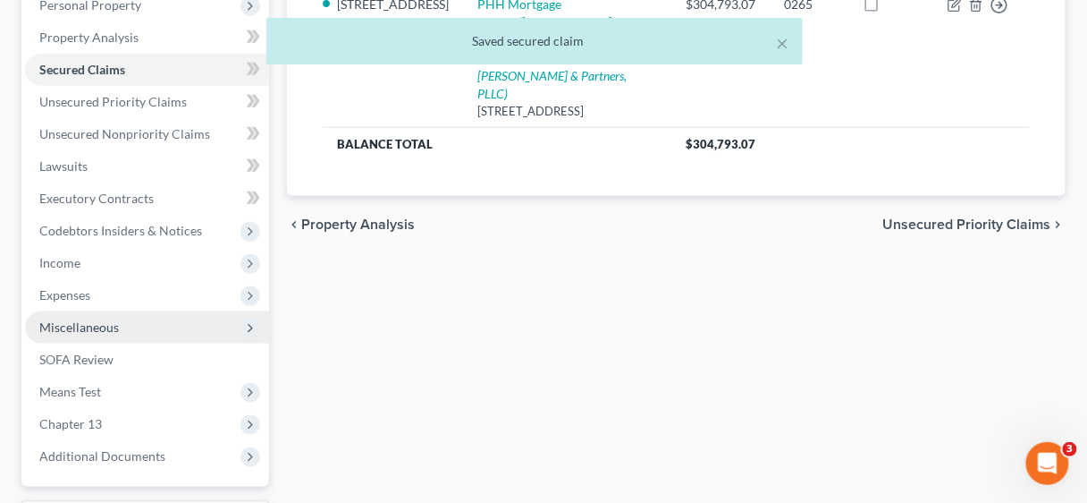
click at [85, 326] on span "Miscellaneous" at bounding box center [79, 326] width 80 height 15
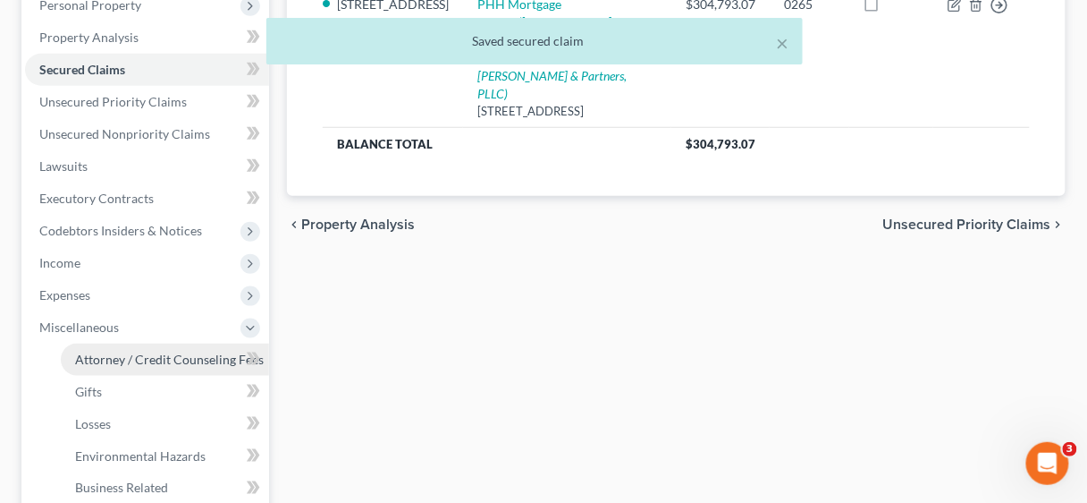
click at [131, 359] on span "Attorney / Credit Counseling Fees" at bounding box center [169, 358] width 189 height 15
select select "2"
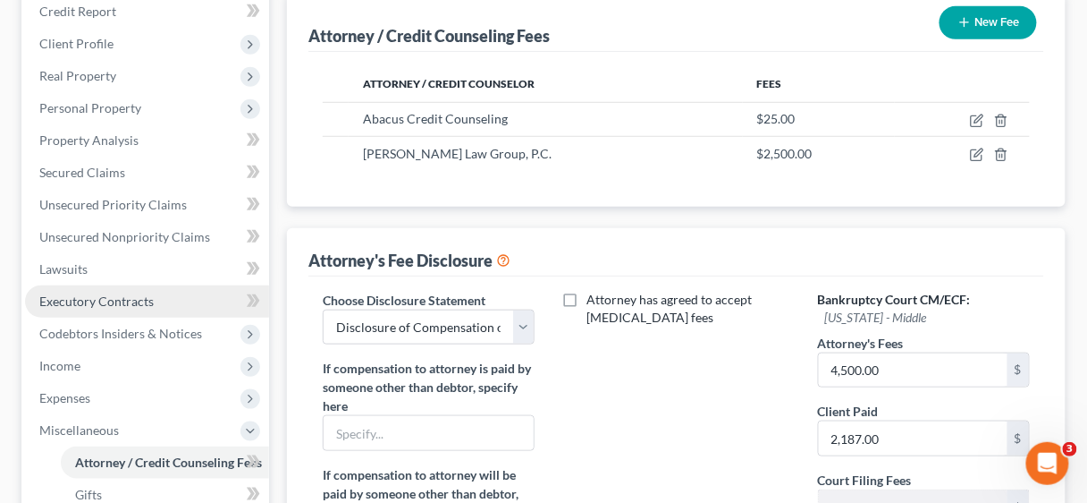
scroll to position [286, 0]
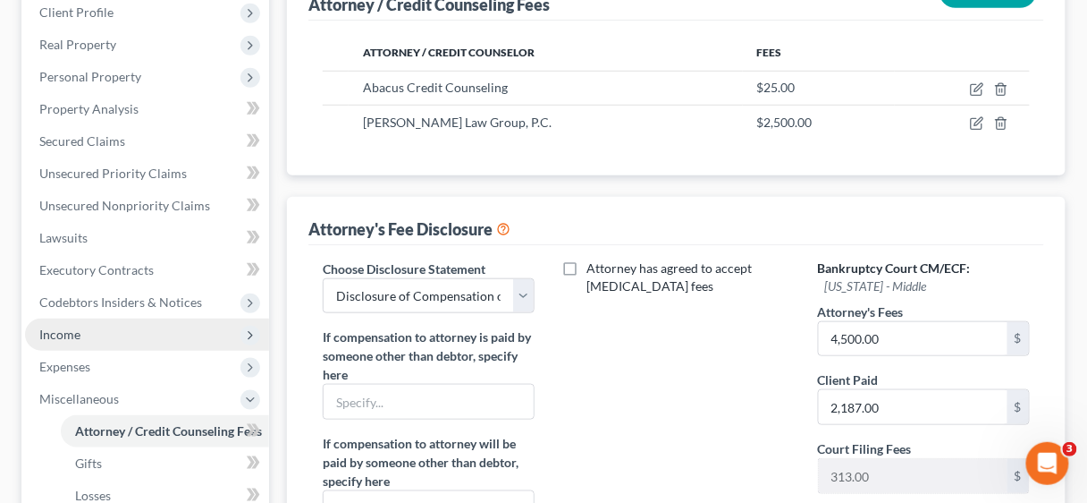
click at [83, 334] on span "Income" at bounding box center [147, 334] width 244 height 32
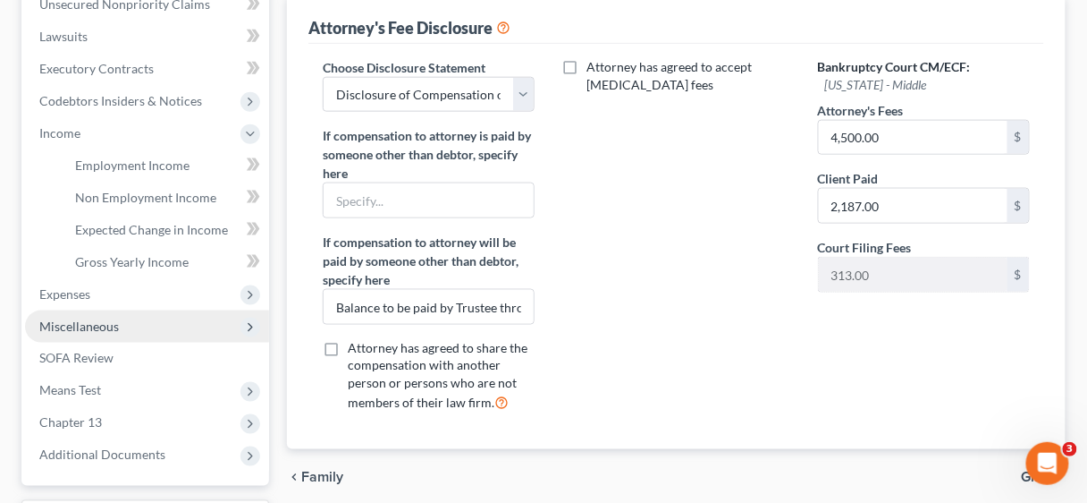
scroll to position [501, 0]
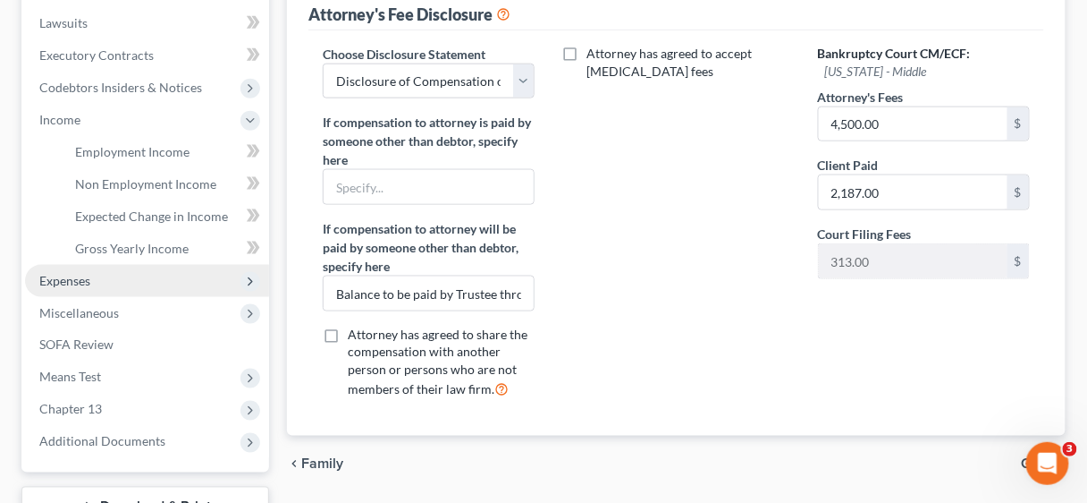
click at [71, 283] on span "Expenses" at bounding box center [64, 280] width 51 height 15
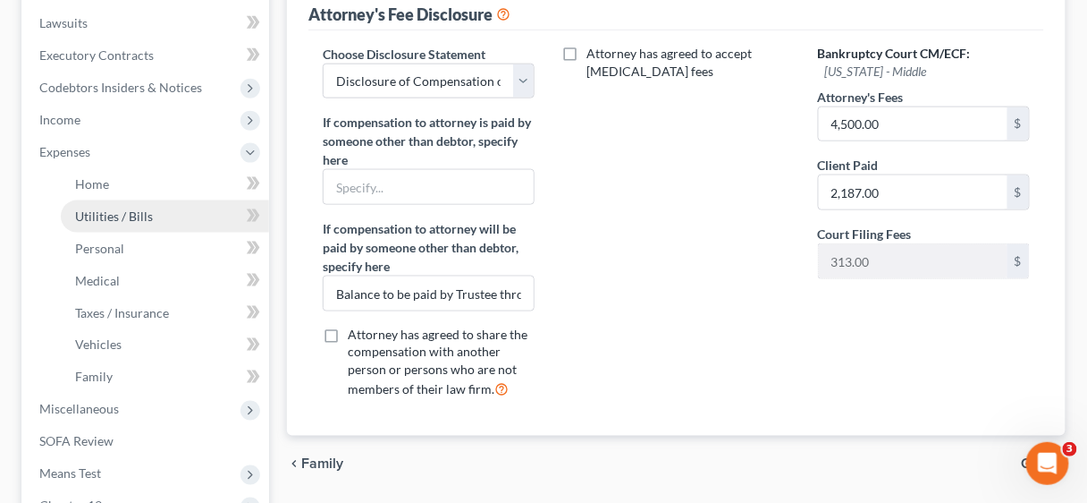
click at [93, 209] on span "Utilities / Bills" at bounding box center [114, 215] width 78 height 15
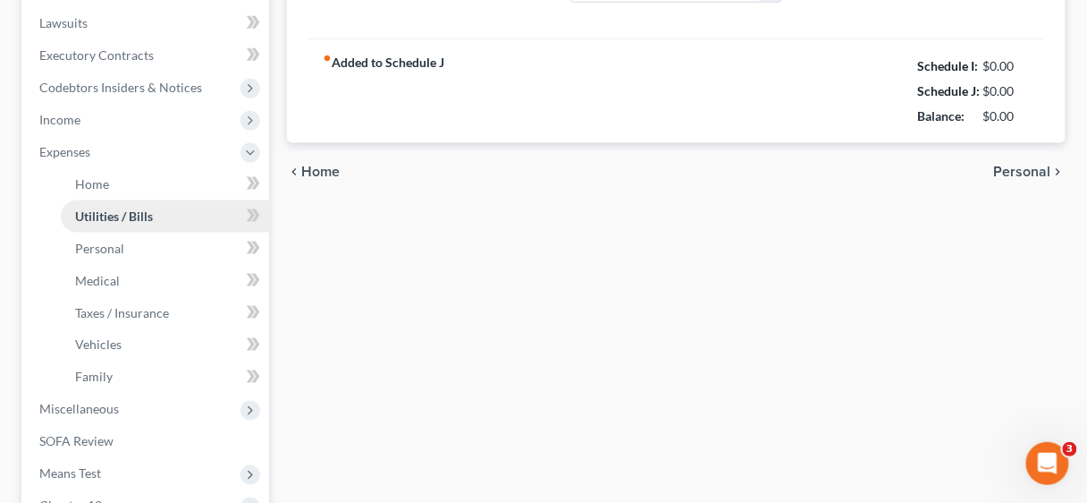
type input "220.00"
type input "200.00"
type input "70.00"
type input "60.00"
type input "50.00"
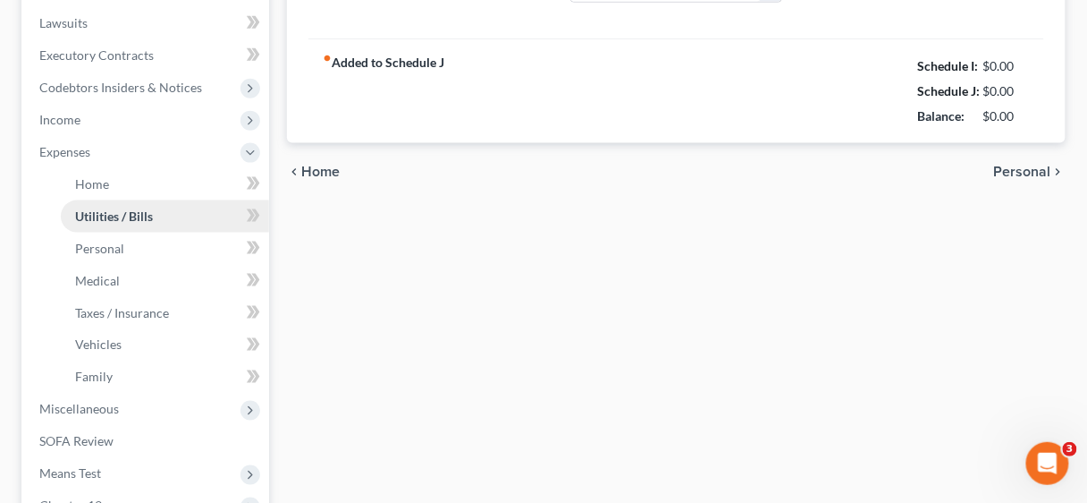
type input "0.00"
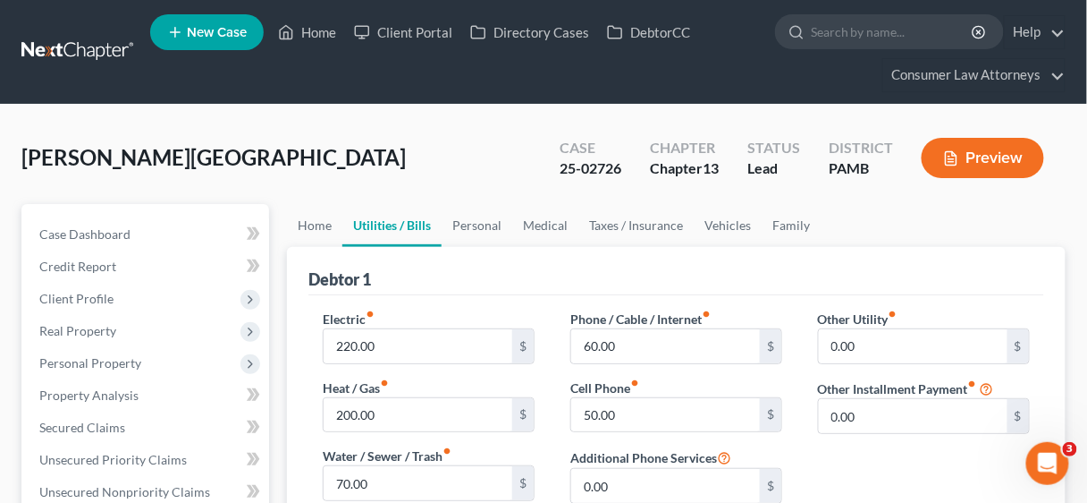
scroll to position [72, 0]
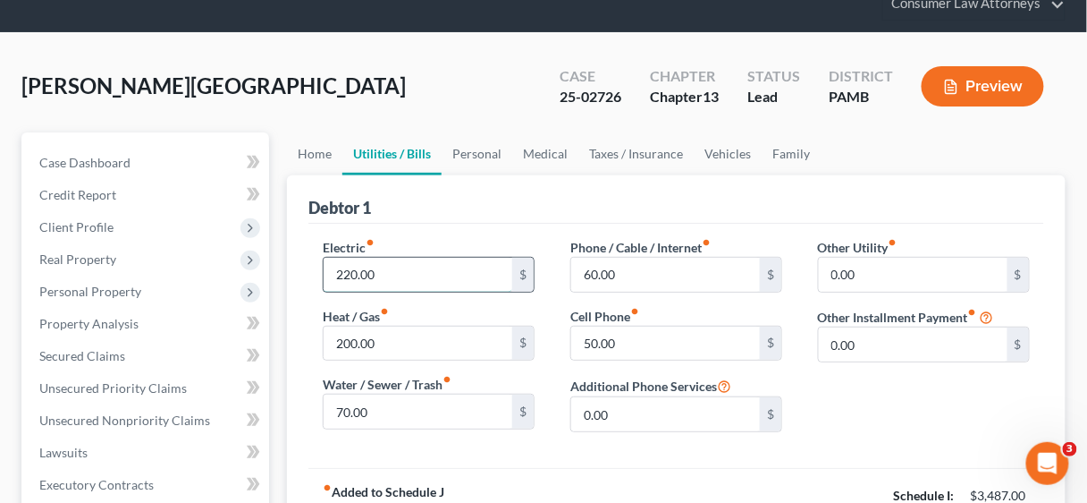
click at [433, 275] on input "220.00" at bounding box center [418, 275] width 189 height 34
click at [427, 276] on input "220.00" at bounding box center [418, 275] width 189 height 34
drag, startPoint x: 427, startPoint y: 276, endPoint x: 326, endPoint y: 274, distance: 101.1
click at [326, 274] on input "220.00" at bounding box center [418, 275] width 189 height 34
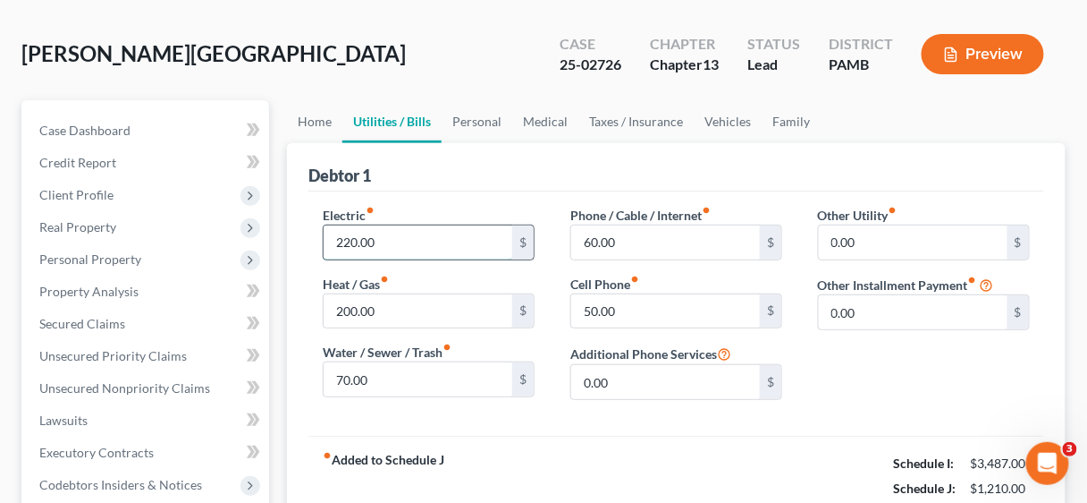
scroll to position [143, 0]
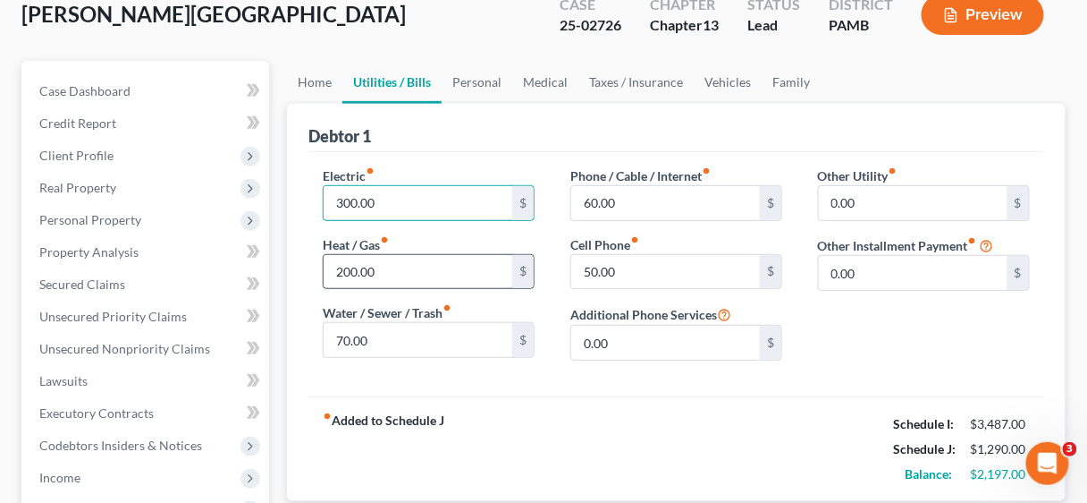
type input "300.00"
click at [422, 268] on input "200.00" at bounding box center [418, 272] width 189 height 34
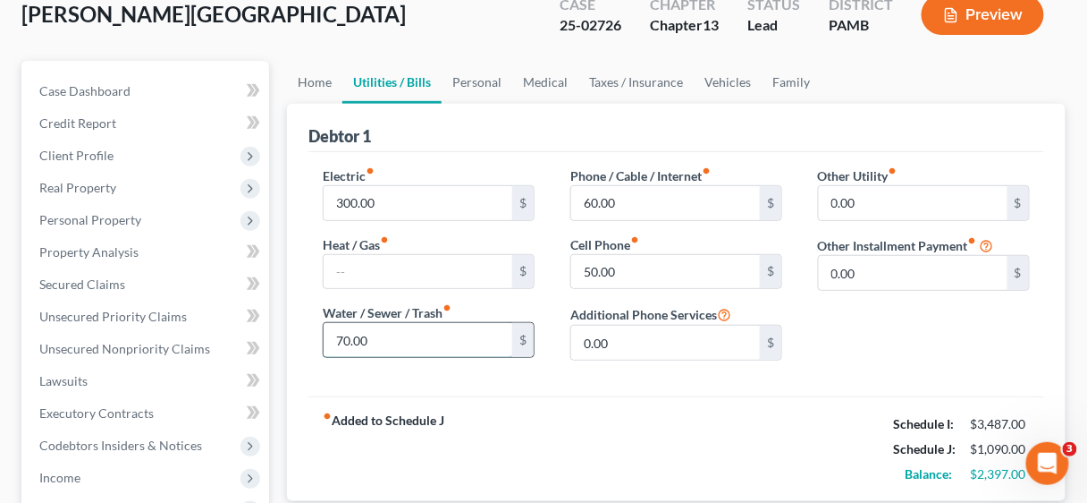
click at [381, 338] on input "70.00" at bounding box center [418, 340] width 189 height 34
click at [382, 338] on input "70.00" at bounding box center [418, 340] width 189 height 34
click at [399, 186] on input "300.00" at bounding box center [418, 203] width 189 height 34
click at [397, 200] on input "300.00" at bounding box center [418, 203] width 189 height 34
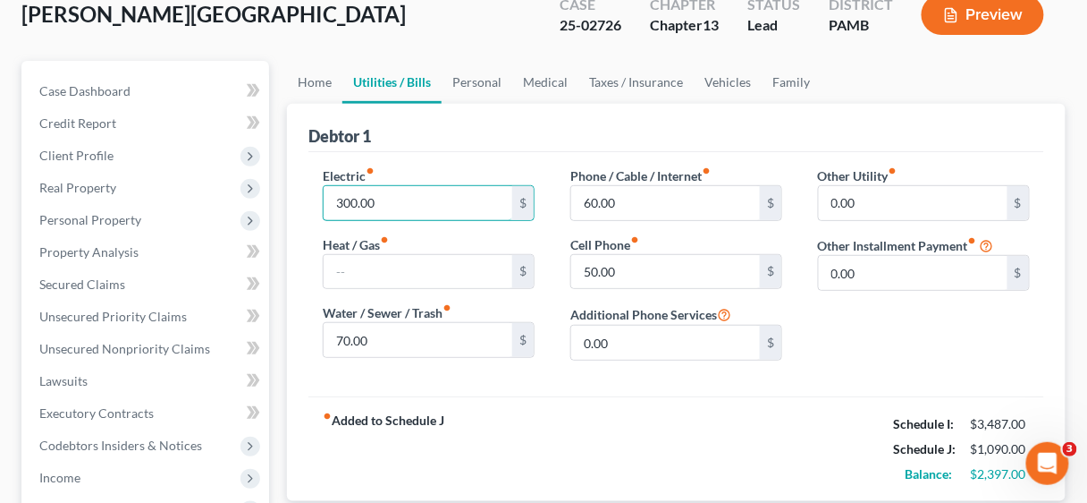
drag, startPoint x: 397, startPoint y: 200, endPoint x: 321, endPoint y: 199, distance: 76.0
click at [321, 199] on div "Electric fiber_manual_record 300.00 $ Heat / Gas fiber_manual_record $ Water / …" at bounding box center [429, 270] width 248 height 208
click at [390, 210] on input "300.00" at bounding box center [418, 203] width 189 height 34
drag, startPoint x: 391, startPoint y: 204, endPoint x: 343, endPoint y: 202, distance: 47.4
click at [328, 201] on input "300.00" at bounding box center [418, 203] width 189 height 34
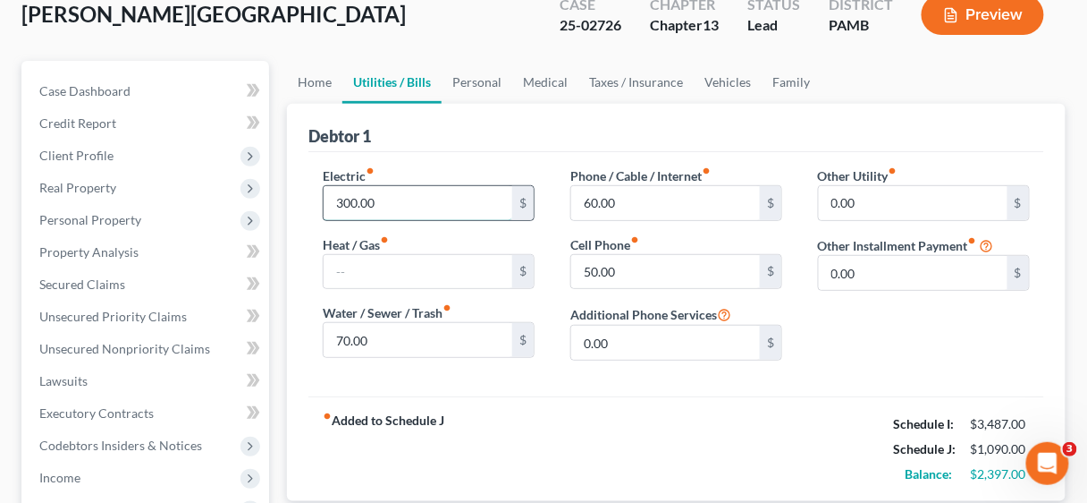
click at [400, 201] on input "300.00" at bounding box center [418, 203] width 189 height 34
drag, startPoint x: 400, startPoint y: 201, endPoint x: 329, endPoint y: 199, distance: 70.7
click at [328, 199] on input "300.00" at bounding box center [418, 203] width 189 height 34
click at [407, 198] on input "300.00" at bounding box center [418, 203] width 189 height 34
click at [403, 202] on input "300.00" at bounding box center [418, 203] width 189 height 34
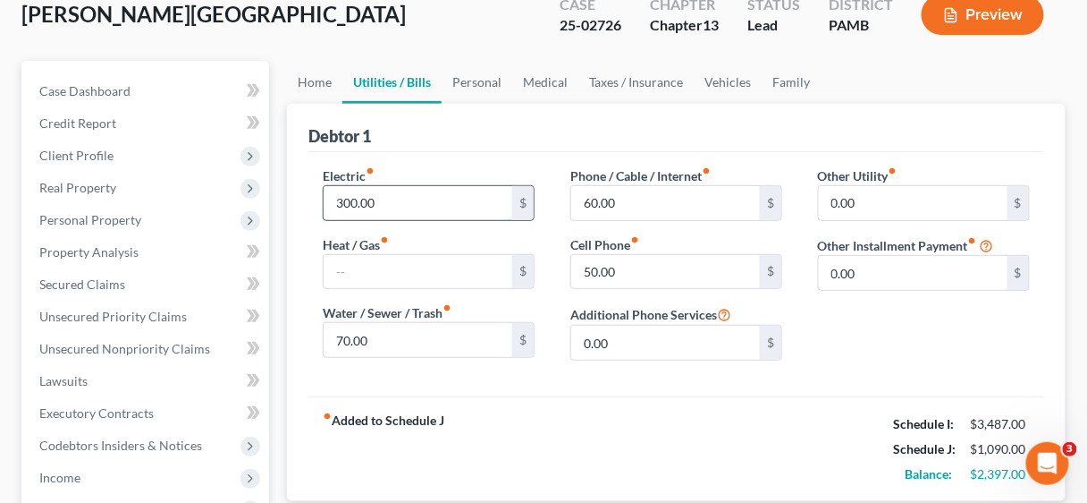
drag, startPoint x: 403, startPoint y: 202, endPoint x: 327, endPoint y: 203, distance: 76.0
click at [329, 202] on input "300.00" at bounding box center [418, 203] width 189 height 34
click at [394, 197] on input "300.00" at bounding box center [418, 203] width 189 height 34
drag, startPoint x: 394, startPoint y: 197, endPoint x: 327, endPoint y: 194, distance: 67.1
click at [327, 194] on input "300.00" at bounding box center [418, 203] width 189 height 34
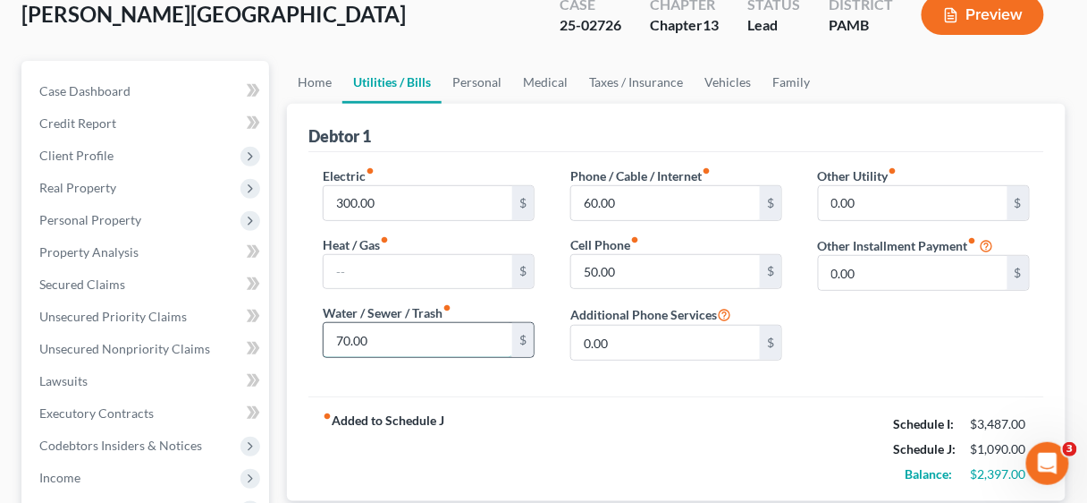
click at [398, 338] on input "70.00" at bounding box center [418, 340] width 189 height 34
type input "30.00"
click at [659, 212] on input "60.00" at bounding box center [665, 203] width 189 height 34
click at [626, 203] on input "60.00" at bounding box center [665, 203] width 189 height 34
drag, startPoint x: 626, startPoint y: 203, endPoint x: 579, endPoint y: 199, distance: 46.7
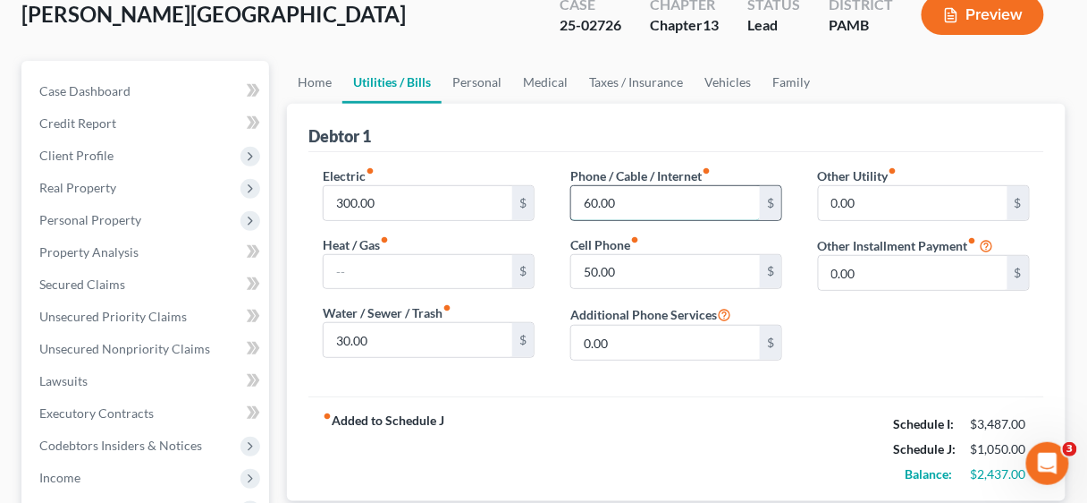
click at [579, 199] on input "60.00" at bounding box center [665, 203] width 189 height 34
type input "50.00"
click at [624, 275] on input "50.00" at bounding box center [665, 272] width 189 height 34
click at [642, 206] on input "50.00" at bounding box center [665, 203] width 189 height 34
click at [650, 271] on input "50.00" at bounding box center [665, 272] width 189 height 34
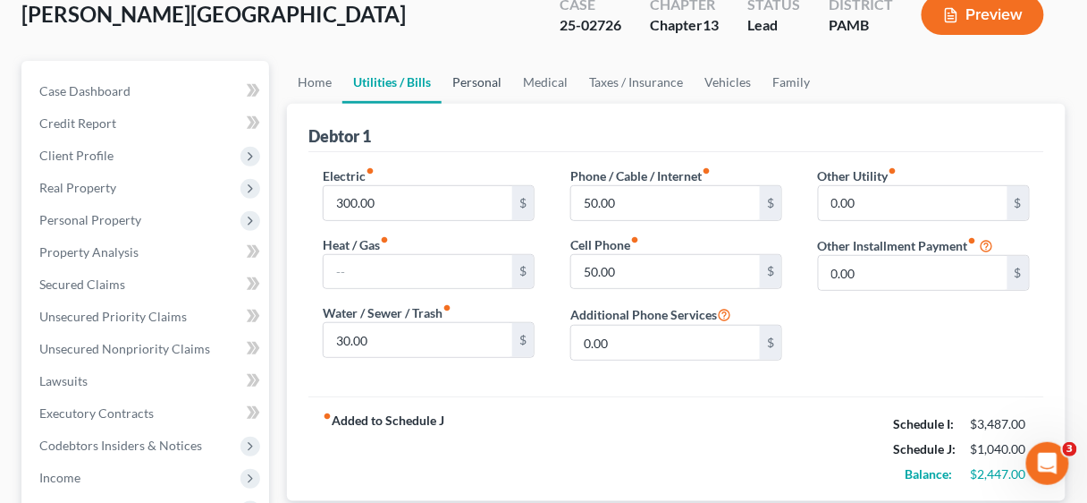
click at [473, 82] on link "Personal" at bounding box center [477, 82] width 71 height 43
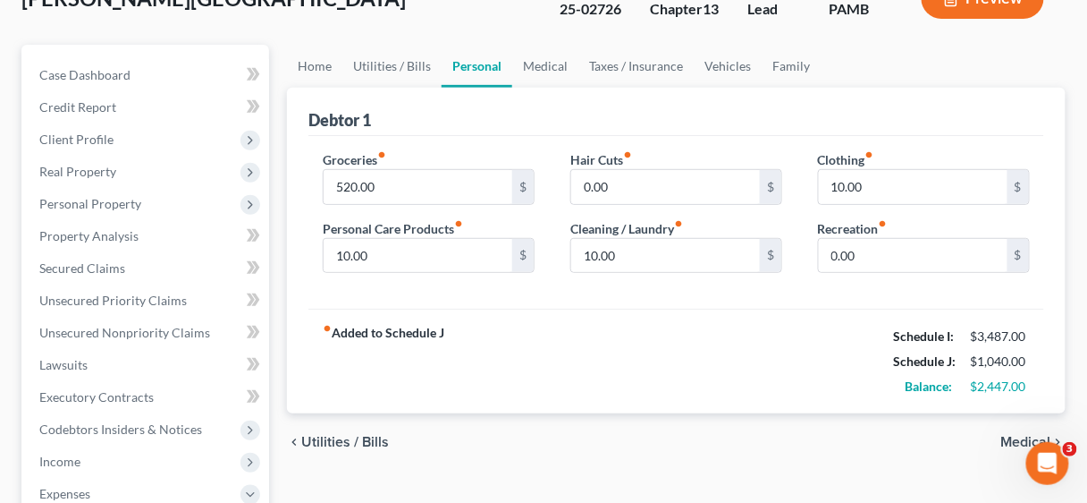
scroll to position [215, 0]
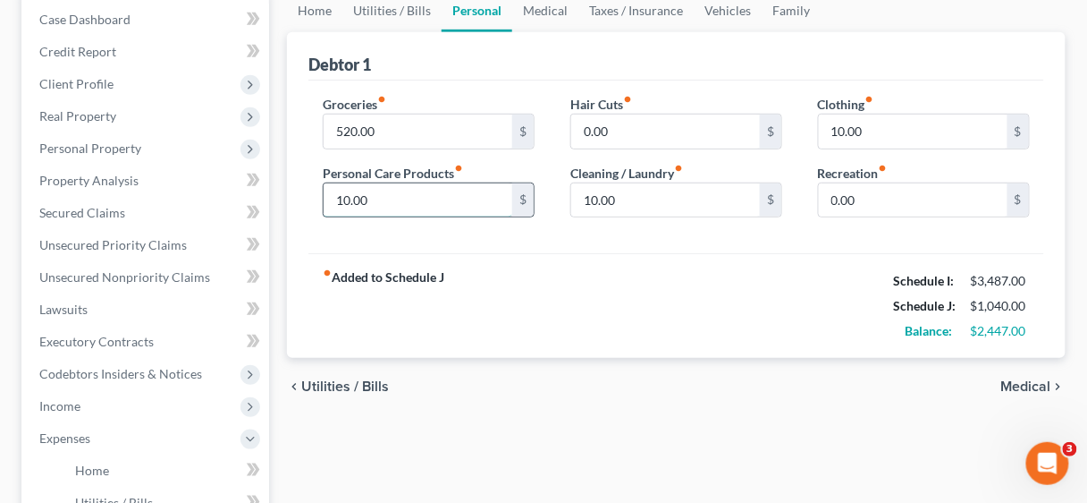
click at [401, 201] on input "10.00" at bounding box center [418, 200] width 189 height 34
click at [419, 194] on input "10.00" at bounding box center [418, 200] width 189 height 34
drag, startPoint x: 419, startPoint y: 194, endPoint x: 334, endPoint y: 198, distance: 85.9
click at [334, 198] on input "10.00" at bounding box center [418, 200] width 189 height 34
click at [404, 197] on input "10.00" at bounding box center [418, 200] width 189 height 34
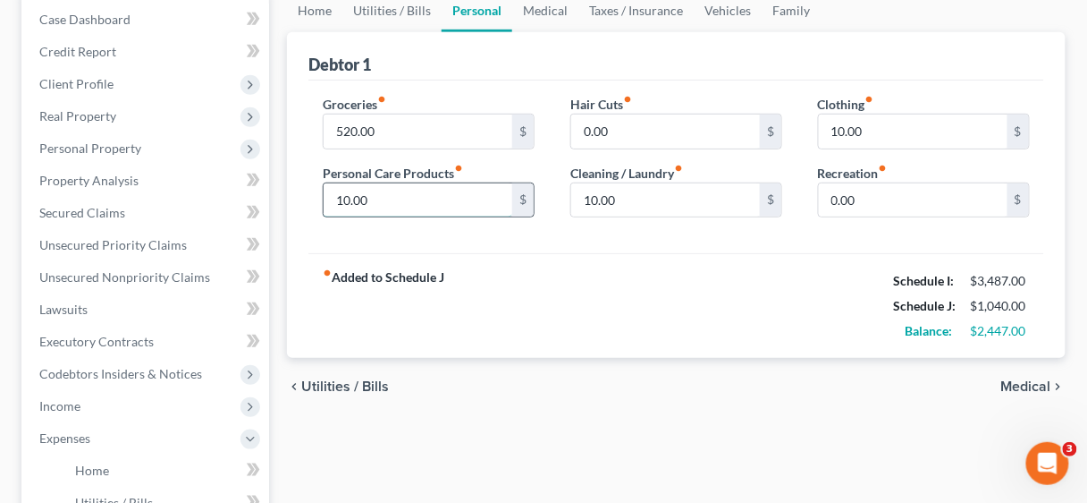
drag, startPoint x: 404, startPoint y: 197, endPoint x: 338, endPoint y: 194, distance: 66.2
click at [338, 194] on input "10.00" at bounding box center [418, 200] width 189 height 34
type input "50.00"
click at [663, 214] on input "10.00" at bounding box center [665, 200] width 189 height 34
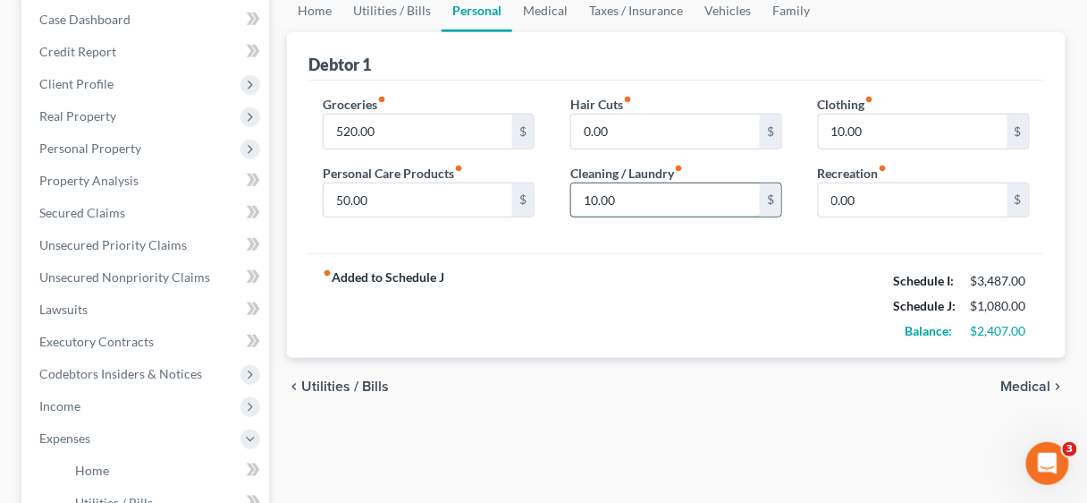
click at [663, 214] on input "10.00" at bounding box center [665, 200] width 189 height 34
drag, startPoint x: 646, startPoint y: 206, endPoint x: 579, endPoint y: 200, distance: 66.4
click at [579, 200] on input "10.00" at bounding box center [665, 200] width 189 height 34
type input "20.00"
click at [866, 130] on input "10.00" at bounding box center [913, 131] width 189 height 34
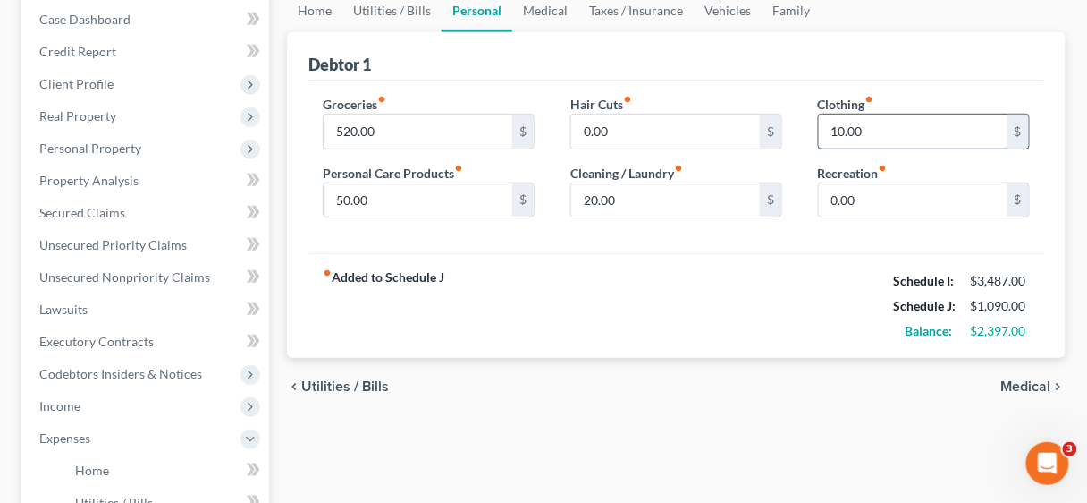
click at [882, 130] on input "10.00" at bounding box center [913, 131] width 189 height 34
drag, startPoint x: 882, startPoint y: 129, endPoint x: 824, endPoint y: 126, distance: 57.3
click at [824, 126] on input "10.00" at bounding box center [913, 131] width 189 height 34
click at [550, 3] on link "Medical" at bounding box center [545, 10] width 66 height 43
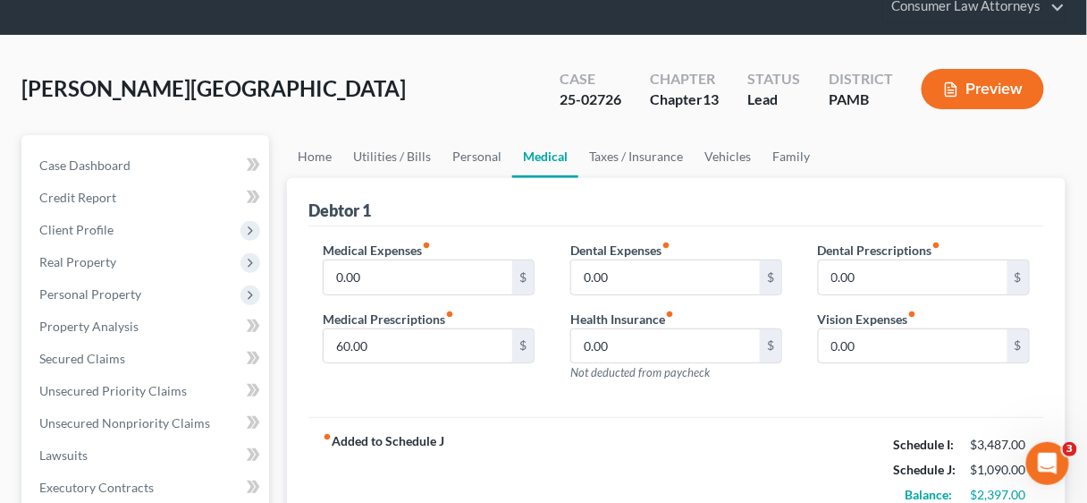
scroll to position [72, 0]
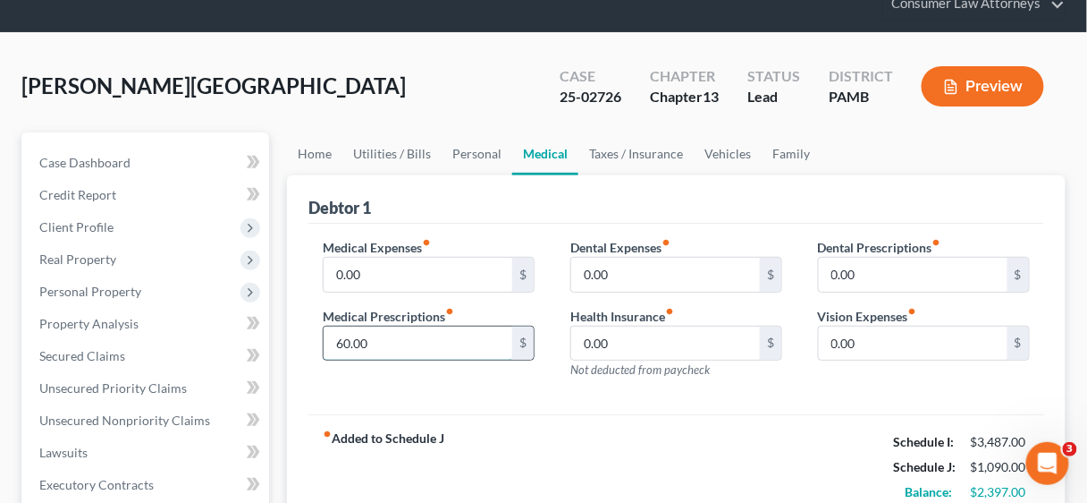
click at [409, 341] on input "60.00" at bounding box center [418, 343] width 189 height 34
click at [540, 408] on div "Medical Expenses fiber_manual_record 0.00 $ Medical Prescriptions fiber_manual_…" at bounding box center [677, 319] width 736 height 191
click at [374, 336] on input "text" at bounding box center [418, 343] width 189 height 34
type input "0.00"
click at [652, 152] on link "Taxes / Insurance" at bounding box center [636, 153] width 115 height 43
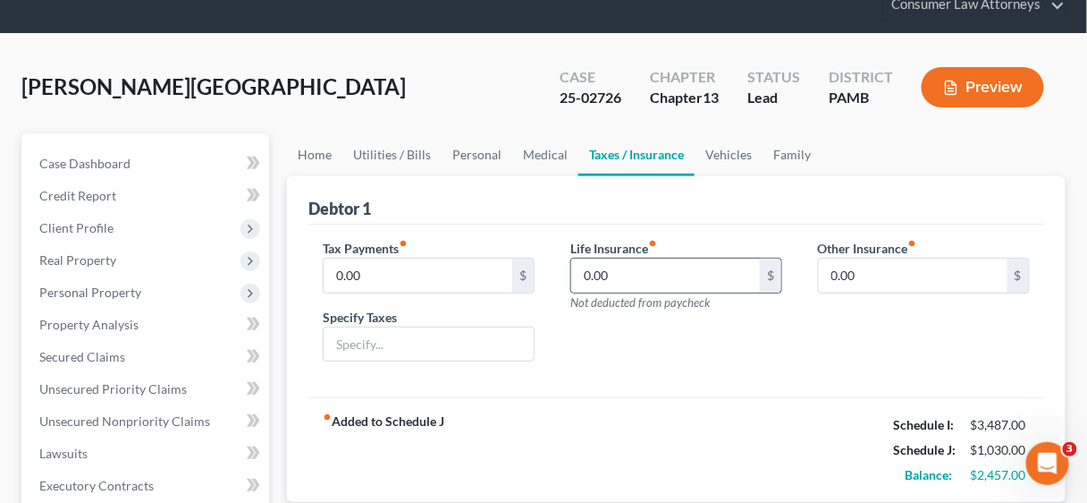
scroll to position [72, 0]
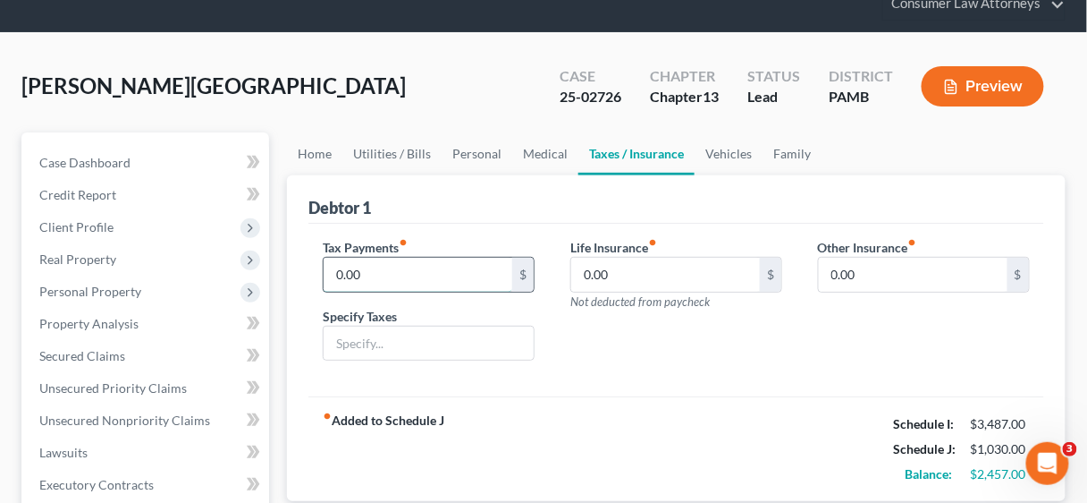
click at [427, 276] on input "0.00" at bounding box center [418, 275] width 189 height 34
click at [375, 148] on link "Utilities / Bills" at bounding box center [391, 153] width 99 height 43
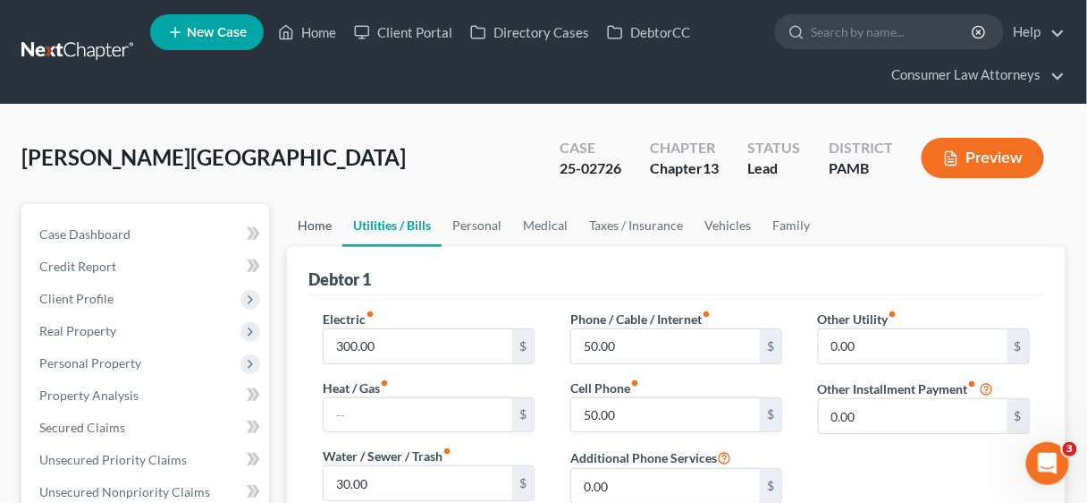
click at [308, 223] on link "Home" at bounding box center [314, 225] width 55 height 43
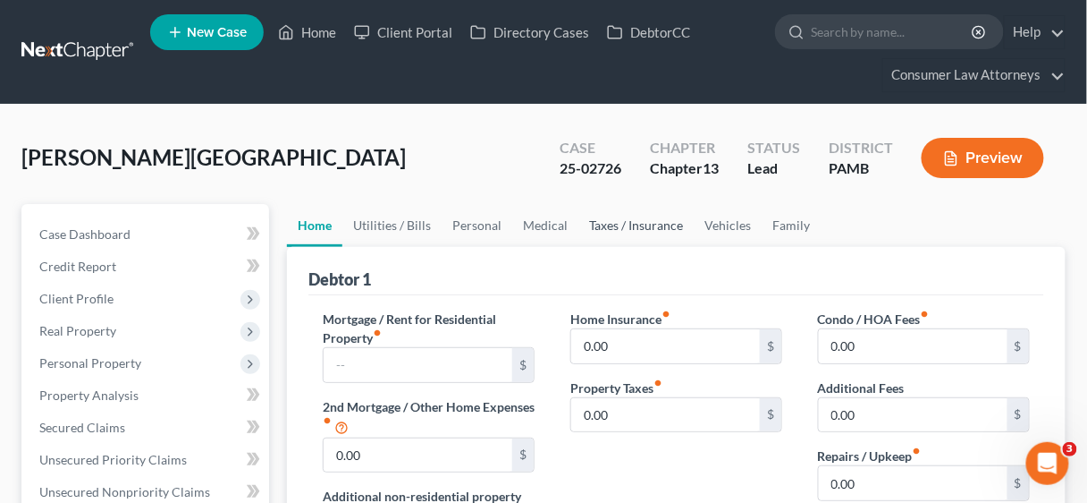
click at [647, 218] on link "Taxes / Insurance" at bounding box center [636, 225] width 115 height 43
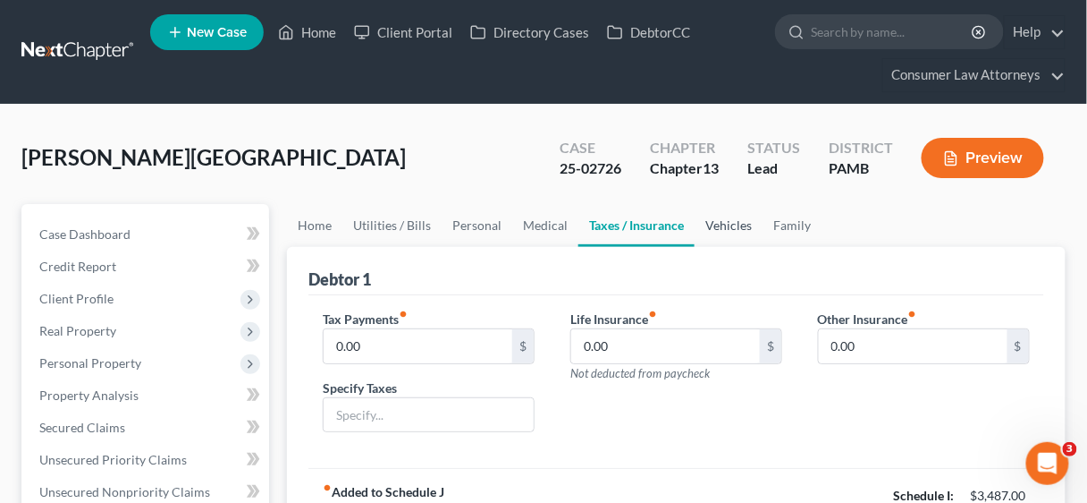
click at [727, 220] on link "Vehicles" at bounding box center [729, 225] width 68 height 43
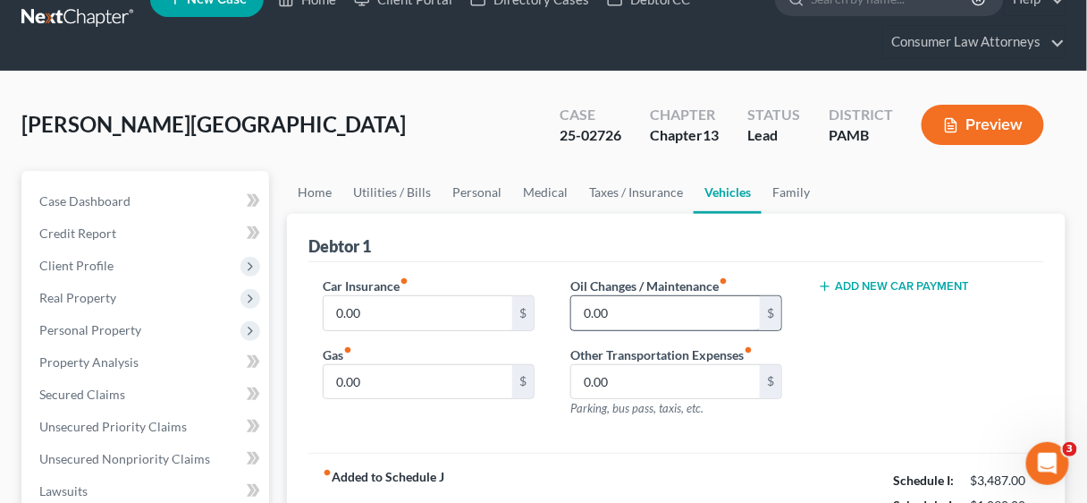
scroll to position [72, 0]
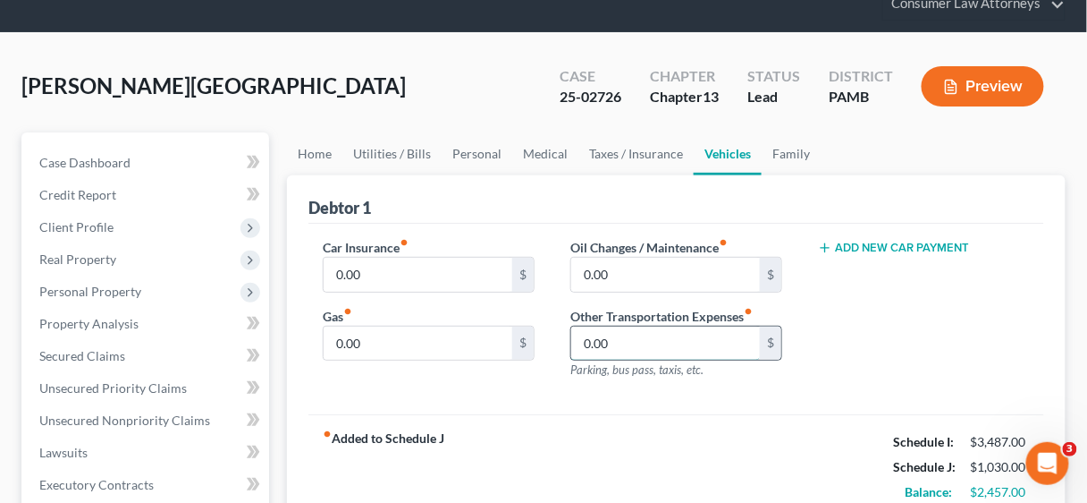
click at [651, 347] on input "0.00" at bounding box center [665, 343] width 189 height 34
drag, startPoint x: 647, startPoint y: 337, endPoint x: 575, endPoint y: 340, distance: 72.5
click at [575, 340] on input "0.00" at bounding box center [665, 343] width 189 height 34
type input "200.00"
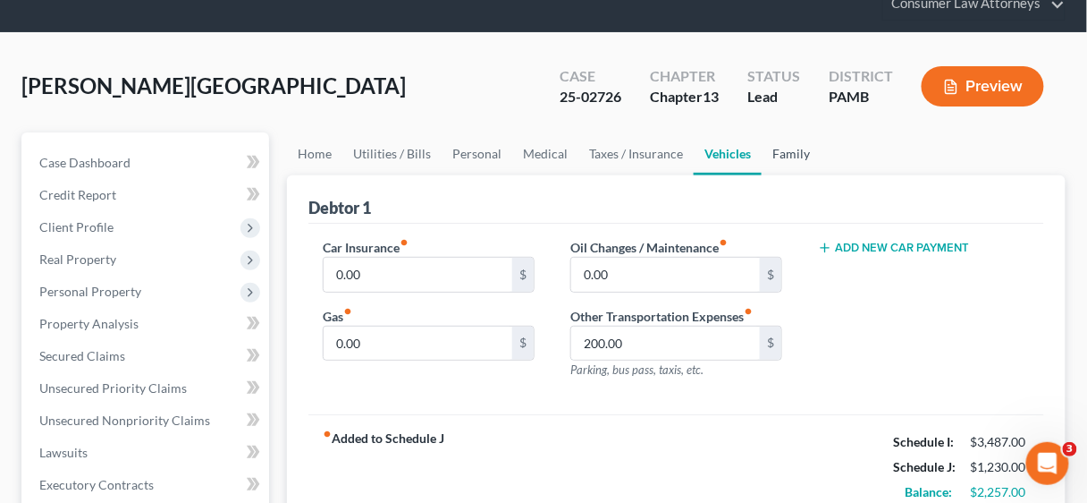
click at [791, 150] on link "Family" at bounding box center [791, 153] width 59 height 43
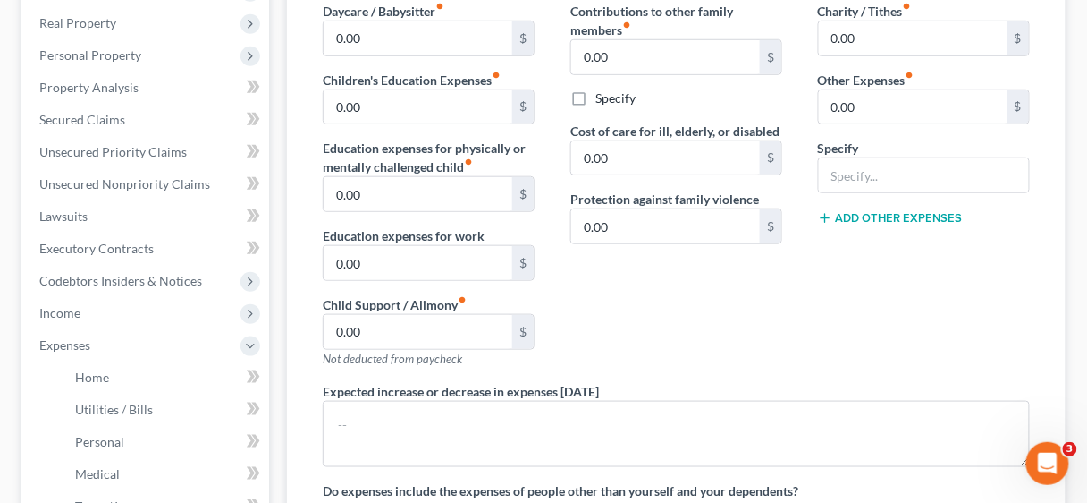
scroll to position [286, 0]
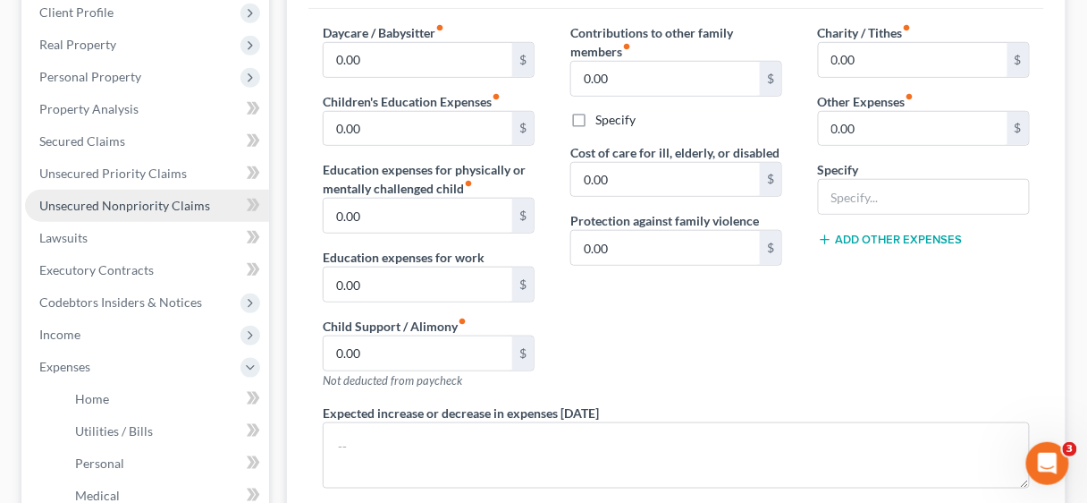
click at [136, 201] on span "Unsecured Nonpriority Claims" at bounding box center [124, 205] width 171 height 15
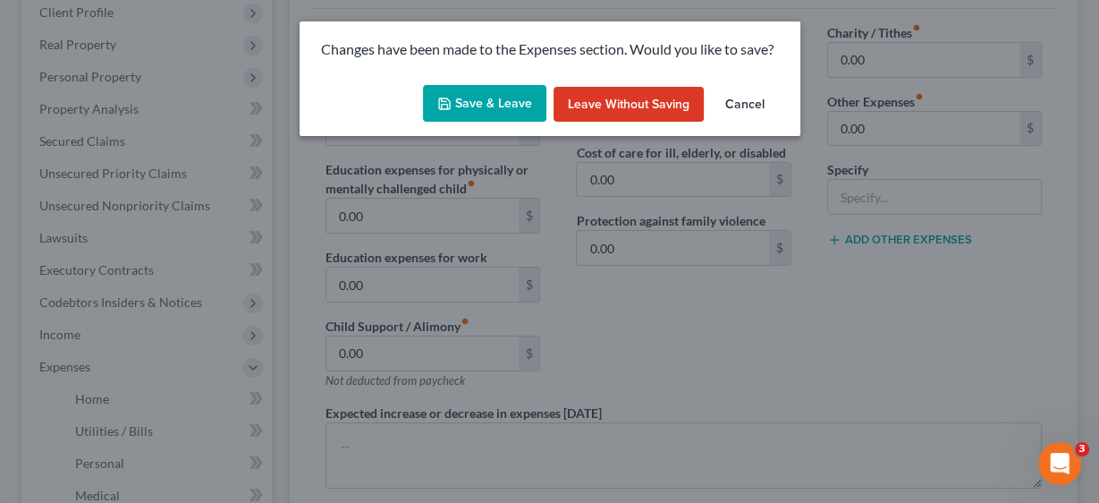
click at [491, 95] on button "Save & Leave" at bounding box center [484, 104] width 123 height 38
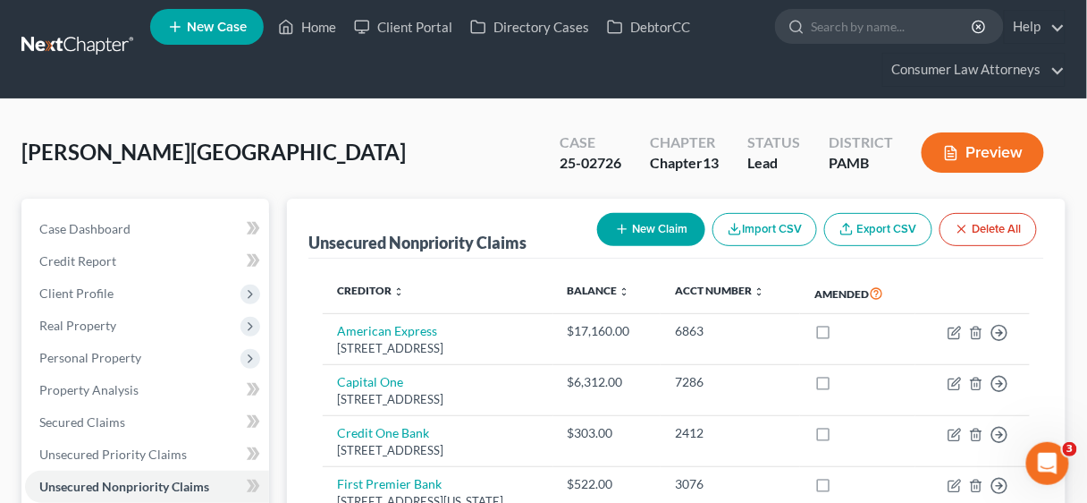
scroll to position [143, 0]
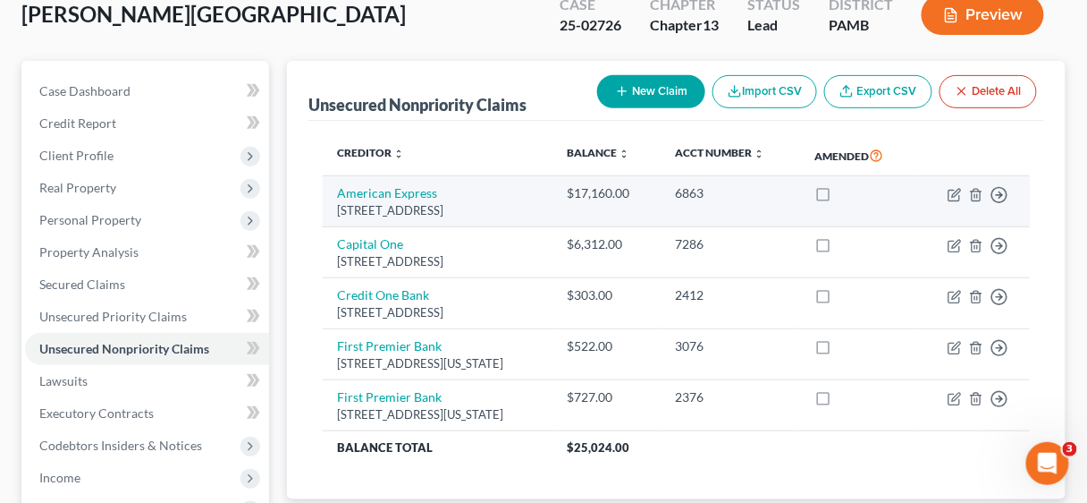
click at [539, 203] on div "PO Box 981537, El Paso, TX 79998" at bounding box center [438, 210] width 202 height 17
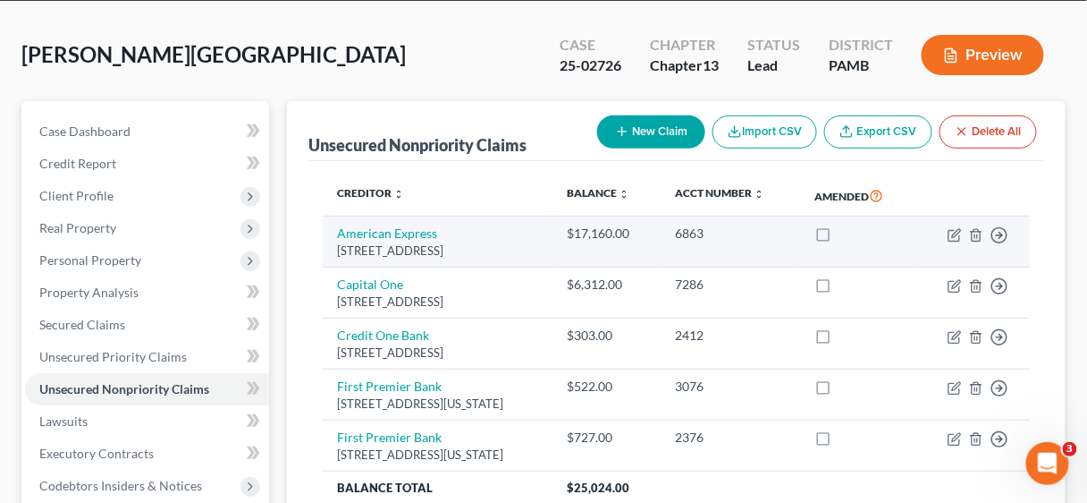
scroll to position [72, 0]
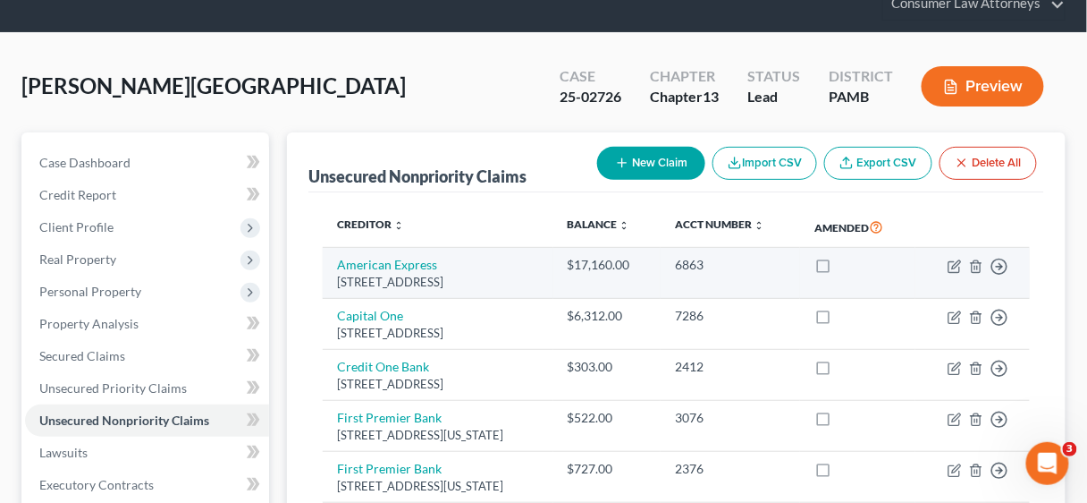
click at [539, 275] on div "PO Box 981537, El Paso, TX 79998" at bounding box center [438, 282] width 202 height 17
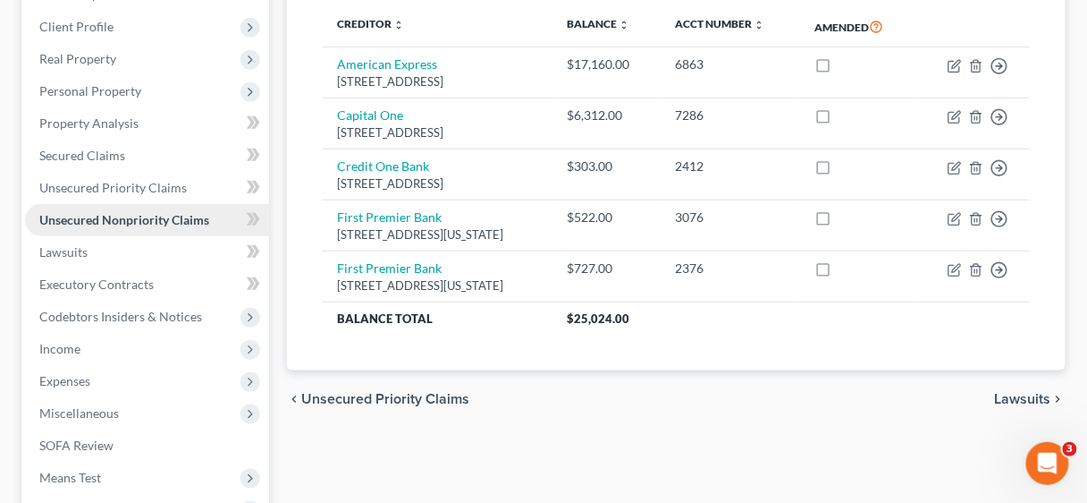
scroll to position [501, 0]
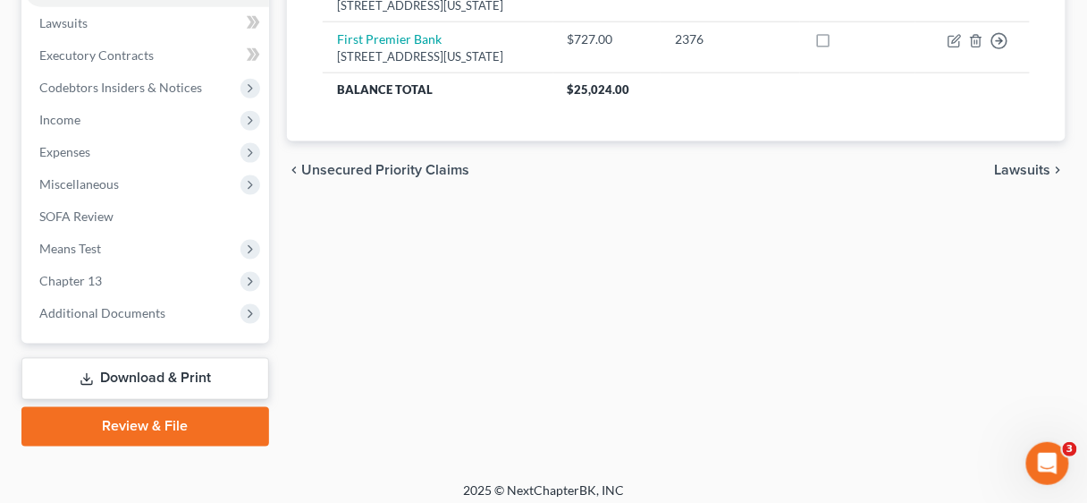
click at [173, 371] on link "Download & Print" at bounding box center [145, 379] width 248 height 42
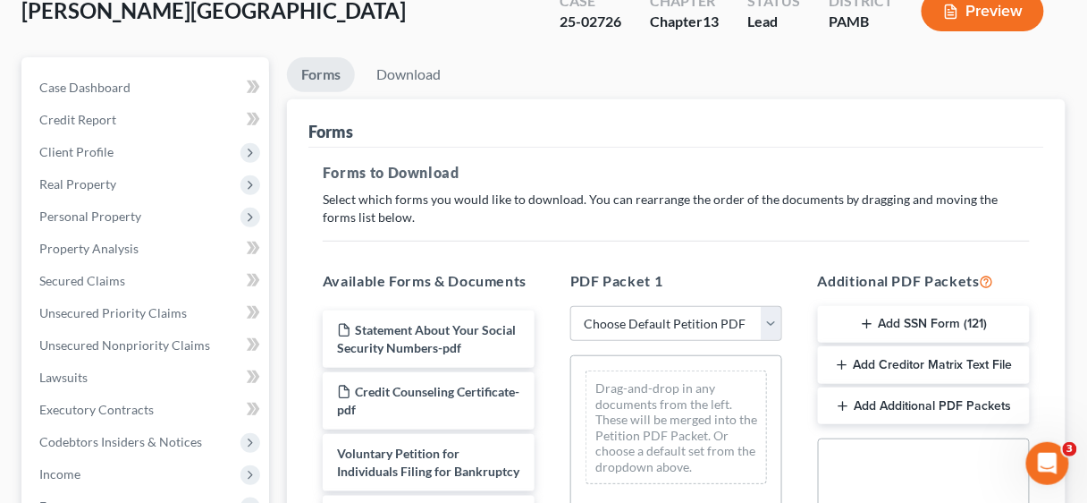
scroll to position [429, 0]
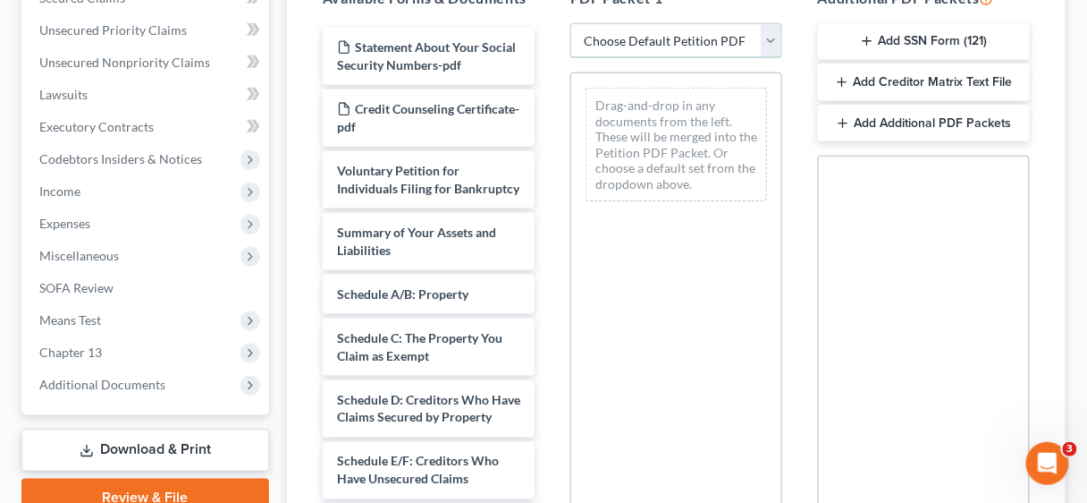
click at [774, 38] on select "Choose Default Petition PDF Packet Complete Bankruptcy Petition (all forms and …" at bounding box center [677, 41] width 212 height 36
select select "0"
click at [571, 23] on select "Choose Default Petition PDF Packet Complete Bankruptcy Petition (all forms and …" at bounding box center [677, 41] width 212 height 36
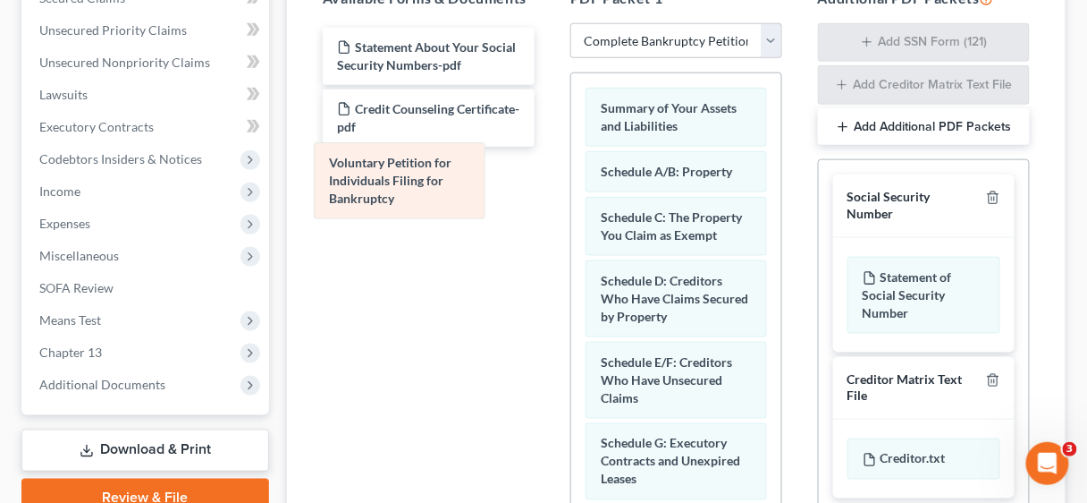
drag, startPoint x: 694, startPoint y: 128, endPoint x: 423, endPoint y: 185, distance: 276.9
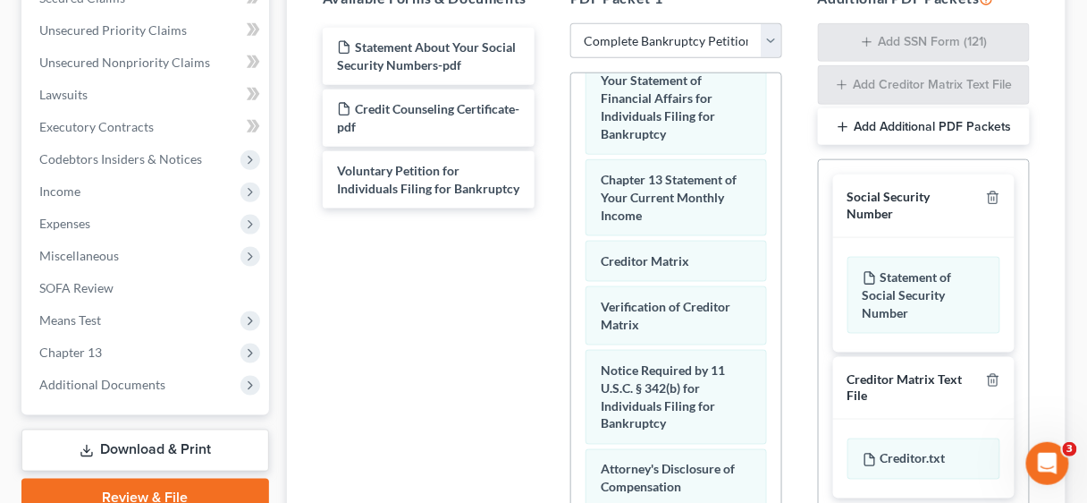
scroll to position [715, 0]
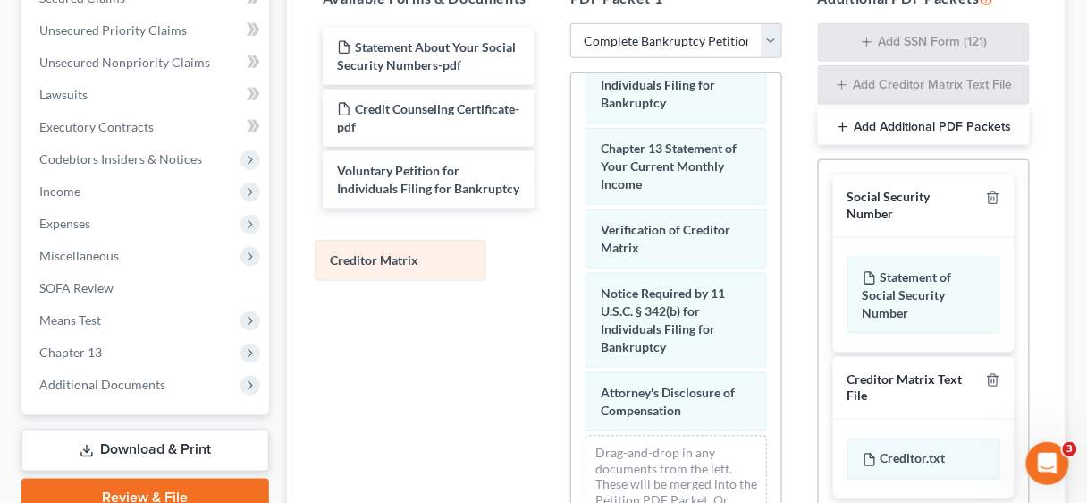
drag, startPoint x: 664, startPoint y: 237, endPoint x: 393, endPoint y: 262, distance: 272.1
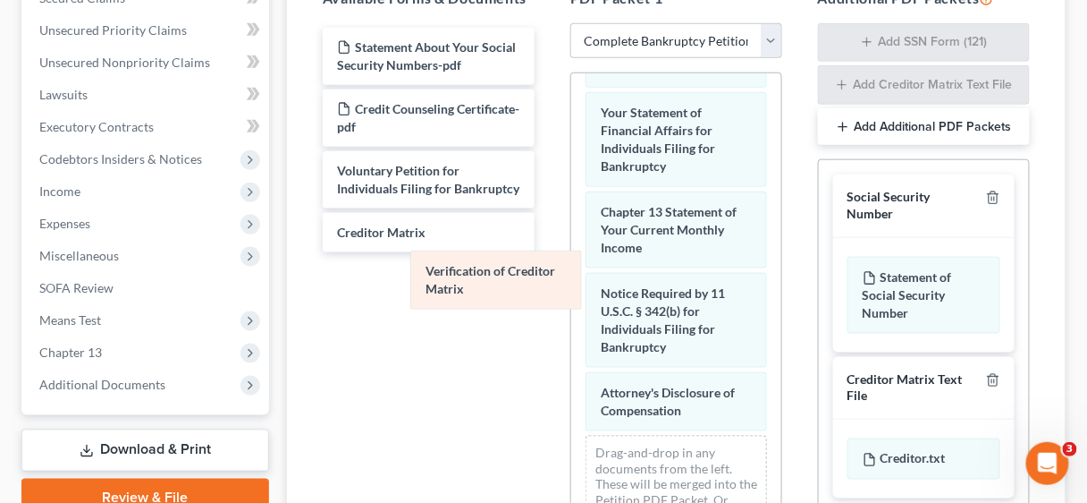
scroll to position [655, 0]
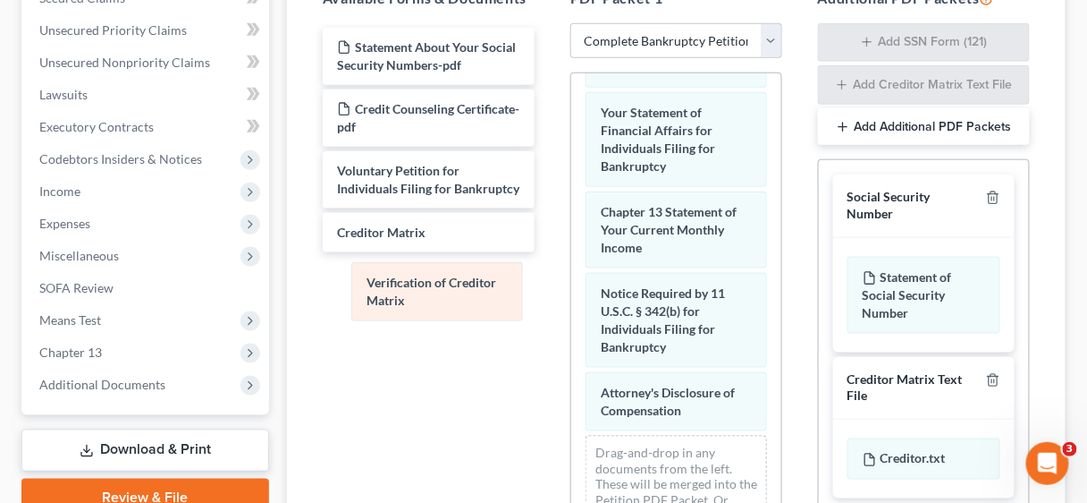
drag, startPoint x: 637, startPoint y: 244, endPoint x: 414, endPoint y: 300, distance: 229.7
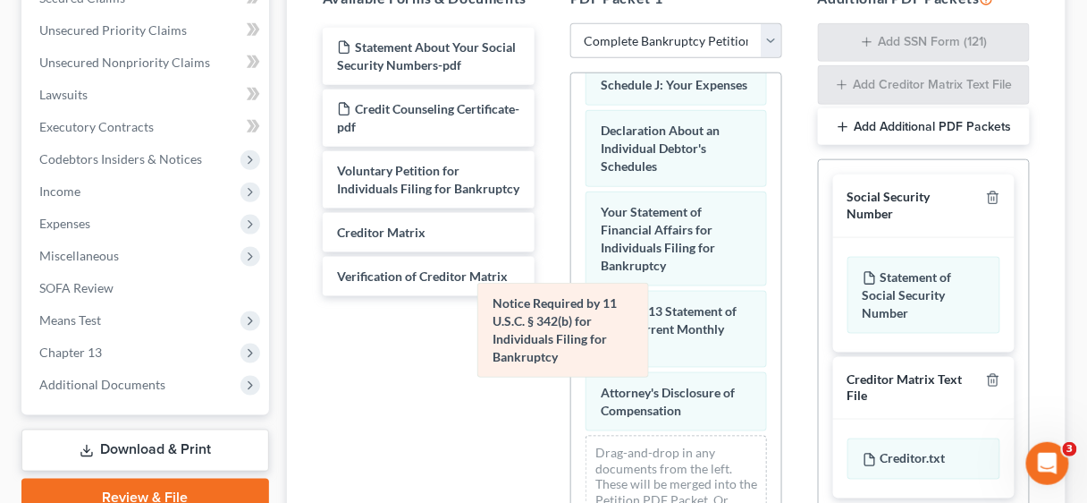
scroll to position [557, 0]
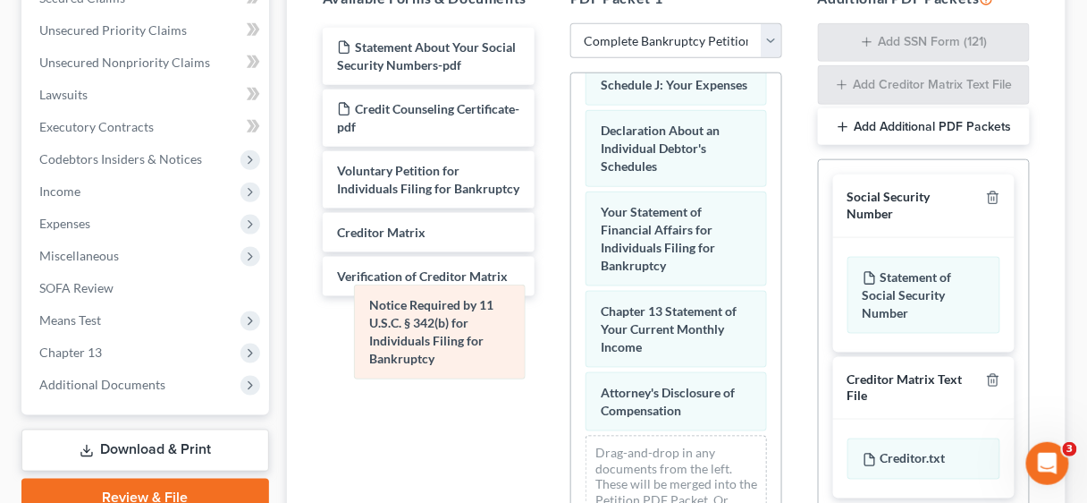
drag, startPoint x: 640, startPoint y: 318, endPoint x: 409, endPoint y: 330, distance: 231.9
click at [571, 330] on div "Notice Required by 11 U.S.C. § 342(b) for Individuals Filing for Bankruptcy Sum…" at bounding box center [676, 43] width 210 height 1039
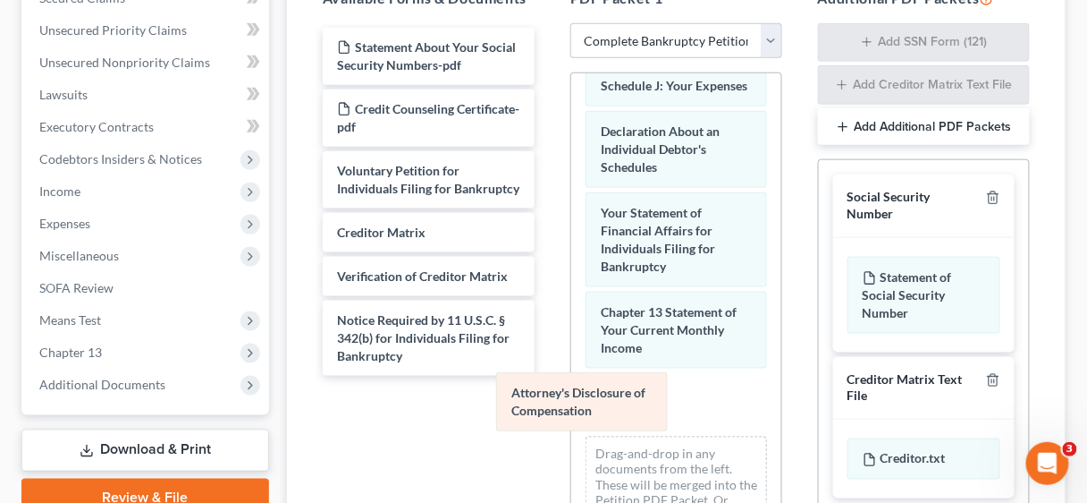
scroll to position [494, 0]
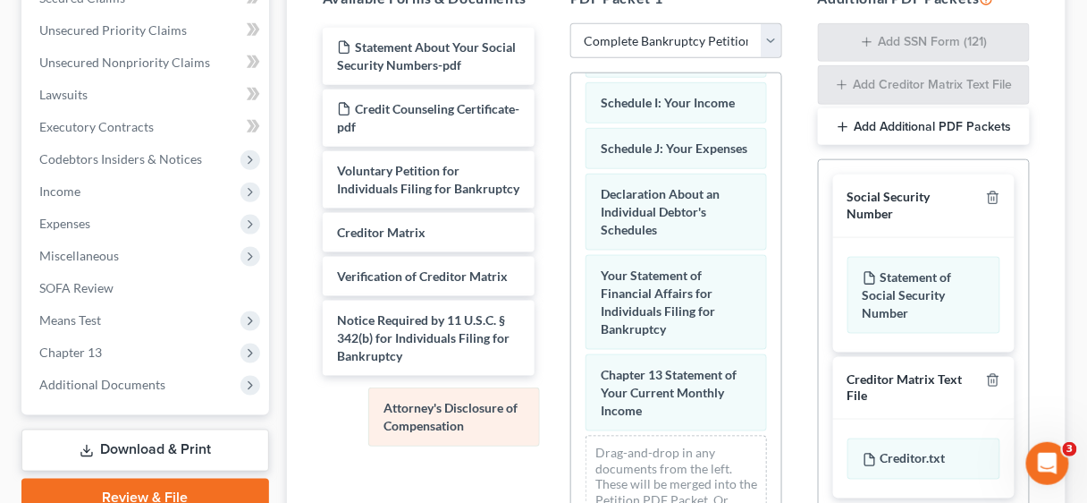
drag, startPoint x: 633, startPoint y: 397, endPoint x: 416, endPoint y: 413, distance: 217.9
click at [571, 413] on div "Attorney's Disclosure of Compensation Summary of Your Assets and Liabilities Sc…" at bounding box center [676, 76] width 210 height 976
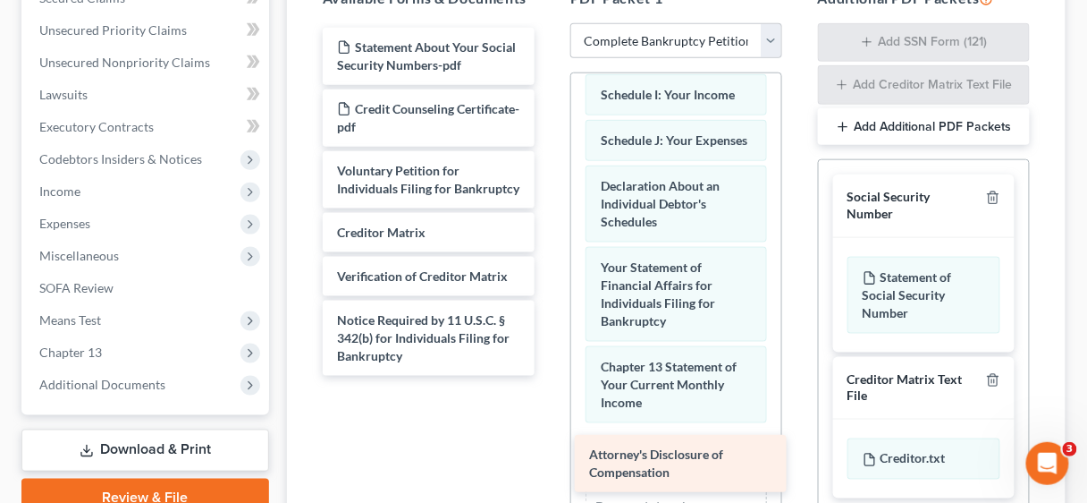
drag, startPoint x: 442, startPoint y: 404, endPoint x: 695, endPoint y: 461, distance: 259.3
click at [549, 376] on div "Attorney's Disclosure of Compensation Statement About Your Social Security Numb…" at bounding box center [429, 202] width 241 height 348
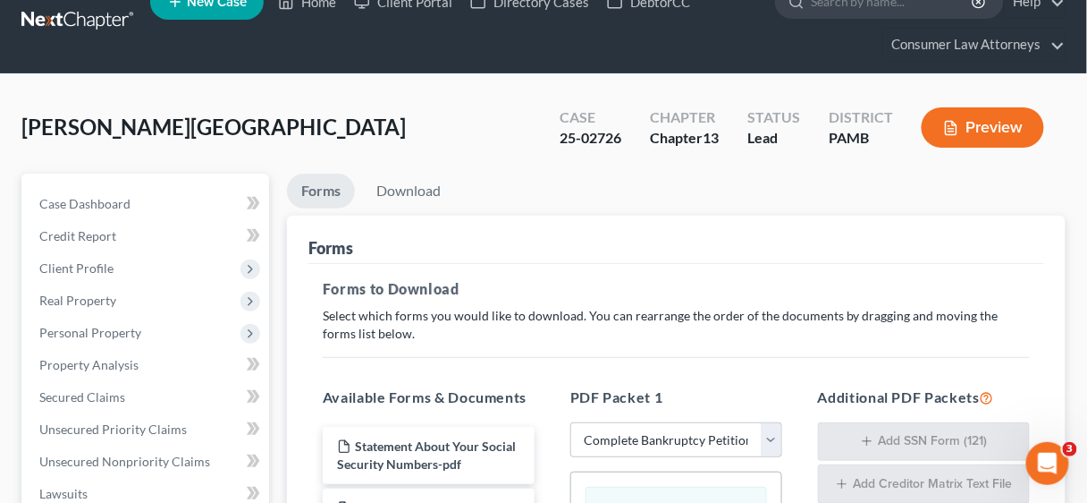
scroll to position [0, 0]
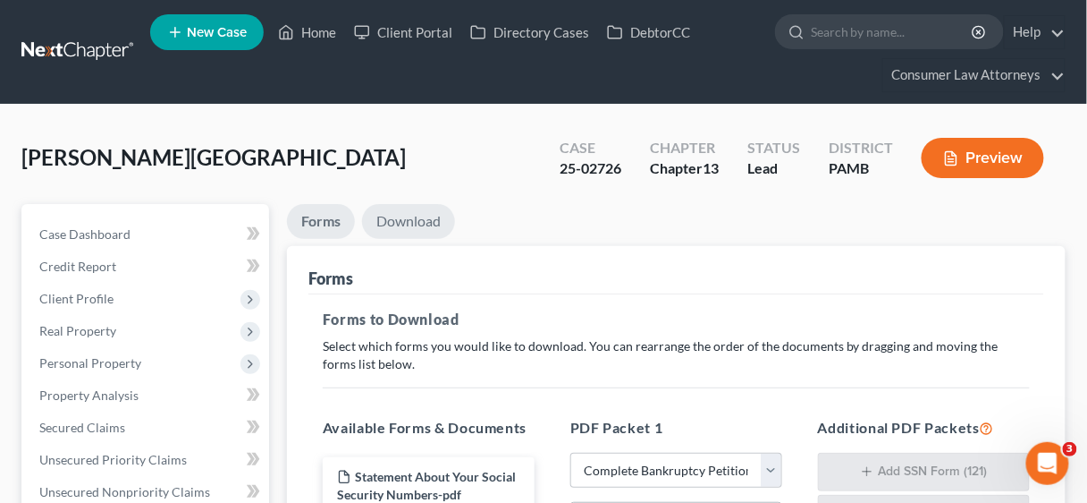
click at [424, 212] on link "Download" at bounding box center [408, 221] width 93 height 35
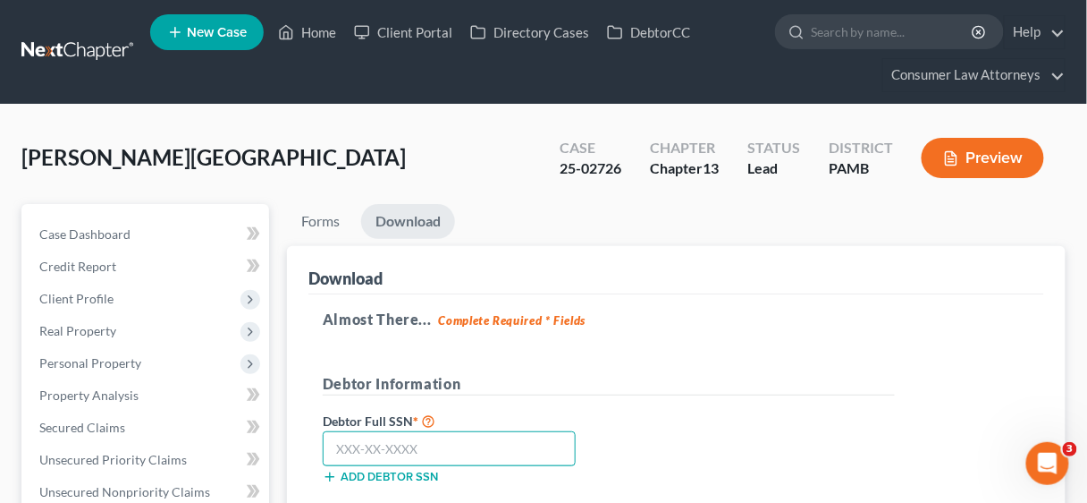
click at [391, 447] on input "text" at bounding box center [449, 449] width 253 height 36
click at [434, 432] on input "158" at bounding box center [449, 449] width 253 height 36
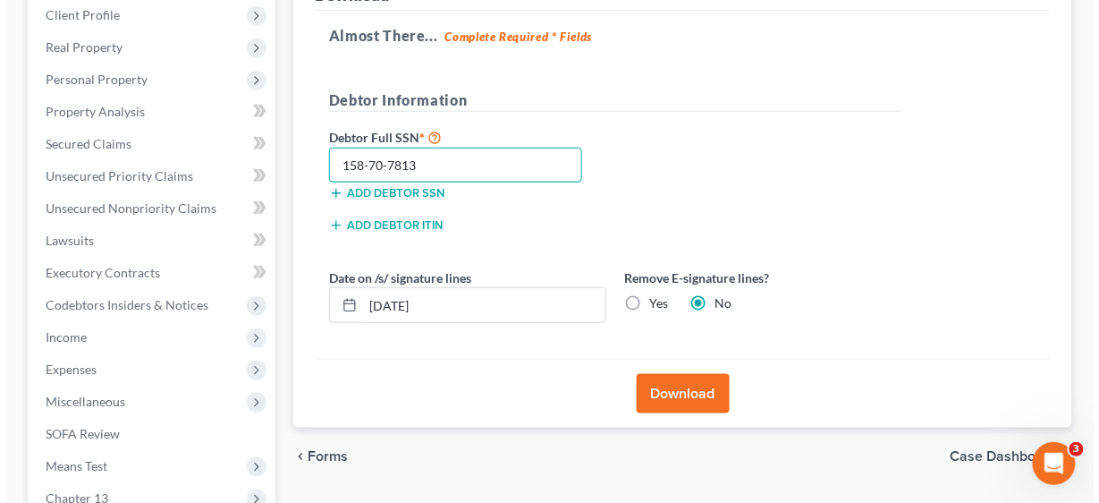
scroll to position [286, 0]
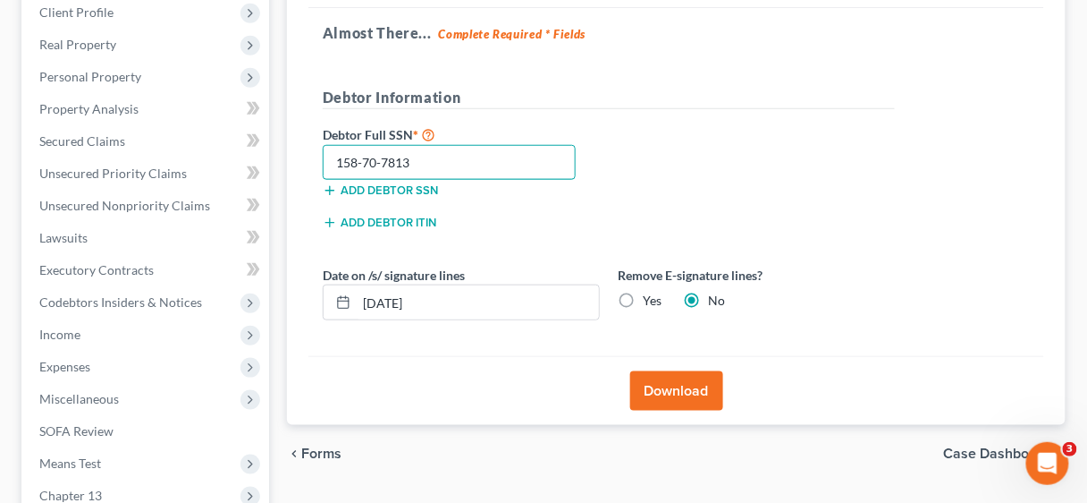
type input "158-70-7813"
click at [643, 300] on label "Yes" at bounding box center [652, 301] width 19 height 18
click at [650, 300] on input "Yes" at bounding box center [656, 298] width 12 height 12
radio input "true"
click at [688, 379] on button "Download" at bounding box center [676, 390] width 93 height 39
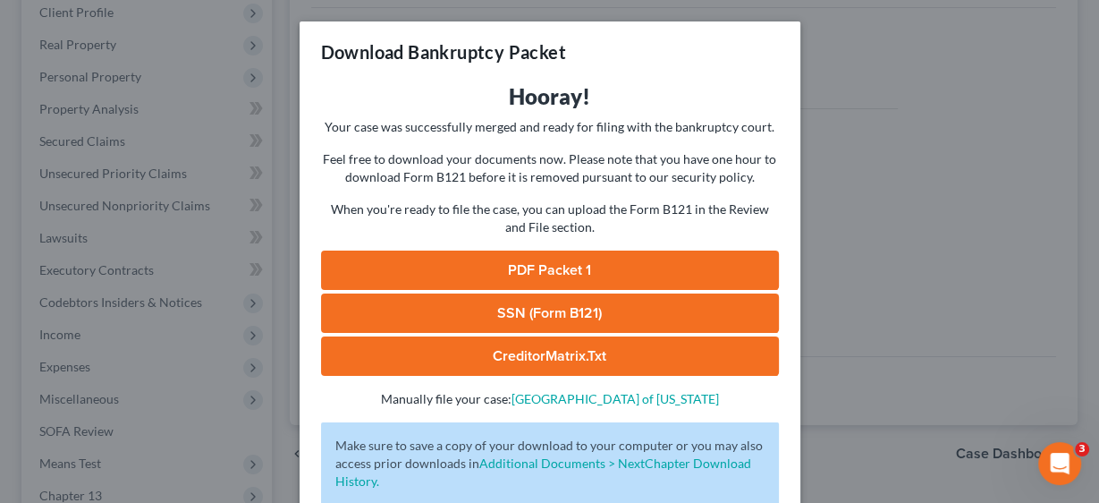
click at [615, 266] on link "PDF Packet 1" at bounding box center [550, 269] width 458 height 39
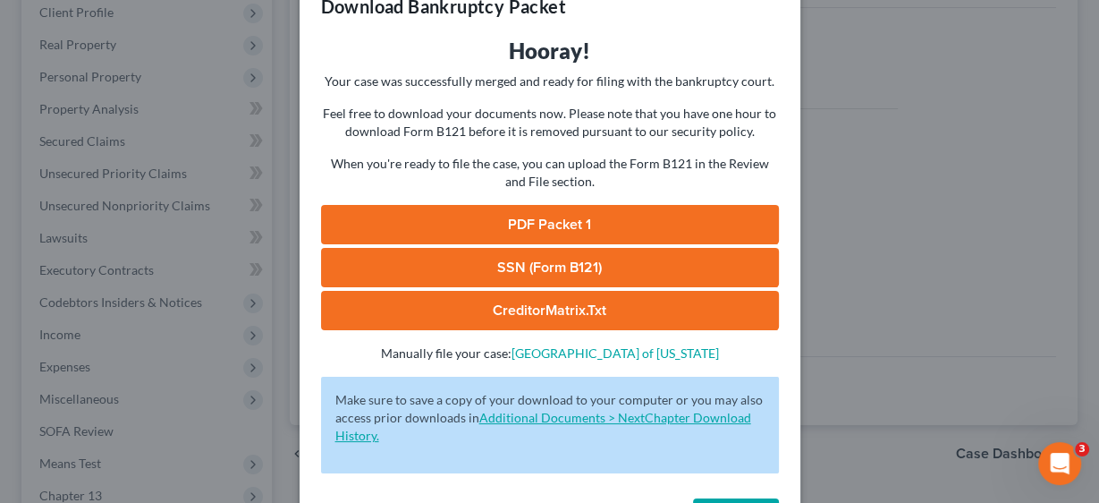
scroll to position [111, 0]
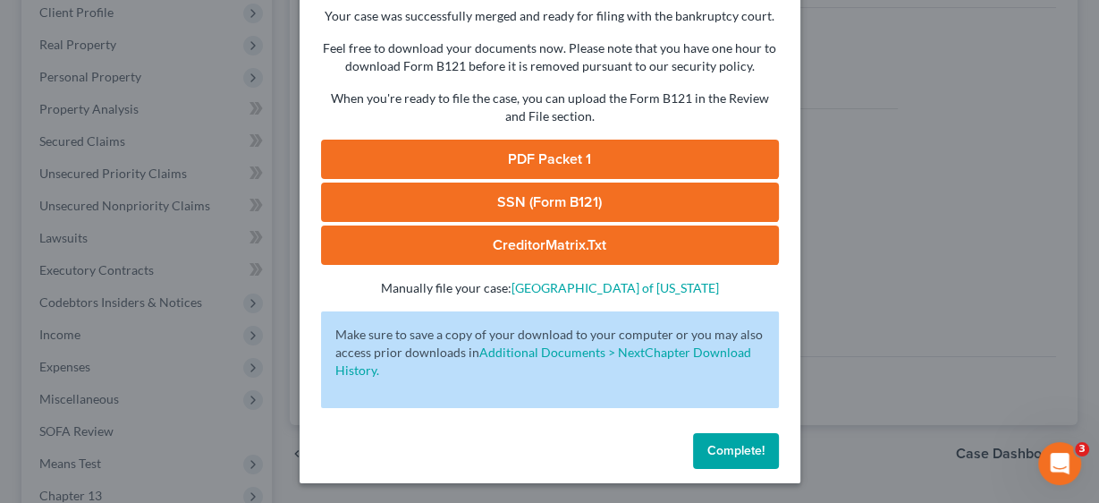
click at [734, 443] on span "Complete!" at bounding box center [735, 450] width 57 height 15
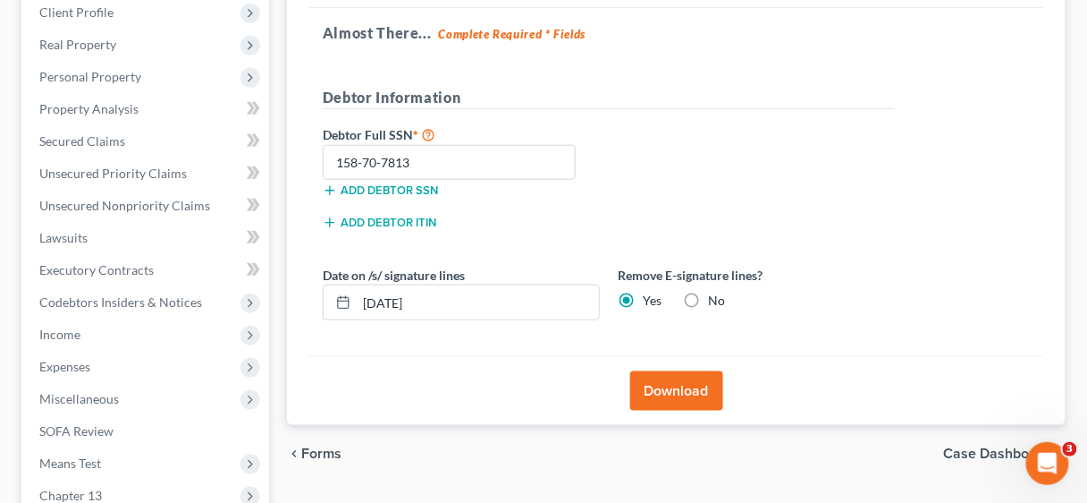
click at [708, 296] on label "No" at bounding box center [716, 301] width 17 height 18
click at [715, 296] on input "No" at bounding box center [721, 298] width 12 height 12
radio input "true"
radio input "false"
click at [677, 387] on button "Download" at bounding box center [676, 390] width 93 height 39
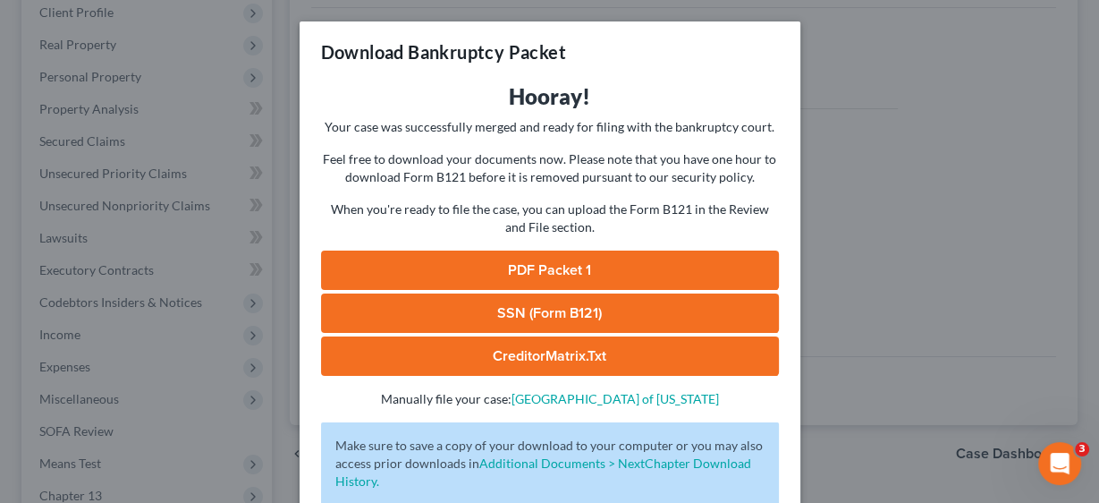
click at [628, 262] on link "PDF Packet 1" at bounding box center [550, 269] width 458 height 39
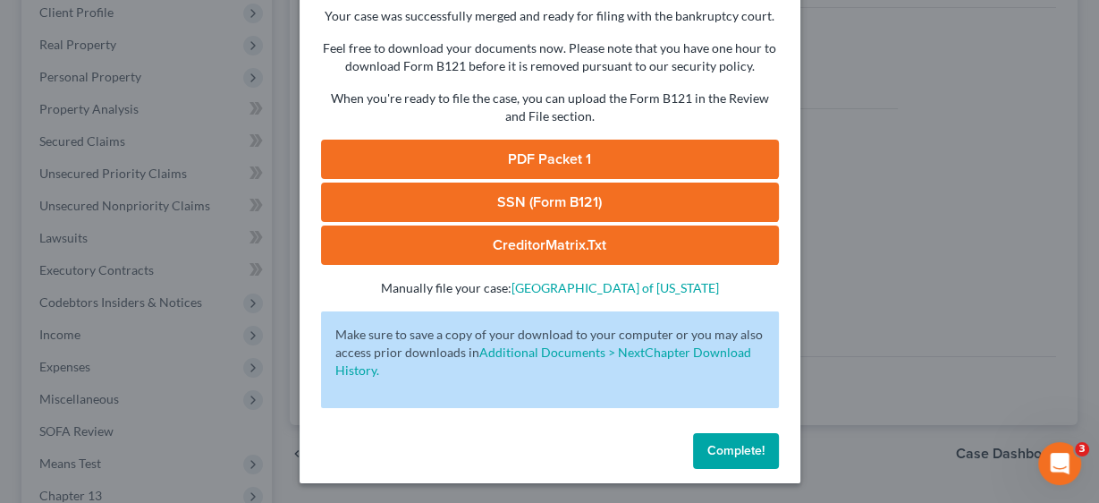
click at [722, 451] on span "Complete!" at bounding box center [735, 450] width 57 height 15
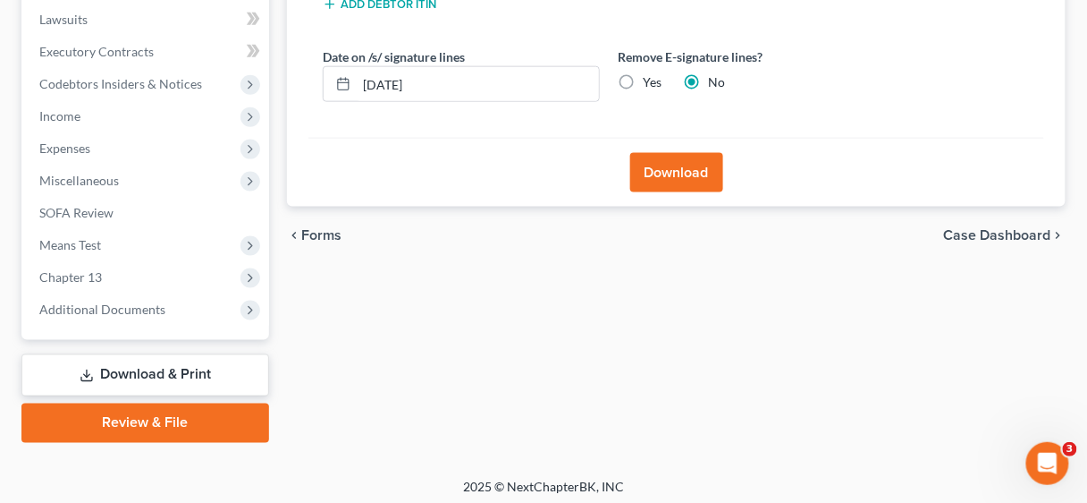
scroll to position [509, 0]
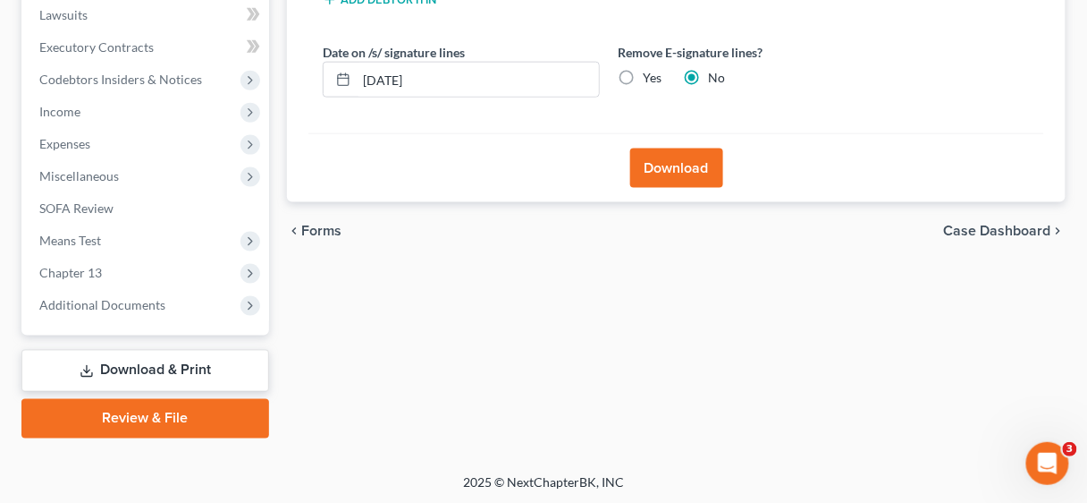
click at [133, 361] on link "Download & Print" at bounding box center [145, 371] width 248 height 42
drag, startPoint x: 148, startPoint y: 419, endPoint x: 166, endPoint y: 369, distance: 53.5
click at [148, 419] on link "Review & File" at bounding box center [145, 418] width 248 height 39
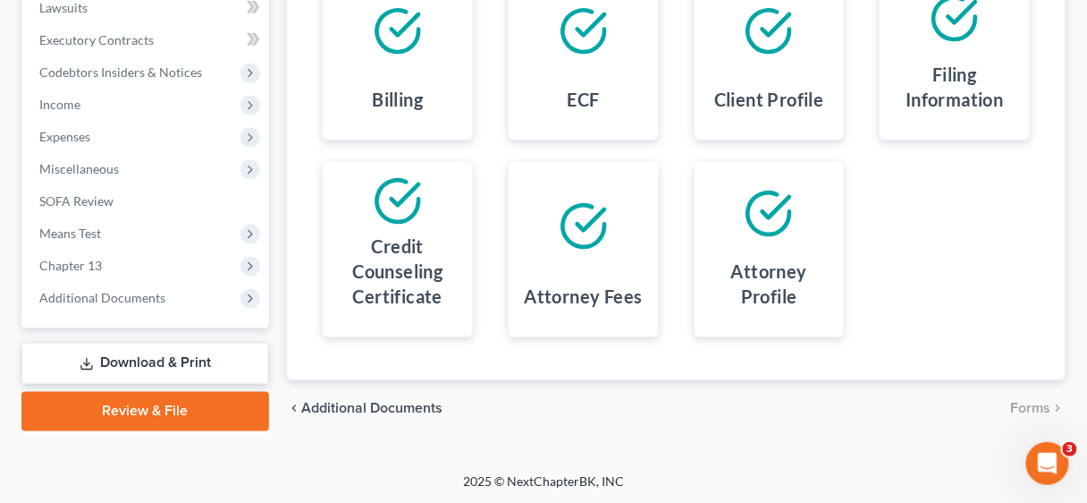
click at [196, 357] on link "Download & Print" at bounding box center [145, 363] width 248 height 42
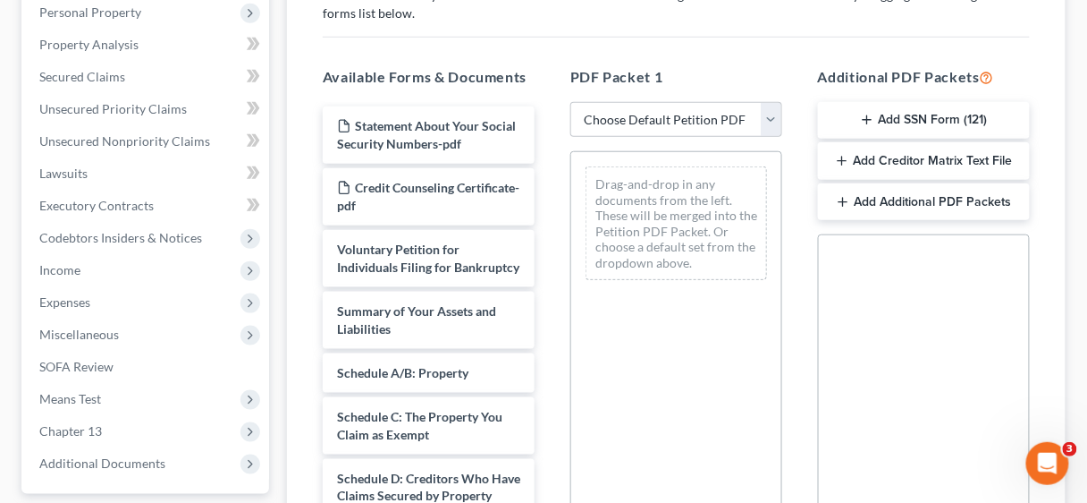
scroll to position [358, 0]
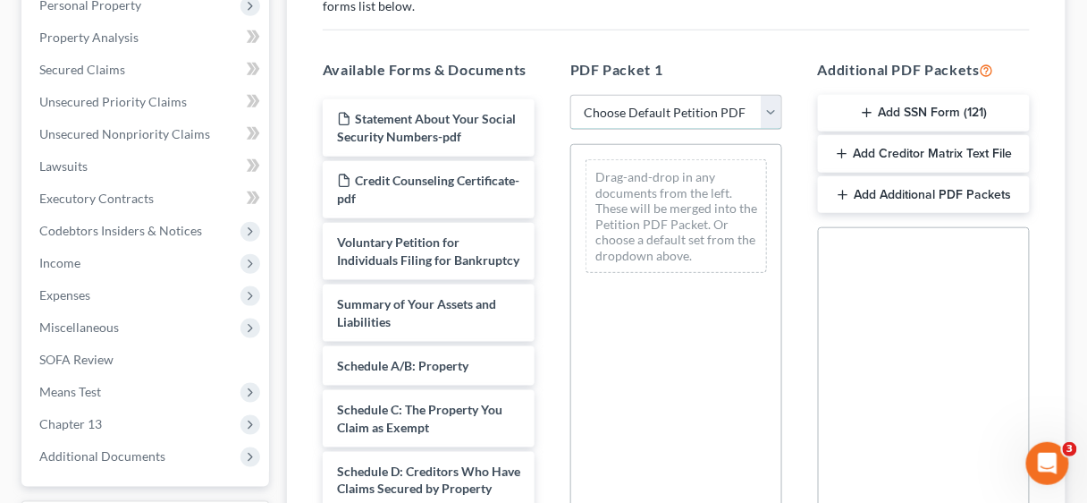
click at [774, 112] on select "Choose Default Petition PDF Packet Complete Bankruptcy Petition (all forms and …" at bounding box center [677, 113] width 212 height 36
select select "0"
click at [571, 95] on select "Choose Default Petition PDF Packet Complete Bankruptcy Petition (all forms and …" at bounding box center [677, 113] width 212 height 36
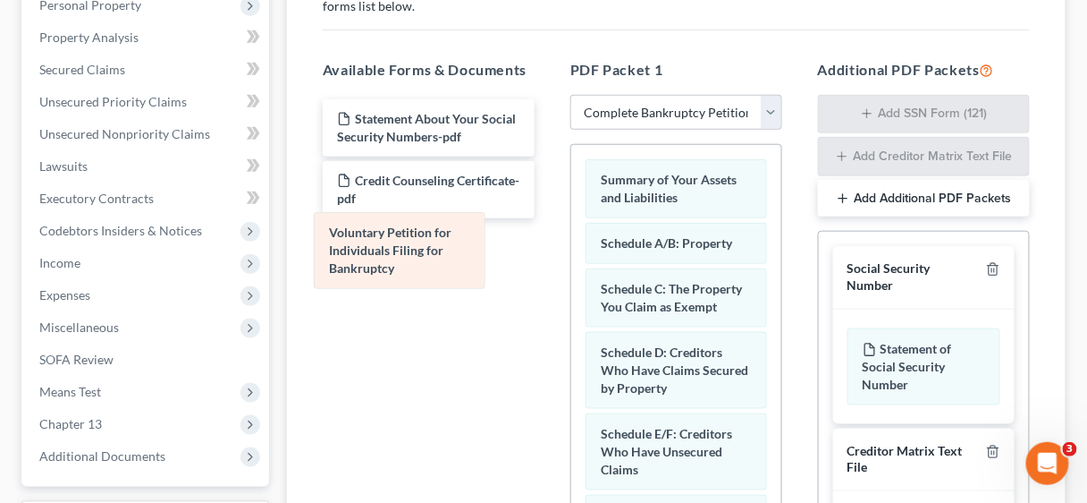
drag, startPoint x: 653, startPoint y: 193, endPoint x: 384, endPoint y: 249, distance: 274.8
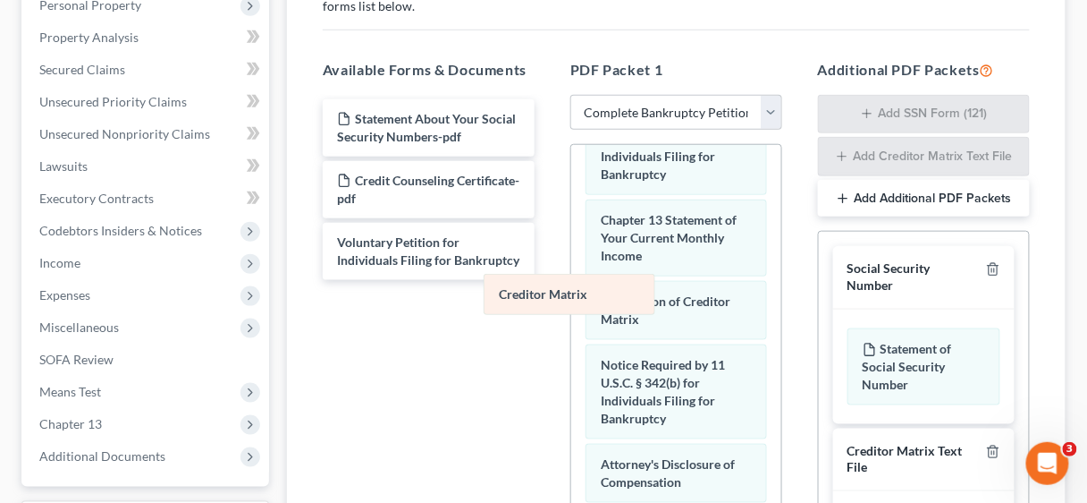
scroll to position [718, 0]
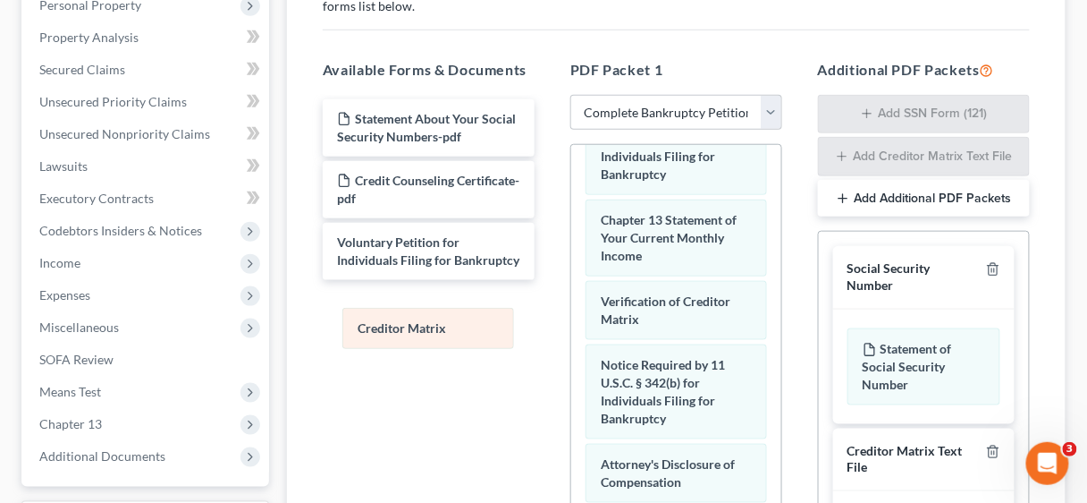
drag, startPoint x: 648, startPoint y: 252, endPoint x: 409, endPoint y: 308, distance: 246.0
click at [571, 312] on div "Creditor Matrix Summary of Your Assets and Liabilities Schedule A/B: Property S…" at bounding box center [676, 34] width 210 height 1202
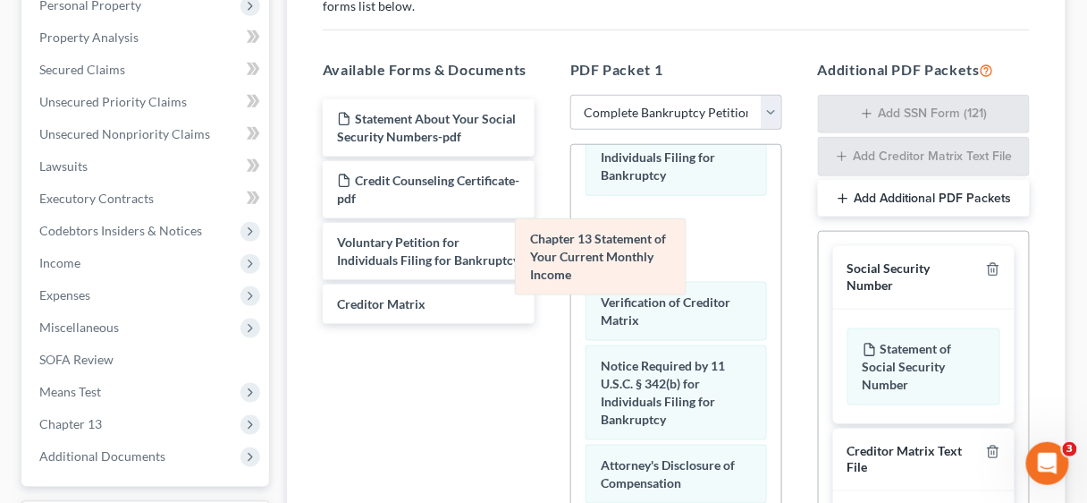
scroll to position [638, 0]
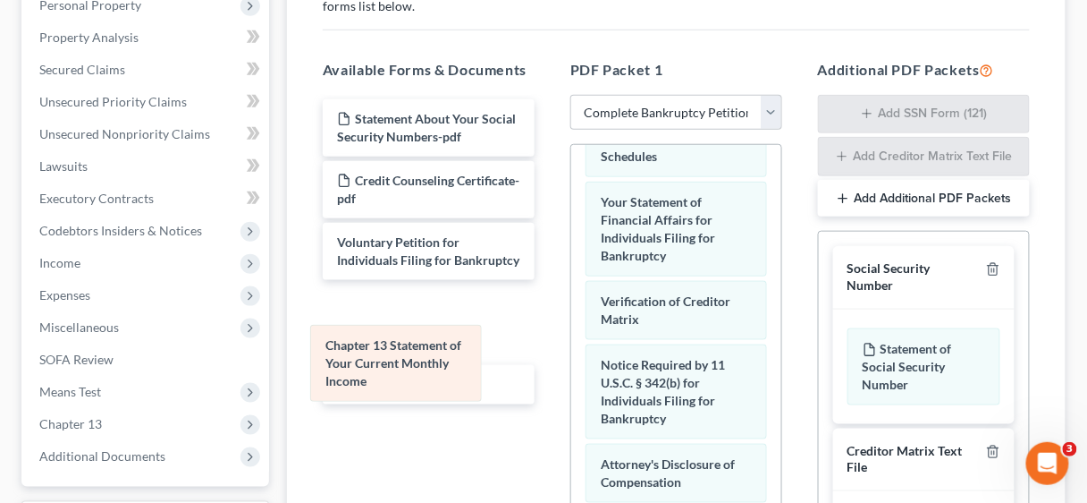
drag, startPoint x: 642, startPoint y: 238, endPoint x: 367, endPoint y: 361, distance: 301.8
click at [571, 361] on div "Chapter 13 Statement of Your Current Monthly Income Summary of Your Assets and …" at bounding box center [676, 74] width 210 height 1120
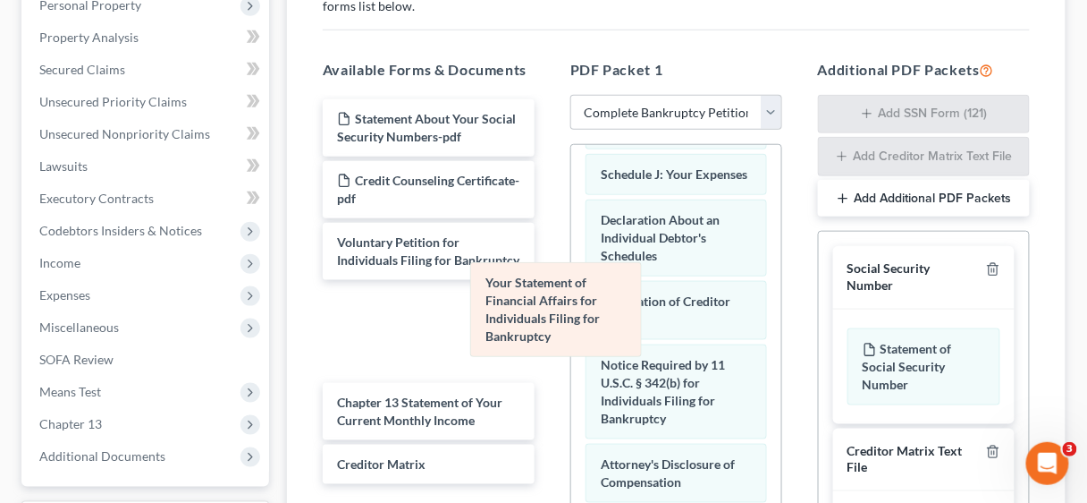
scroll to position [539, 0]
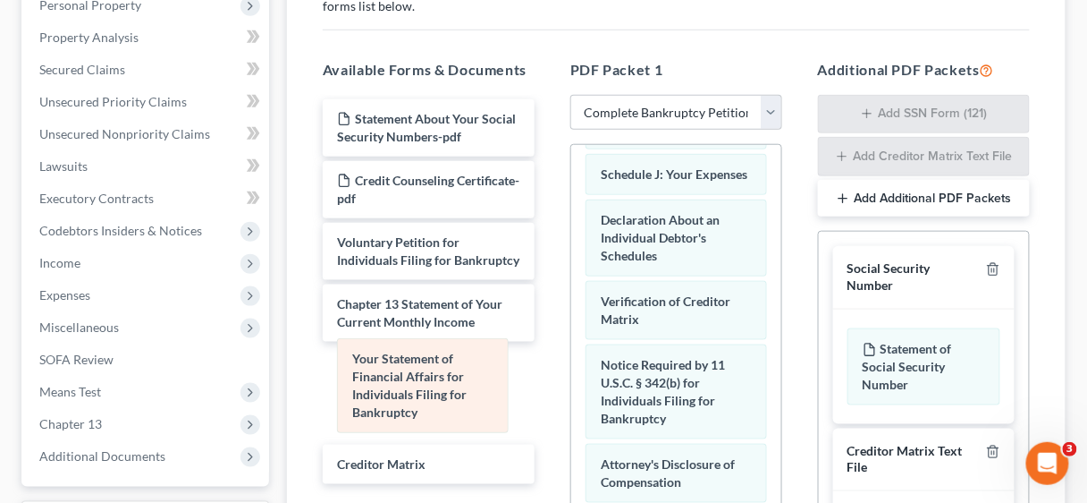
drag, startPoint x: 643, startPoint y: 228, endPoint x: 394, endPoint y: 384, distance: 293.3
click at [571, 384] on div "Your Statement of Financial Affairs for Individuals Filing for Bankruptcy Summa…" at bounding box center [676, 124] width 210 height 1021
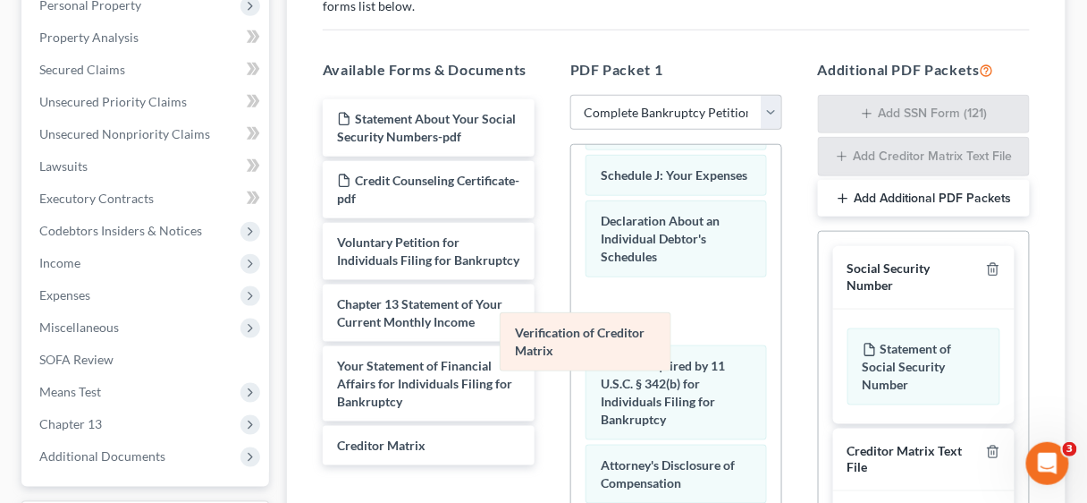
scroll to position [477, 0]
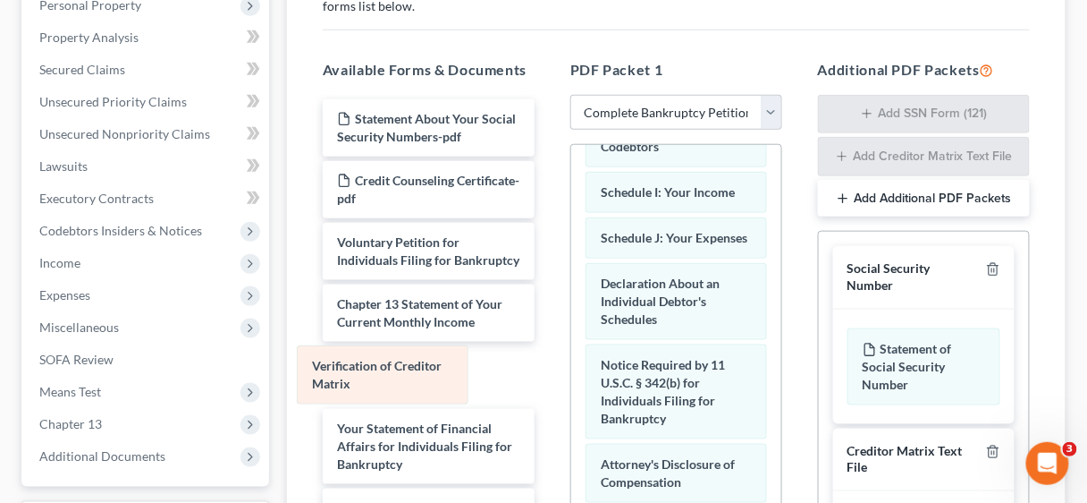
drag, startPoint x: 658, startPoint y: 312, endPoint x: 350, endPoint y: 381, distance: 316.1
click at [571, 380] on div "Verification of Creditor Matrix Summary of Your Assets and Liabilities Schedule…" at bounding box center [676, 156] width 210 height 958
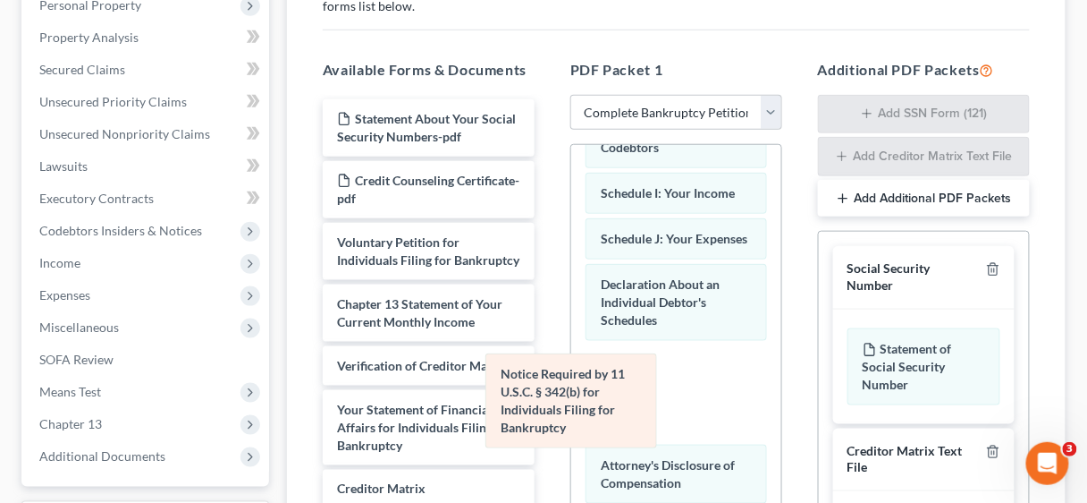
scroll to position [378, 0]
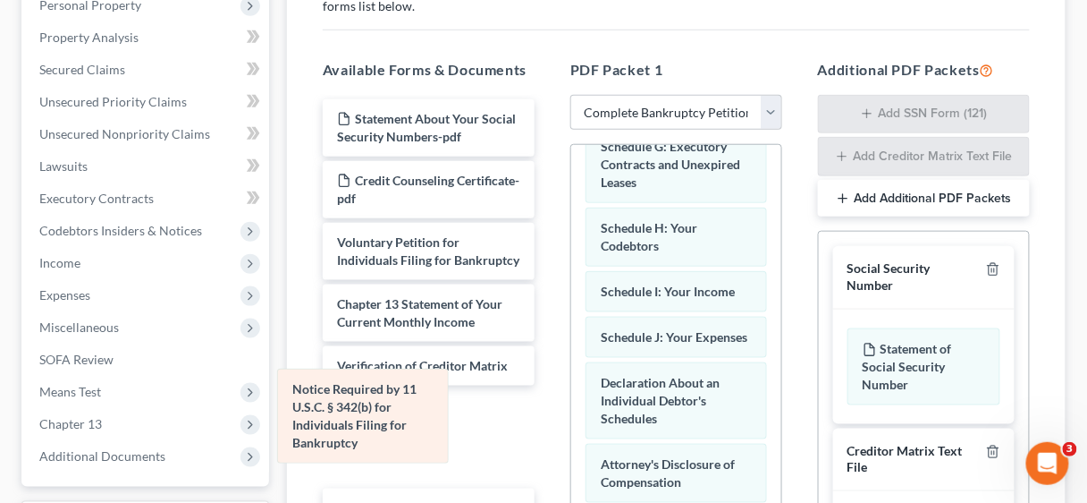
drag, startPoint x: 661, startPoint y: 378, endPoint x: 352, endPoint y: 402, distance: 309.5
click at [571, 402] on div "Notice Required by 11 U.S.C. § 342(b) for Individuals Filing for Bankruptcy Sum…" at bounding box center [676, 205] width 210 height 858
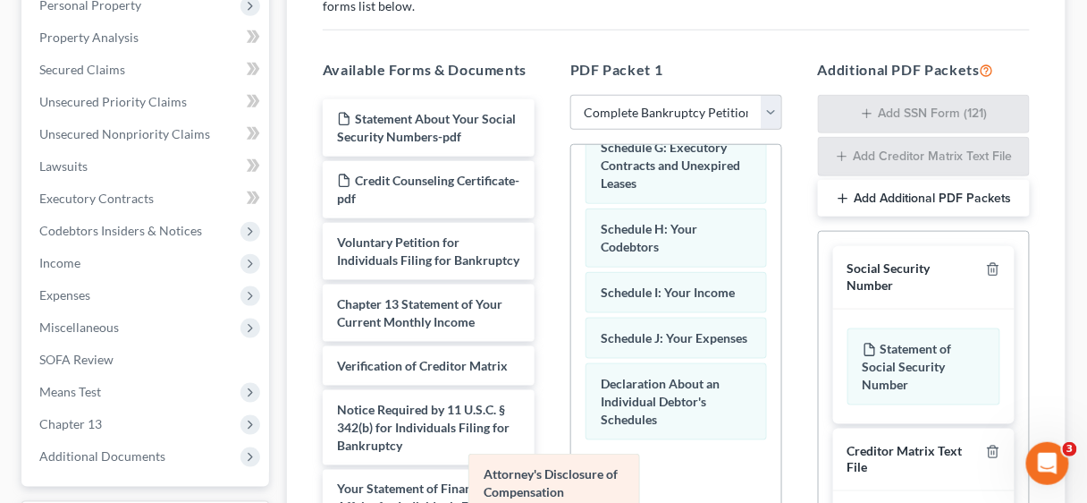
scroll to position [315, 0]
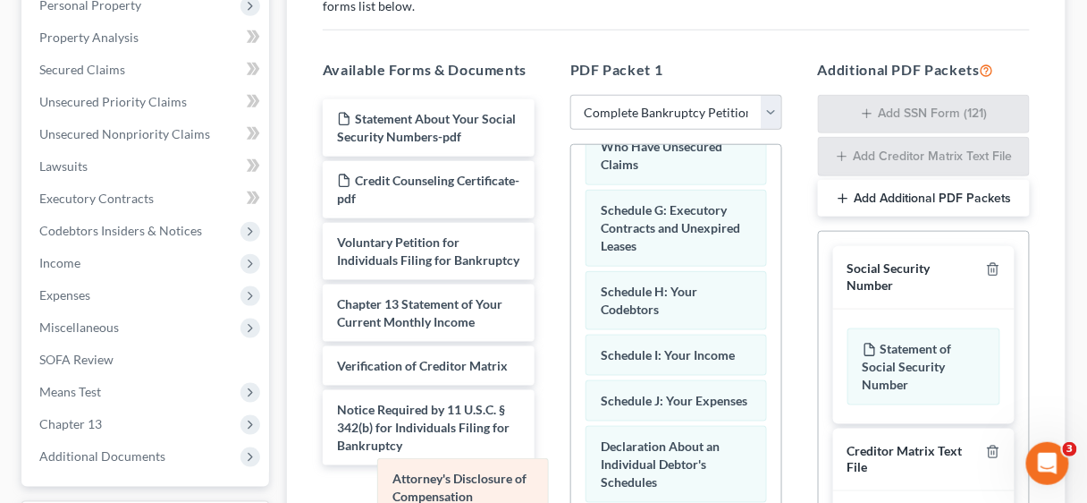
drag, startPoint x: 672, startPoint y: 466, endPoint x: 464, endPoint y: 481, distance: 208.9
click at [571, 481] on div "Attorney's Disclosure of Compensation Summary of Your Assets and Liabilities Sc…" at bounding box center [676, 237] width 210 height 795
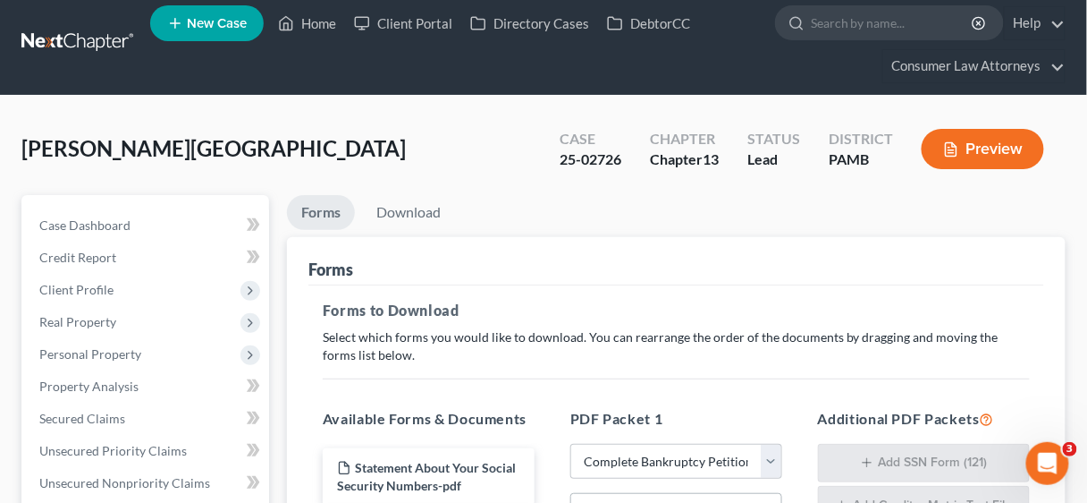
scroll to position [0, 0]
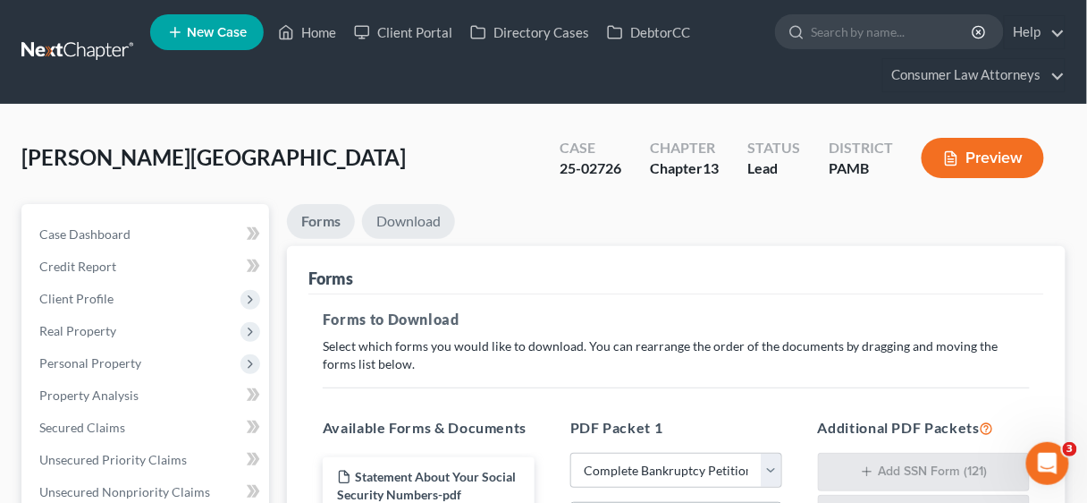
click at [417, 220] on link "Download" at bounding box center [408, 221] width 93 height 35
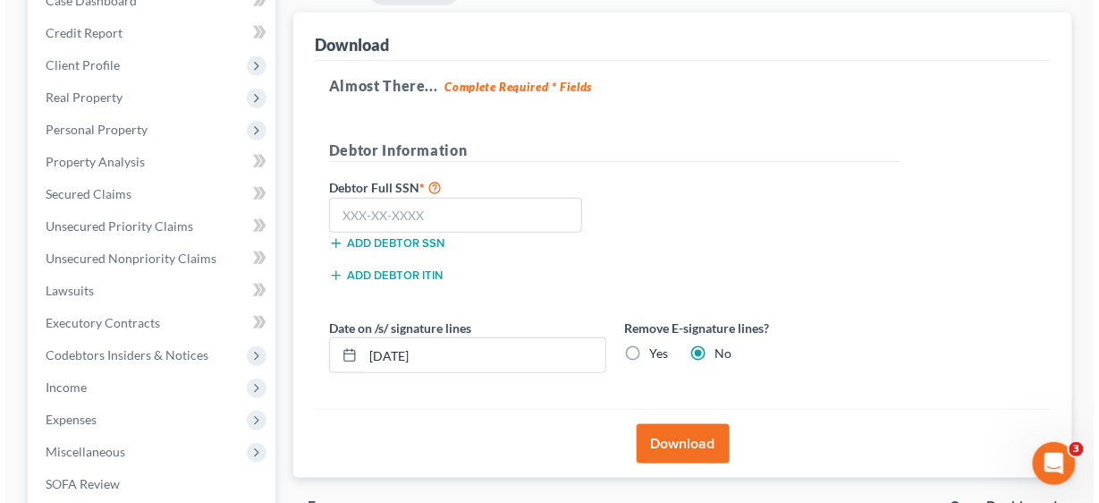
scroll to position [286, 0]
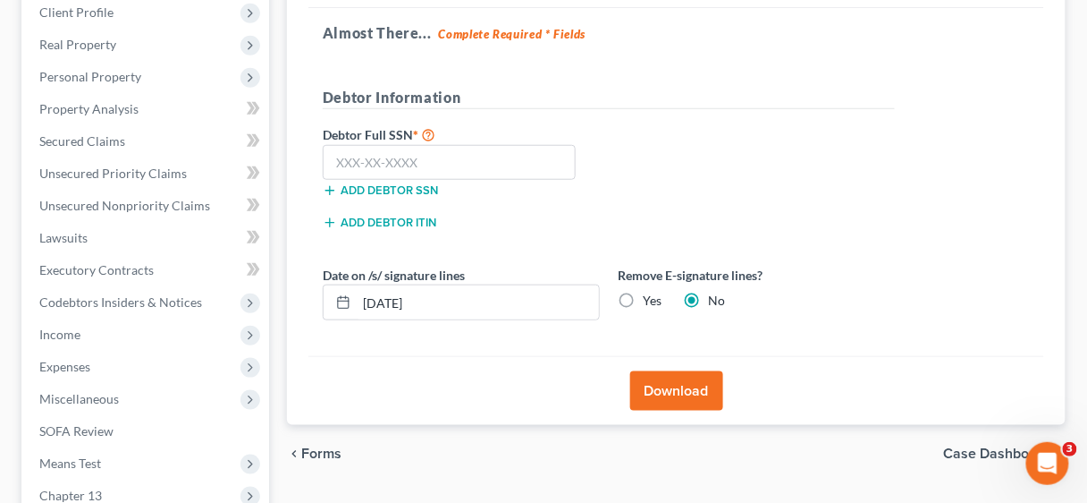
click at [685, 385] on button "Download" at bounding box center [676, 390] width 93 height 39
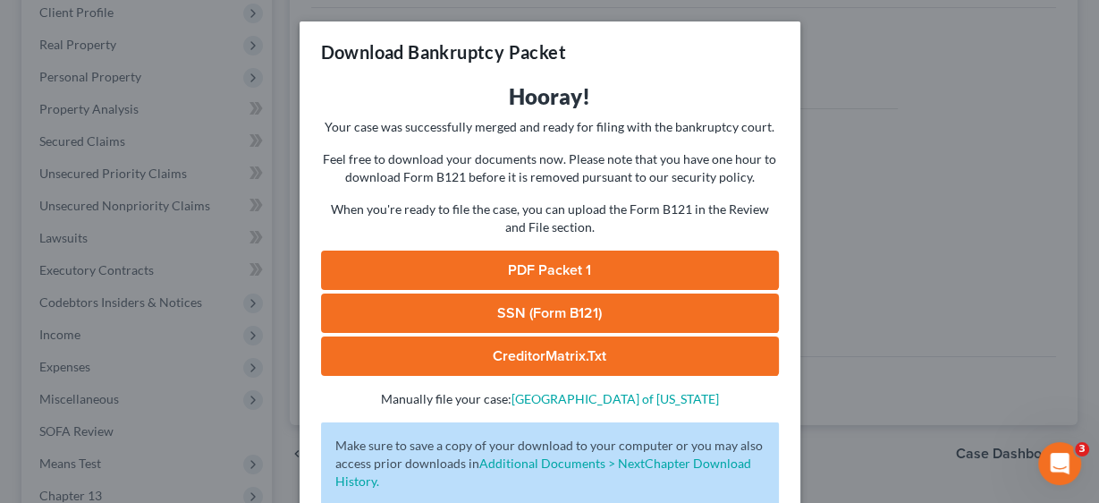
click at [565, 273] on link "PDF Packet 1" at bounding box center [550, 269] width 458 height 39
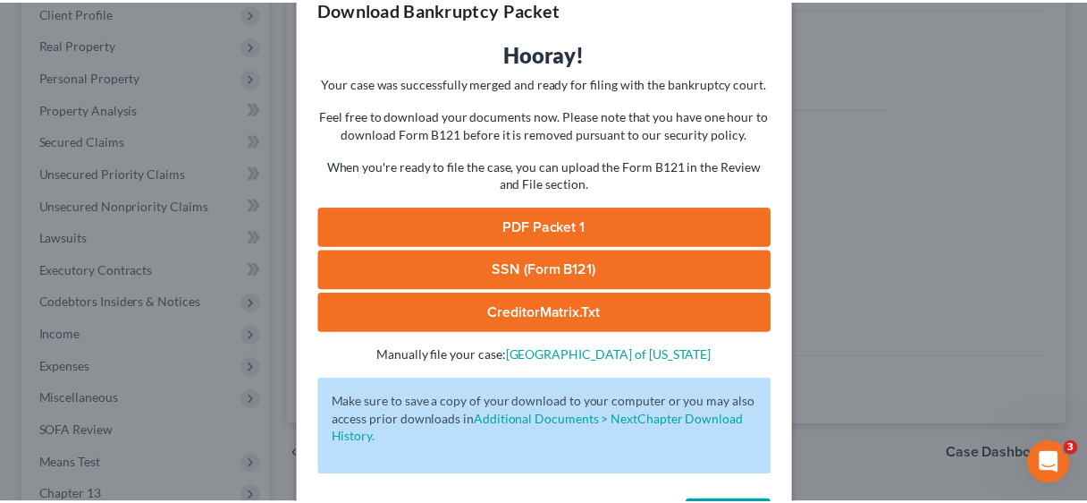
scroll to position [111, 0]
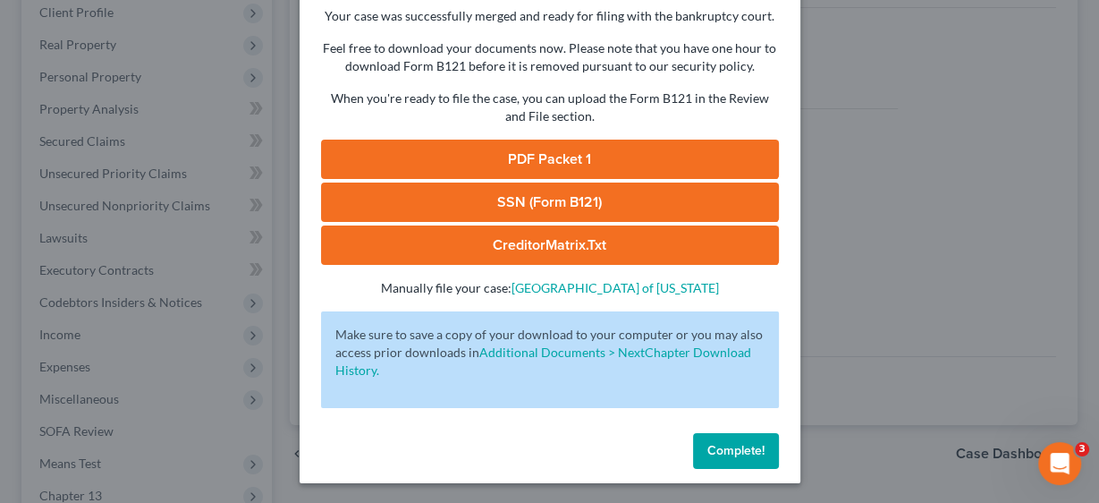
click at [714, 444] on span "Complete!" at bounding box center [735, 450] width 57 height 15
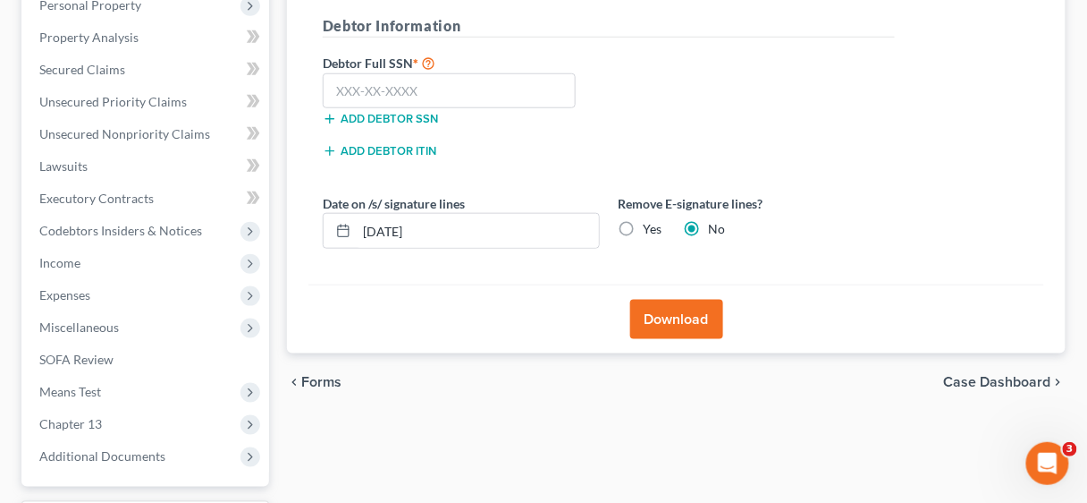
scroll to position [509, 0]
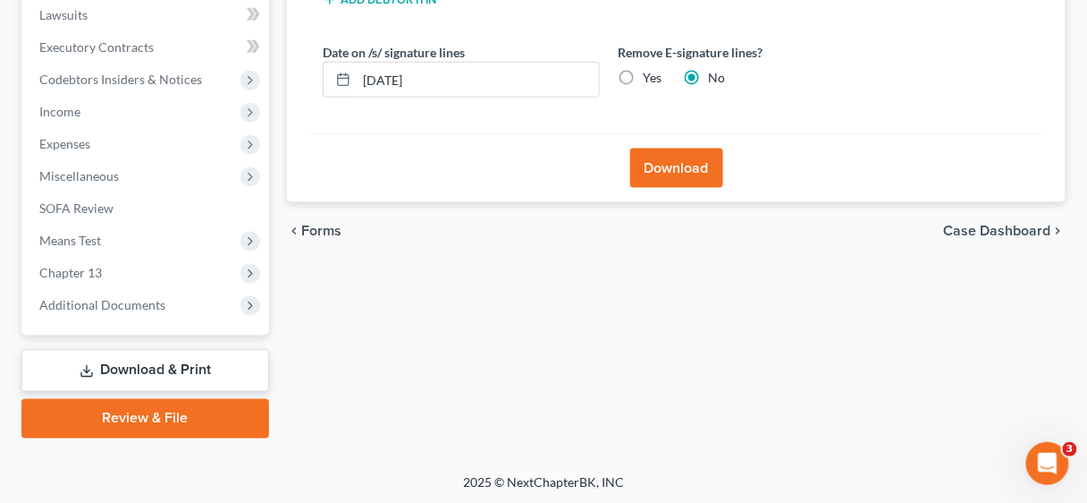
click at [197, 366] on link "Download & Print" at bounding box center [145, 371] width 248 height 42
click at [205, 421] on link "Review & File" at bounding box center [145, 418] width 248 height 39
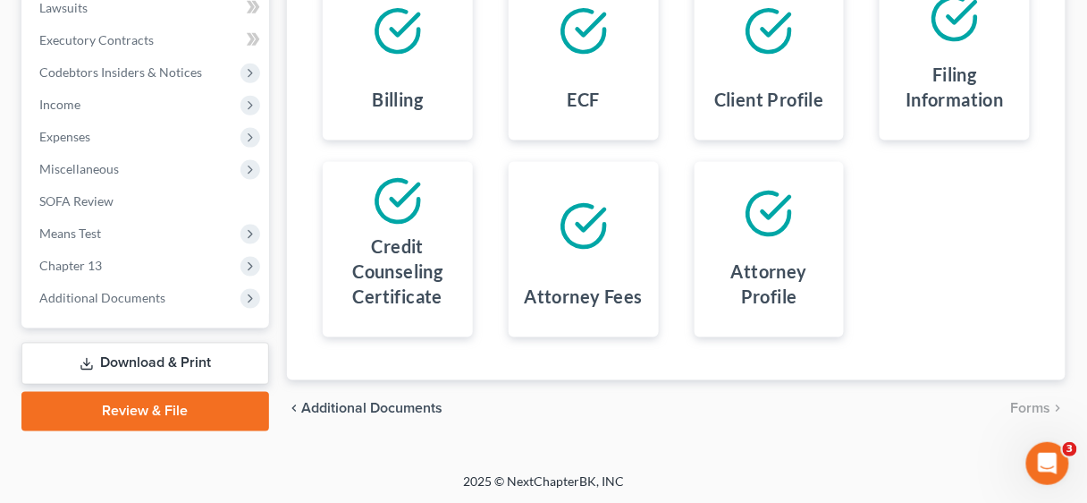
click at [215, 344] on link "Download & Print" at bounding box center [145, 363] width 248 height 42
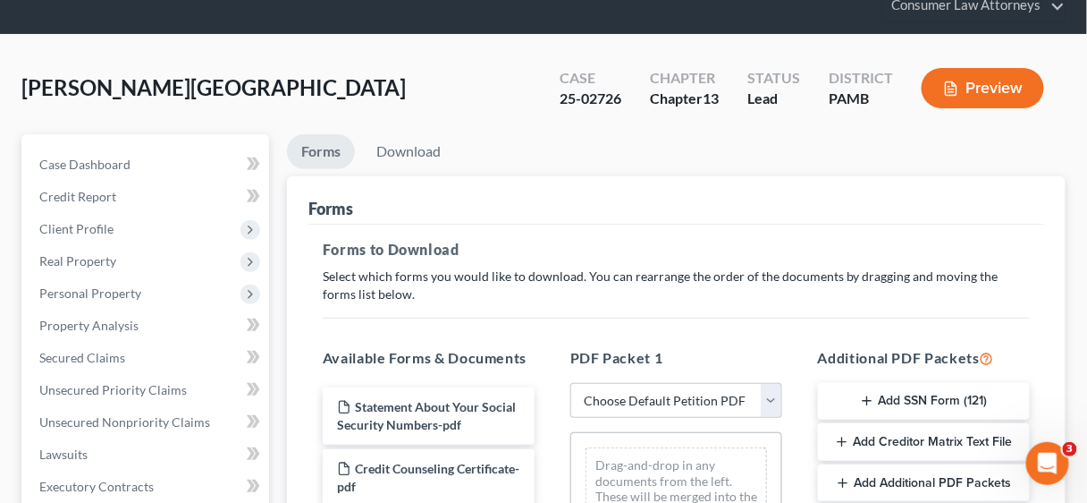
scroll to position [286, 0]
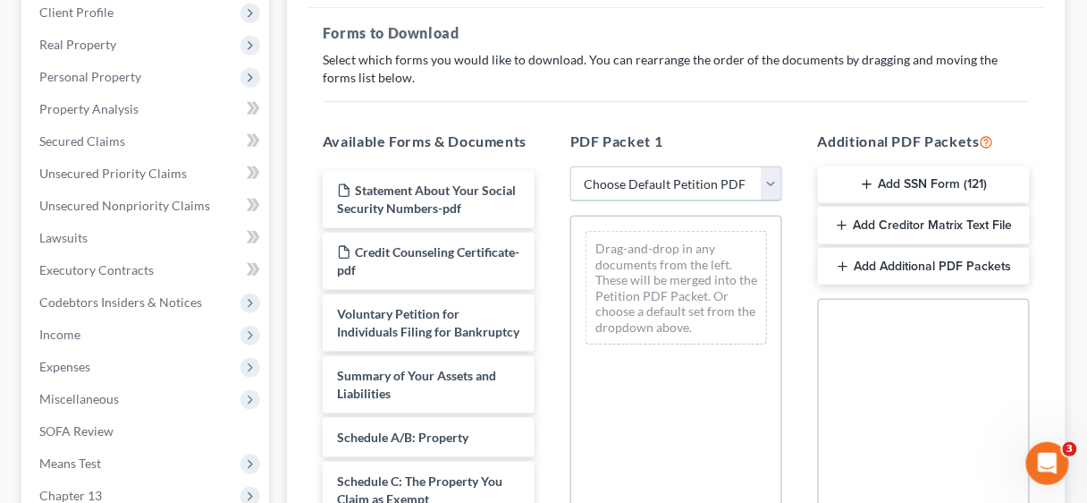
click at [770, 182] on select "Choose Default Petition PDF Packet Complete Bankruptcy Petition (all forms and …" at bounding box center [677, 184] width 212 height 36
select select "0"
click at [571, 166] on select "Choose Default Petition PDF Packet Complete Bankruptcy Petition (all forms and …" at bounding box center [677, 184] width 212 height 36
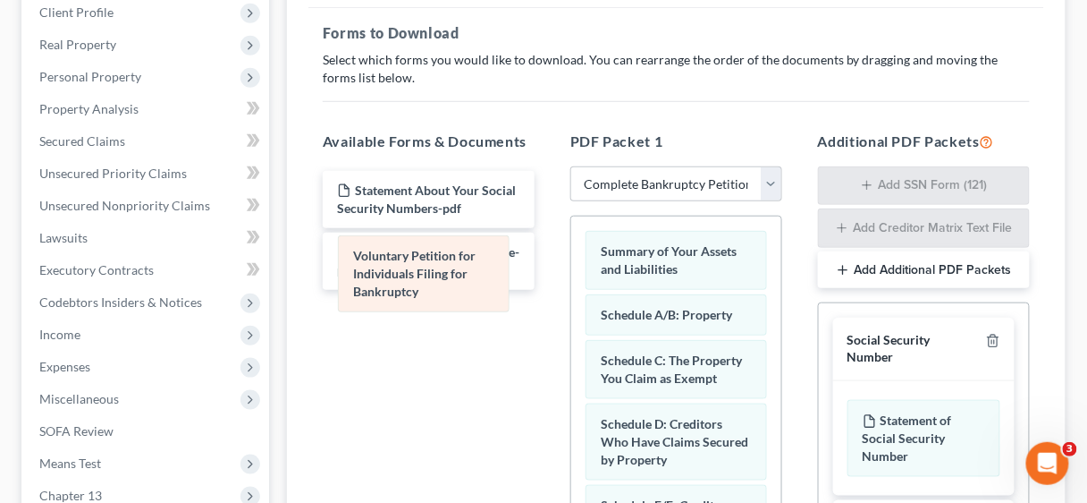
drag, startPoint x: 655, startPoint y: 265, endPoint x: 401, endPoint y: 273, distance: 255.0
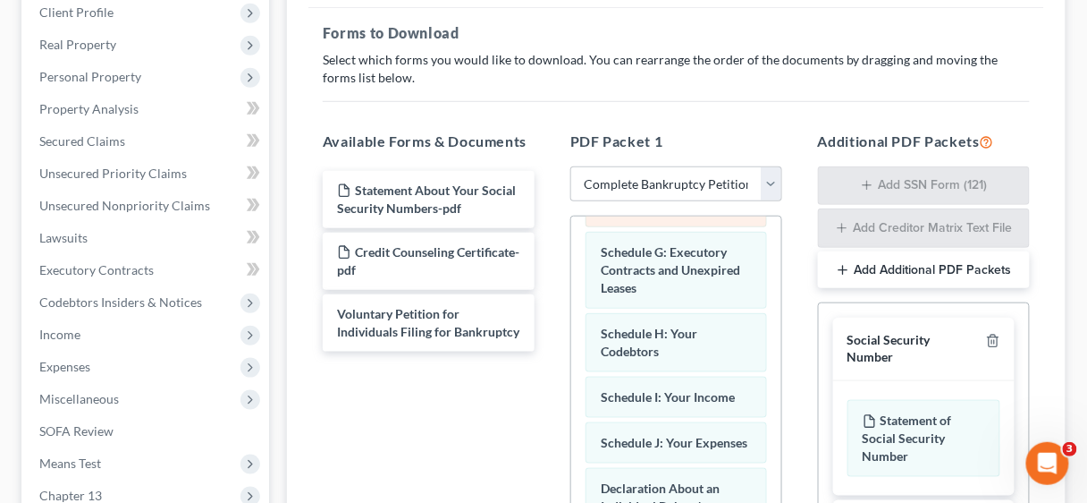
scroll to position [0, 0]
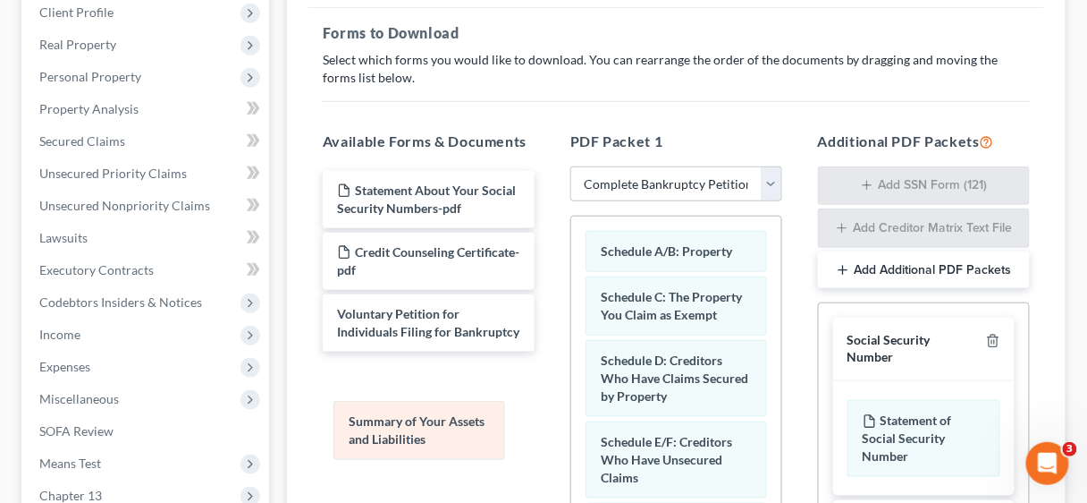
drag, startPoint x: 682, startPoint y: 248, endPoint x: 467, endPoint y: 402, distance: 264.8
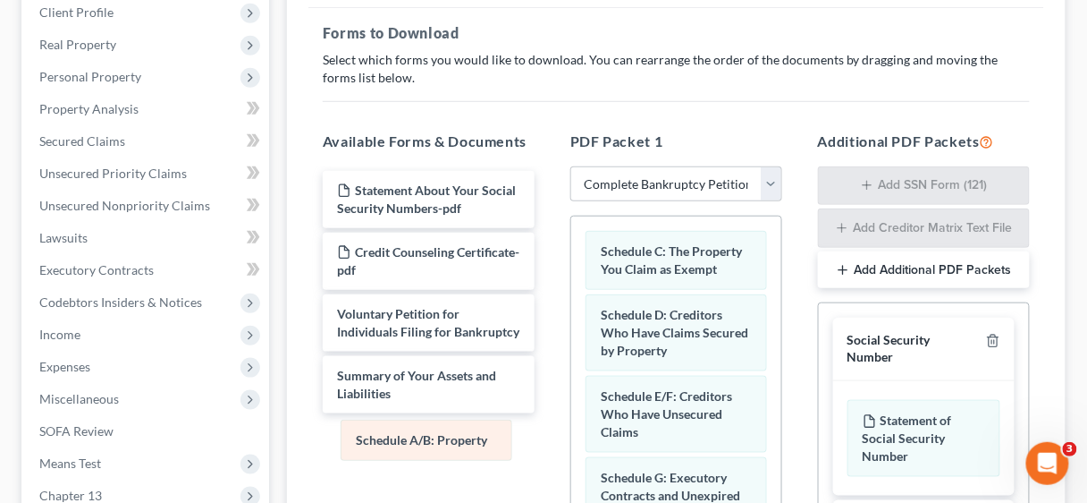
drag, startPoint x: 652, startPoint y: 252, endPoint x: 407, endPoint y: 436, distance: 306.5
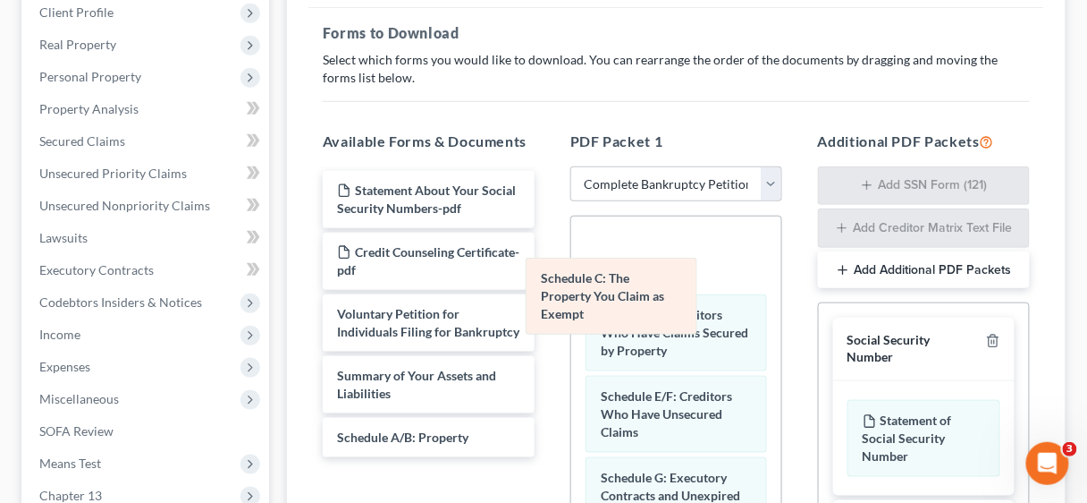
drag, startPoint x: 634, startPoint y: 261, endPoint x: 349, endPoint y: 461, distance: 348.1
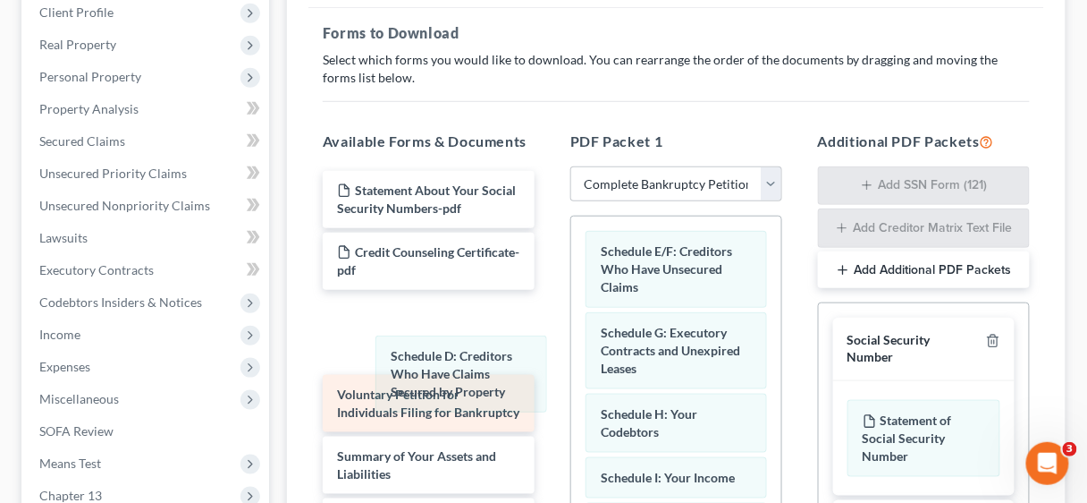
drag, startPoint x: 642, startPoint y: 275, endPoint x: 385, endPoint y: 385, distance: 280.4
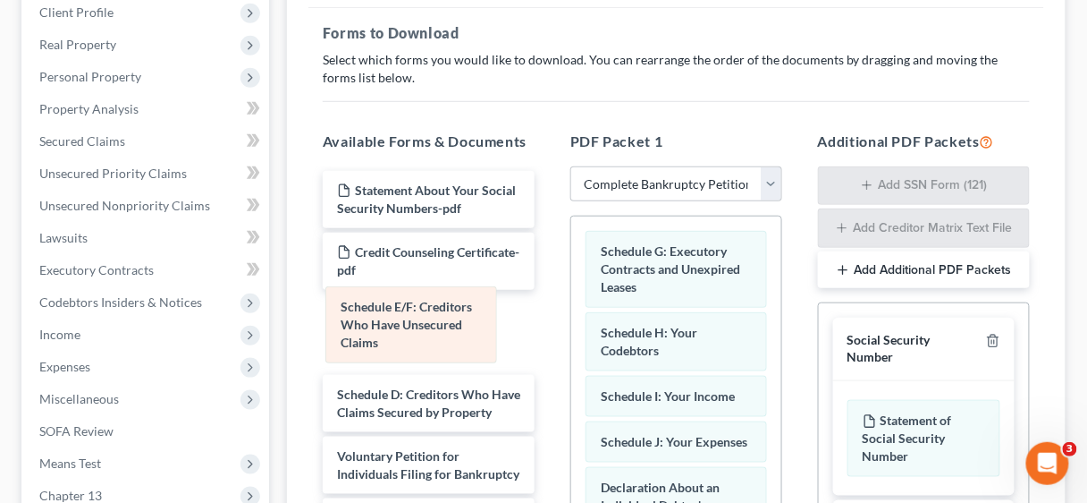
drag, startPoint x: 655, startPoint y: 263, endPoint x: 389, endPoint y: 322, distance: 272.1
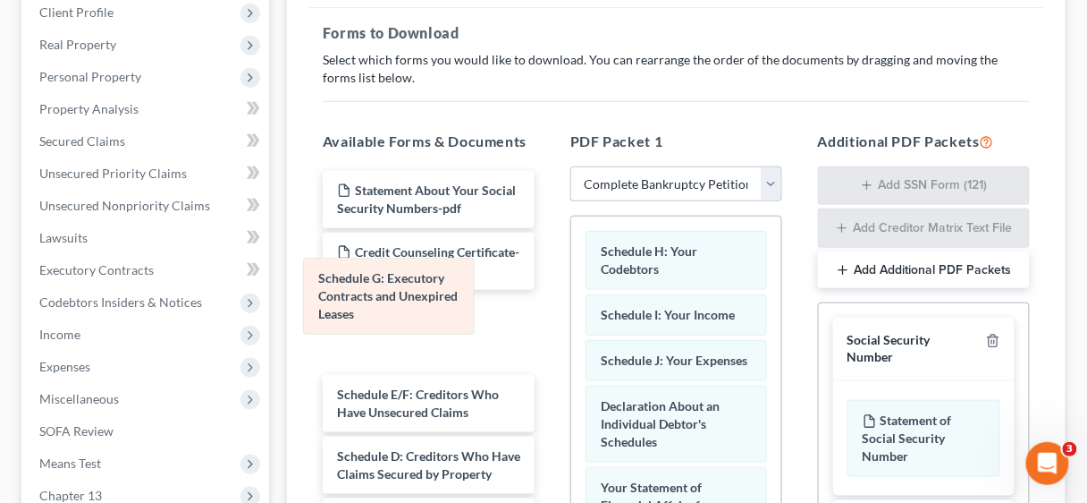
drag, startPoint x: 648, startPoint y: 255, endPoint x: 363, endPoint y: 284, distance: 286.8
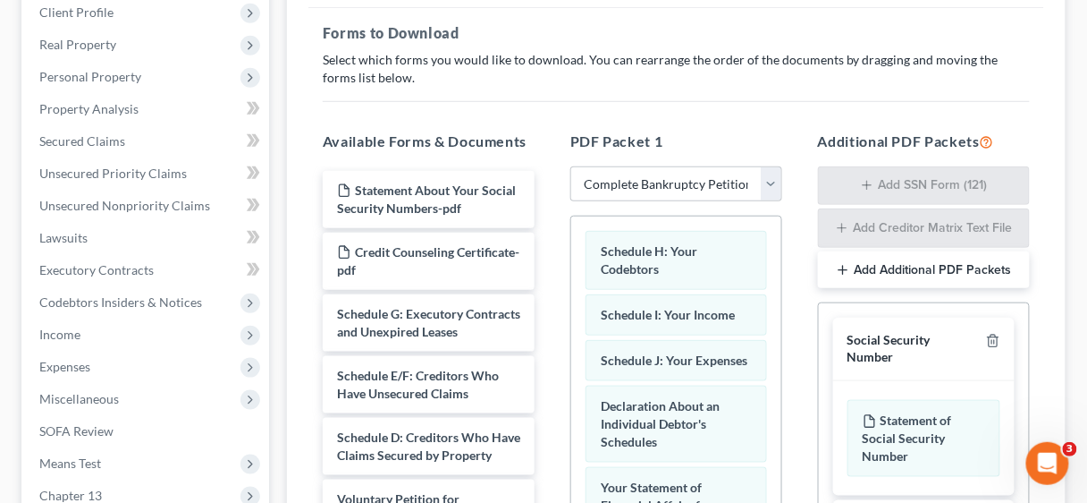
click at [887, 268] on button "Add Additional PDF Packets" at bounding box center [924, 270] width 212 height 38
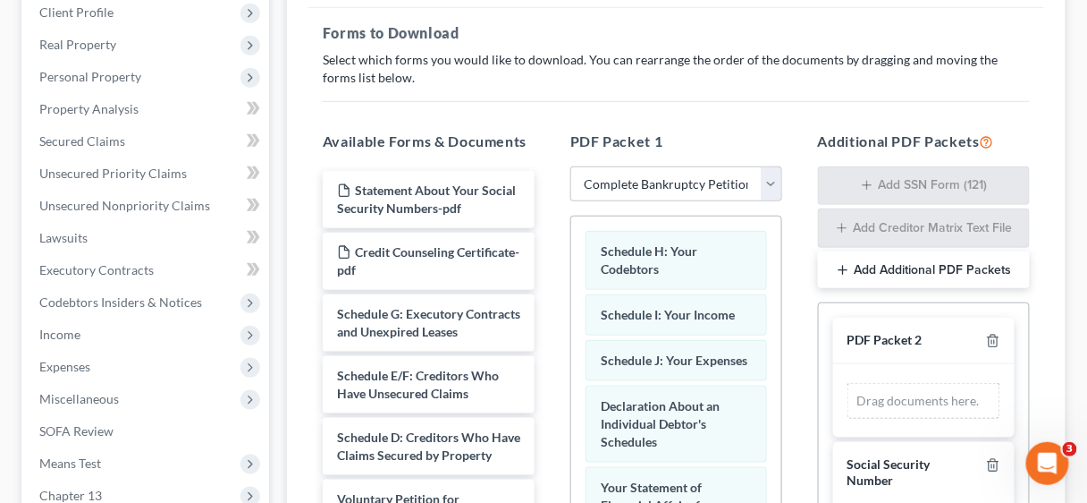
click at [887, 268] on button "Add Additional PDF Packets" at bounding box center [924, 270] width 212 height 38
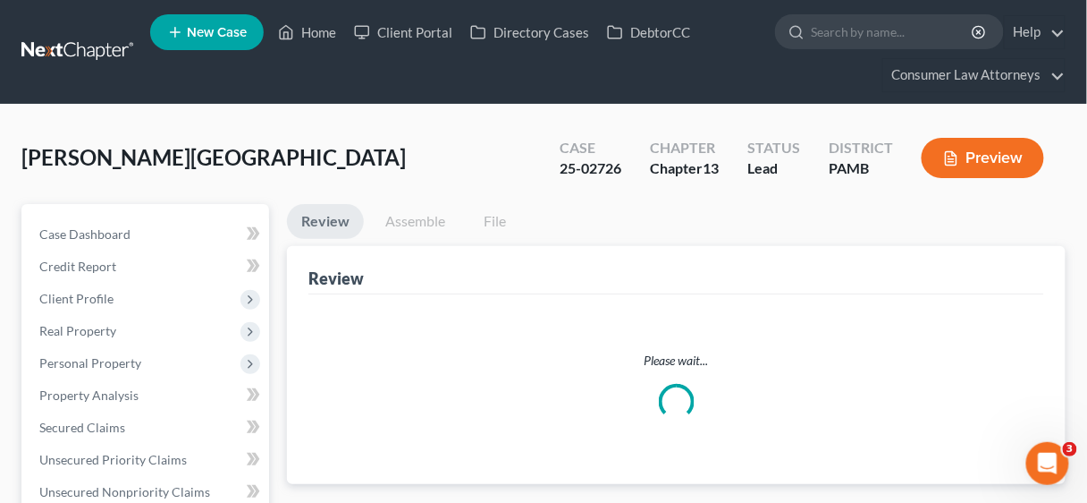
scroll to position [509, 0]
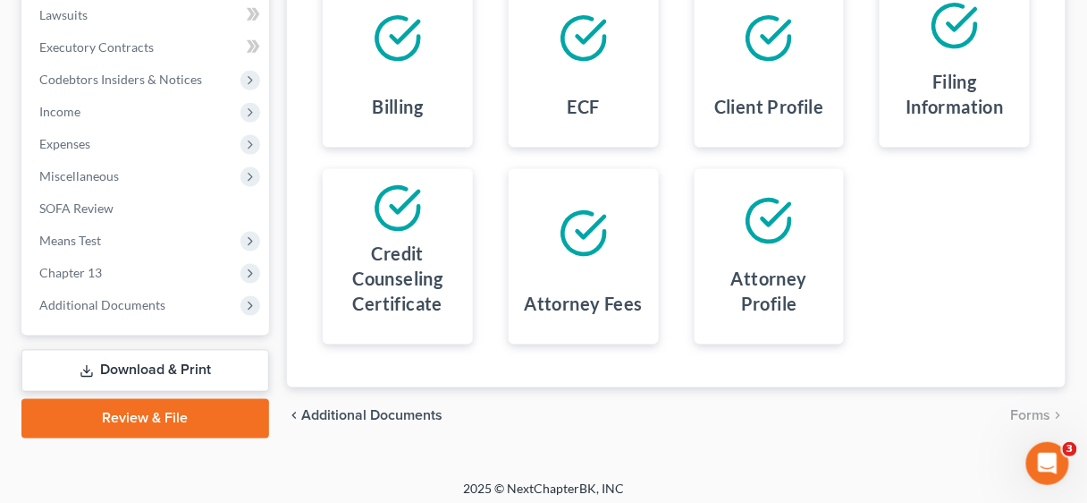
click at [135, 357] on link "Download & Print" at bounding box center [145, 371] width 248 height 42
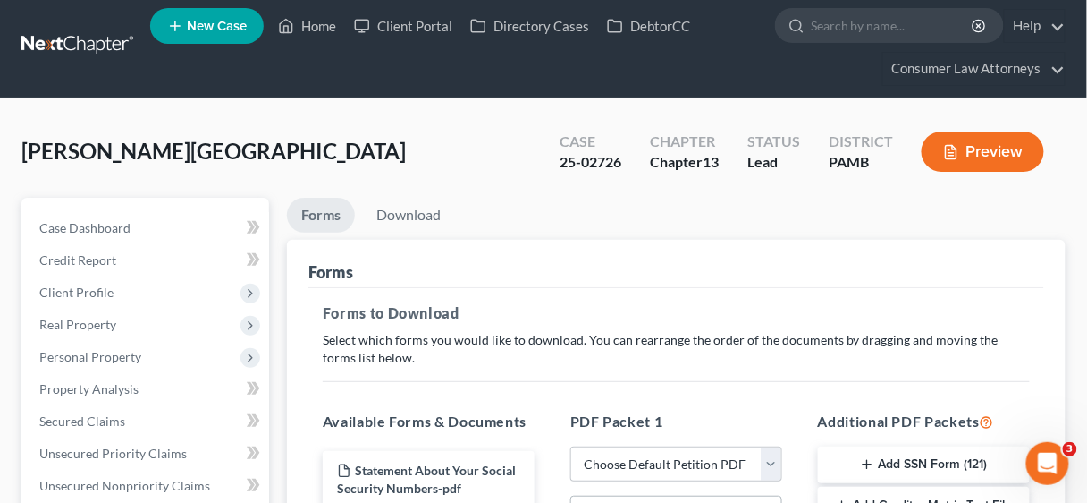
scroll to position [358, 0]
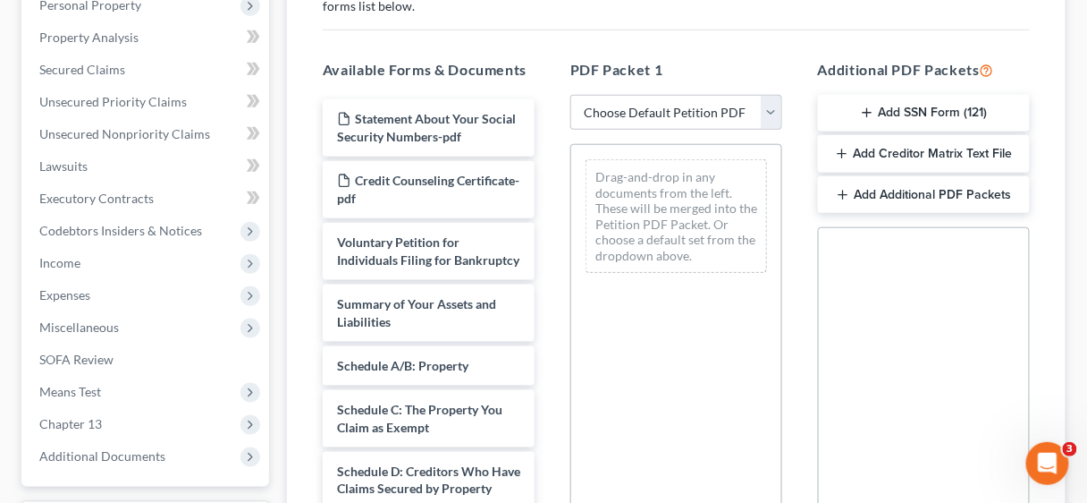
click at [964, 190] on button "Add Additional PDF Packets" at bounding box center [924, 195] width 212 height 38
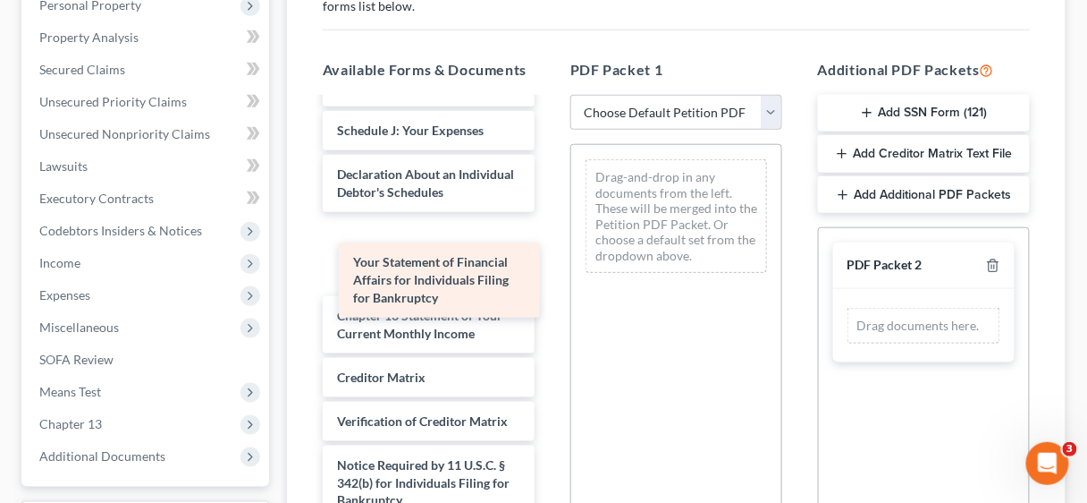
scroll to position [588, 0]
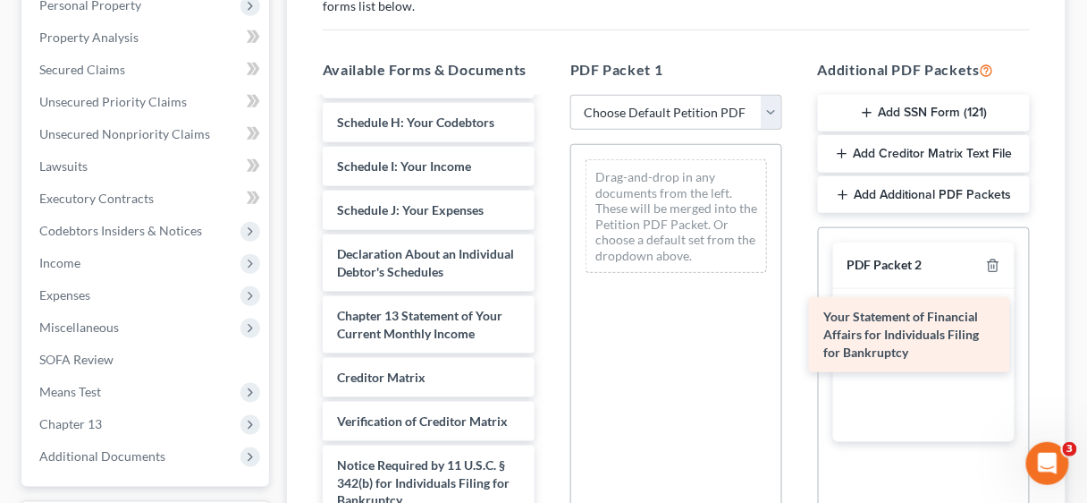
drag, startPoint x: 411, startPoint y: 274, endPoint x: 898, endPoint y: 333, distance: 490.0
click at [549, 333] on div "Your Statement of Financial Affairs for Individuals Filing for Bankruptcy State…" at bounding box center [429, 73] width 241 height 1017
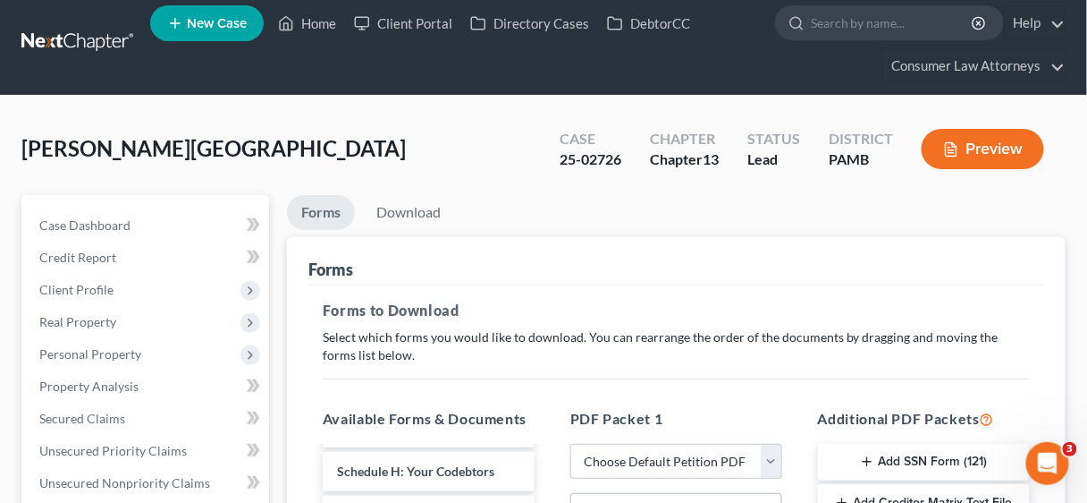
scroll to position [0, 0]
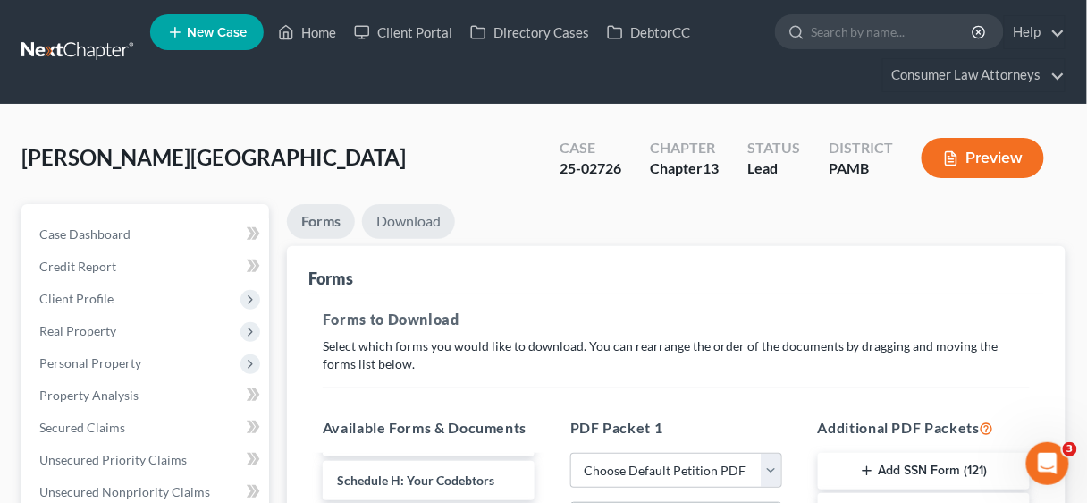
click at [397, 221] on link "Download" at bounding box center [408, 221] width 93 height 35
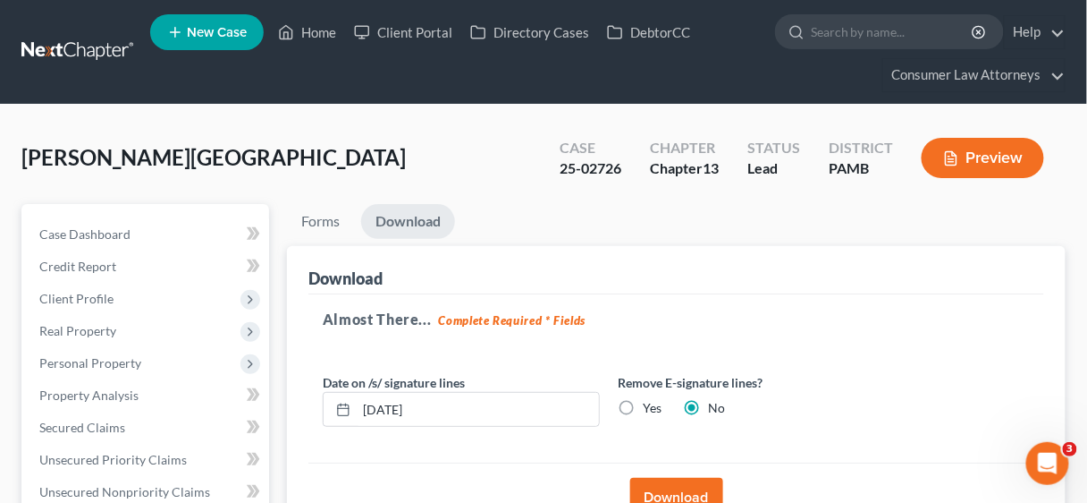
click at [683, 485] on button "Download" at bounding box center [676, 497] width 93 height 39
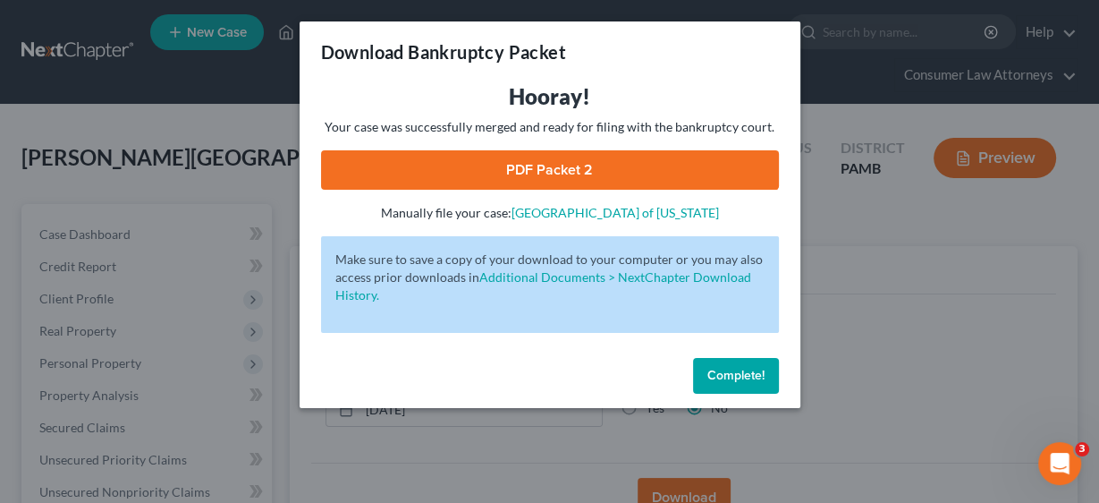
click at [554, 173] on link "PDF Packet 2" at bounding box center [550, 169] width 458 height 39
click at [731, 368] on span "Complete!" at bounding box center [735, 375] width 57 height 15
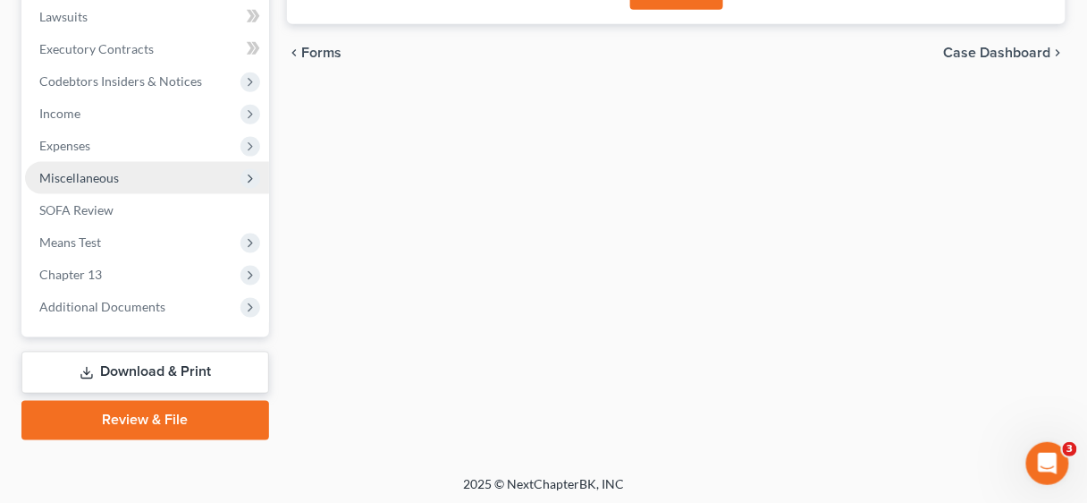
scroll to position [509, 0]
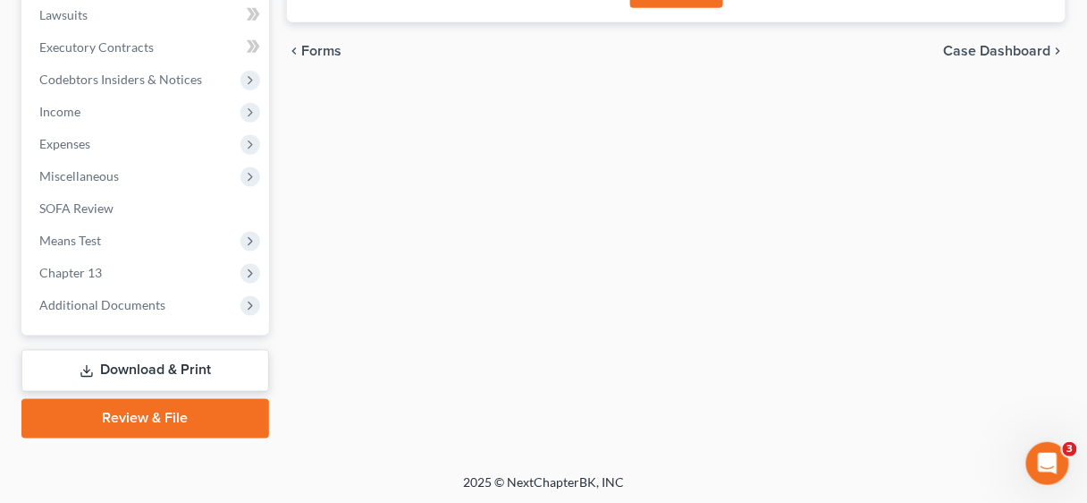
drag, startPoint x: 188, startPoint y: 414, endPoint x: 190, endPoint y: 349, distance: 65.3
click at [189, 414] on link "Review & File" at bounding box center [145, 418] width 248 height 39
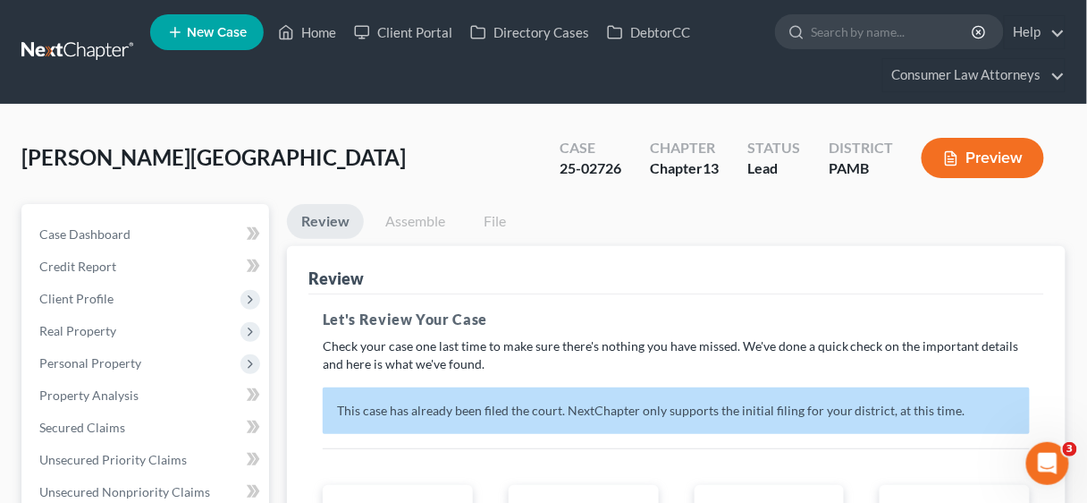
scroll to position [516, 0]
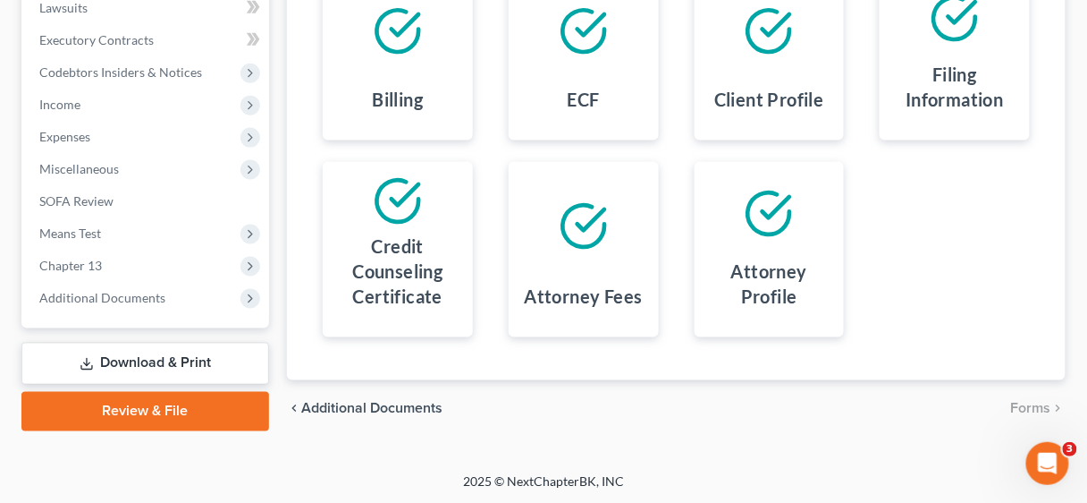
click at [194, 359] on link "Download & Print" at bounding box center [145, 363] width 248 height 42
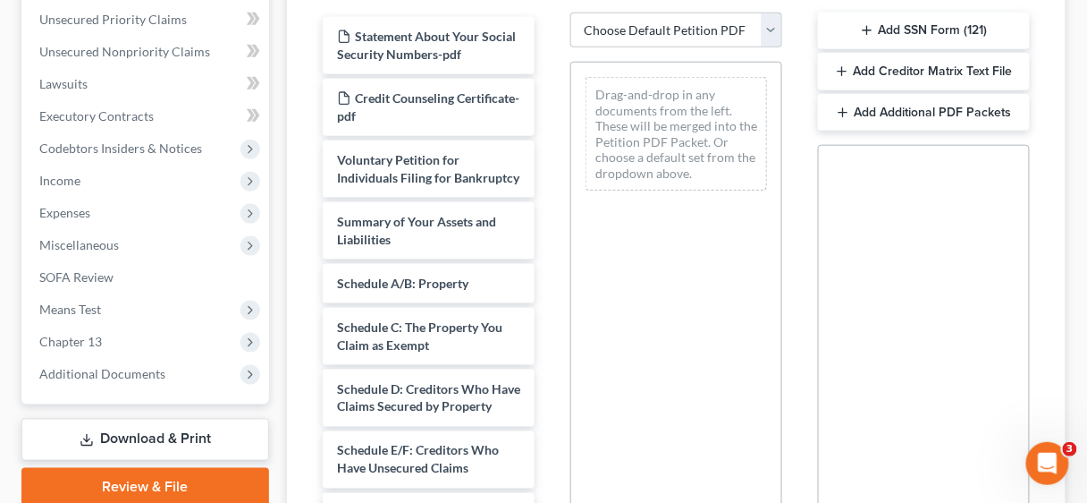
scroll to position [443, 0]
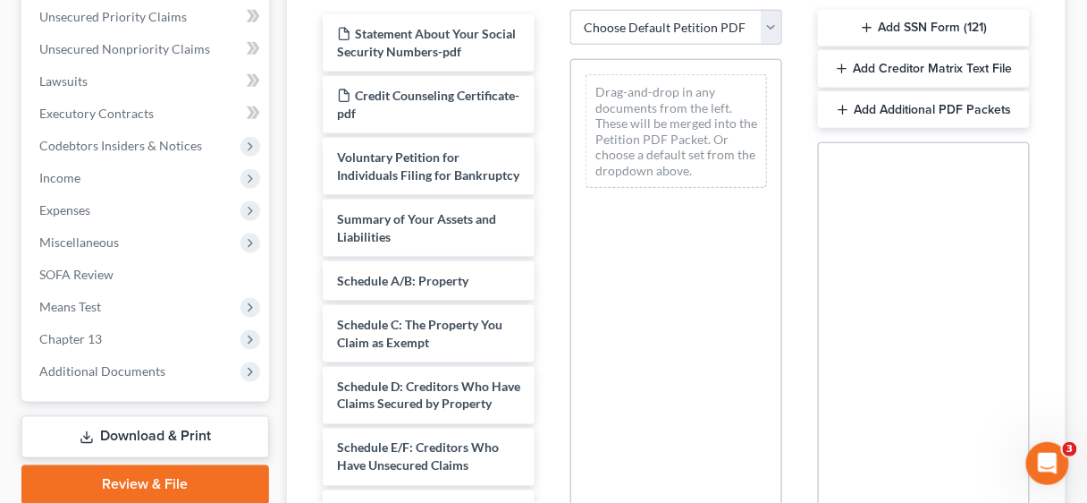
click at [947, 112] on button "Add Additional PDF Packets" at bounding box center [924, 110] width 212 height 38
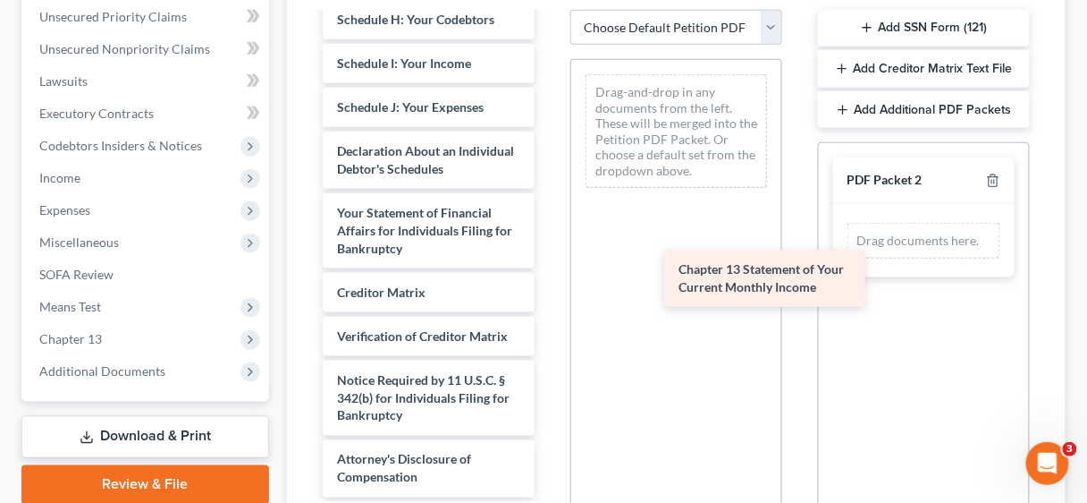
scroll to position [605, 0]
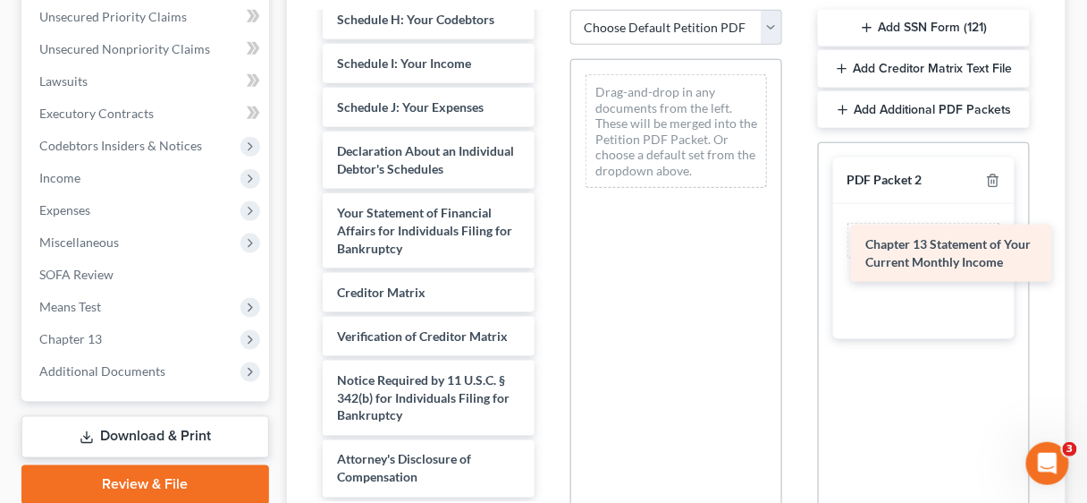
drag, startPoint x: 421, startPoint y: 241, endPoint x: 939, endPoint y: 251, distance: 517.9
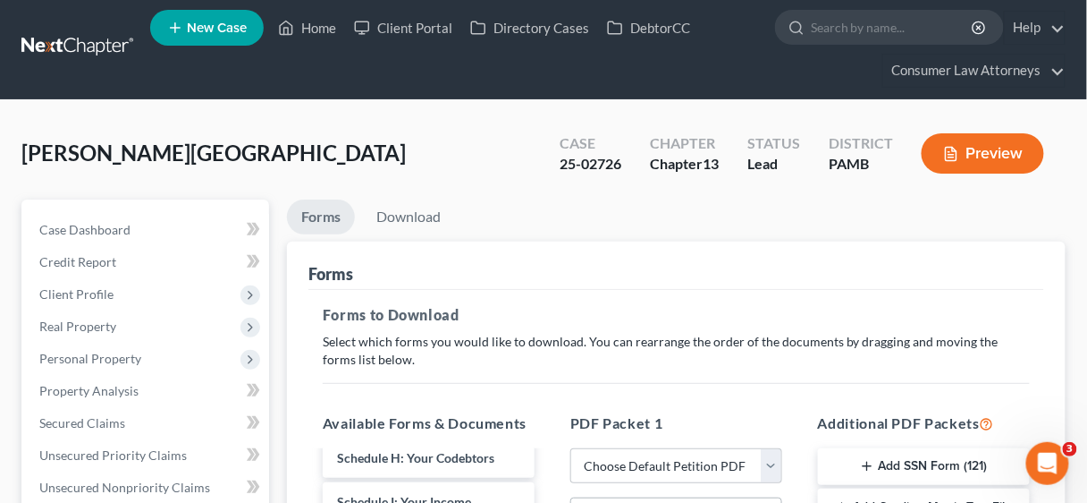
scroll to position [0, 0]
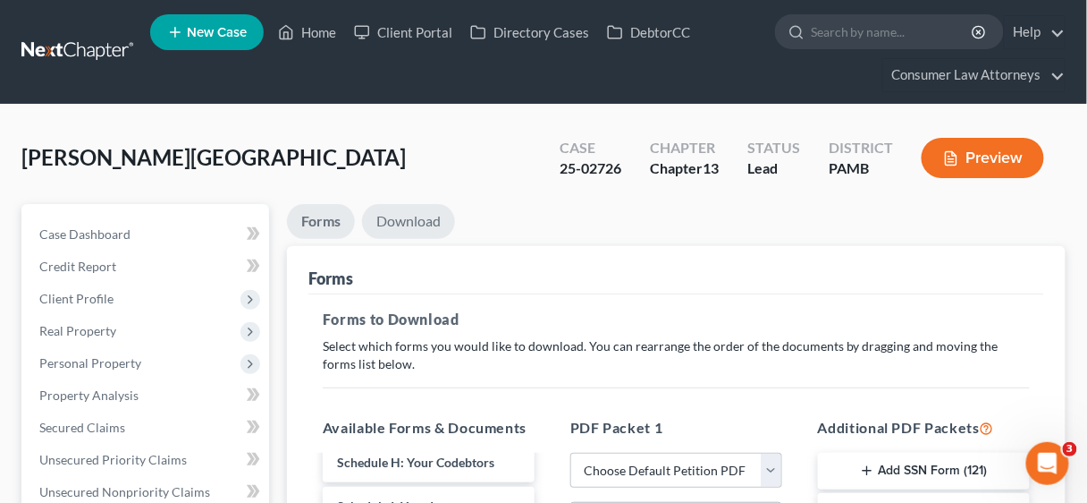
click at [416, 216] on link "Download" at bounding box center [408, 221] width 93 height 35
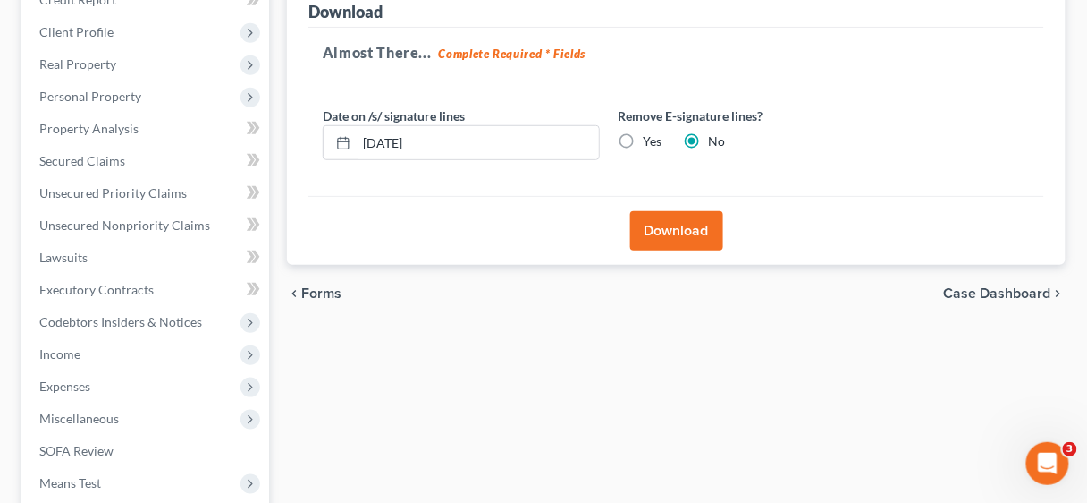
scroll to position [286, 0]
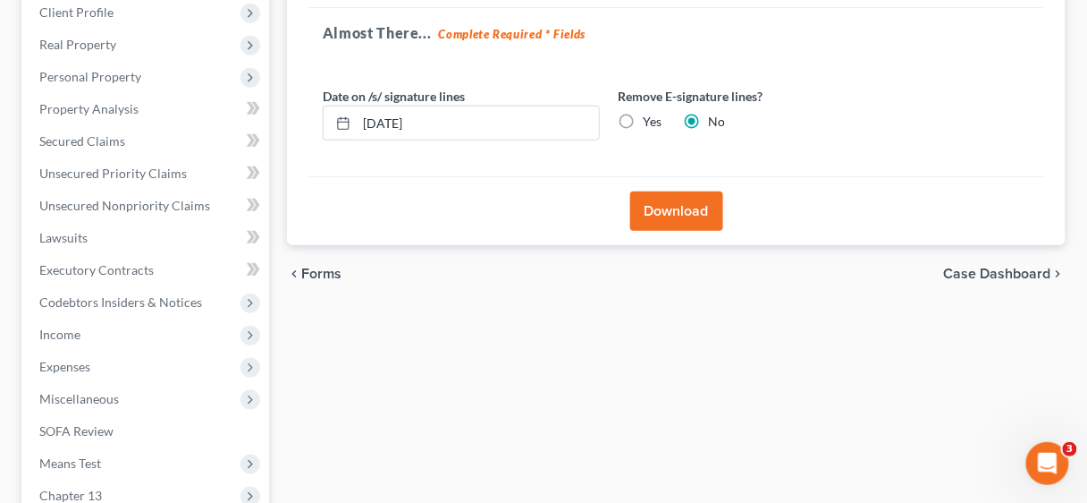
click at [666, 208] on button "Download" at bounding box center [676, 210] width 93 height 39
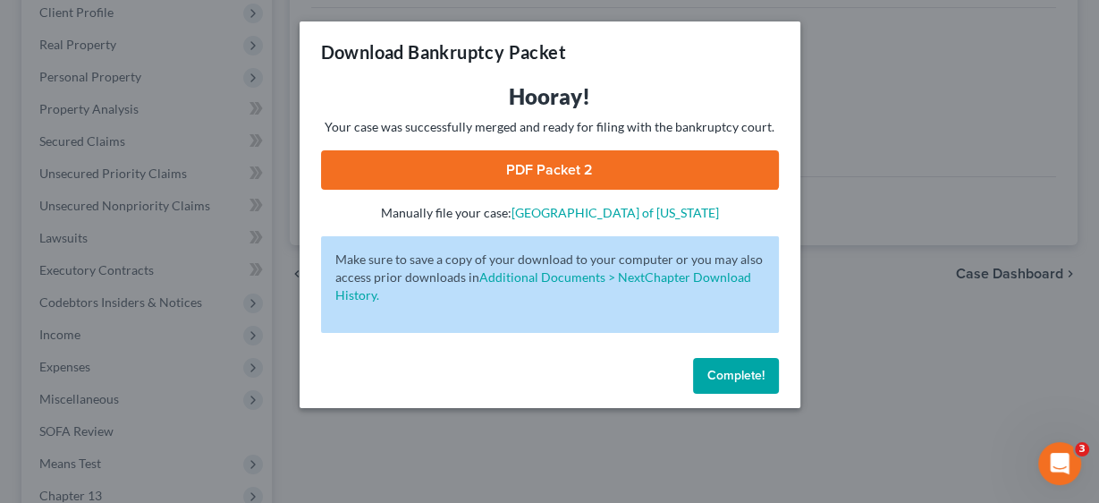
click at [612, 170] on link "PDF Packet 2" at bounding box center [550, 169] width 458 height 39
click at [730, 361] on button "Complete!" at bounding box center [736, 376] width 86 height 36
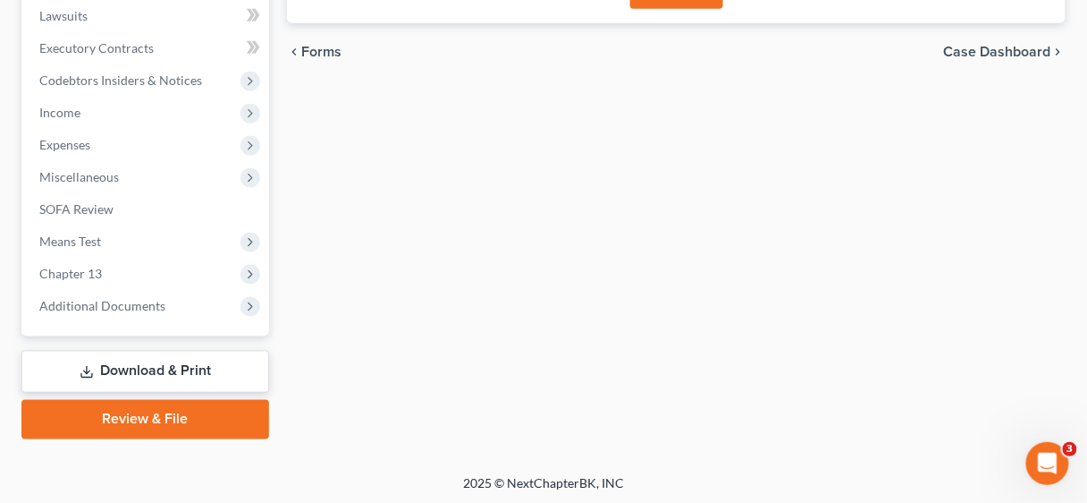
scroll to position [509, 0]
click at [195, 415] on link "Review & File" at bounding box center [145, 418] width 248 height 39
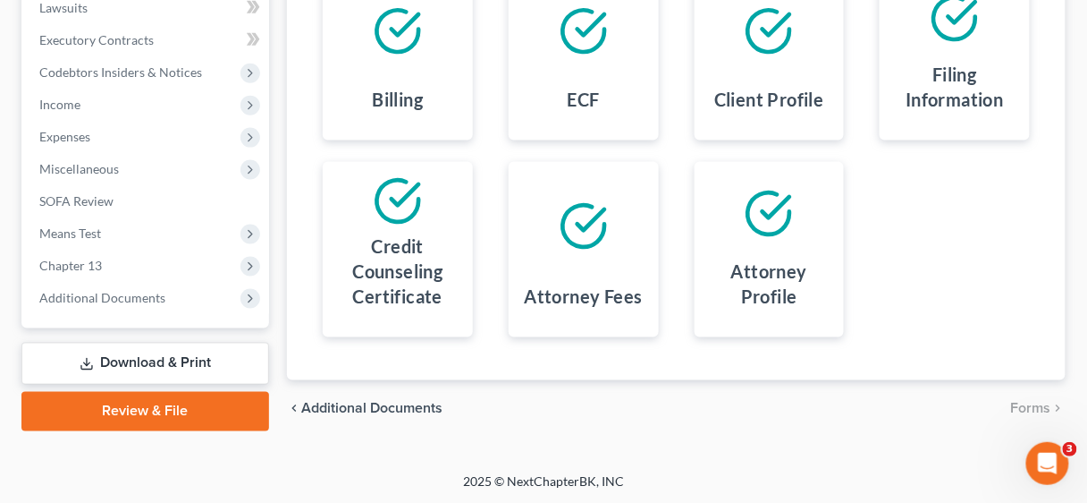
click at [207, 357] on link "Download & Print" at bounding box center [145, 363] width 248 height 42
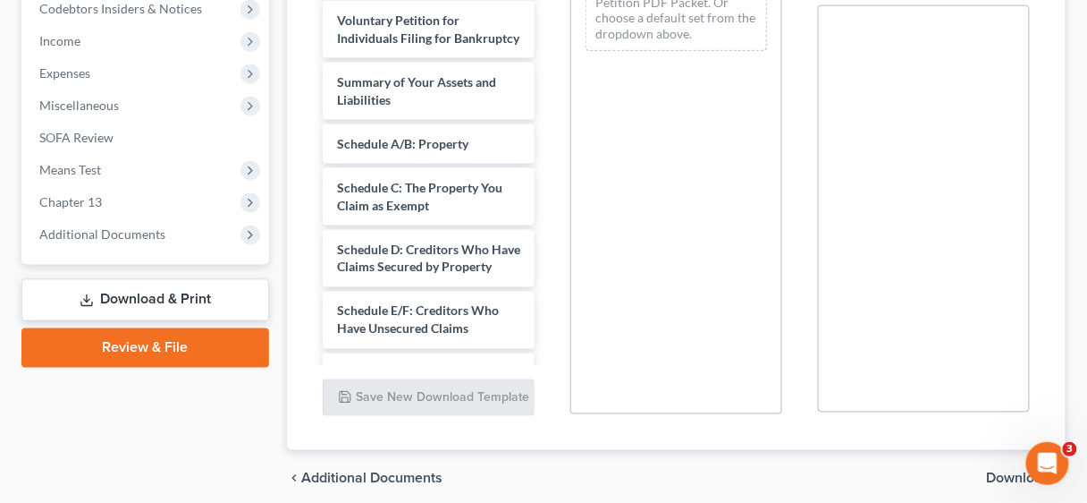
scroll to position [506, 0]
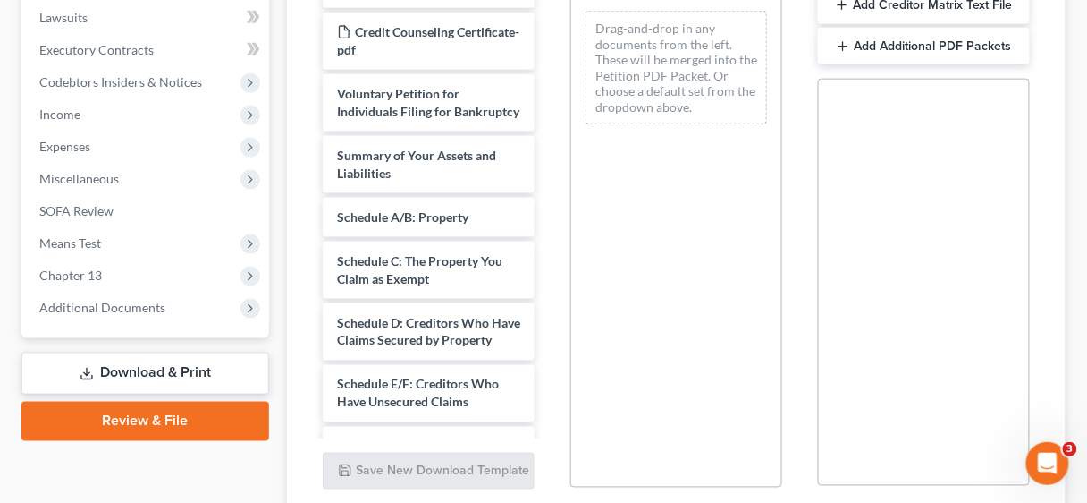
click at [894, 46] on button "Add Additional PDF Packets" at bounding box center [924, 47] width 212 height 38
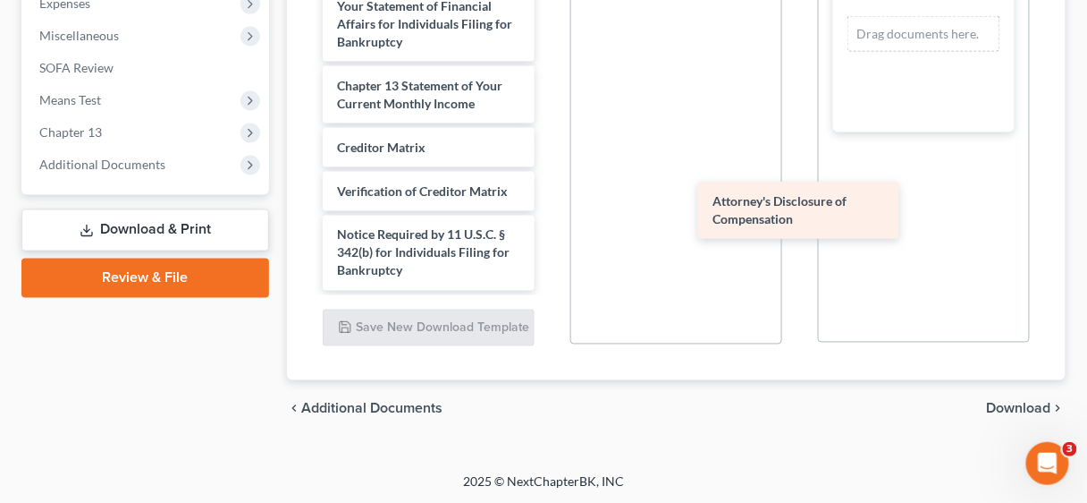
scroll to position [605, 0]
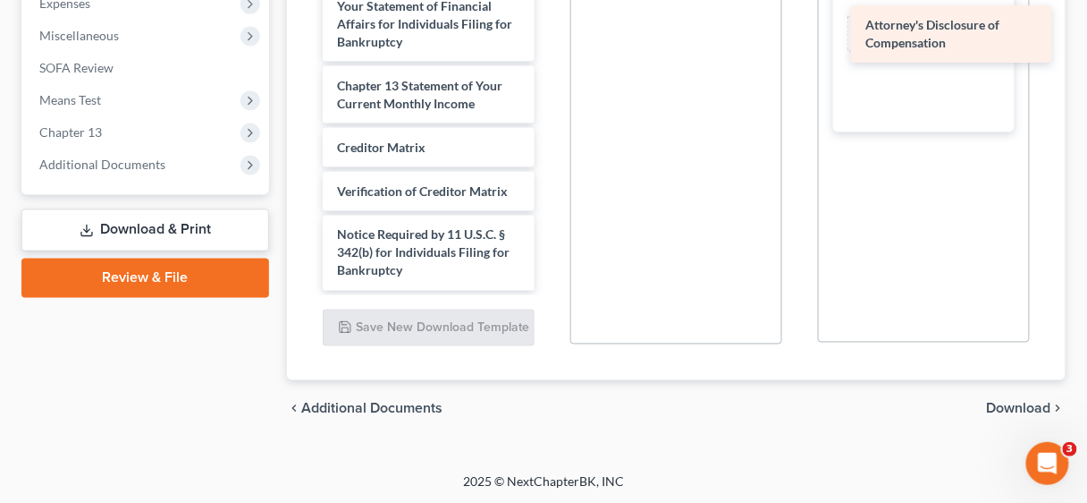
drag, startPoint x: 396, startPoint y: 252, endPoint x: 918, endPoint y: 26, distance: 569.1
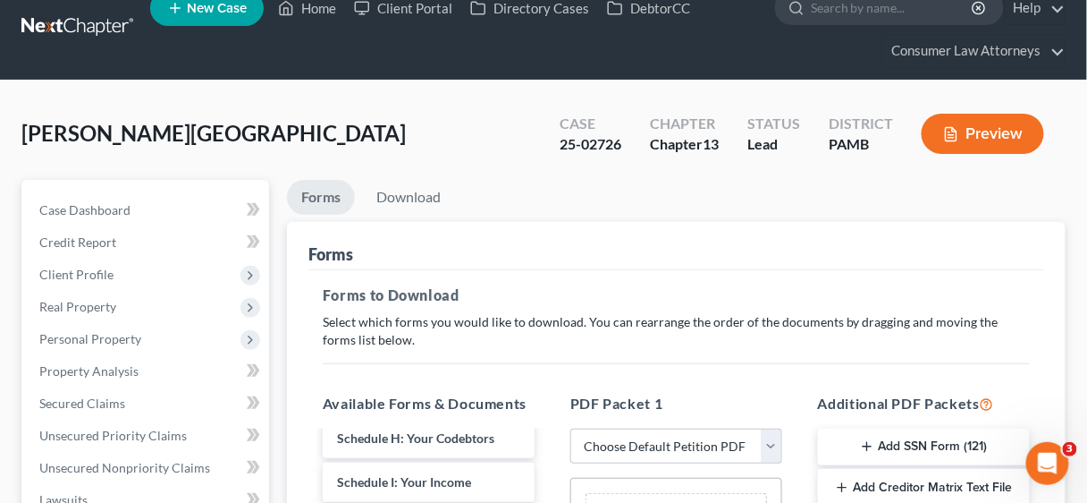
scroll to position [0, 0]
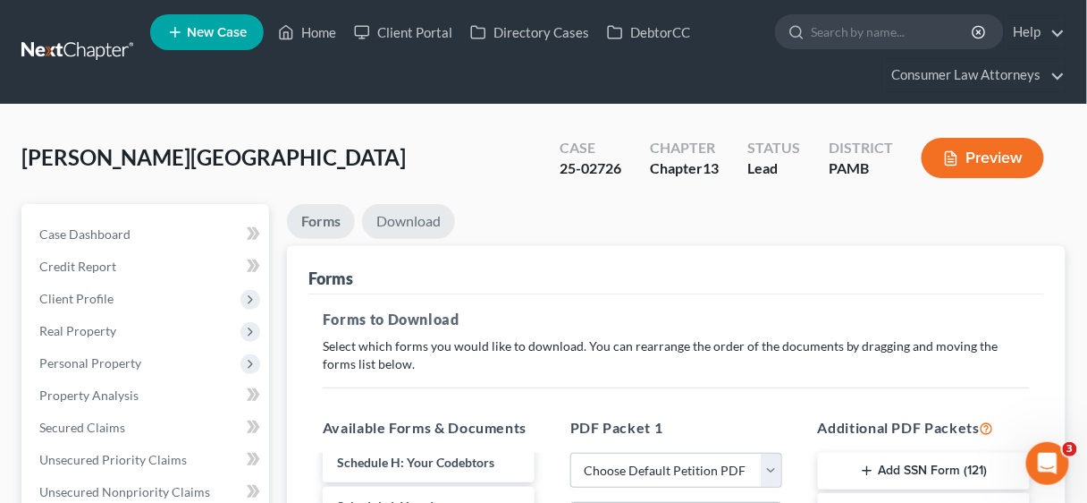
click at [427, 216] on link "Download" at bounding box center [408, 221] width 93 height 35
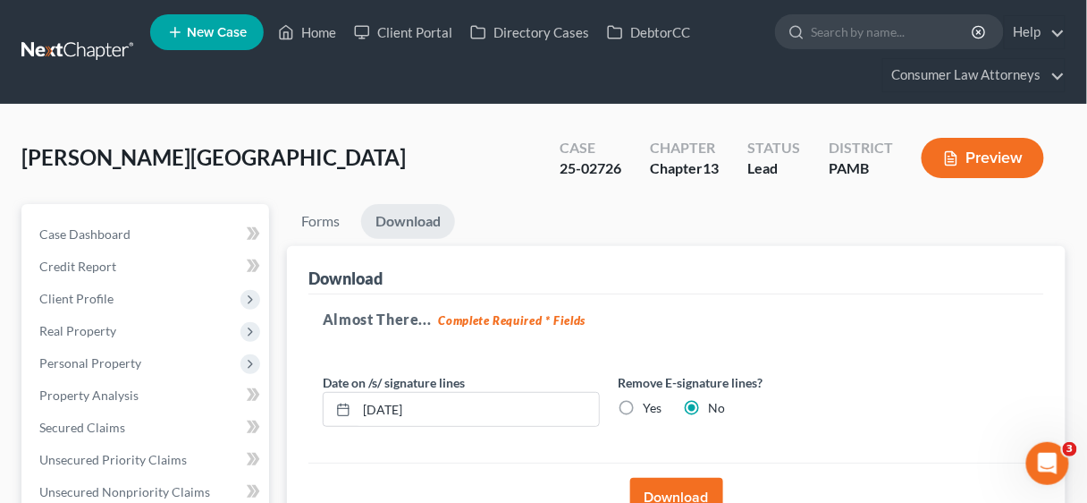
click at [672, 490] on button "Download" at bounding box center [676, 497] width 93 height 39
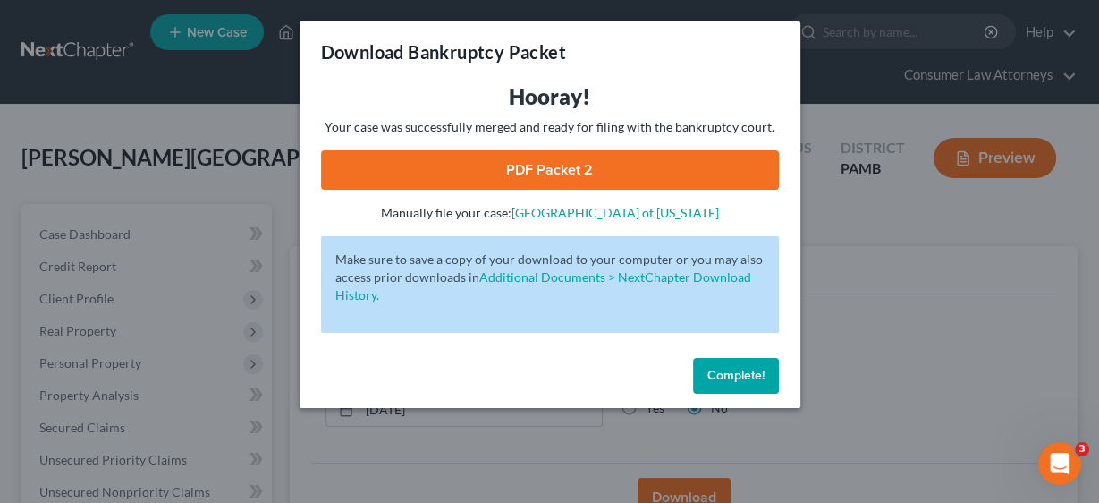
click at [616, 171] on link "PDF Packet 2" at bounding box center [550, 169] width 458 height 39
click at [743, 371] on span "Complete!" at bounding box center [735, 375] width 57 height 15
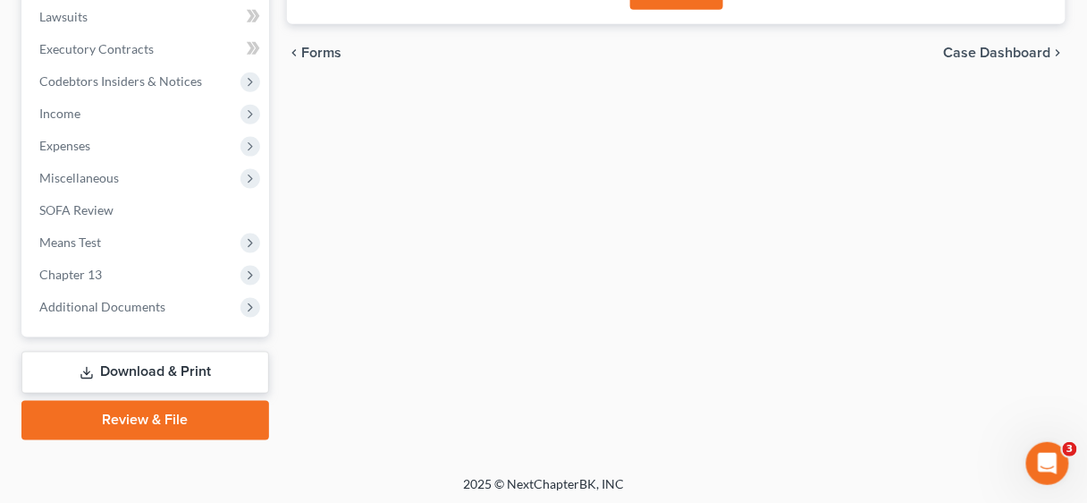
scroll to position [509, 0]
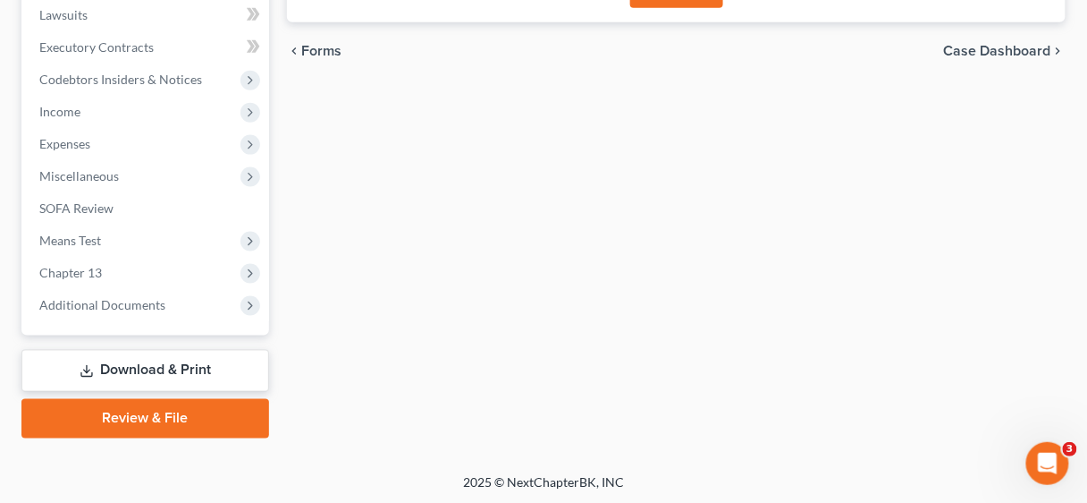
click at [159, 408] on link "Review & File" at bounding box center [145, 418] width 248 height 39
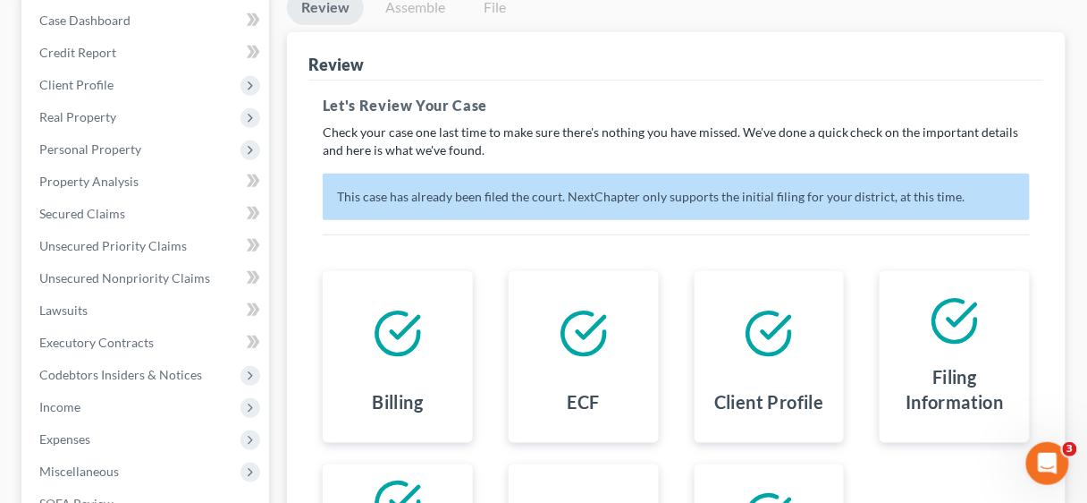
scroll to position [215, 0]
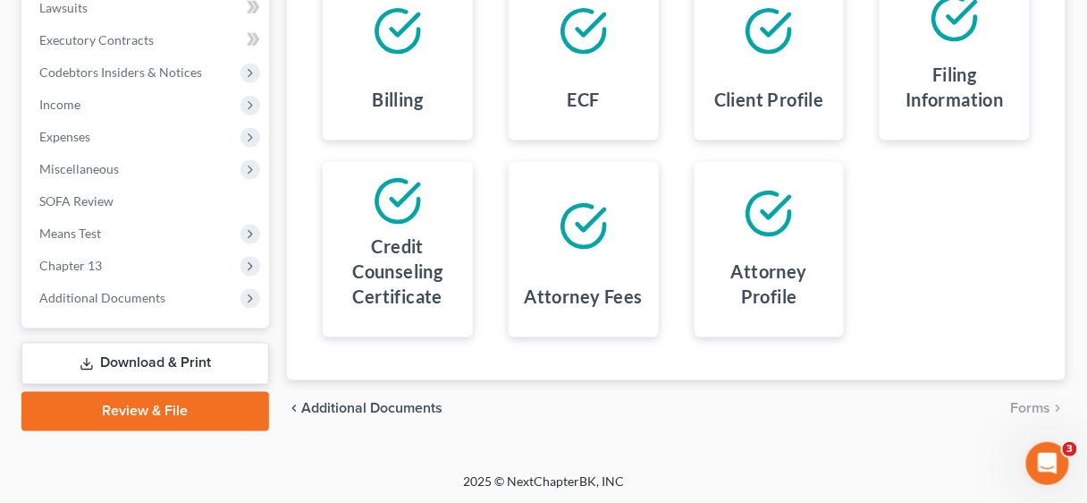
click at [140, 358] on link "Download & Print" at bounding box center [145, 363] width 248 height 42
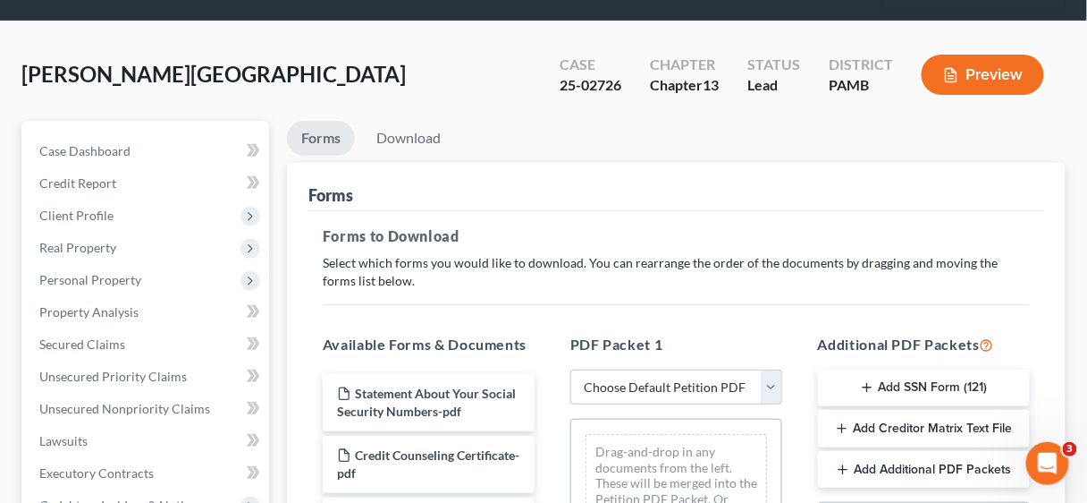
scroll to position [286, 0]
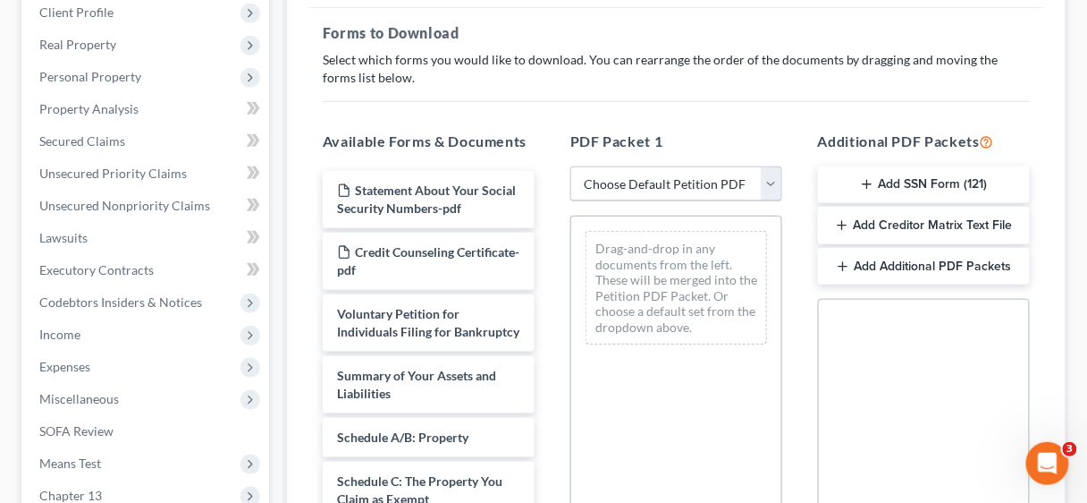
click at [775, 185] on select "Choose Default Petition PDF Packet Complete Bankruptcy Petition (all forms and …" at bounding box center [677, 184] width 212 height 36
select select "0"
click at [571, 166] on select "Choose Default Petition PDF Packet Complete Bankruptcy Petition (all forms and …" at bounding box center [677, 184] width 212 height 36
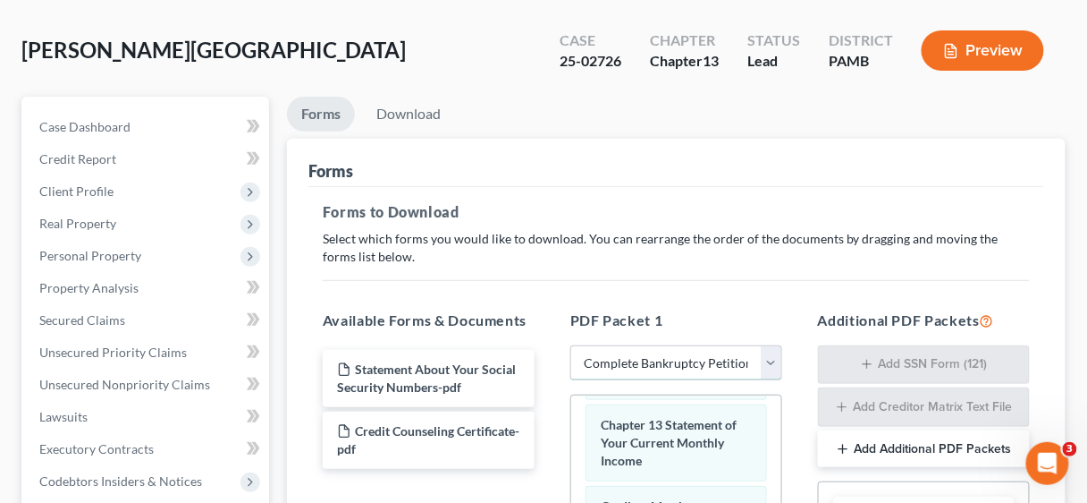
scroll to position [0, 0]
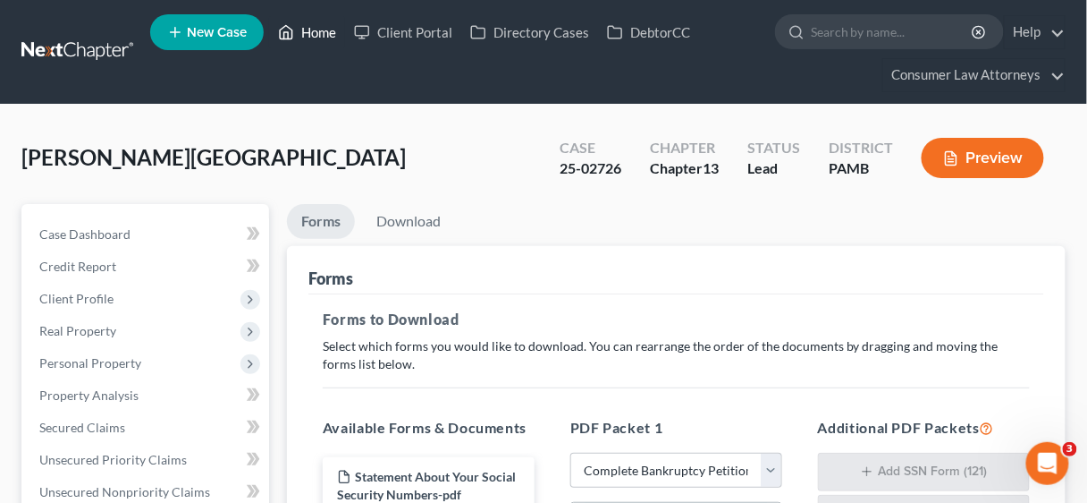
click at [330, 23] on link "Home" at bounding box center [307, 32] width 76 height 32
click at [320, 30] on link "Home" at bounding box center [307, 32] width 76 height 32
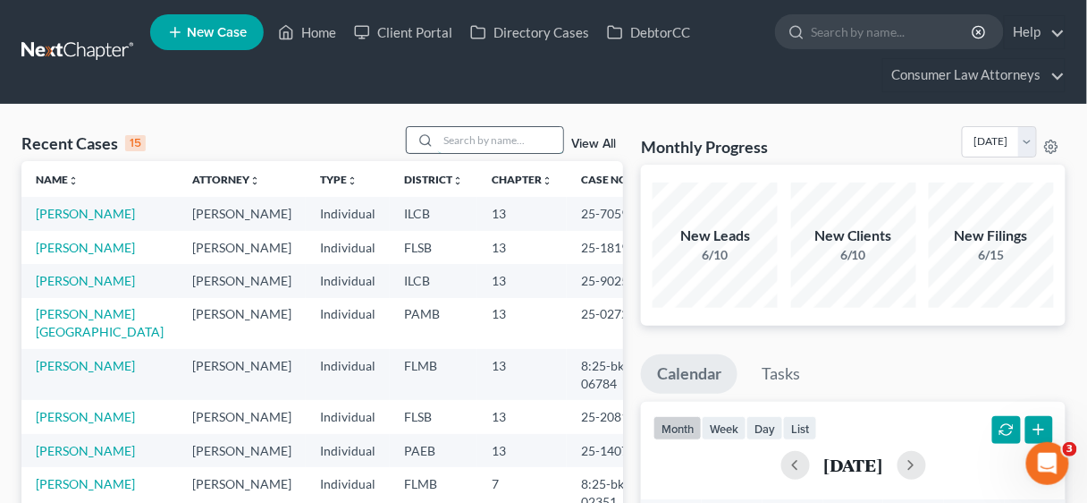
click at [458, 138] on input "search" at bounding box center [500, 140] width 125 height 26
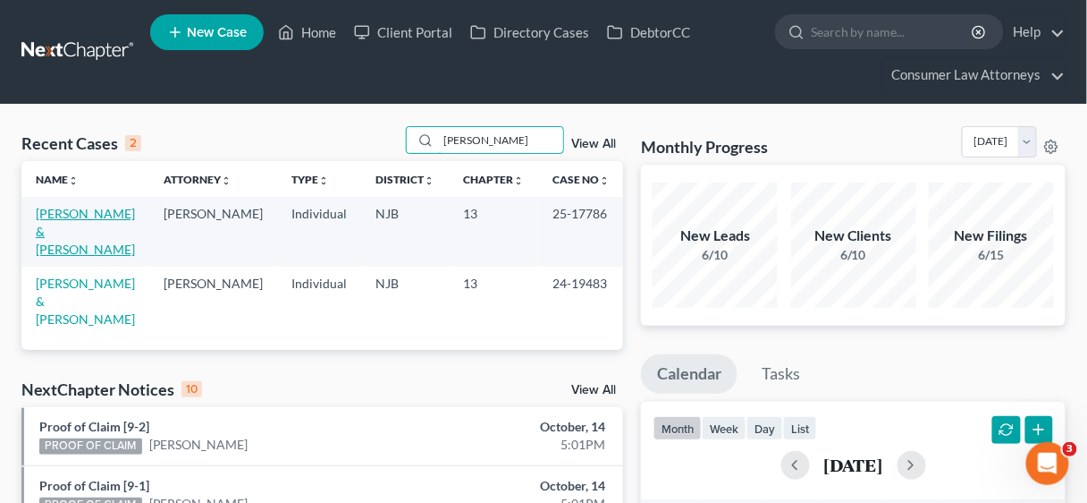
type input "wooten"
click at [83, 207] on link "Wooten, Elliott & Rutha" at bounding box center [85, 231] width 99 height 51
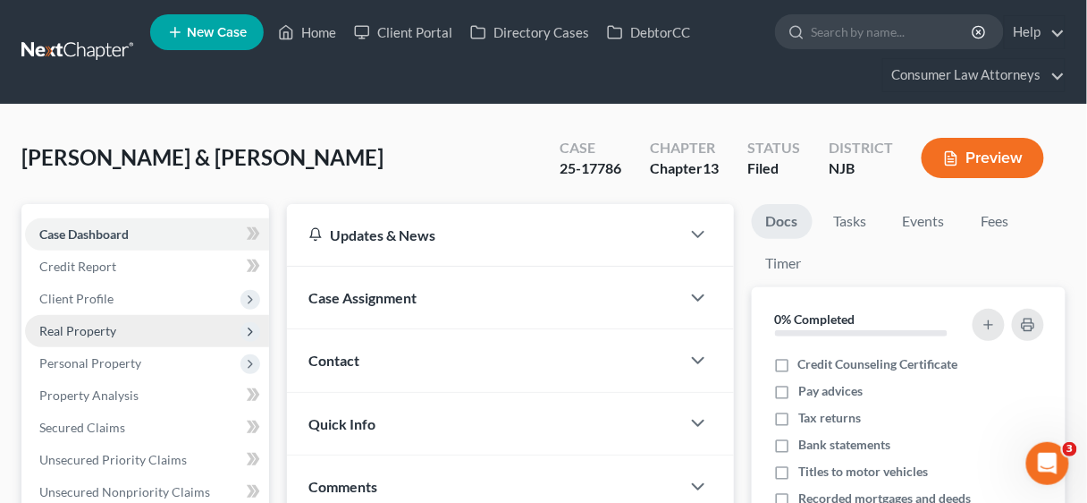
click at [78, 323] on span "Real Property" at bounding box center [77, 330] width 77 height 15
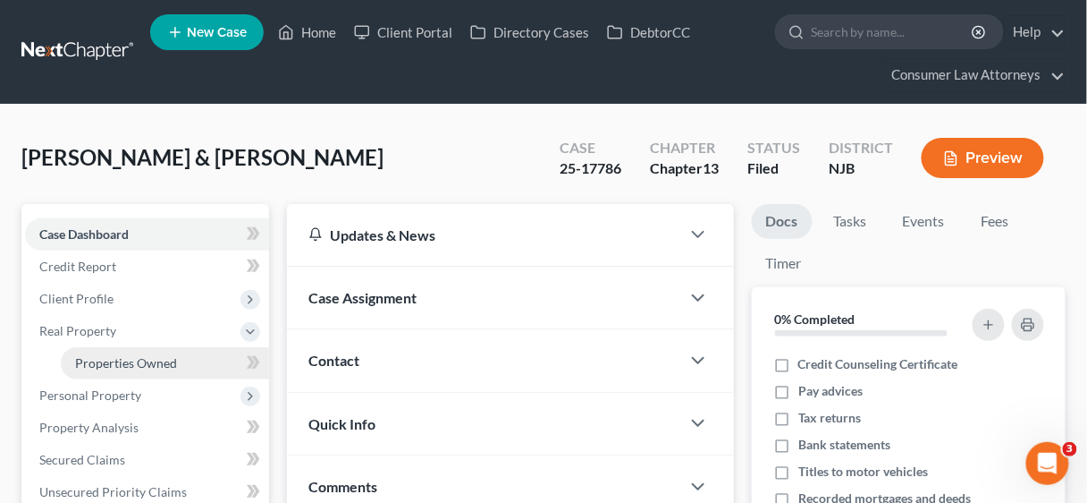
click at [117, 355] on span "Properties Owned" at bounding box center [126, 362] width 102 height 15
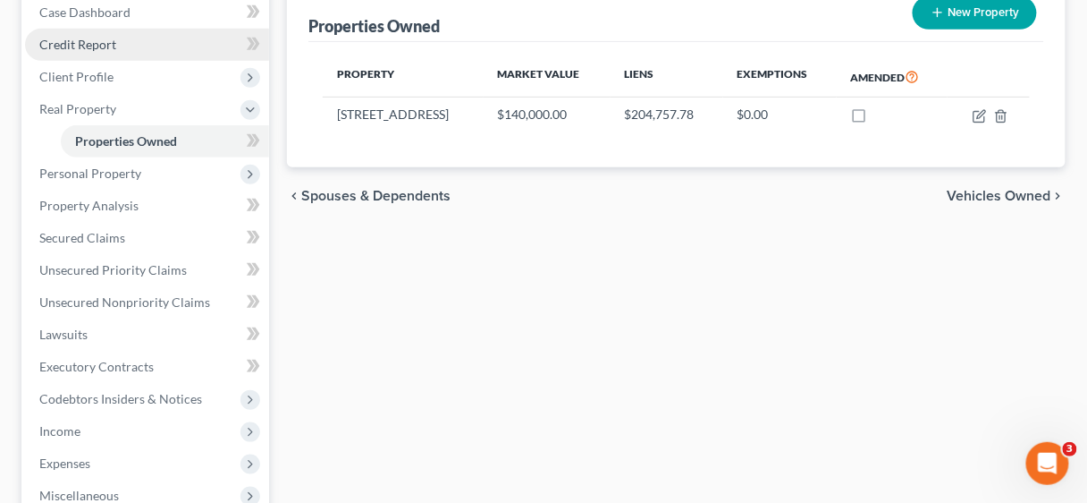
scroll to position [286, 0]
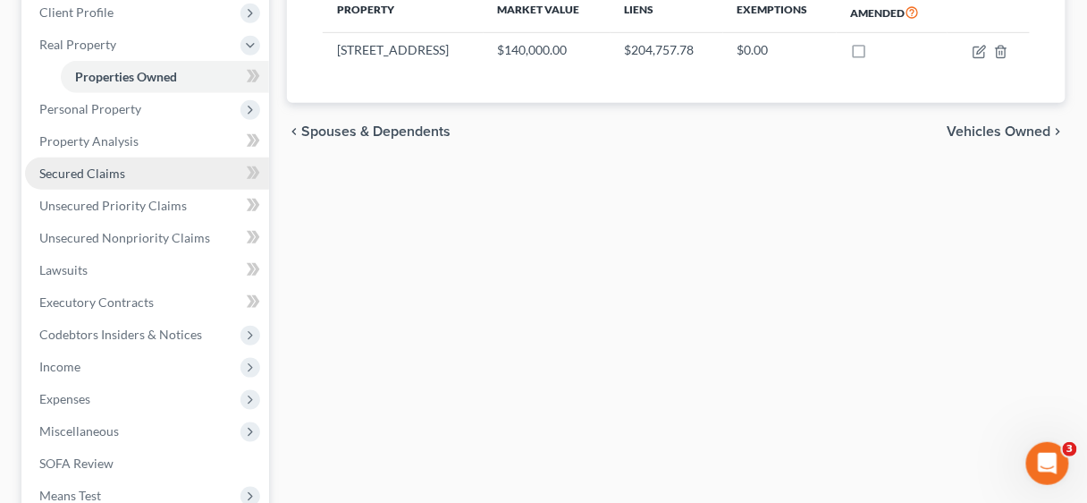
click at [89, 176] on span "Secured Claims" at bounding box center [82, 172] width 86 height 15
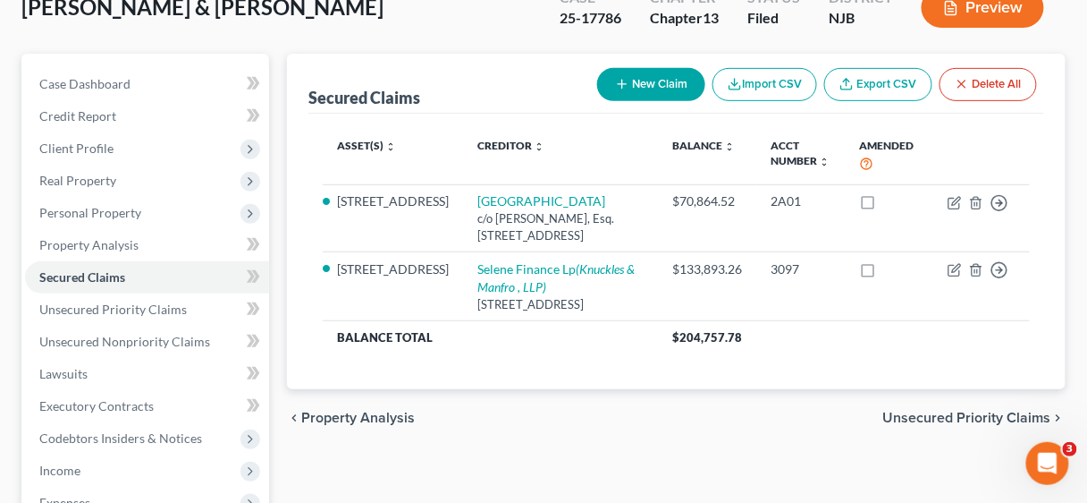
scroll to position [215, 0]
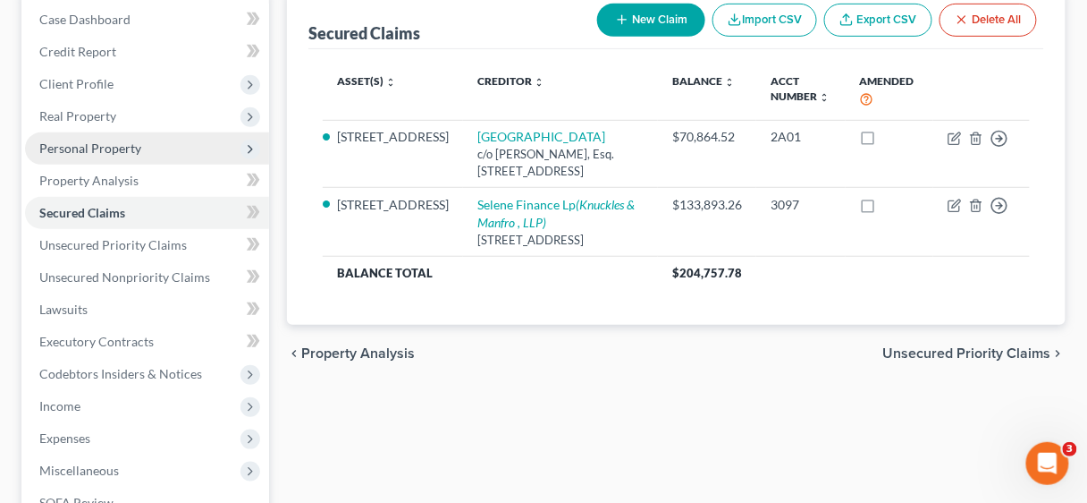
click at [87, 143] on span "Personal Property" at bounding box center [90, 147] width 102 height 15
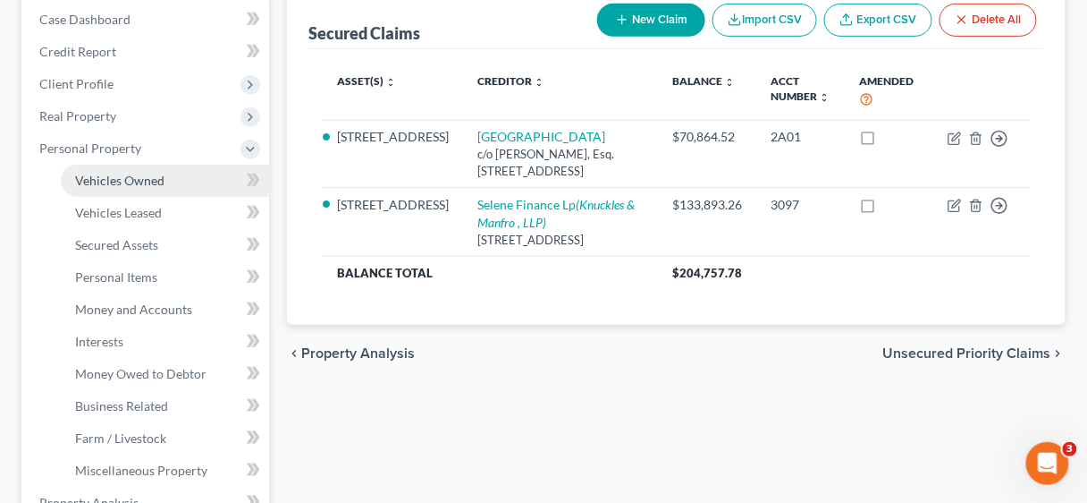
click at [122, 180] on span "Vehicles Owned" at bounding box center [119, 180] width 89 height 15
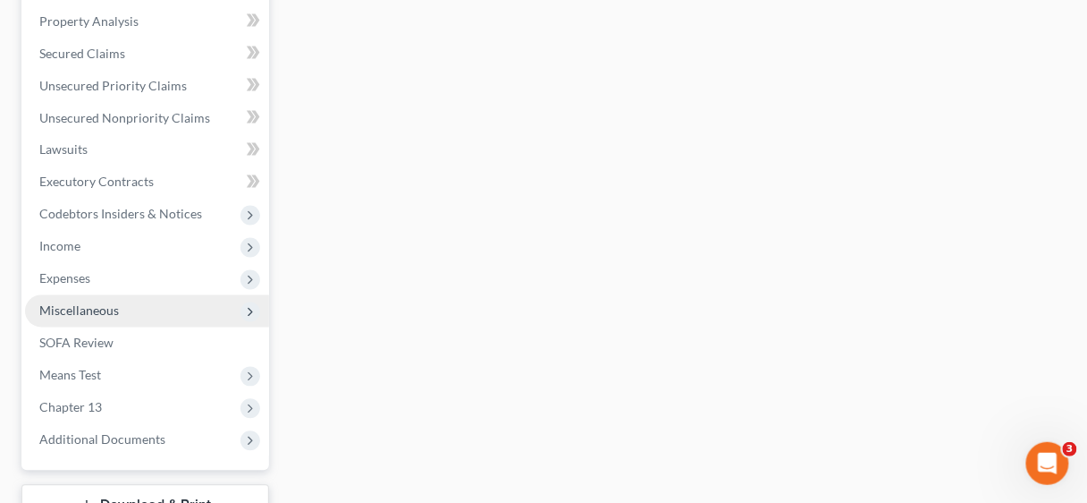
scroll to position [715, 0]
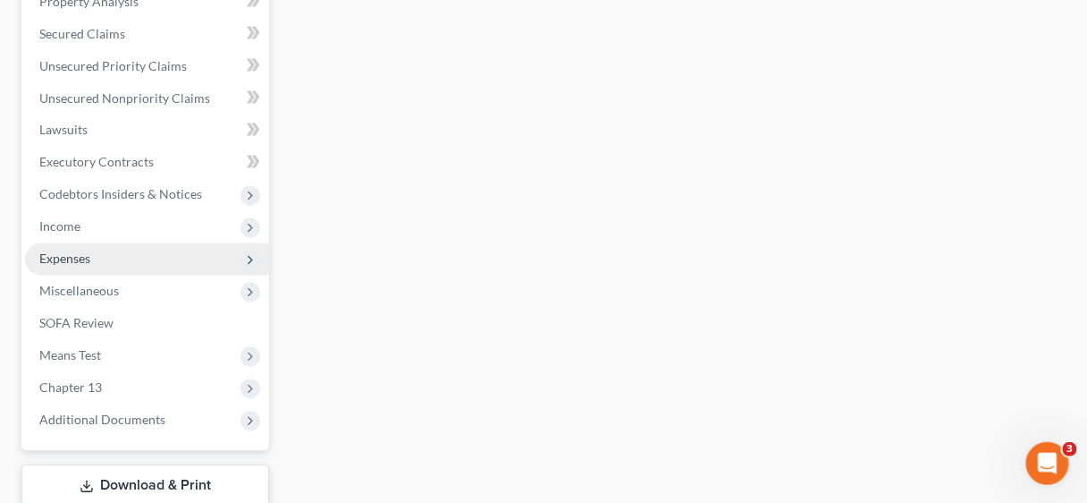
click at [71, 258] on span "Expenses" at bounding box center [64, 258] width 51 height 15
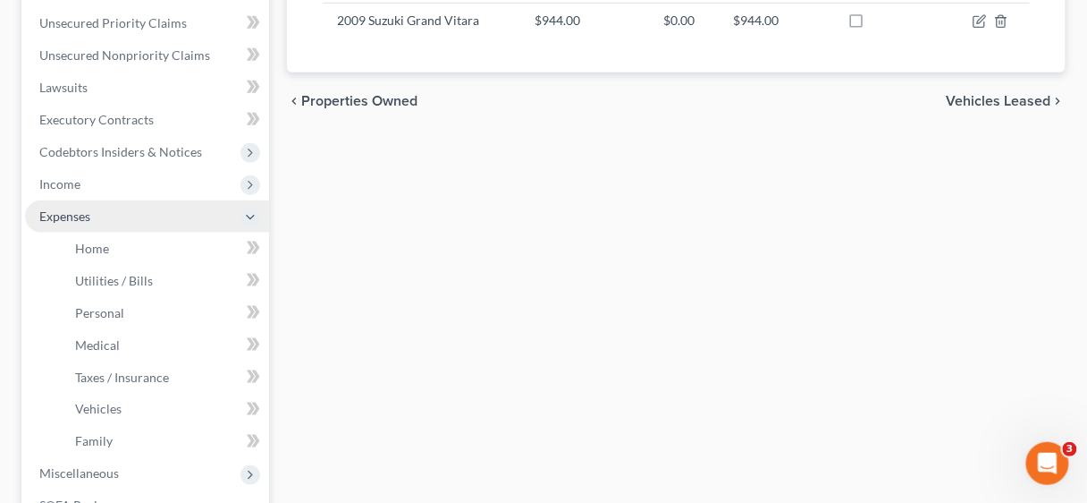
scroll to position [393, 0]
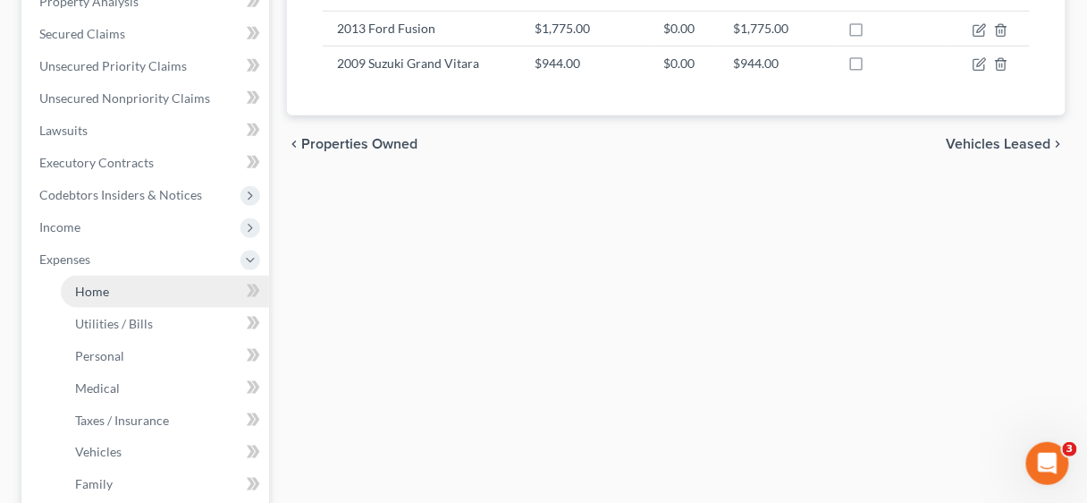
click at [87, 290] on span "Home" at bounding box center [92, 290] width 34 height 15
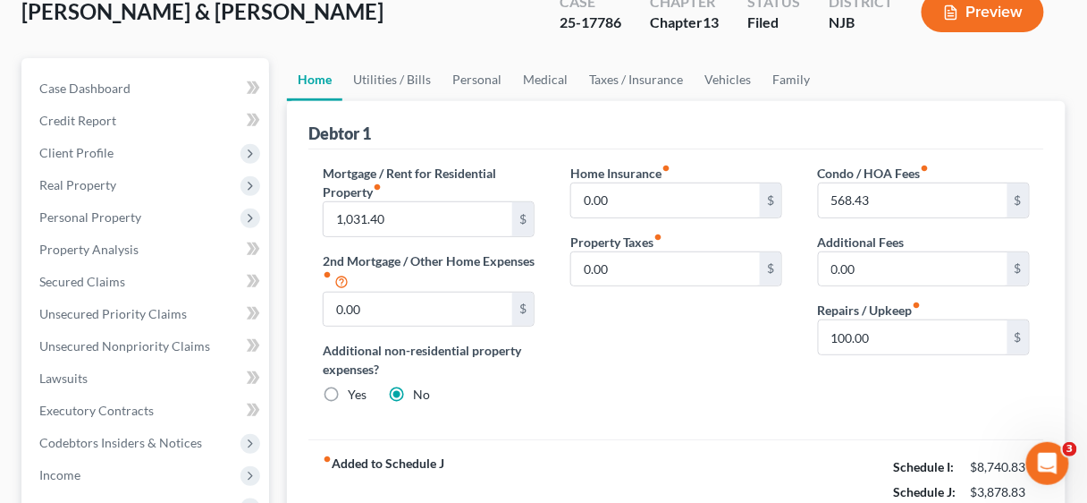
scroll to position [143, 0]
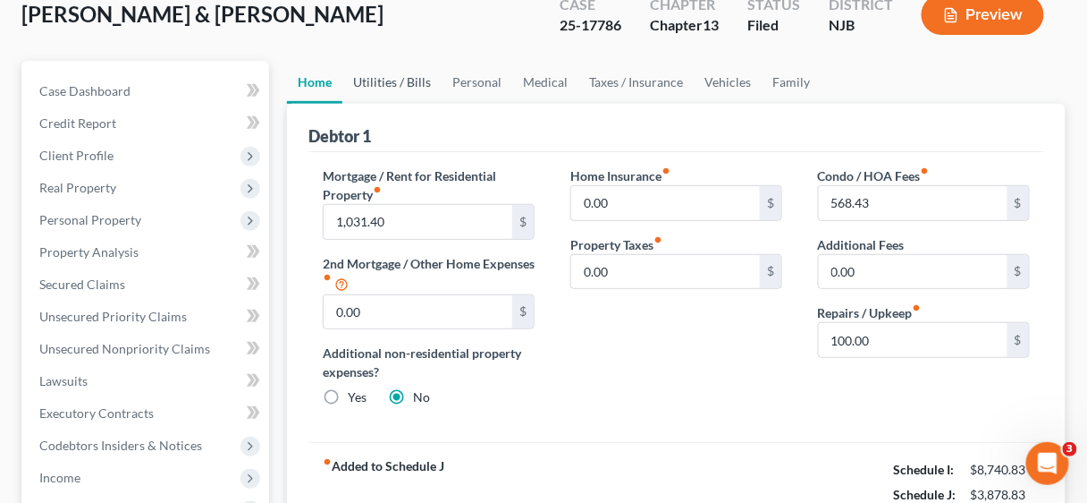
click at [375, 81] on link "Utilities / Bills" at bounding box center [391, 82] width 99 height 43
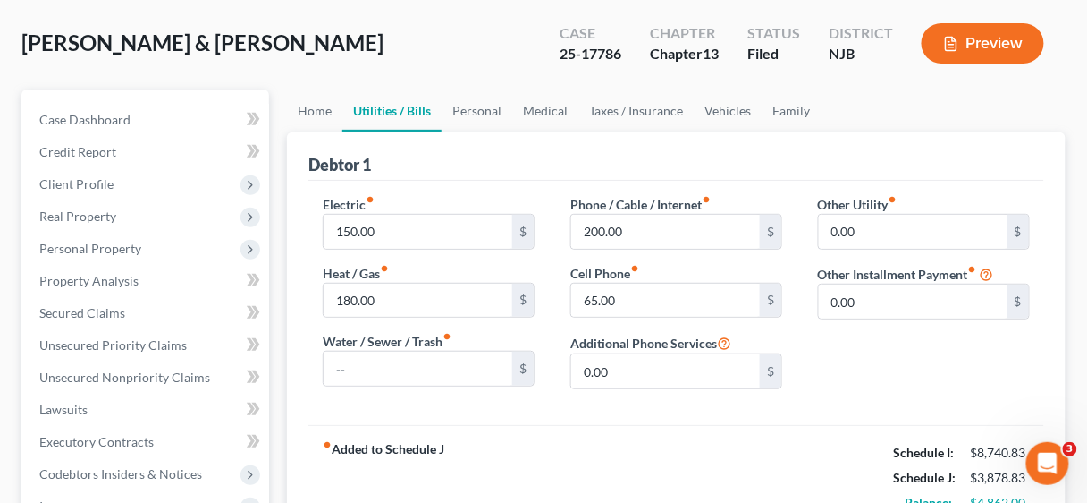
scroll to position [143, 0]
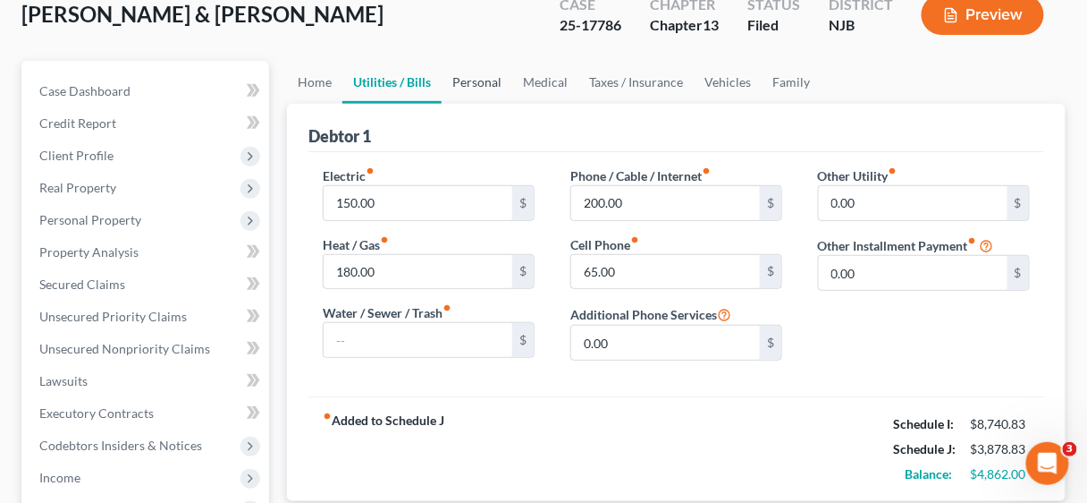
click at [478, 77] on link "Personal" at bounding box center [477, 82] width 71 height 43
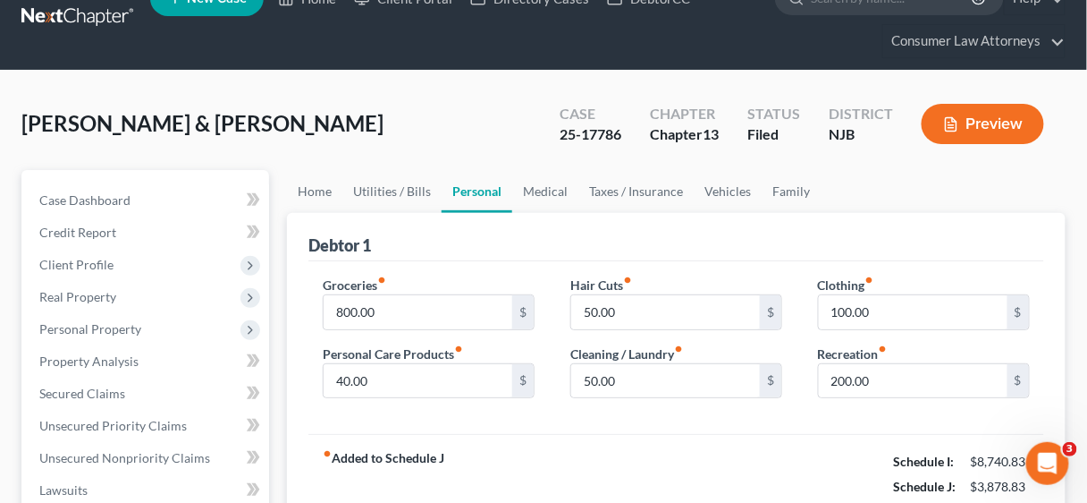
scroll to position [72, 0]
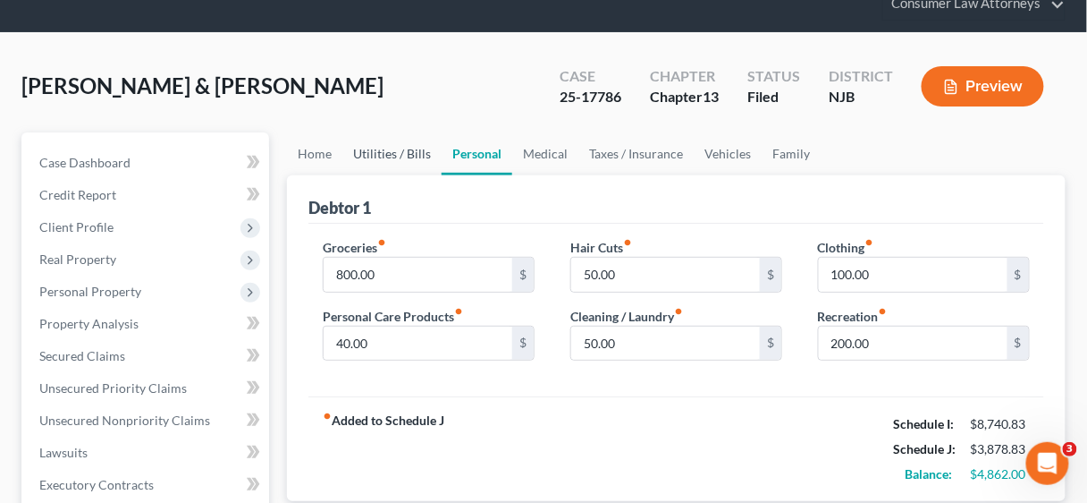
click at [404, 147] on link "Utilities / Bills" at bounding box center [391, 153] width 99 height 43
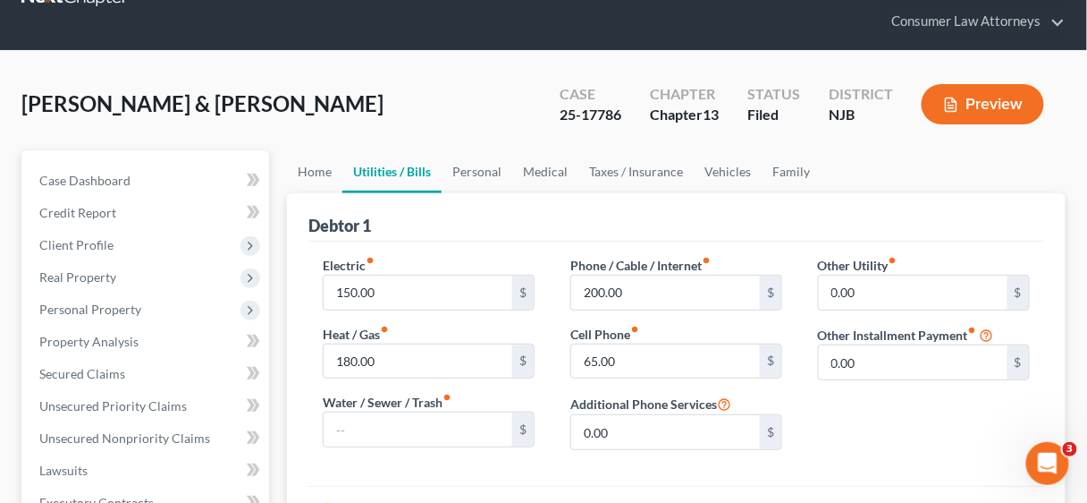
scroll to position [143, 0]
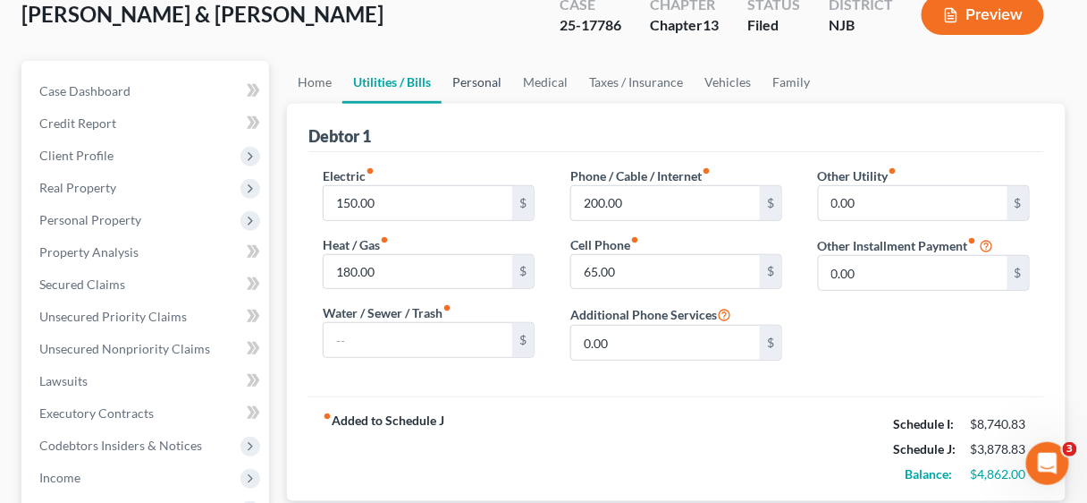
click at [488, 79] on link "Personal" at bounding box center [477, 82] width 71 height 43
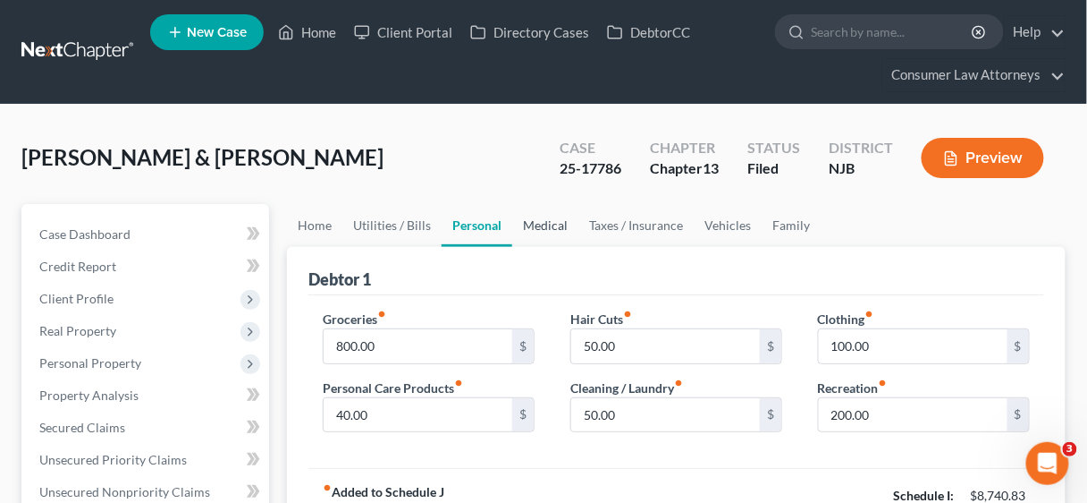
click at [551, 219] on link "Medical" at bounding box center [545, 225] width 66 height 43
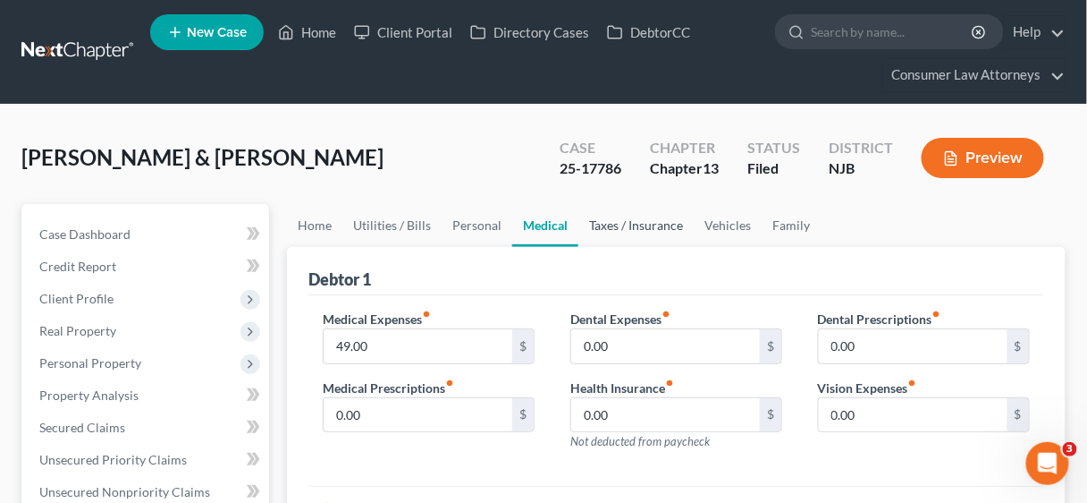
click at [615, 218] on link "Taxes / Insurance" at bounding box center [636, 225] width 115 height 43
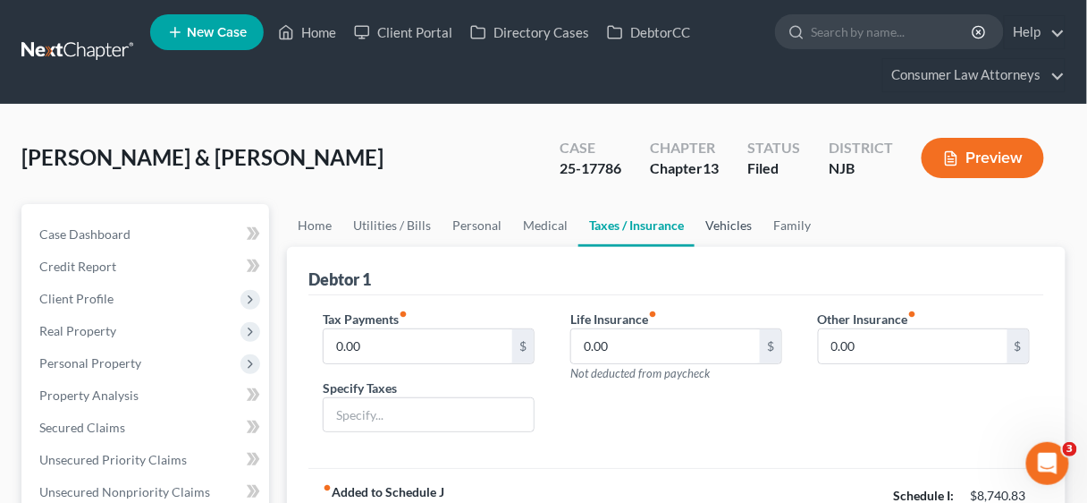
click at [720, 222] on link "Vehicles" at bounding box center [729, 225] width 68 height 43
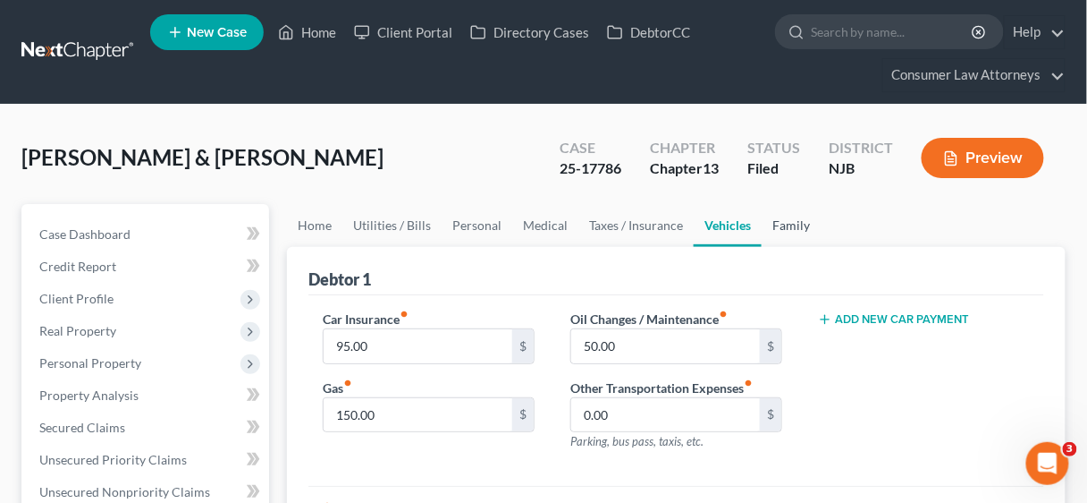
click at [771, 222] on link "Family" at bounding box center [791, 225] width 59 height 43
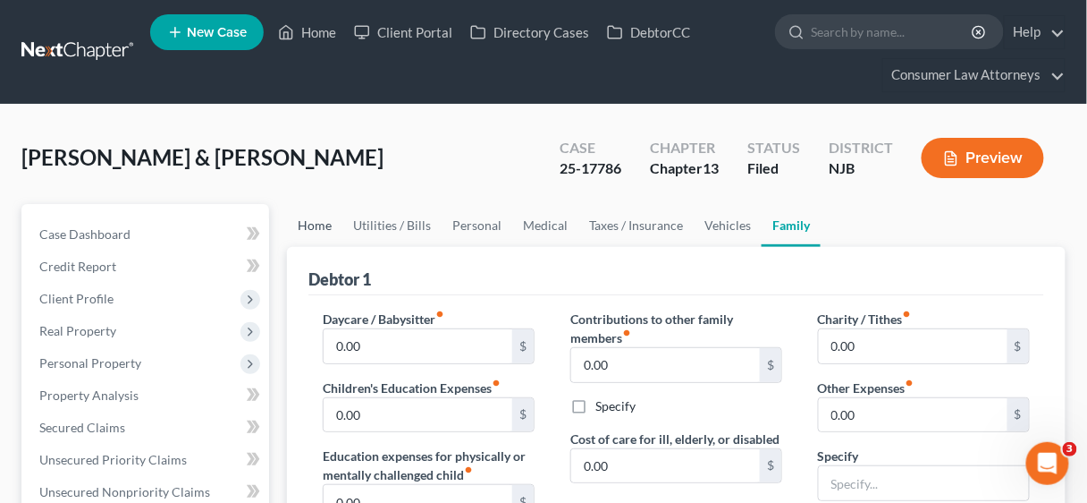
click at [326, 220] on link "Home" at bounding box center [314, 225] width 55 height 43
